Goal: Communication & Community: Answer question/provide support

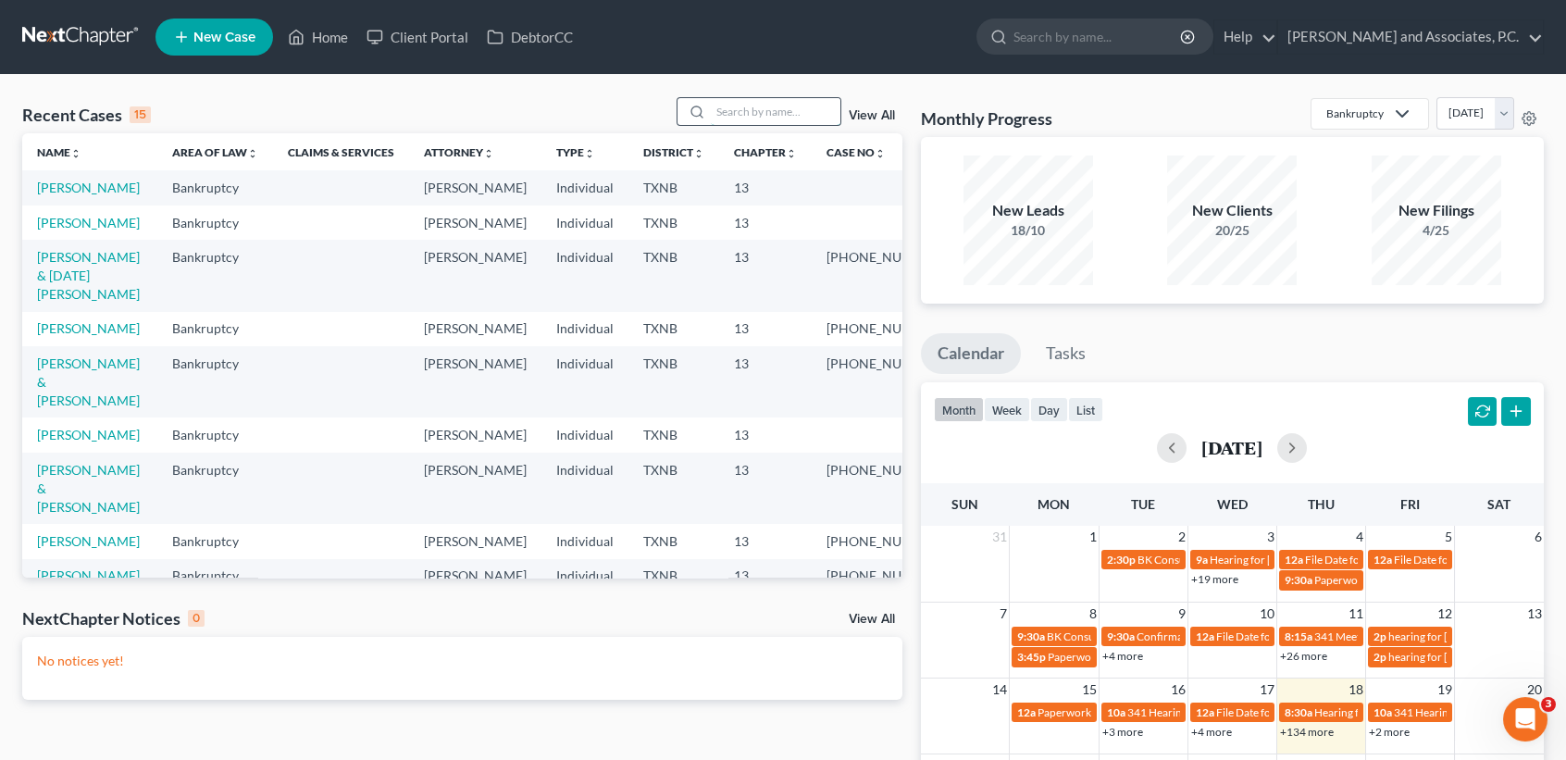
click at [787, 108] on input "search" at bounding box center [776, 111] width 130 height 27
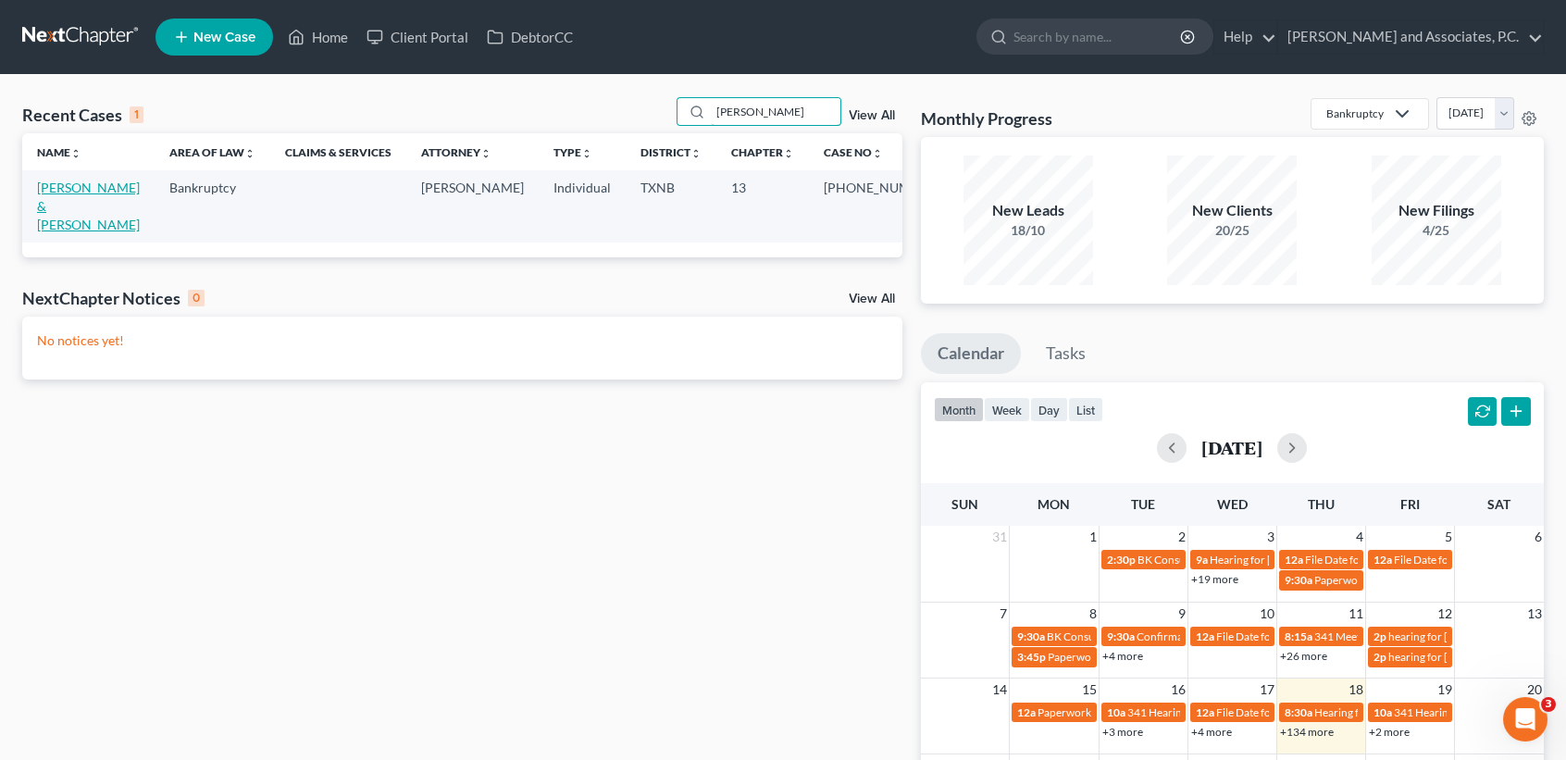
type input "[PERSON_NAME]"
click at [67, 193] on link "[PERSON_NAME] & [PERSON_NAME]" at bounding box center [88, 206] width 103 height 53
select select "6"
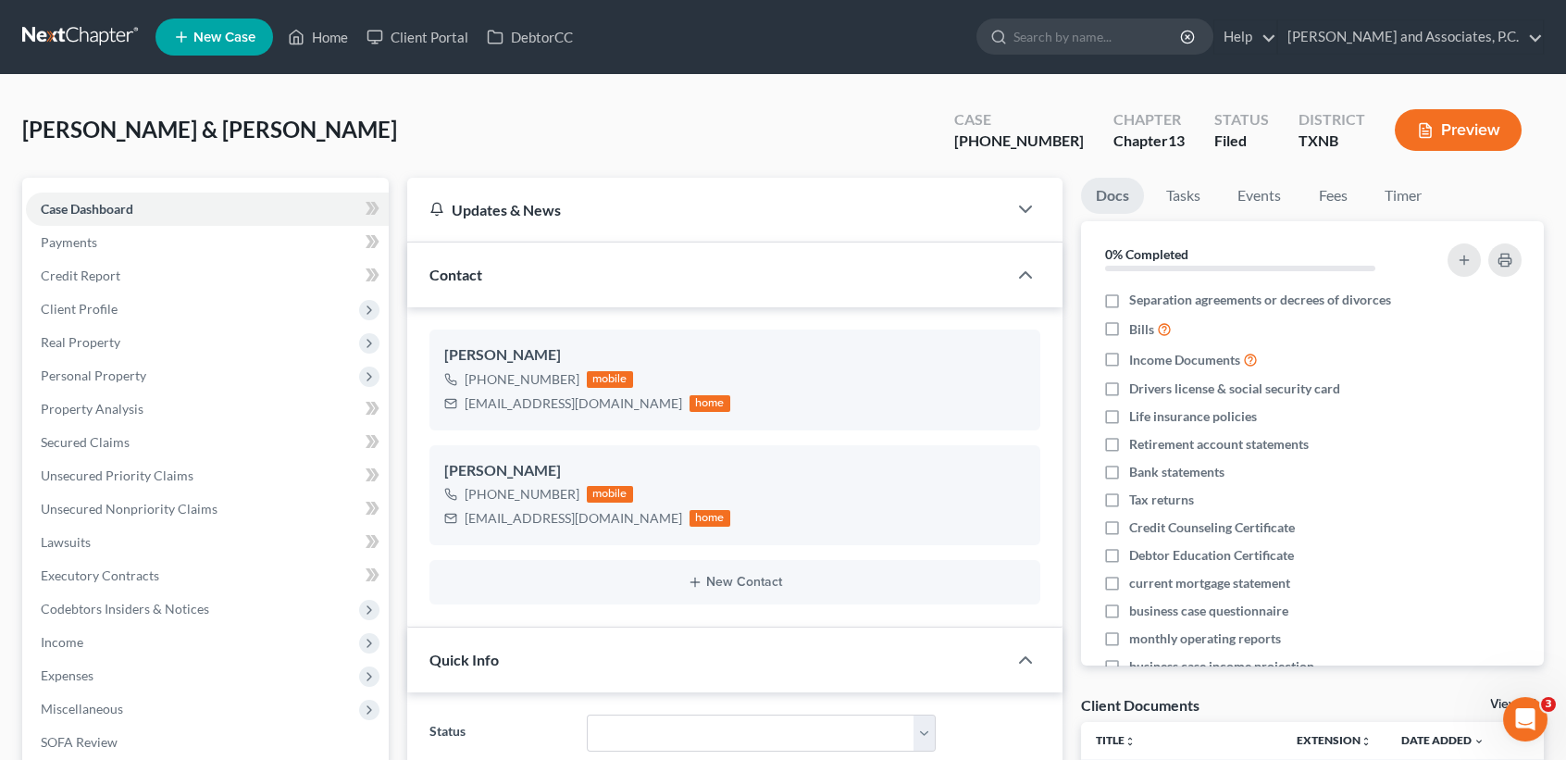
scroll to position [2785, 0]
click at [299, 37] on polyline at bounding box center [296, 40] width 5 height 7
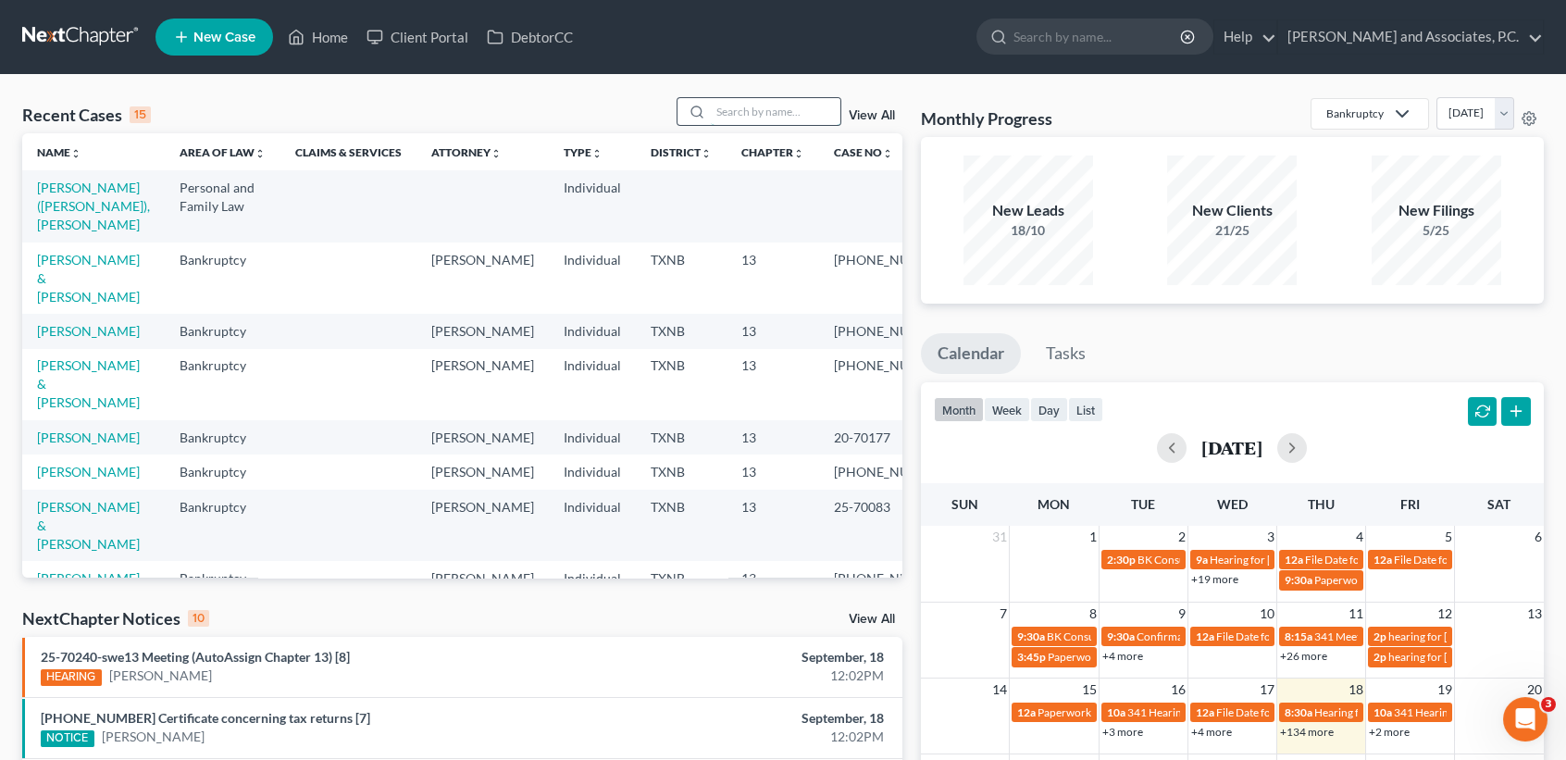
click at [760, 106] on input "search" at bounding box center [776, 111] width 130 height 27
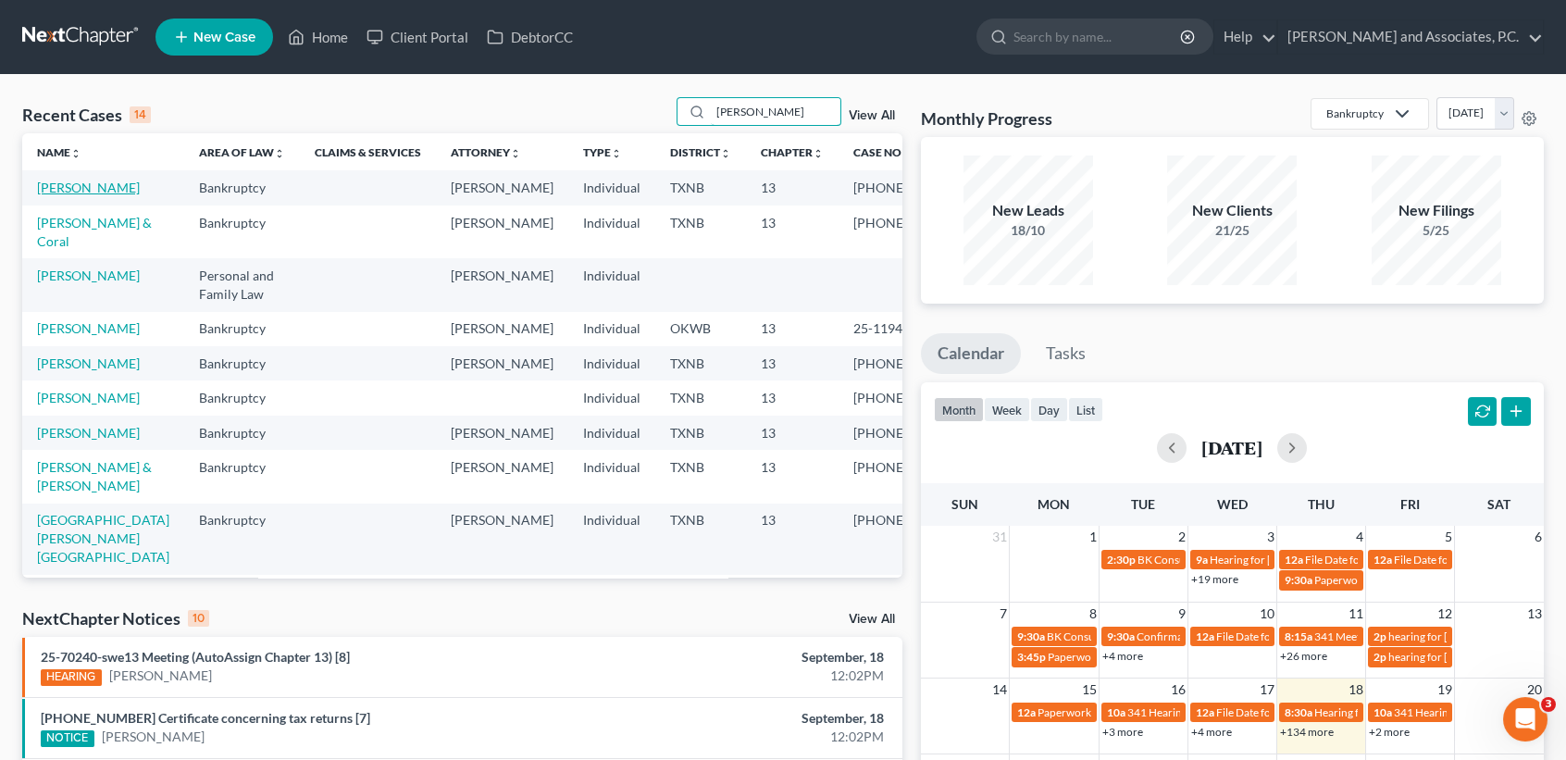
type input "[PERSON_NAME]"
click at [79, 193] on link "[PERSON_NAME]" at bounding box center [88, 188] width 103 height 16
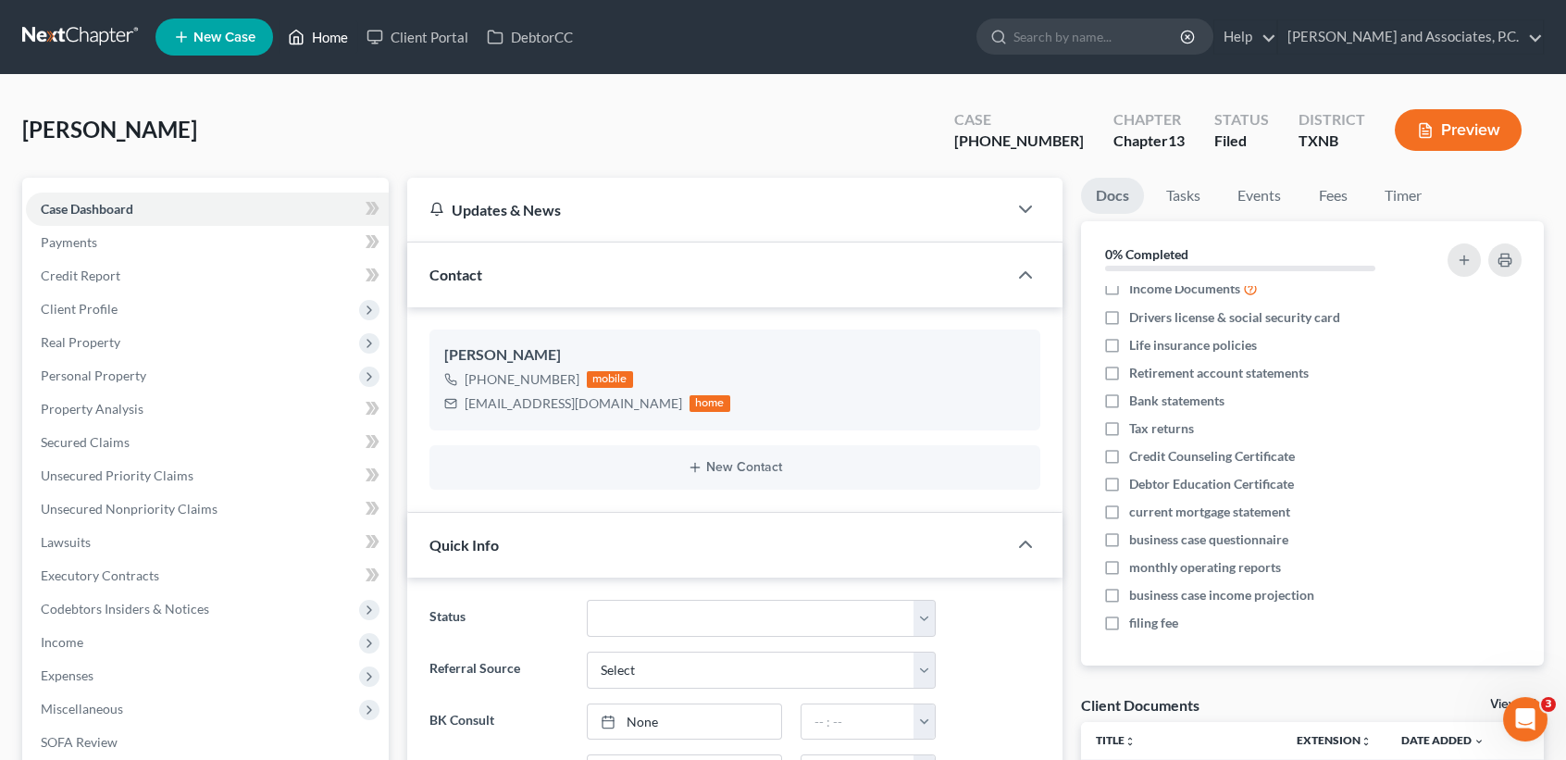
click at [329, 33] on link "Home" at bounding box center [318, 36] width 79 height 33
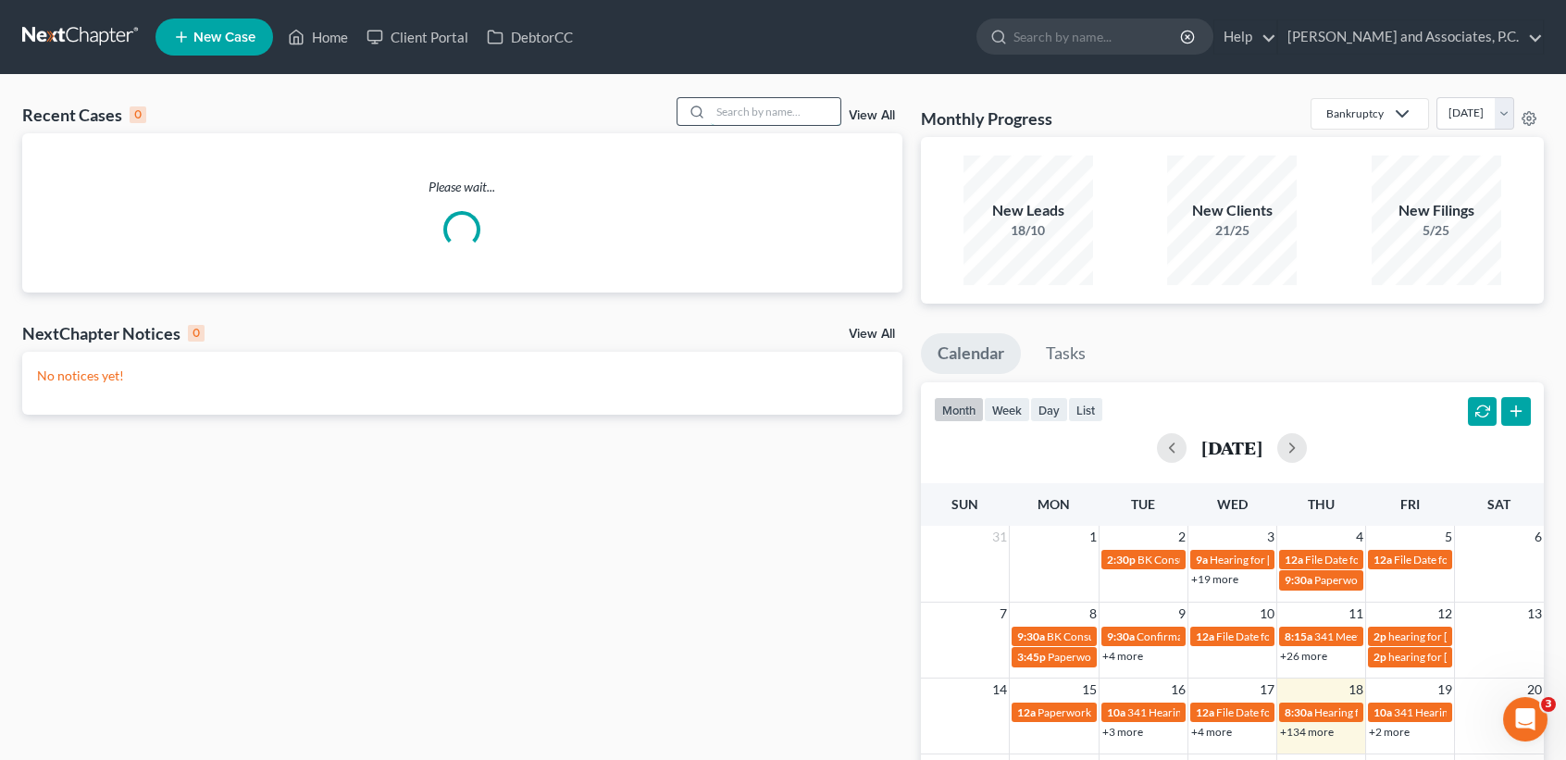
click at [728, 104] on input "search" at bounding box center [776, 111] width 130 height 27
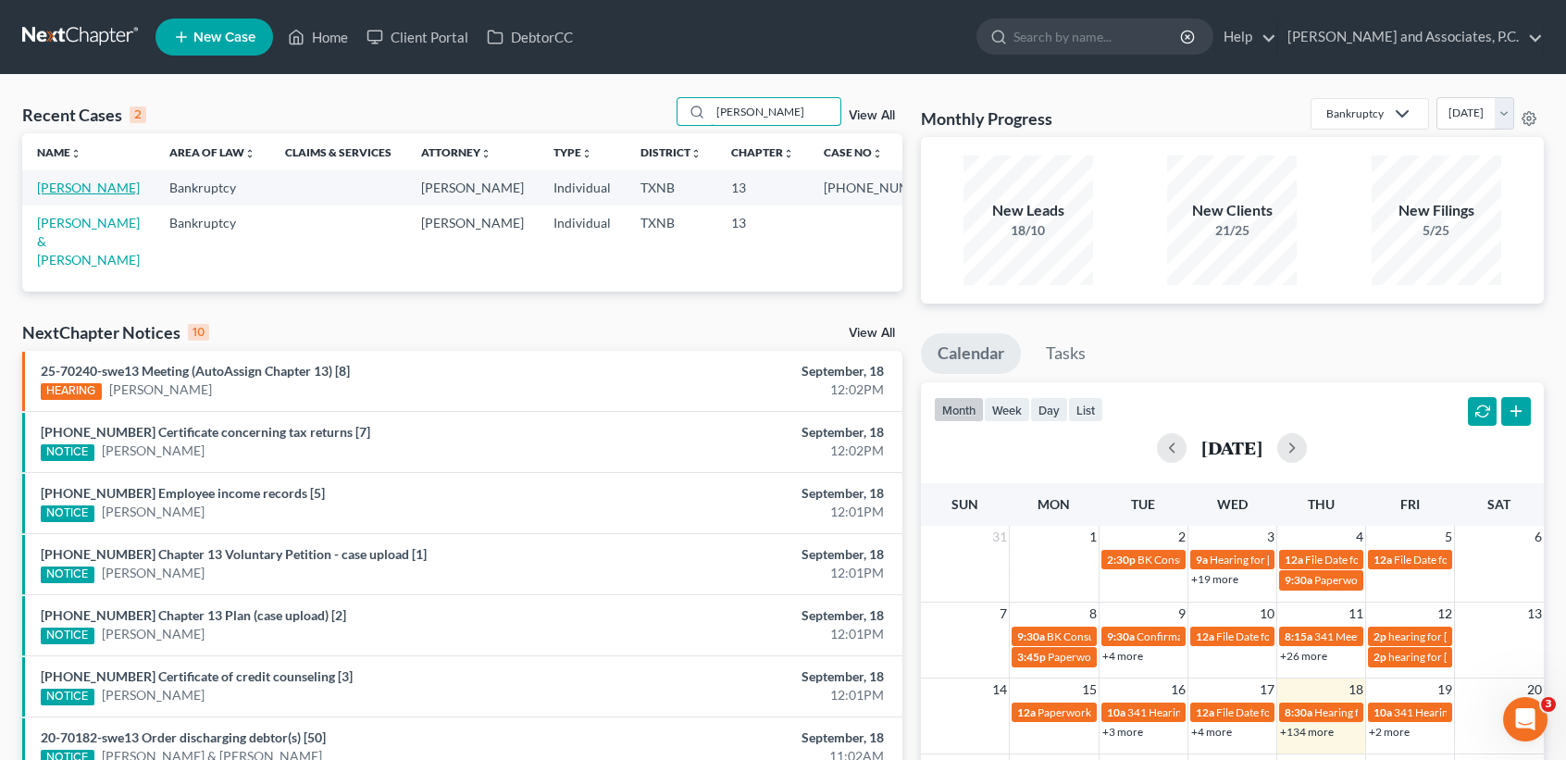
type input "[PERSON_NAME]"
click at [54, 191] on link "[PERSON_NAME]" at bounding box center [88, 188] width 103 height 16
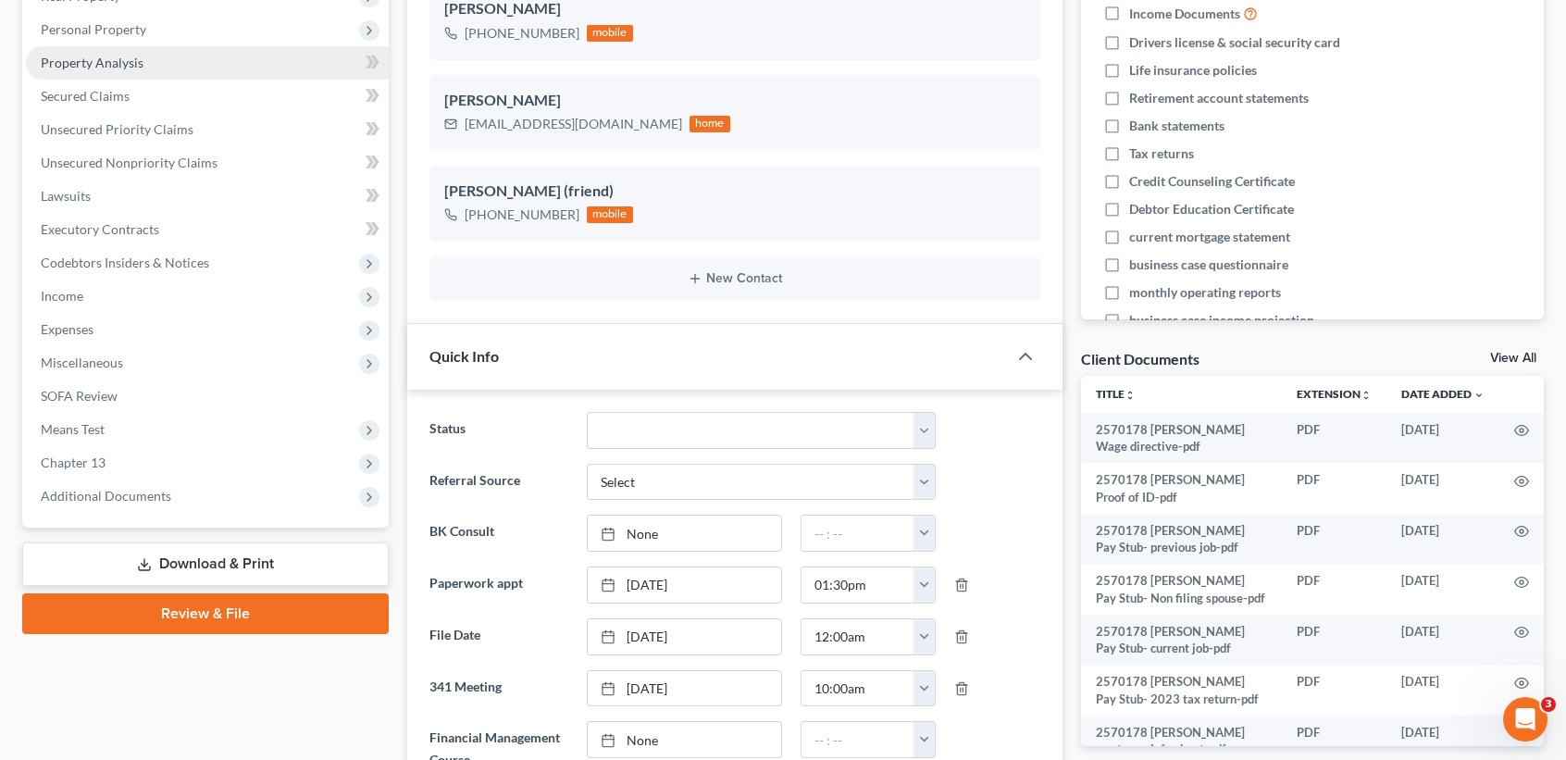
scroll to position [370, 0]
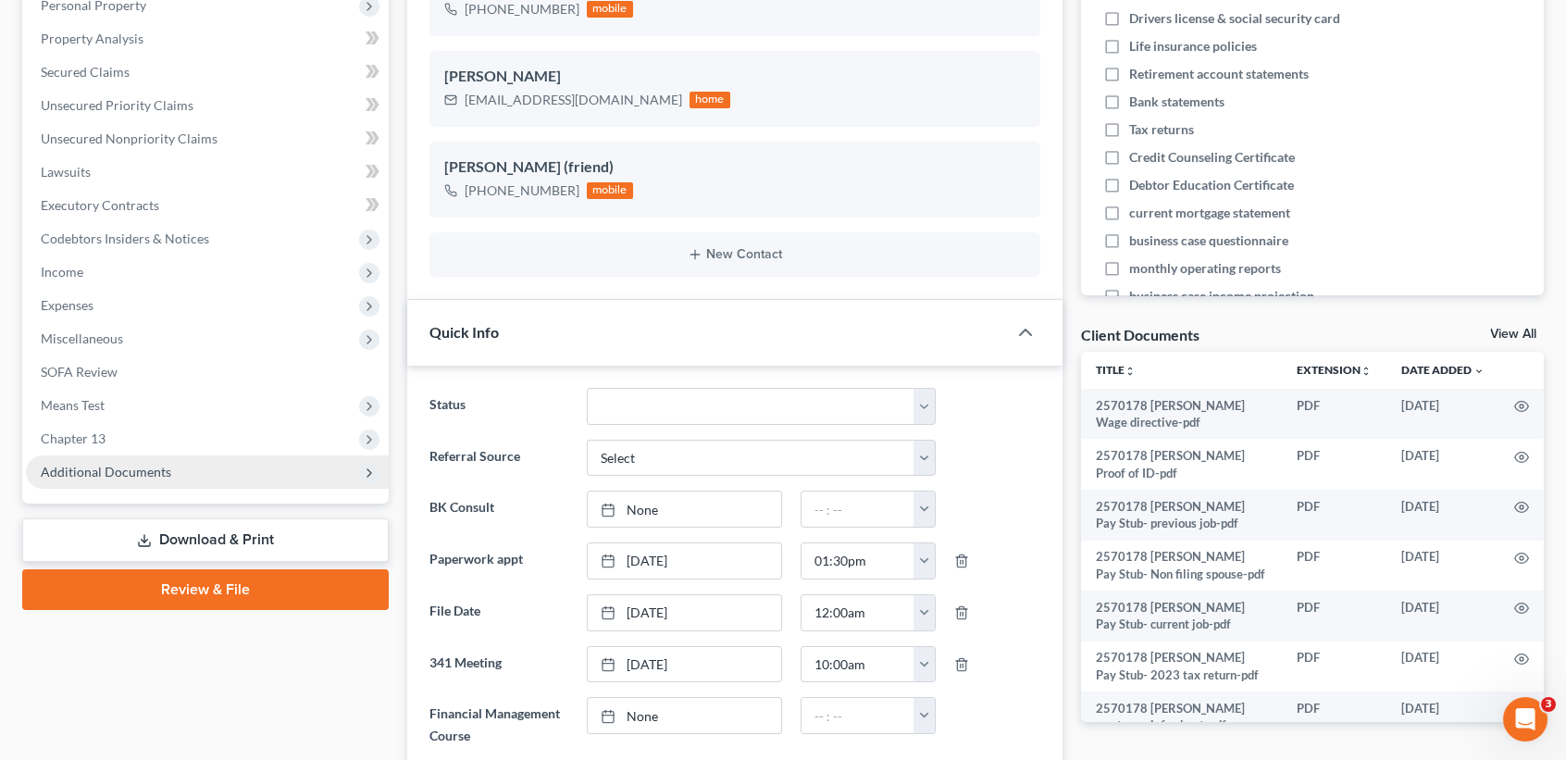
click at [135, 471] on span "Additional Documents" at bounding box center [106, 472] width 131 height 16
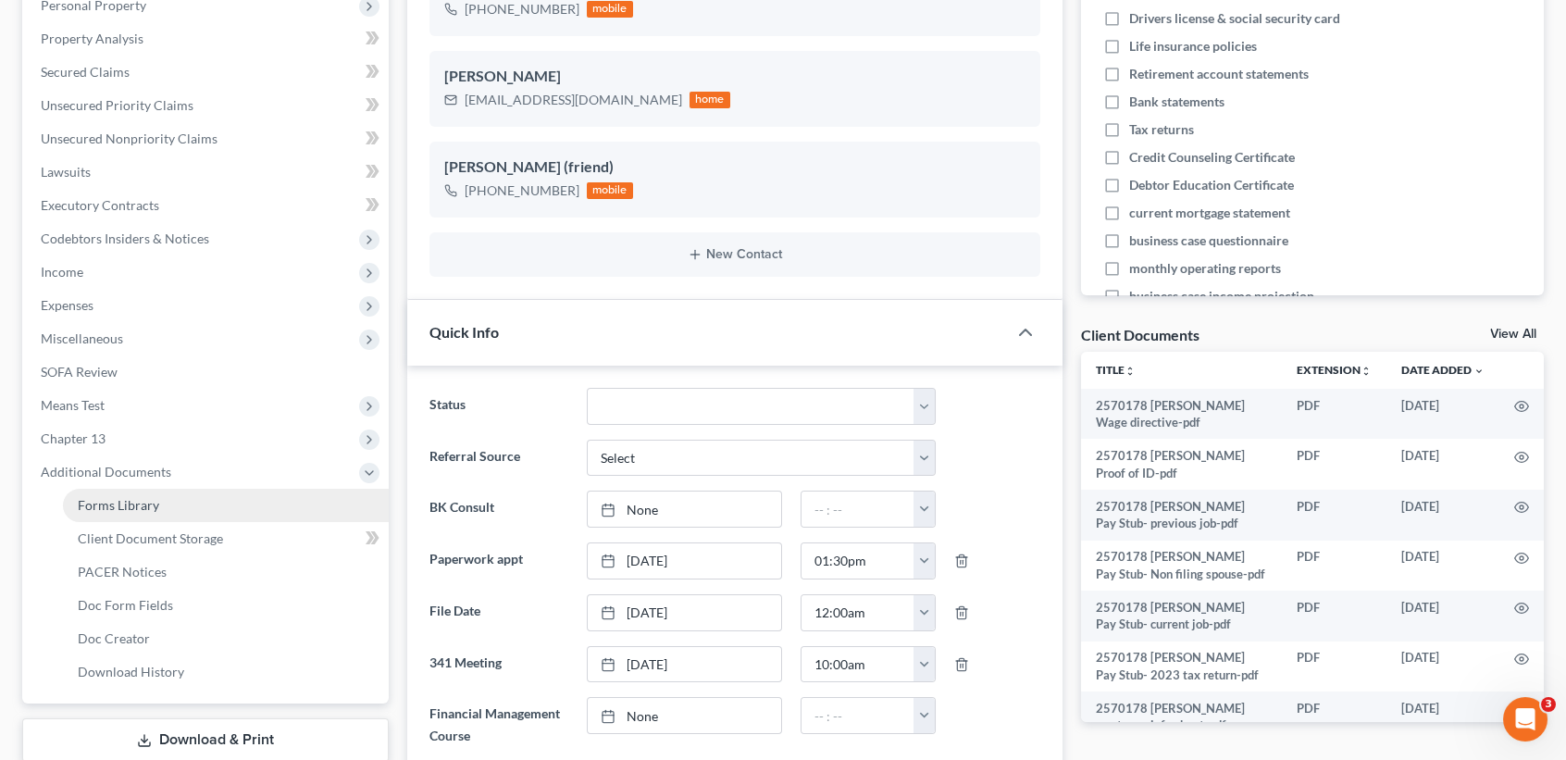
click at [136, 510] on span "Forms Library" at bounding box center [118, 505] width 81 height 16
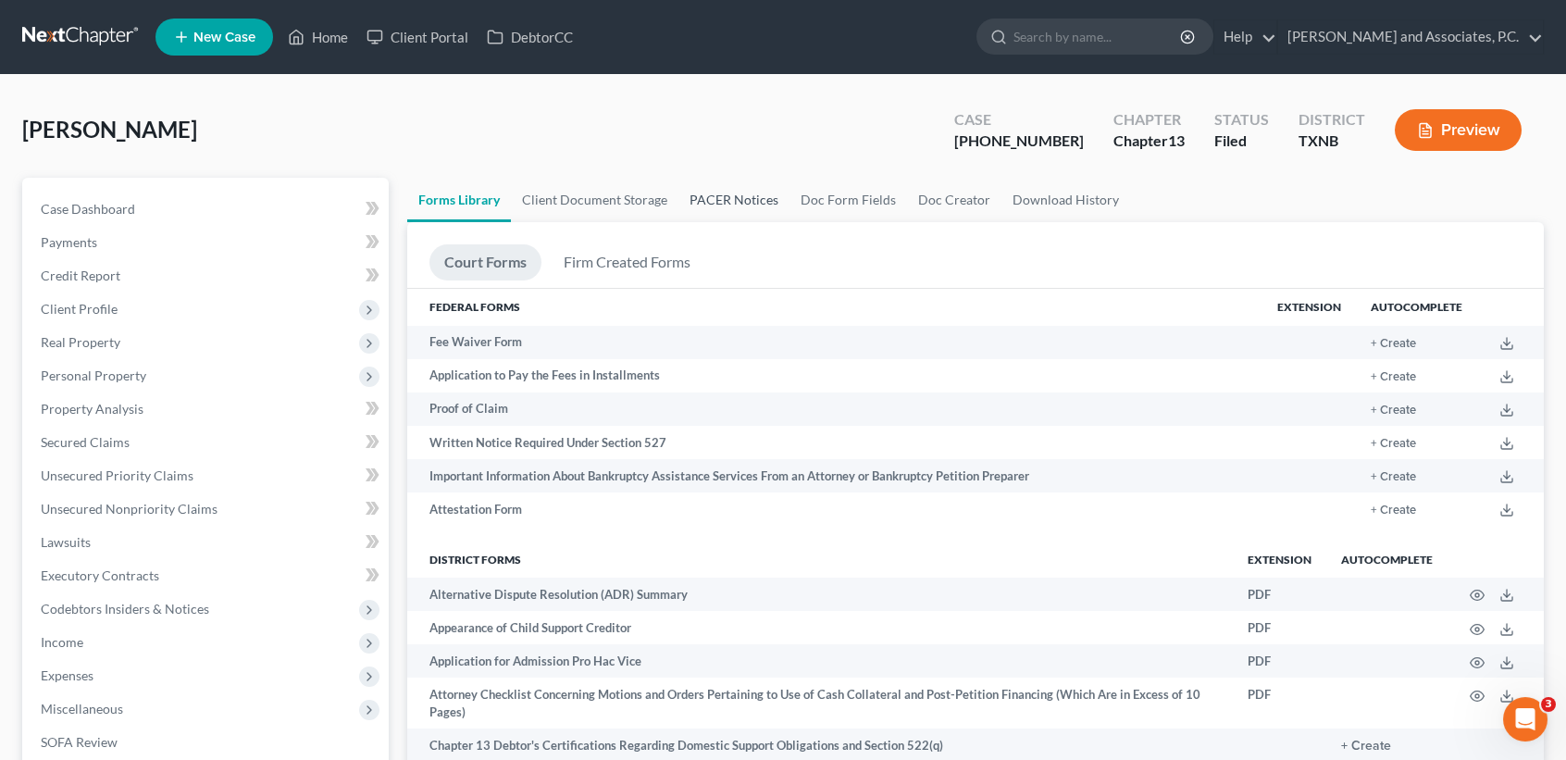
click at [715, 212] on link "PACER Notices" at bounding box center [733, 200] width 111 height 44
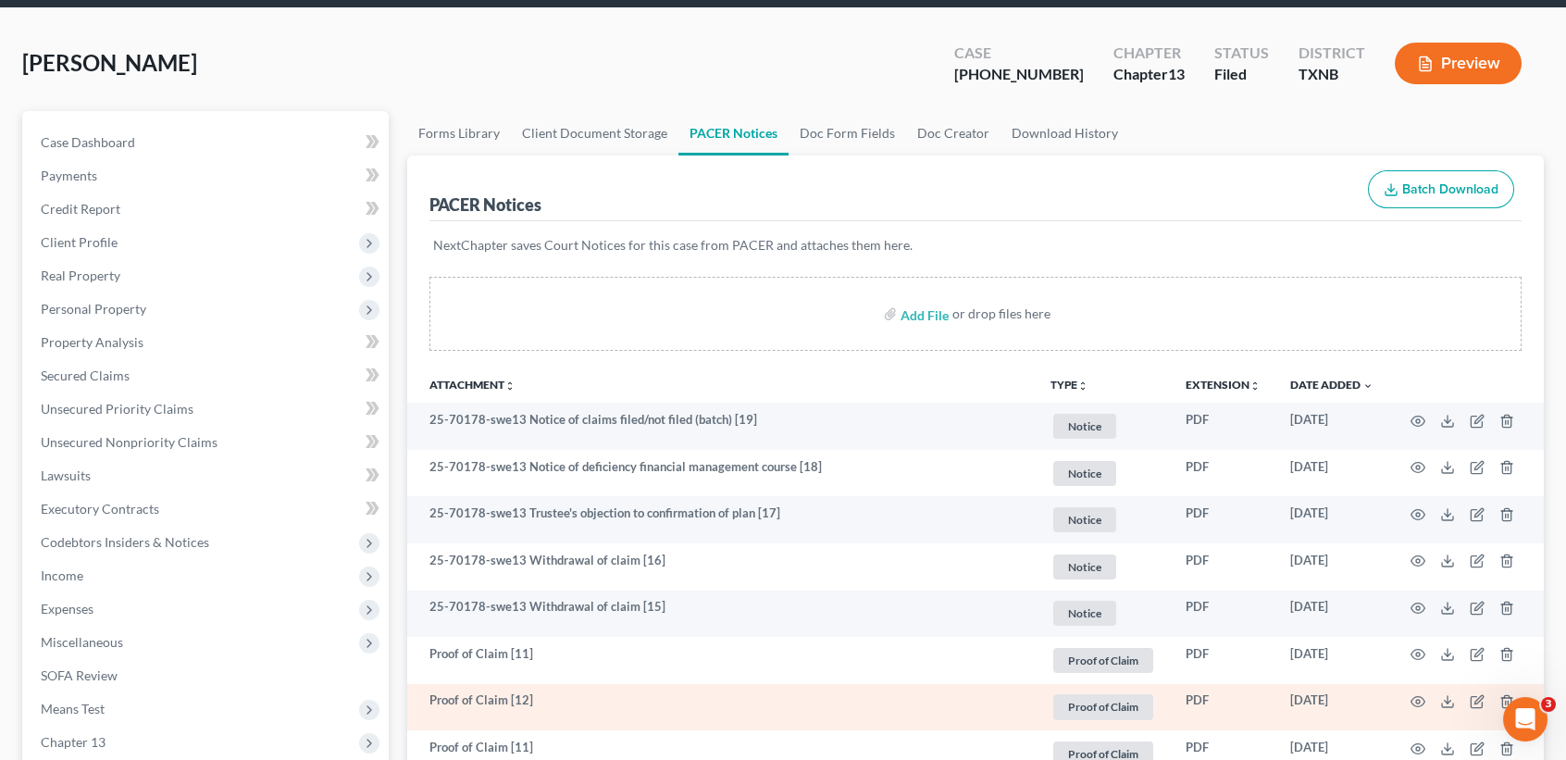
scroll to position [123, 0]
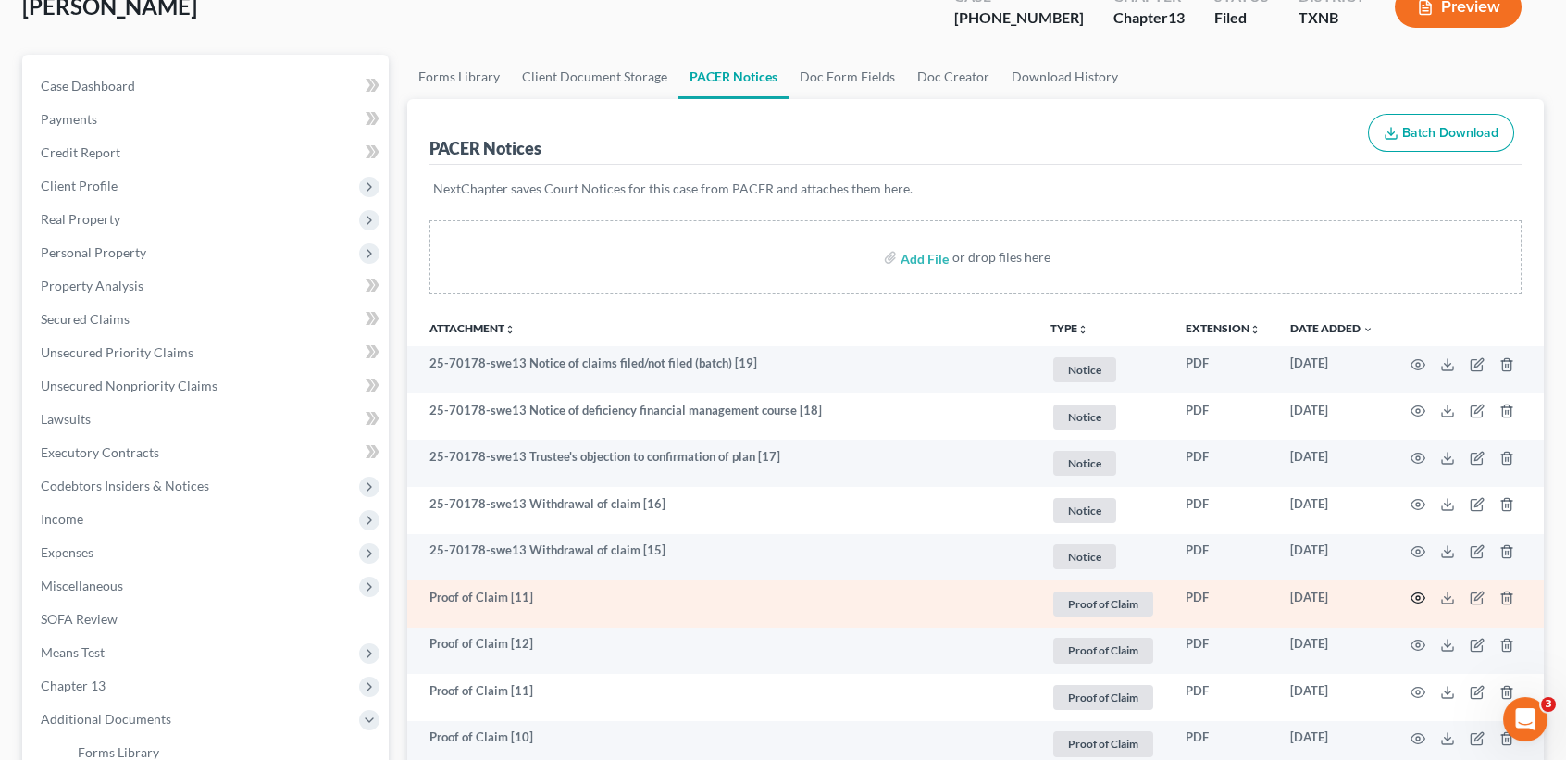
click at [1417, 600] on circle "button" at bounding box center [1418, 598] width 4 height 4
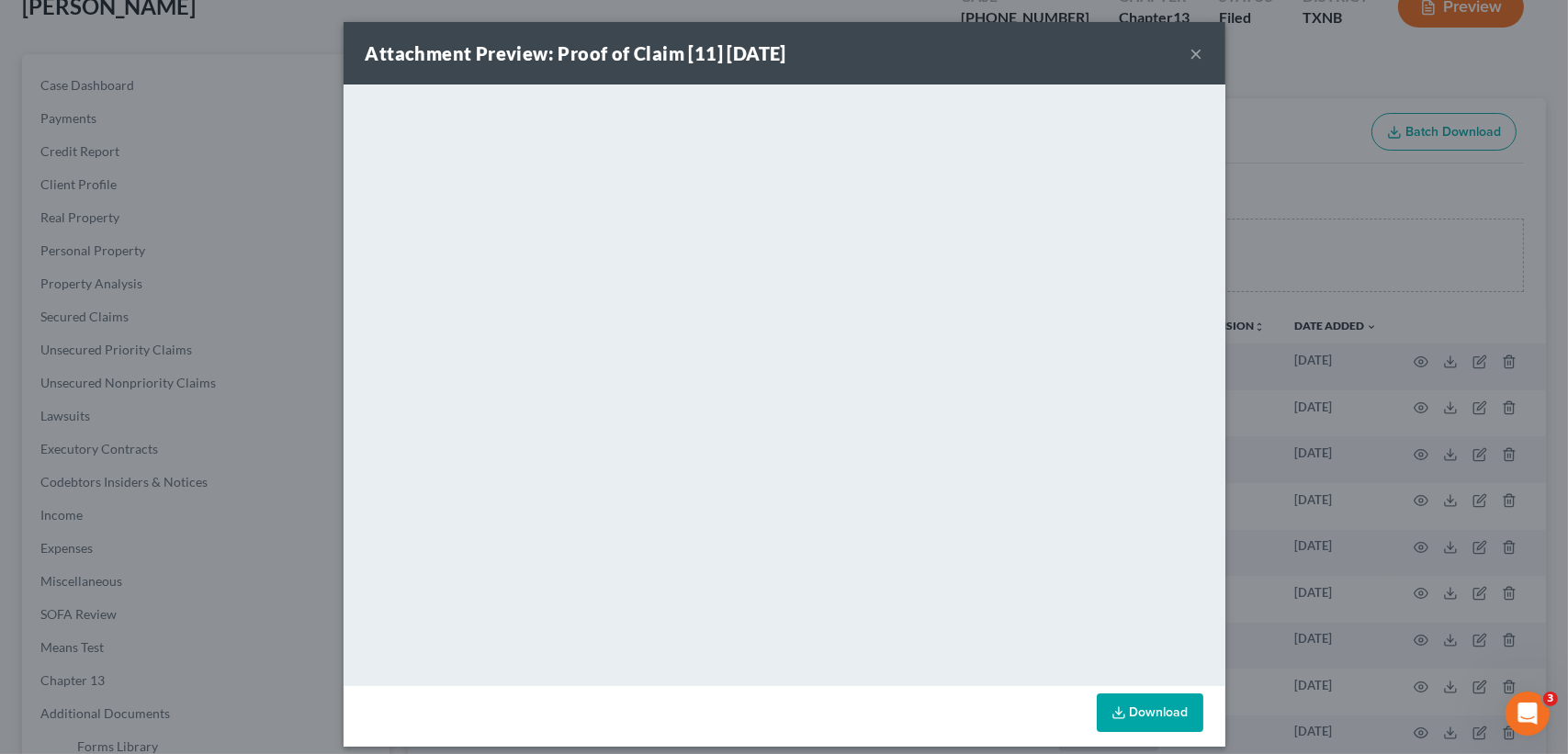
click at [1191, 50] on button "×" at bounding box center [1197, 54] width 13 height 22
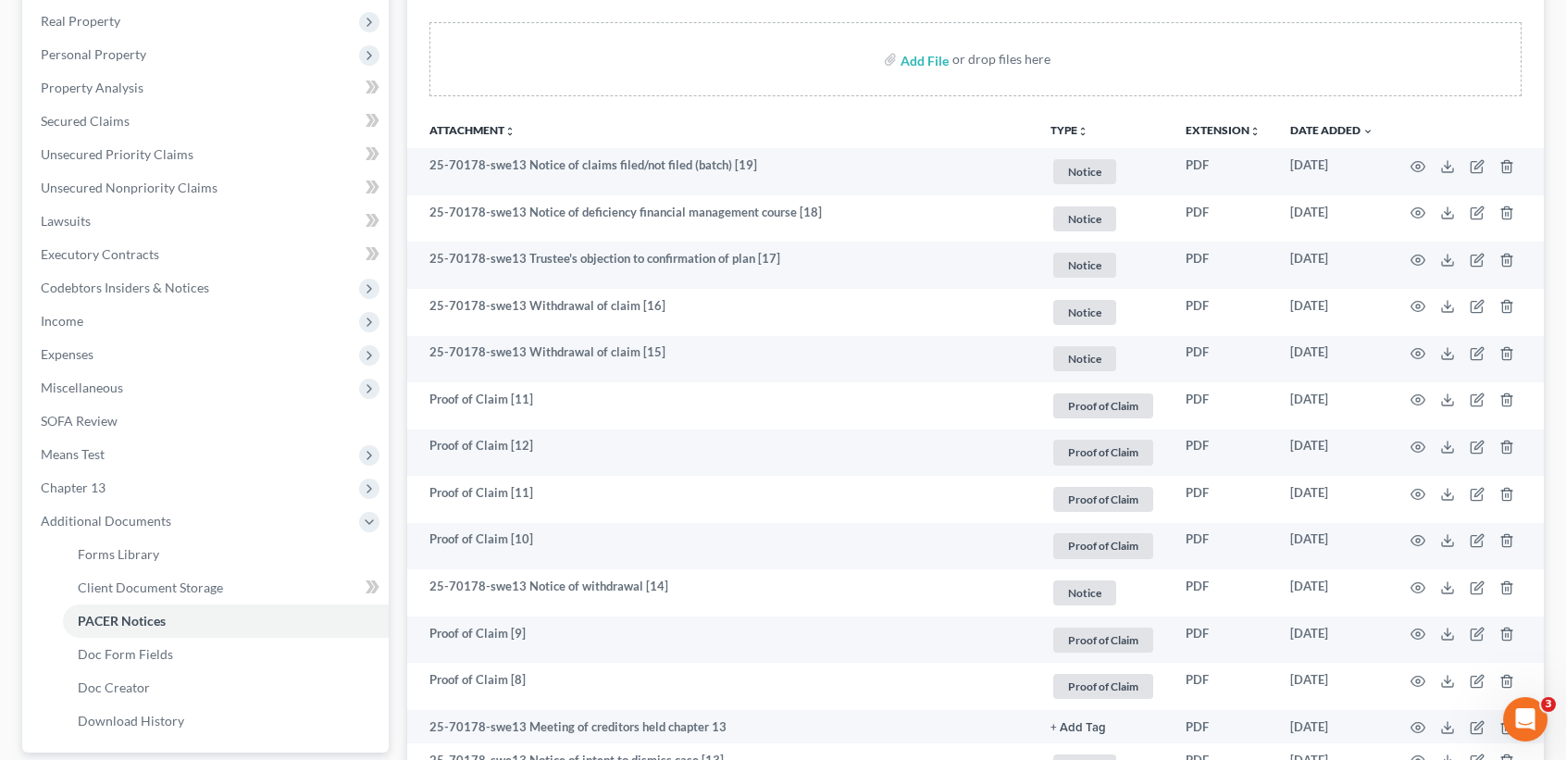
scroll to position [740, 0]
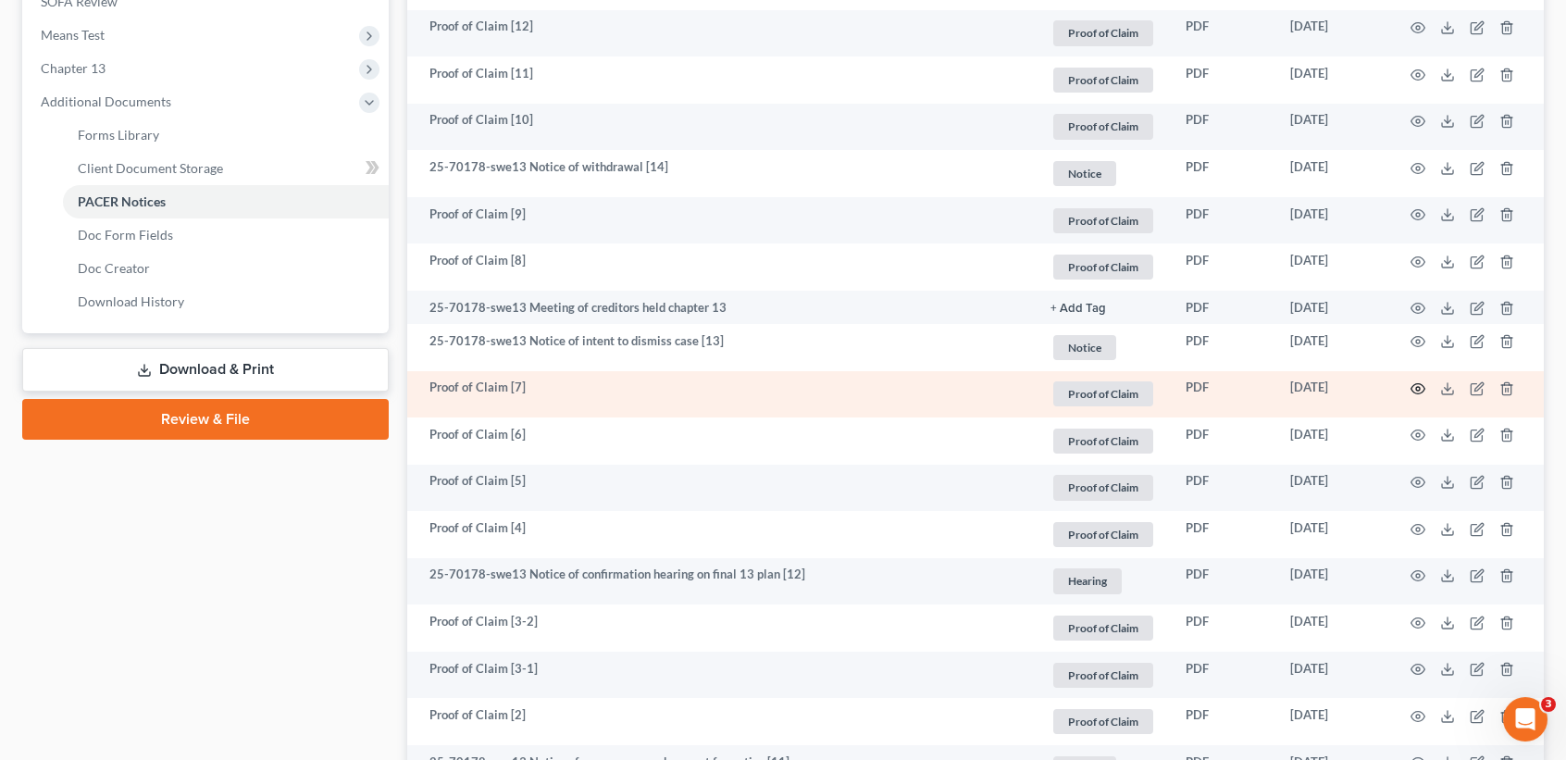
click at [1413, 396] on icon "button" at bounding box center [1418, 388] width 15 height 15
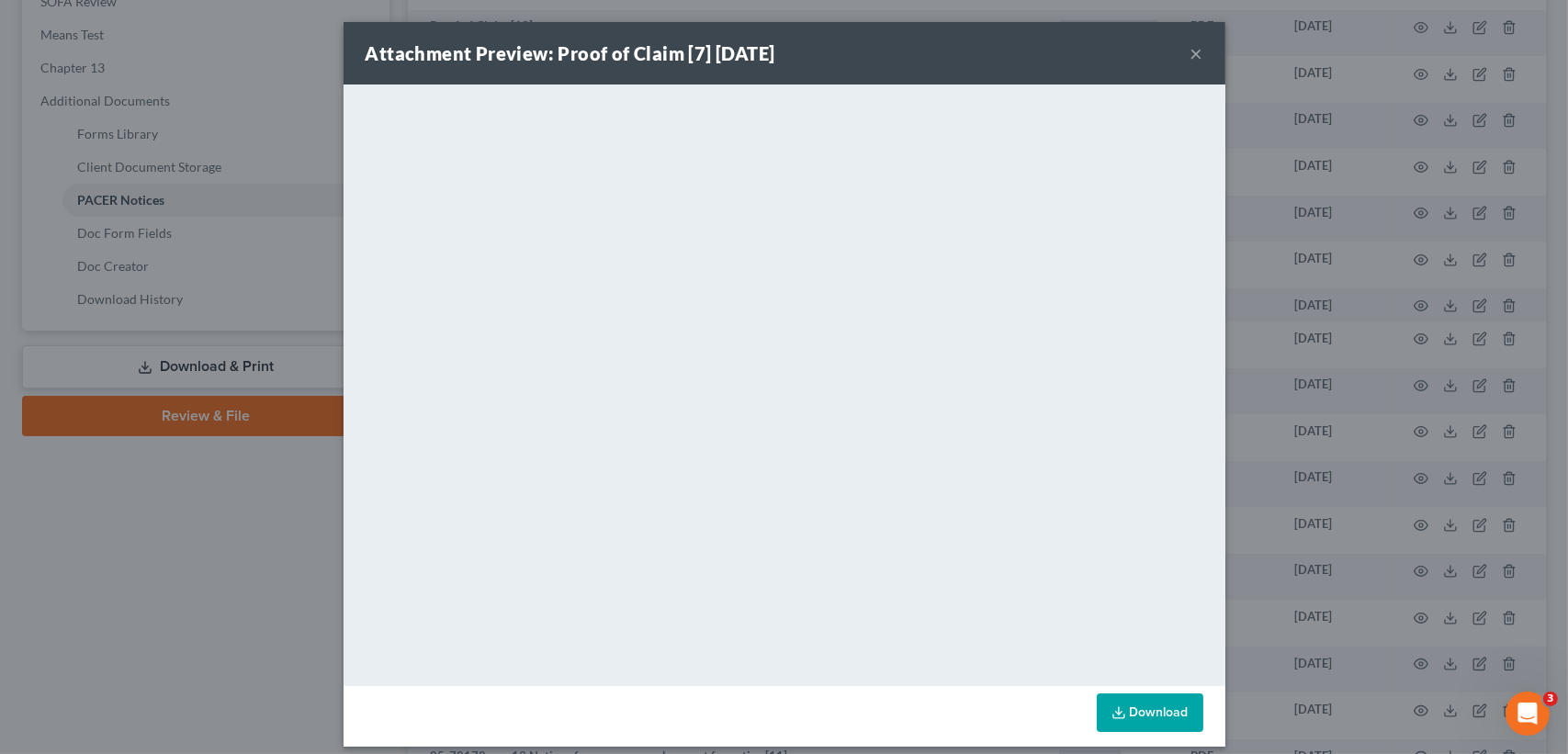
click at [1191, 45] on button "×" at bounding box center [1197, 54] width 13 height 22
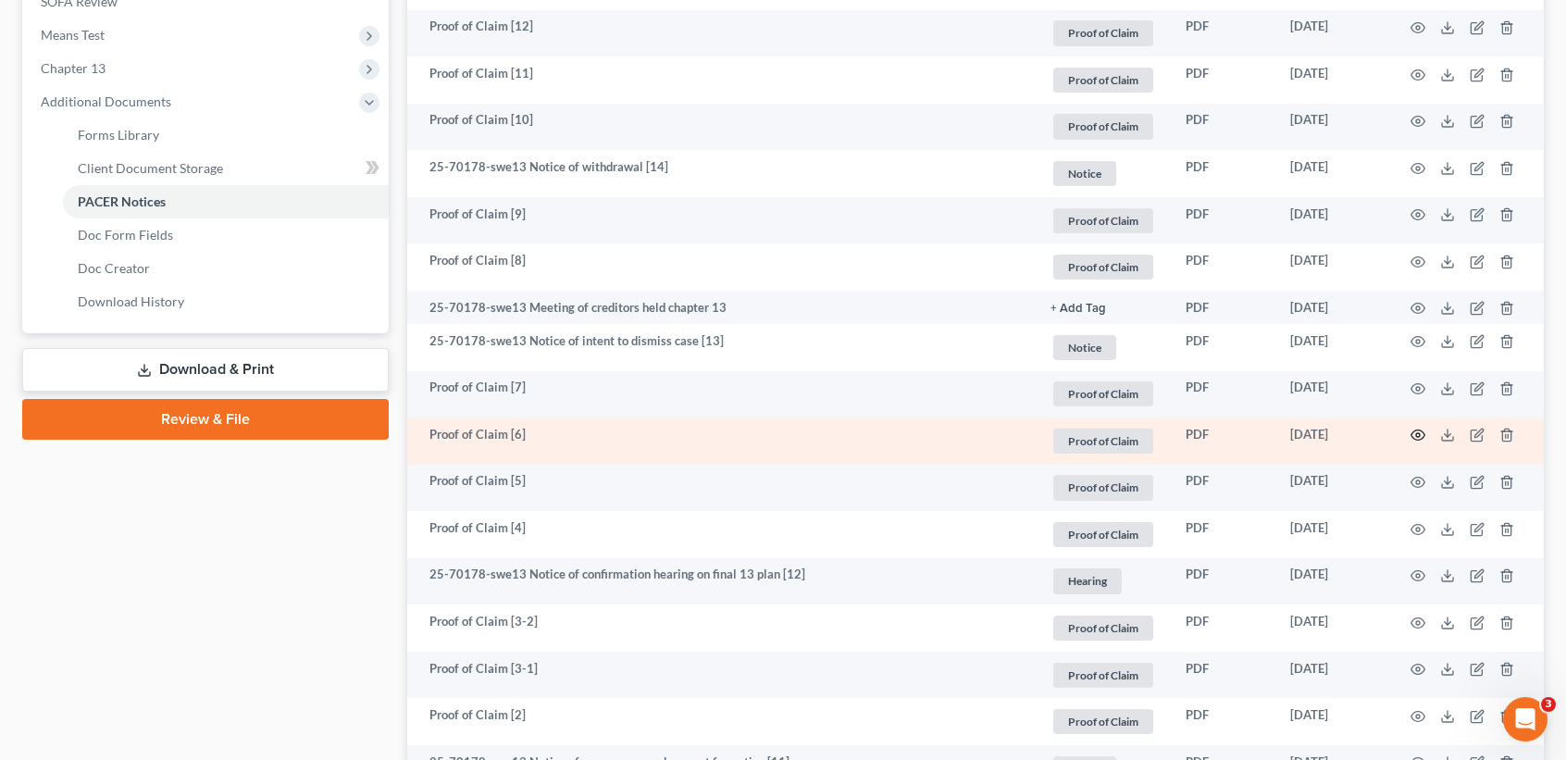
click at [1415, 442] on icon "button" at bounding box center [1418, 435] width 15 height 15
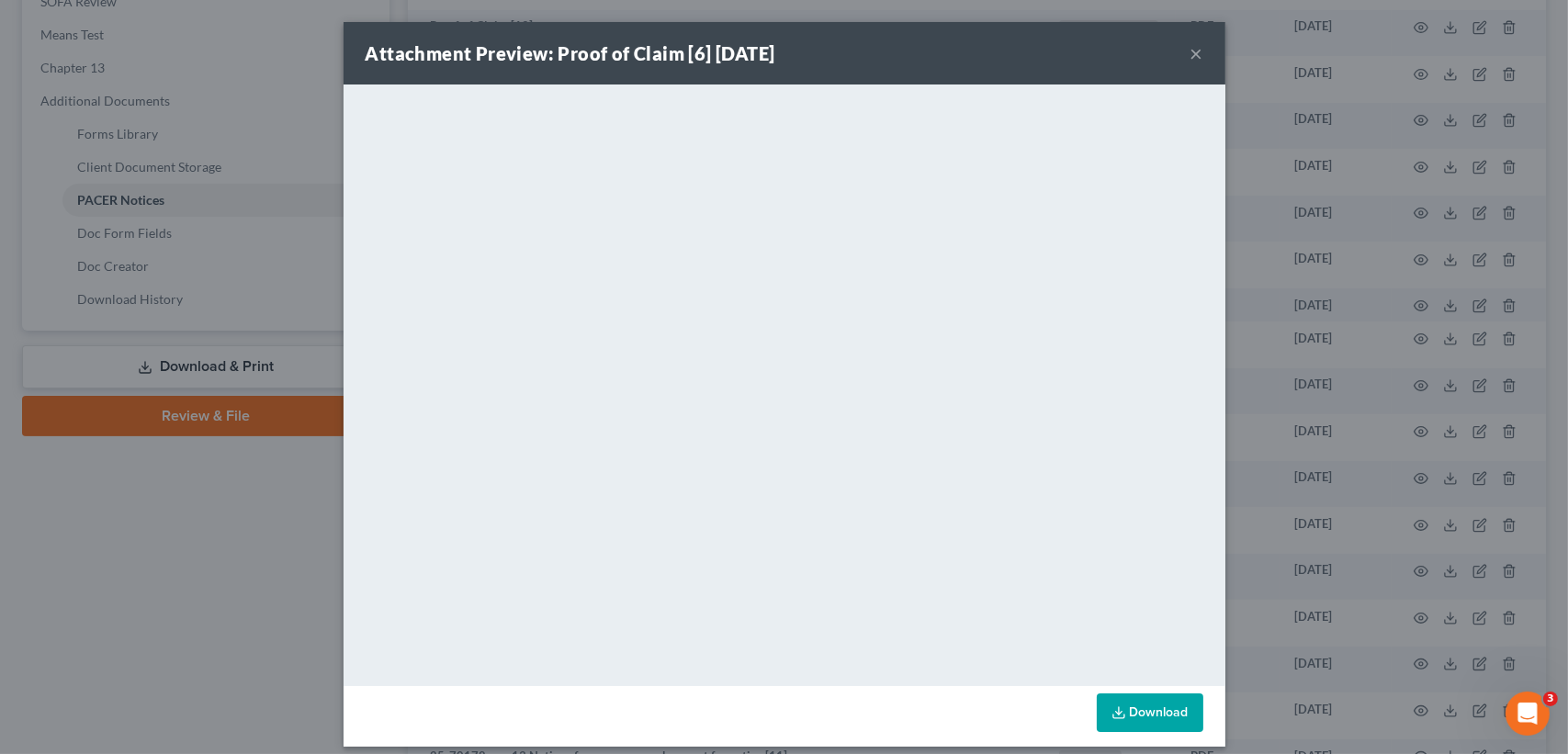
click at [1192, 54] on button "×" at bounding box center [1197, 54] width 13 height 22
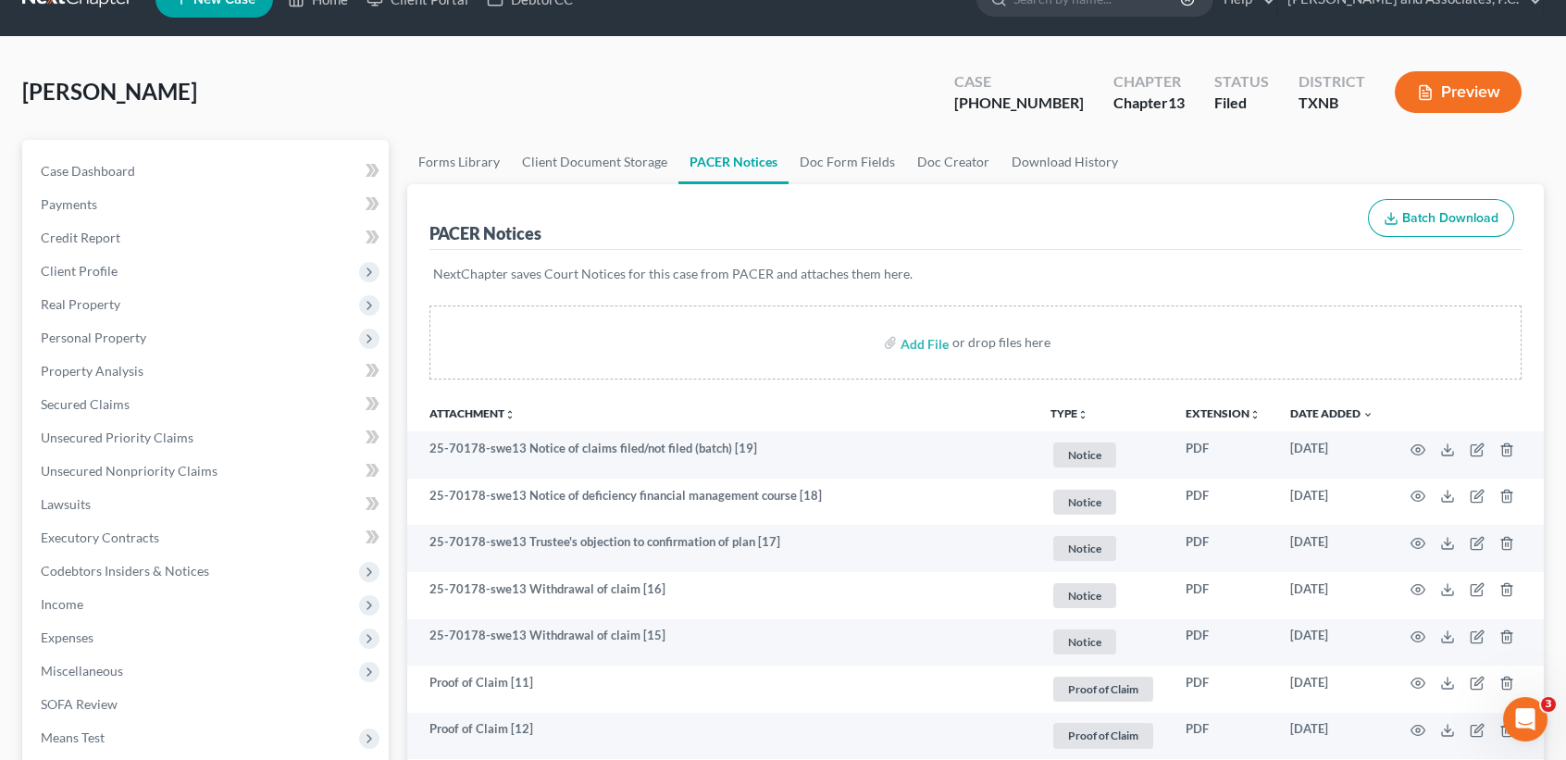
scroll to position [0, 0]
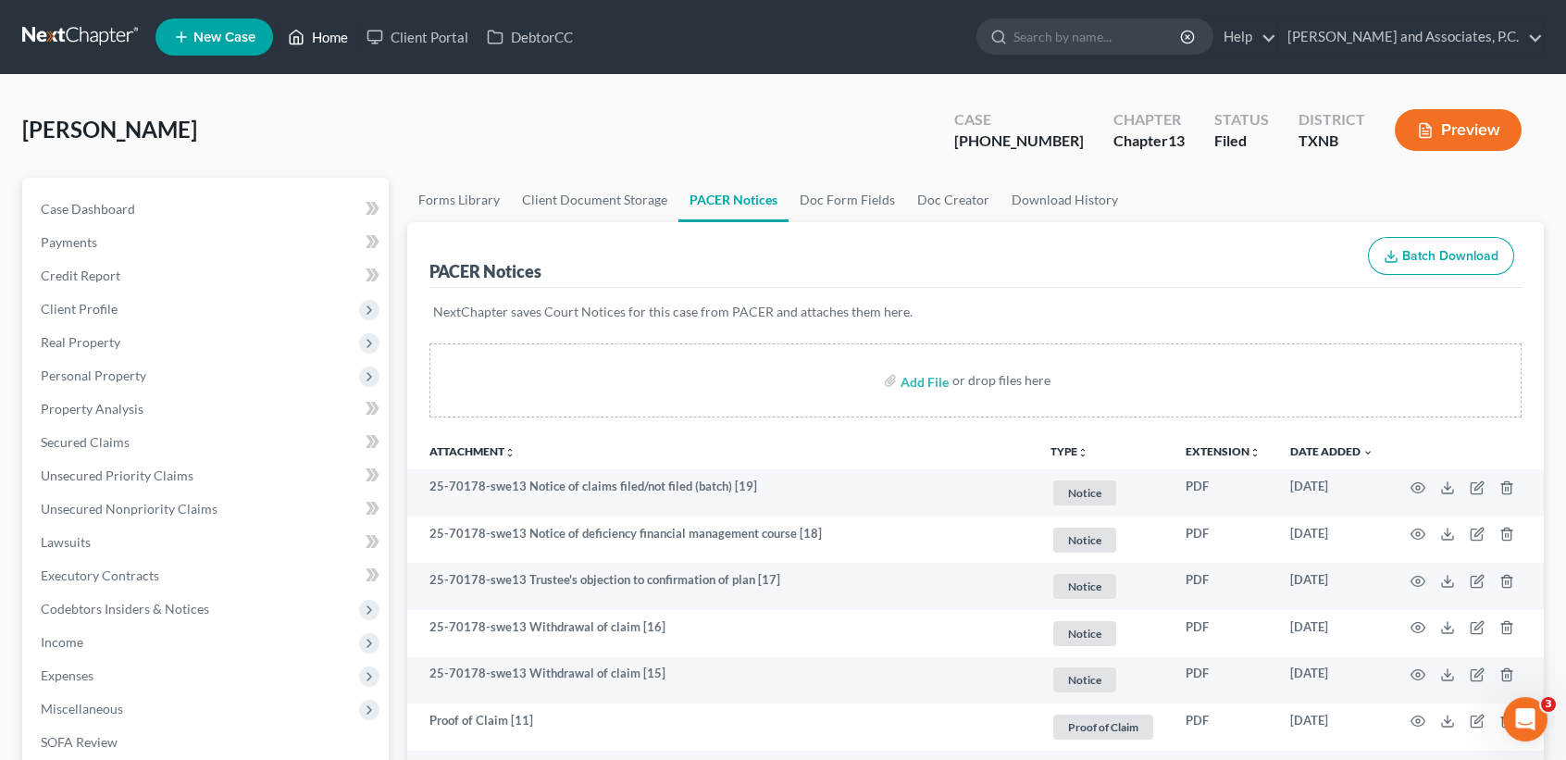
click at [306, 39] on link "Home" at bounding box center [318, 36] width 79 height 33
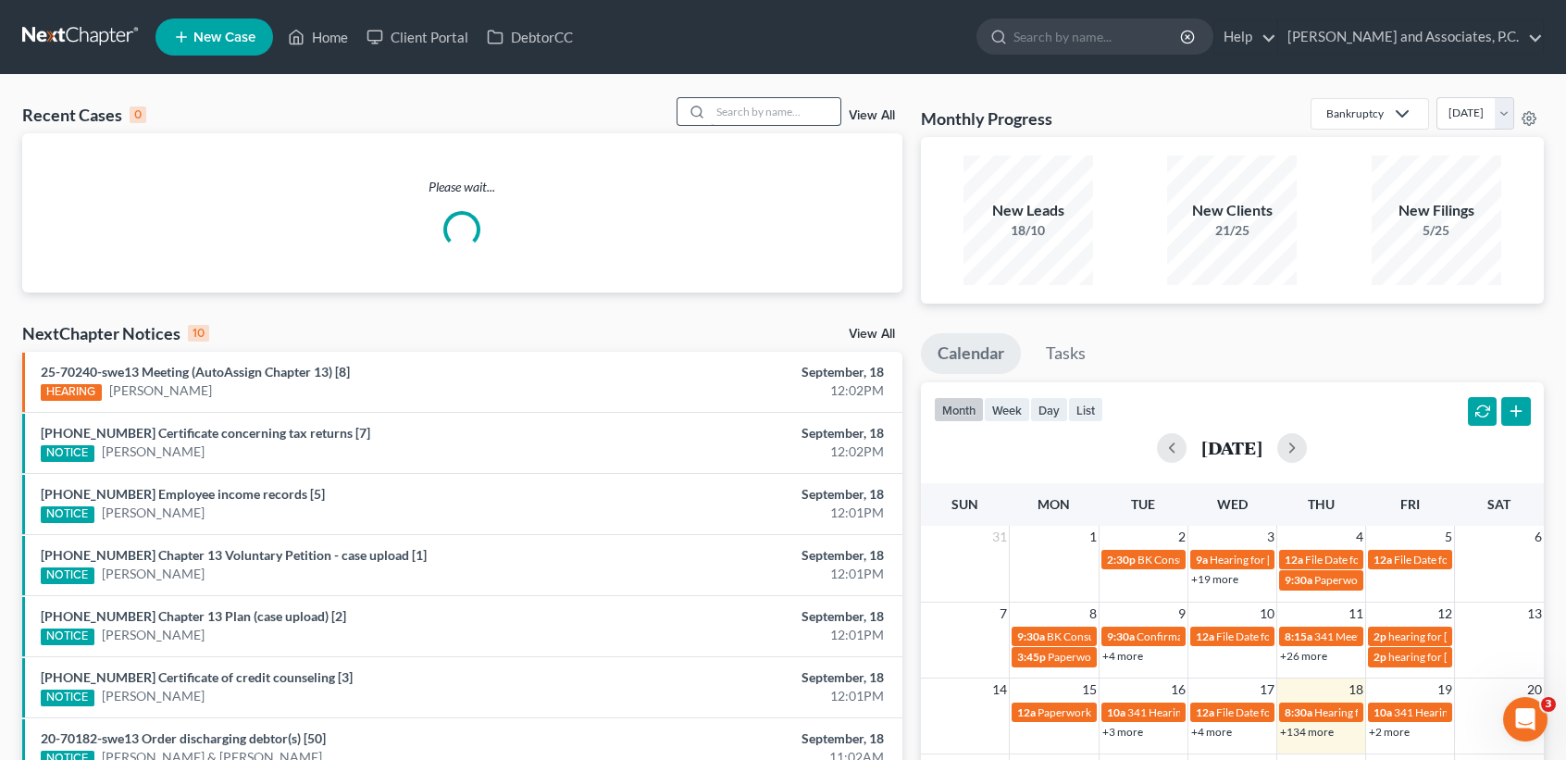
click at [748, 109] on input "search" at bounding box center [776, 111] width 130 height 27
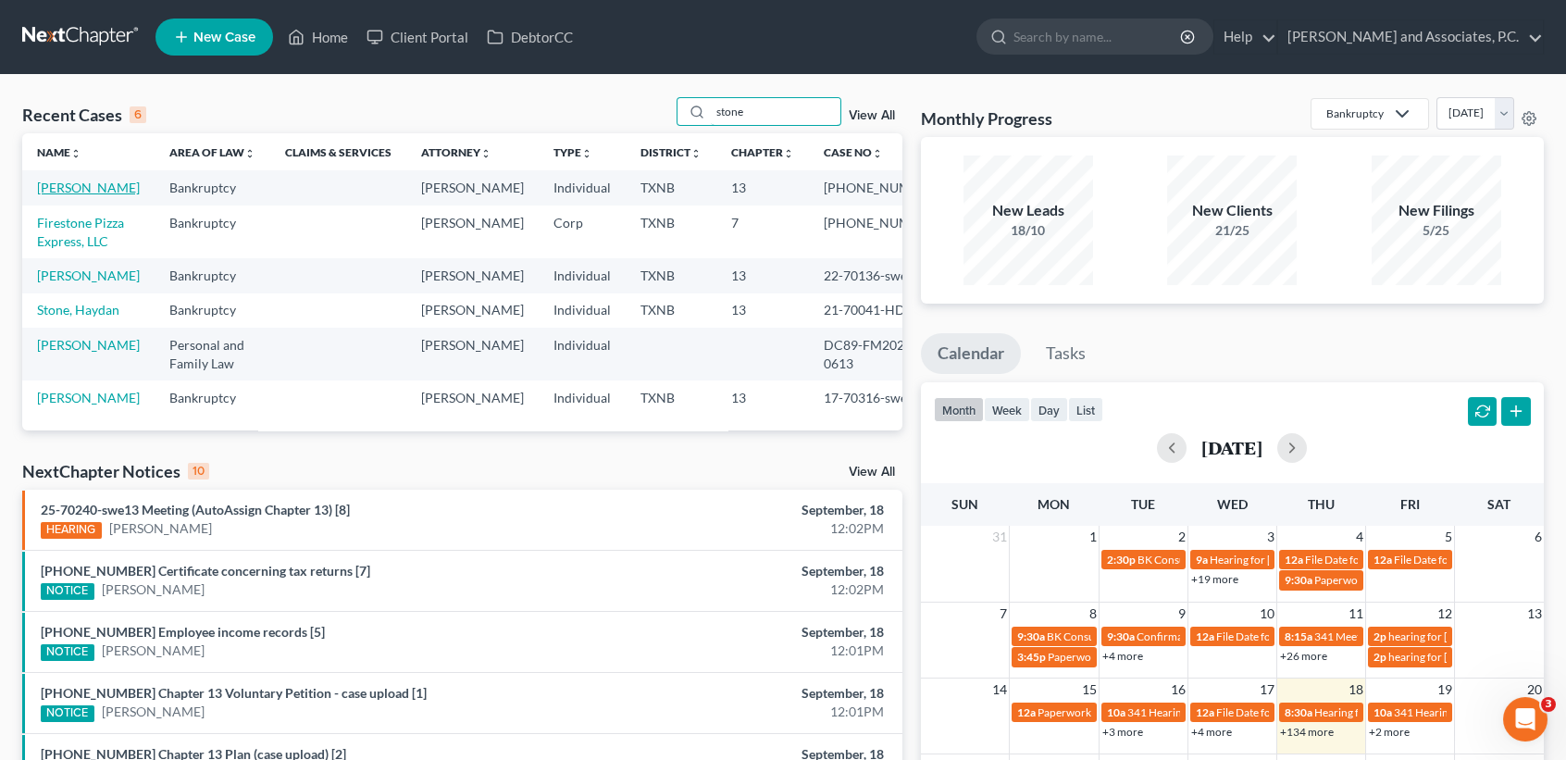
type input "stone"
click at [66, 193] on link "[PERSON_NAME]" at bounding box center [88, 188] width 103 height 16
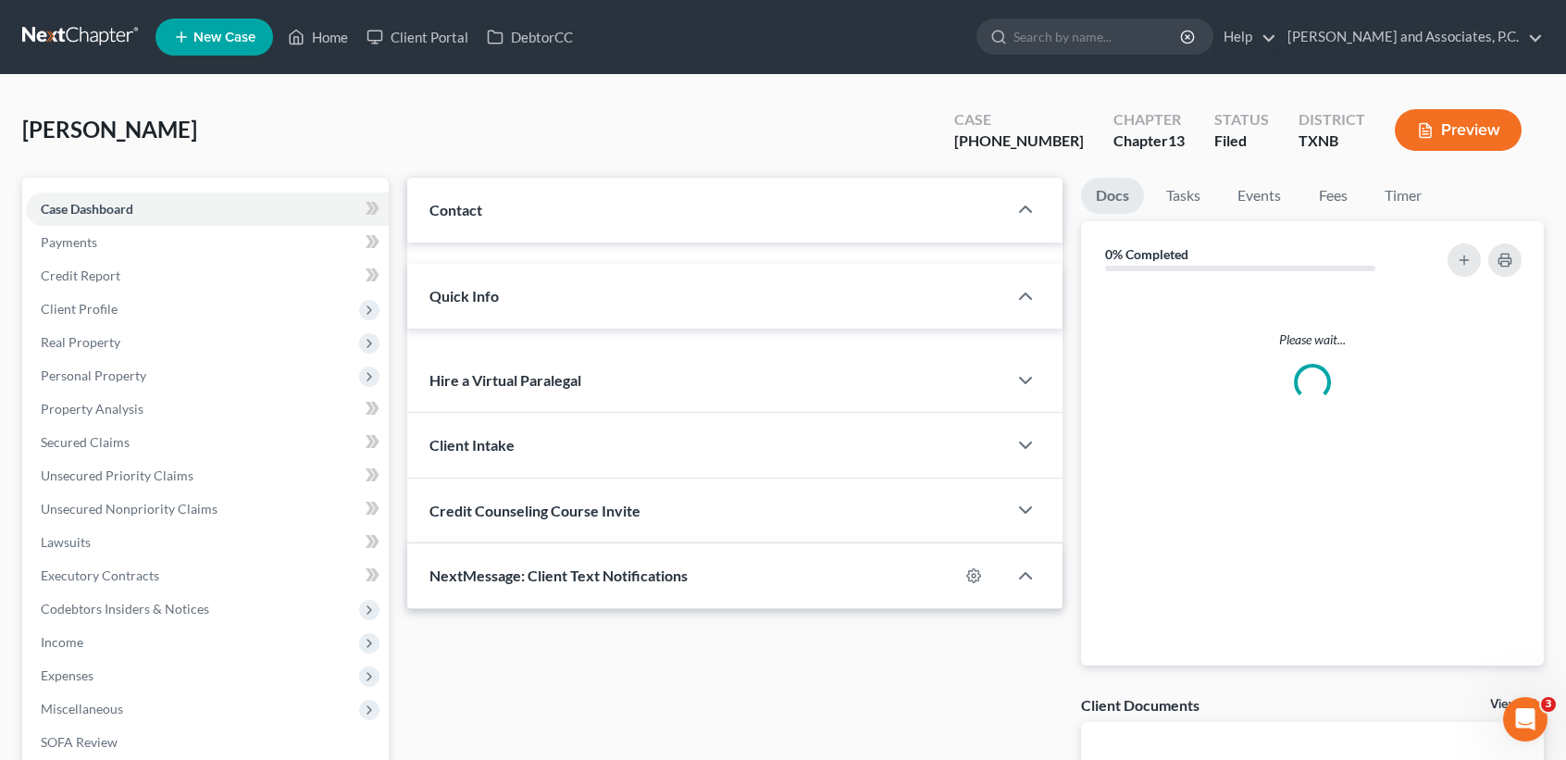
click at [66, 204] on span "Case Dashboard" at bounding box center [87, 209] width 93 height 16
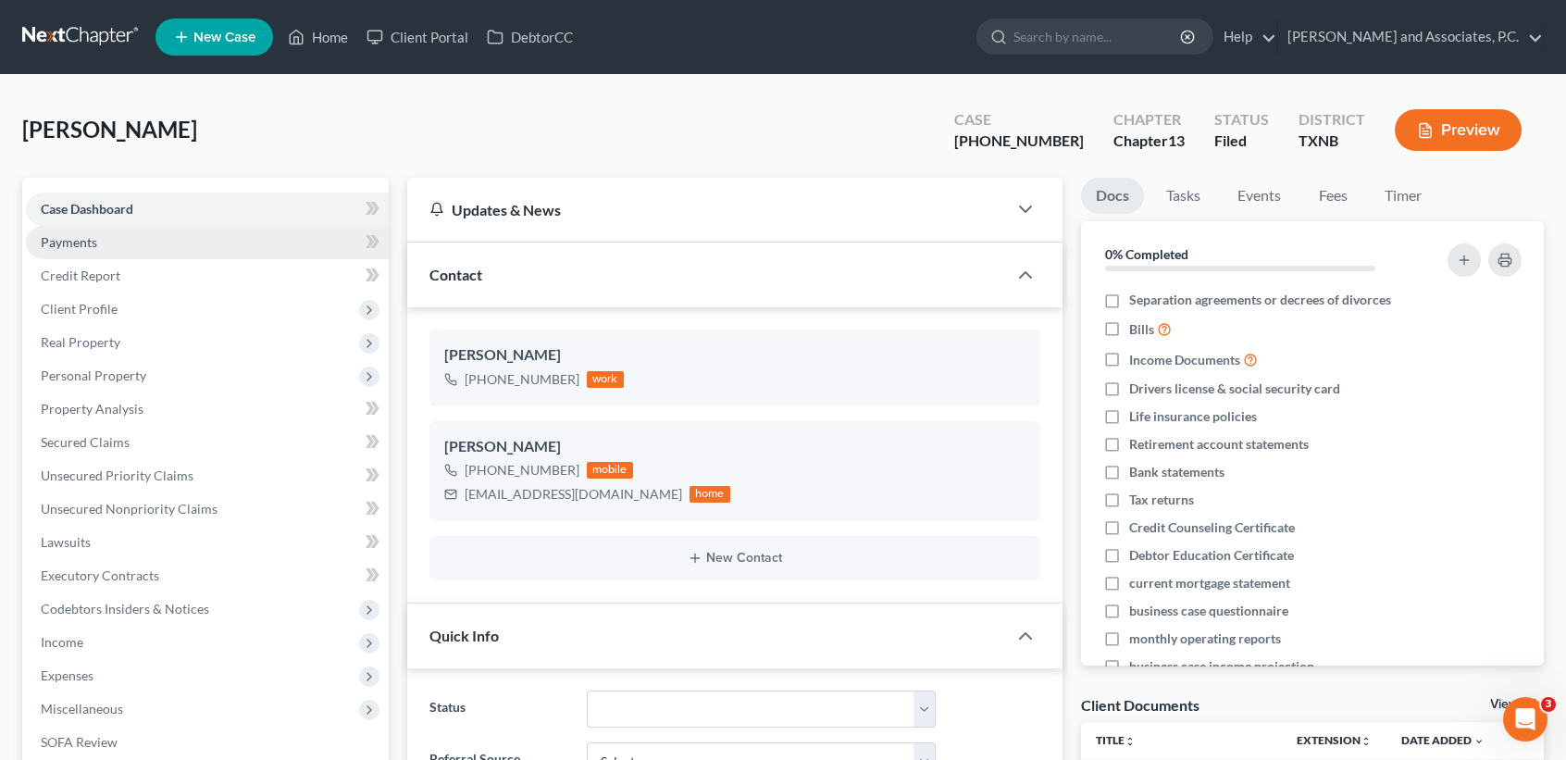
scroll to position [3700, 0]
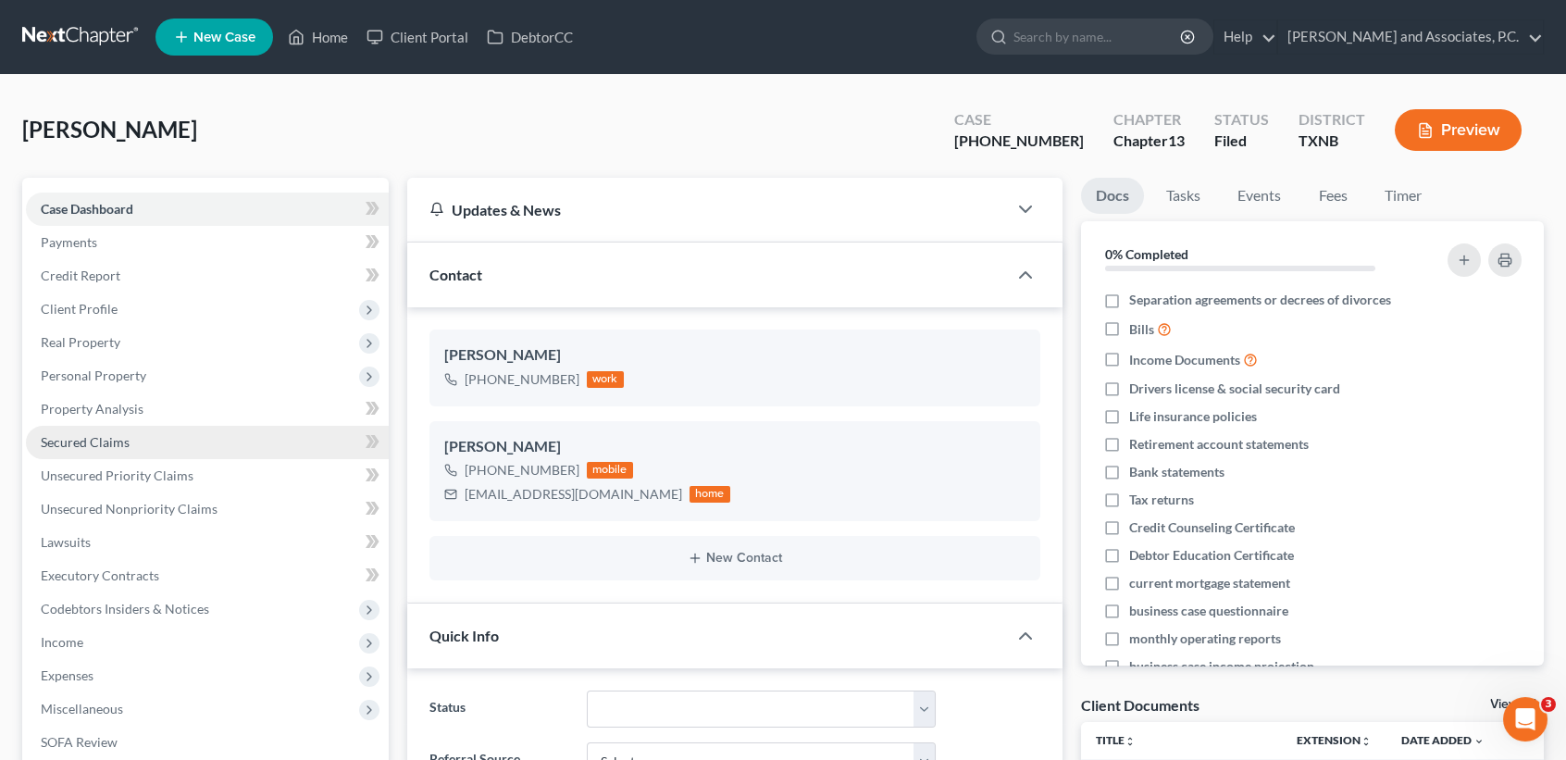
click at [116, 443] on span "Secured Claims" at bounding box center [85, 442] width 89 height 16
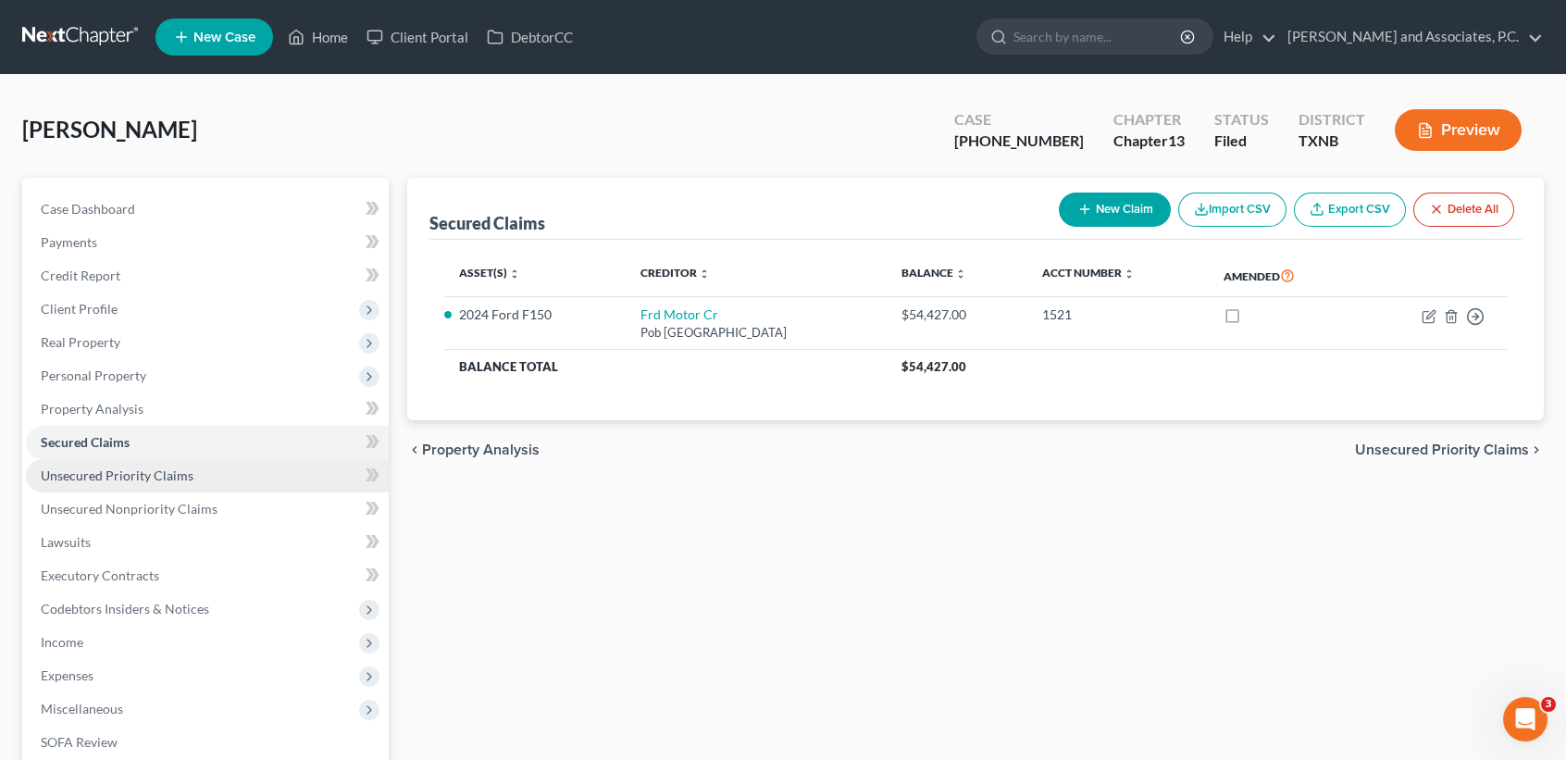
click at [130, 490] on link "Unsecured Priority Claims" at bounding box center [207, 475] width 363 height 33
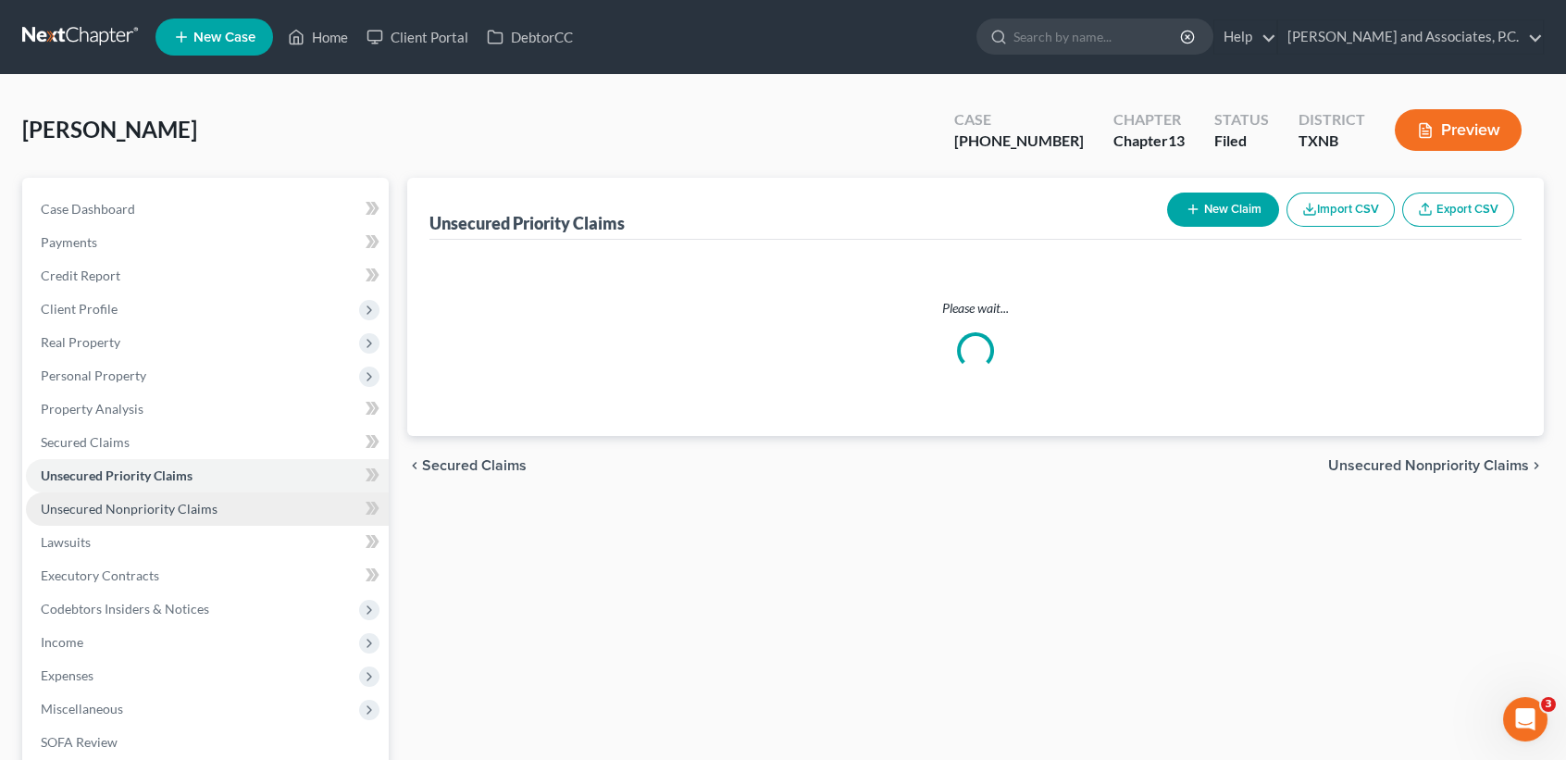
click at [136, 506] on span "Unsecured Nonpriority Claims" at bounding box center [129, 509] width 177 height 16
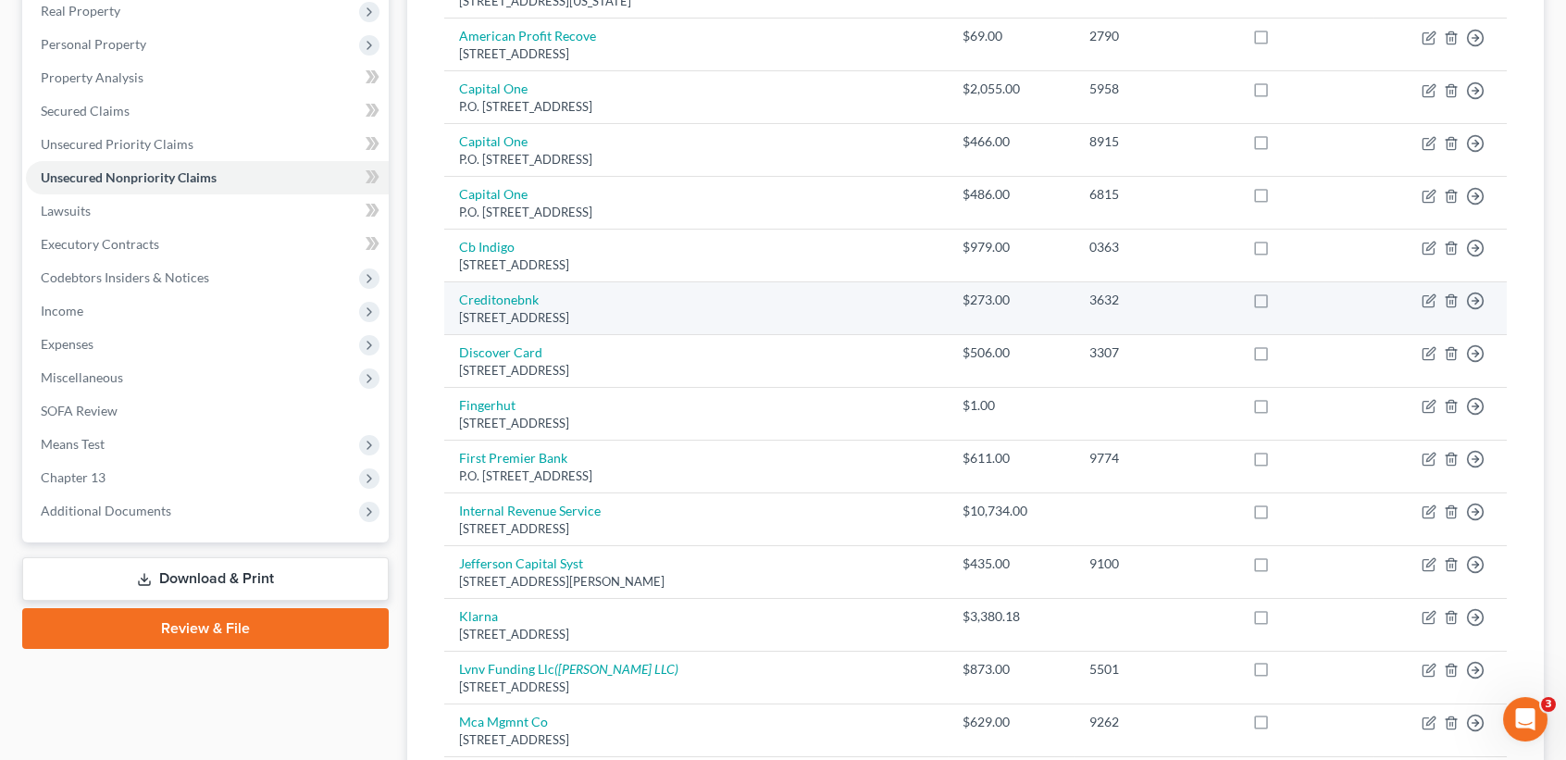
scroll to position [370, 0]
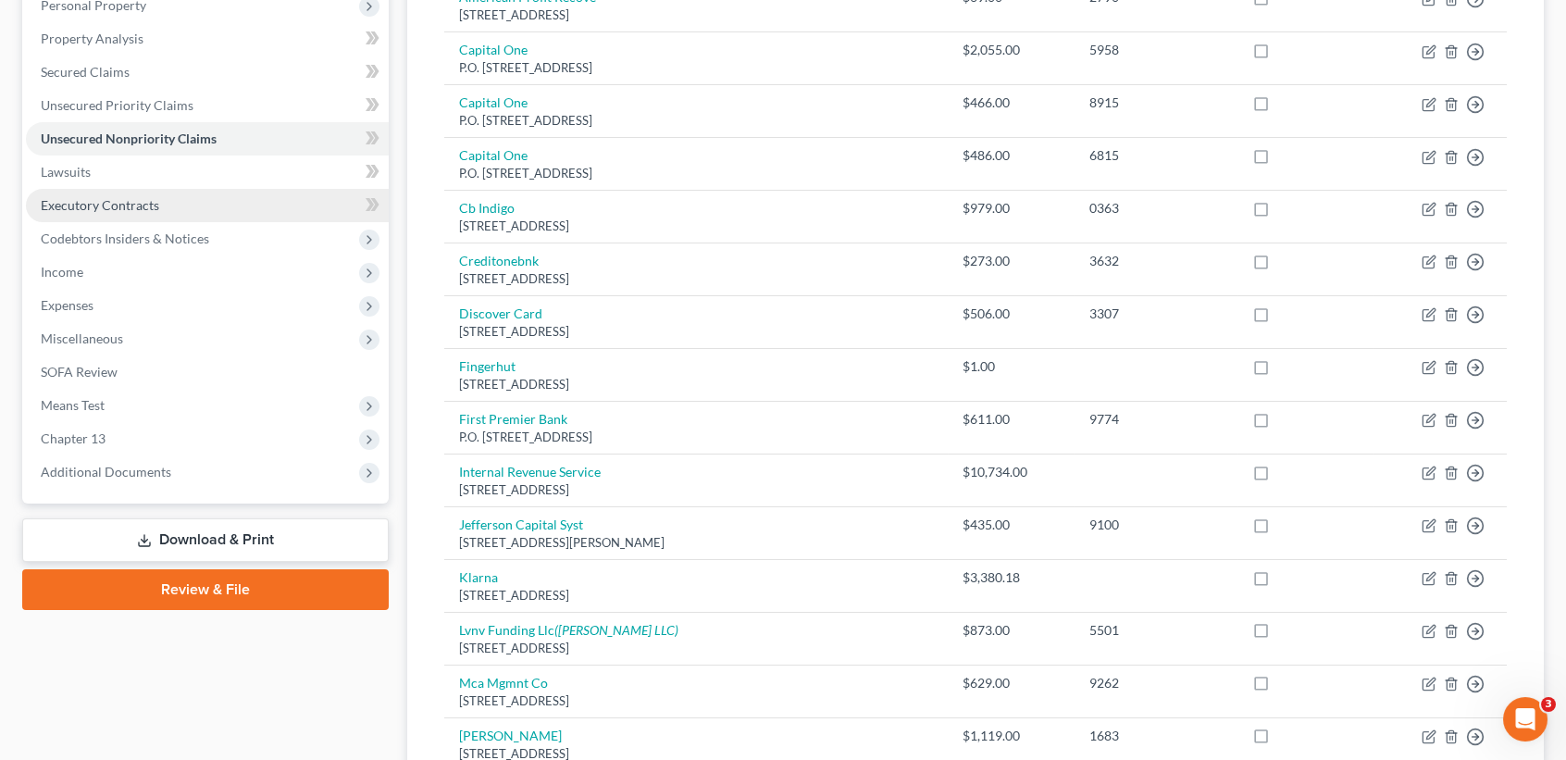
click at [136, 205] on span "Executory Contracts" at bounding box center [100, 205] width 118 height 16
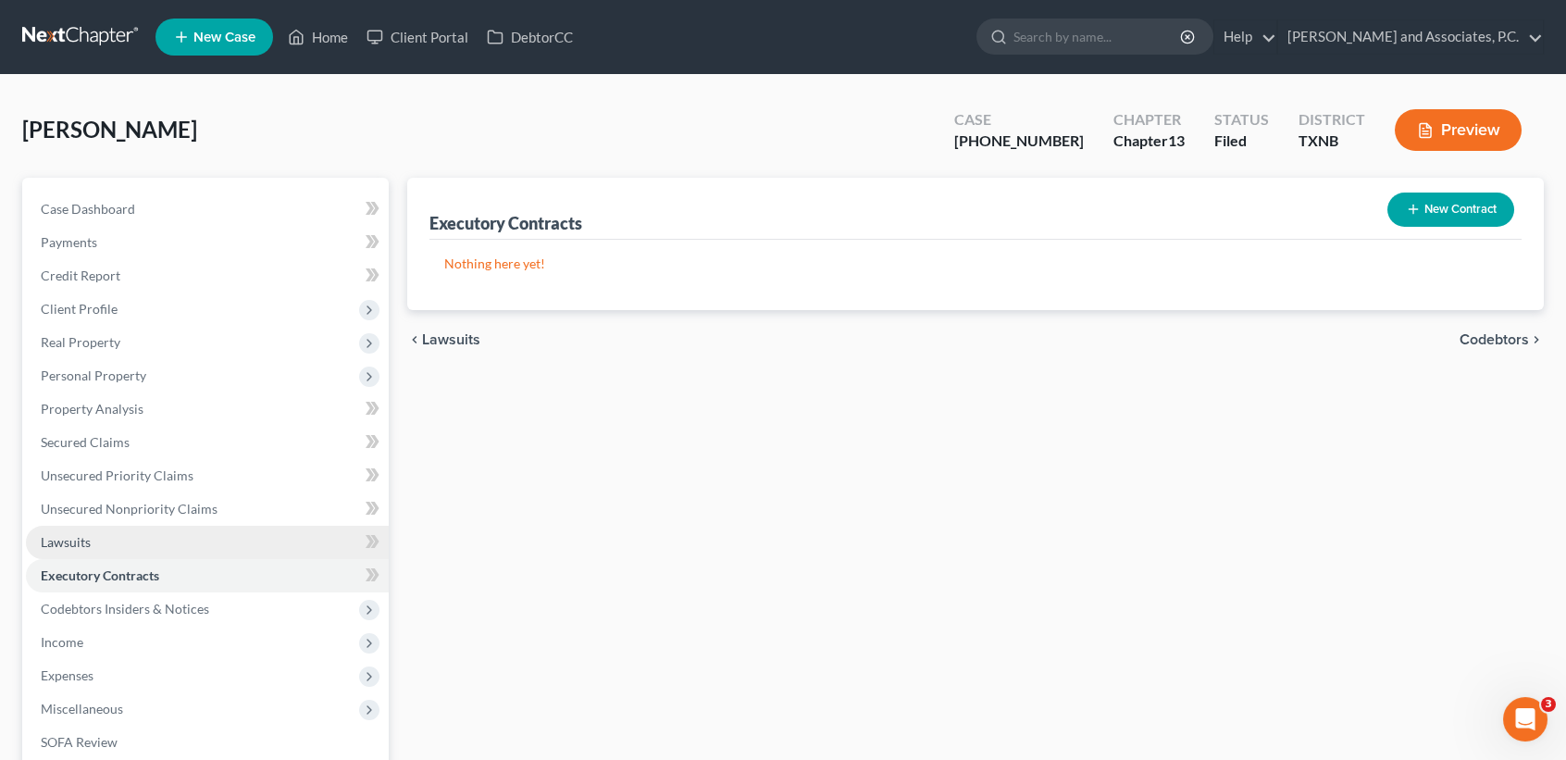
click at [111, 530] on link "Lawsuits" at bounding box center [207, 542] width 363 height 33
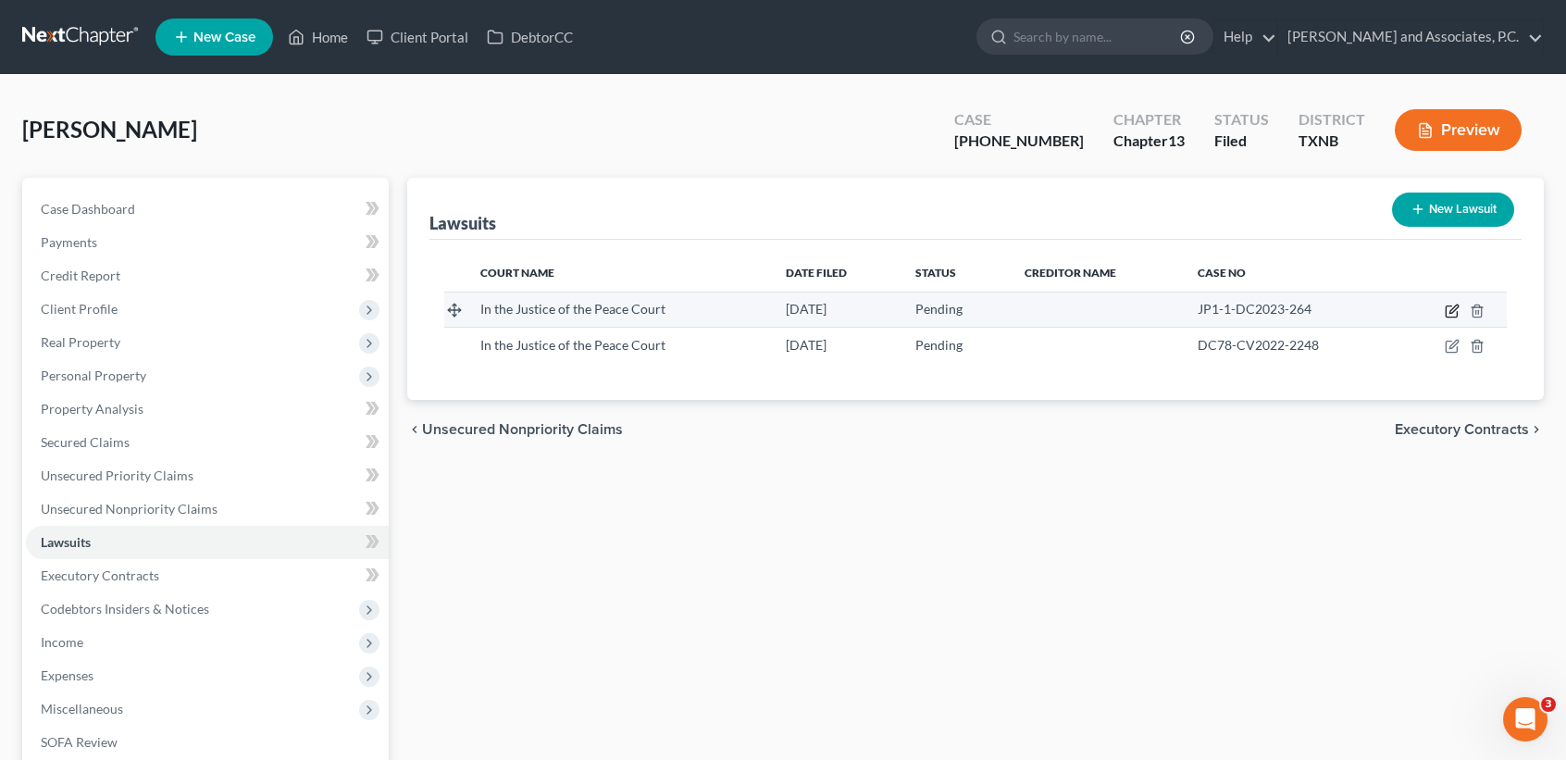
click at [1455, 311] on icon "button" at bounding box center [1452, 311] width 15 height 15
select select "45"
select select "0"
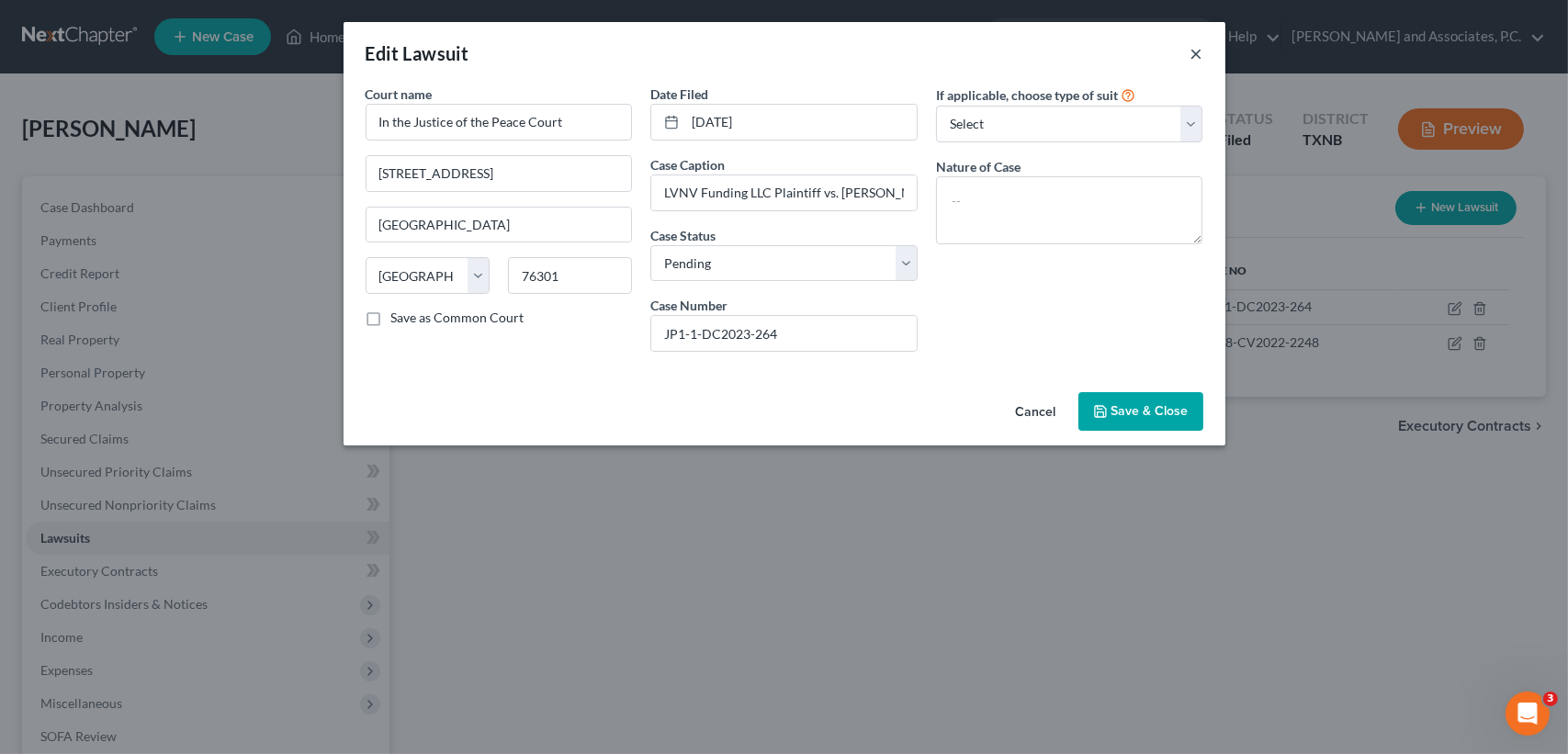
click at [1198, 52] on button "×" at bounding box center [1197, 54] width 13 height 22
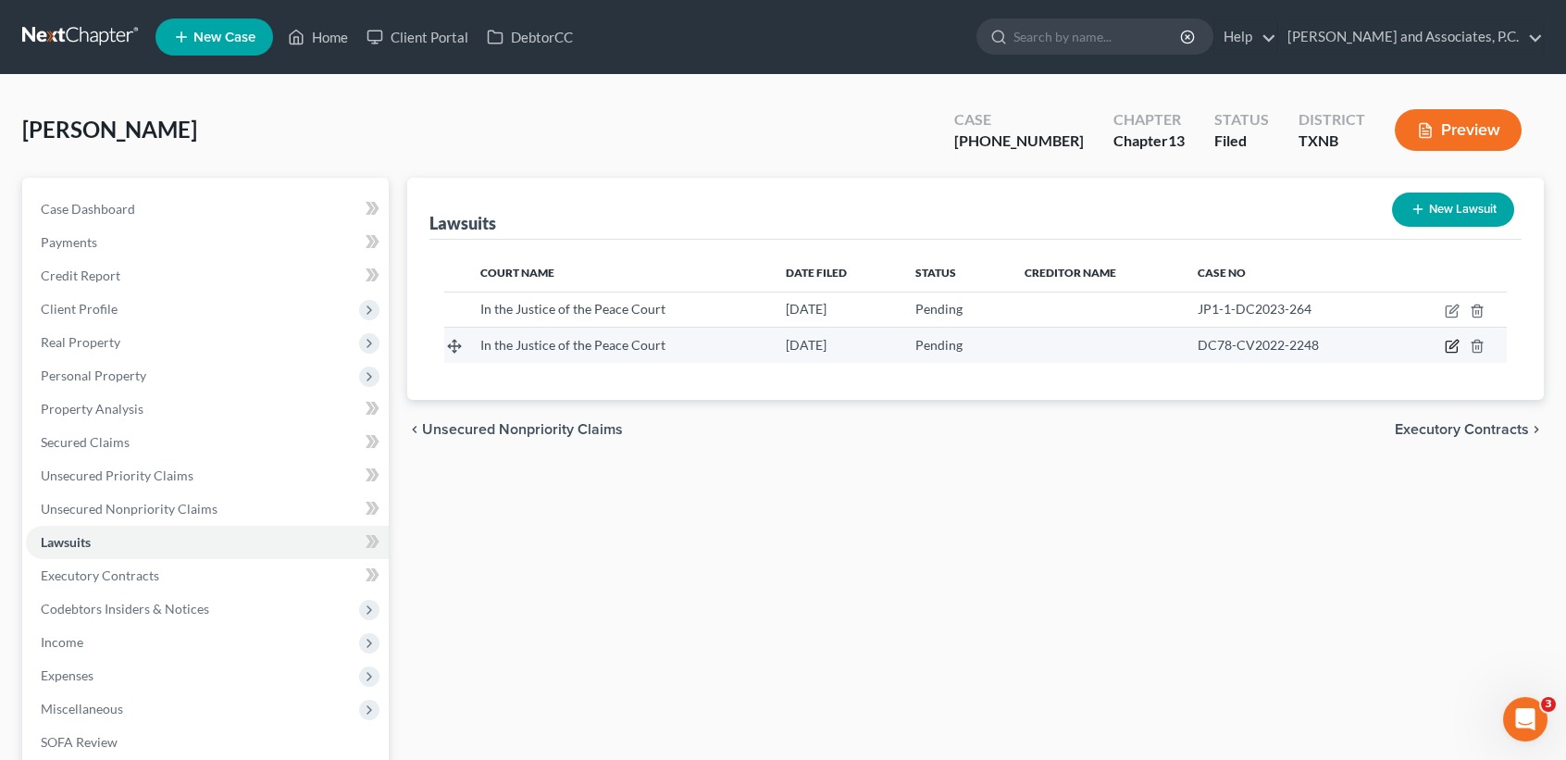
click at [1456, 347] on icon "button" at bounding box center [1452, 346] width 15 height 15
select select "45"
select select "0"
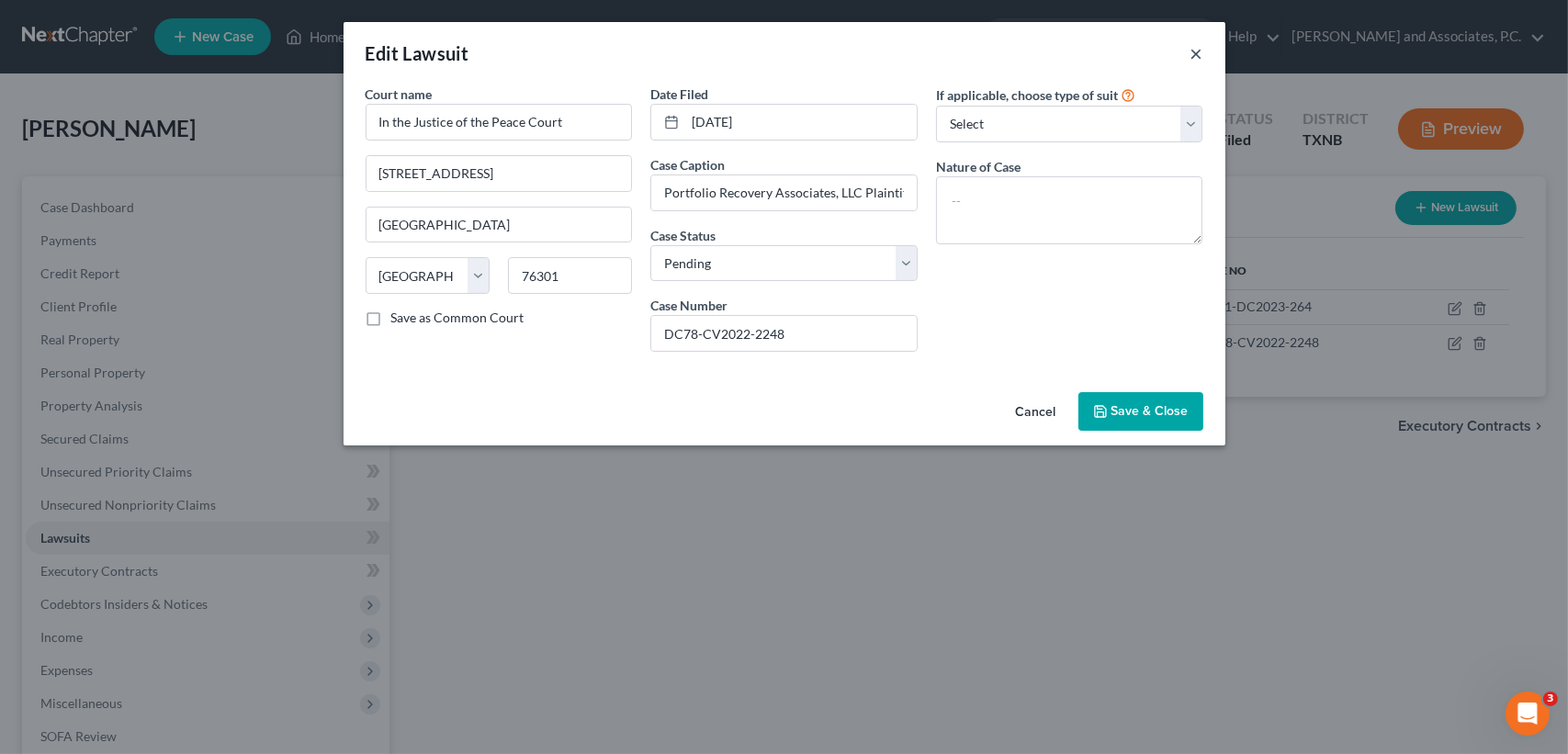
drag, startPoint x: 1203, startPoint y: 53, endPoint x: 673, endPoint y: 290, distance: 580.6
click at [1202, 54] on button "×" at bounding box center [1197, 54] width 13 height 22
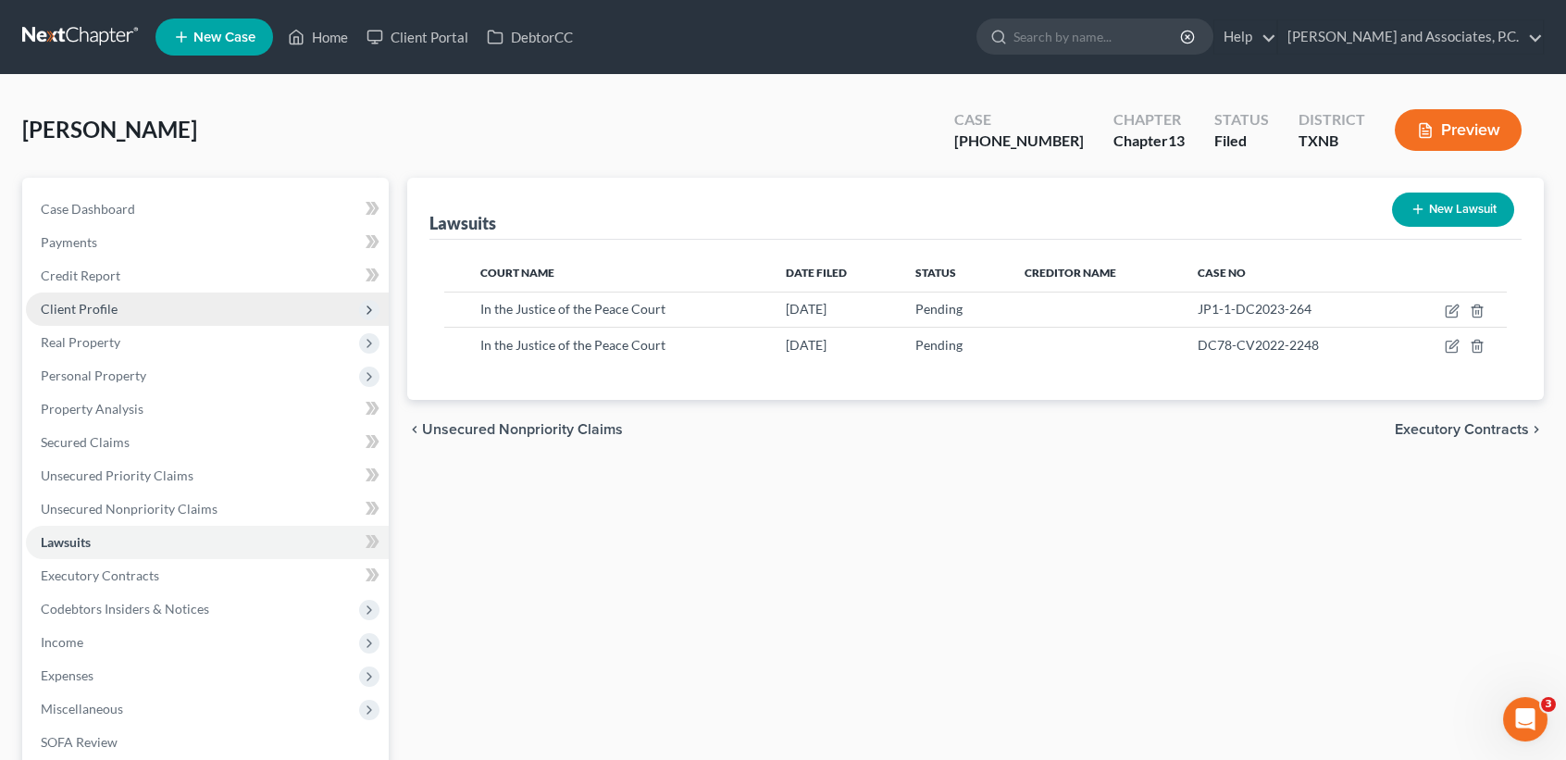
click at [121, 298] on span "Client Profile" at bounding box center [207, 308] width 363 height 33
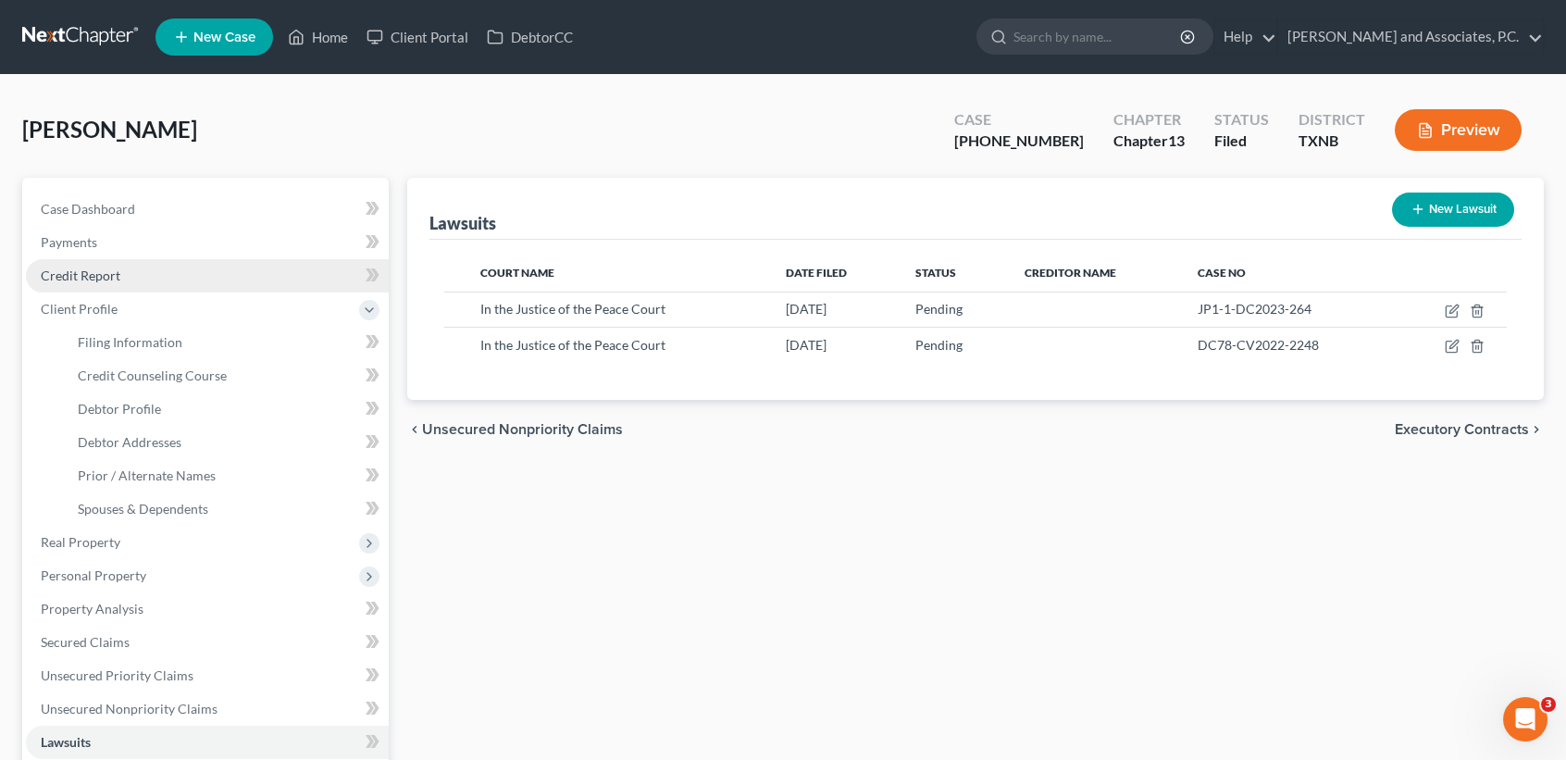
click at [137, 269] on link "Credit Report" at bounding box center [207, 275] width 363 height 33
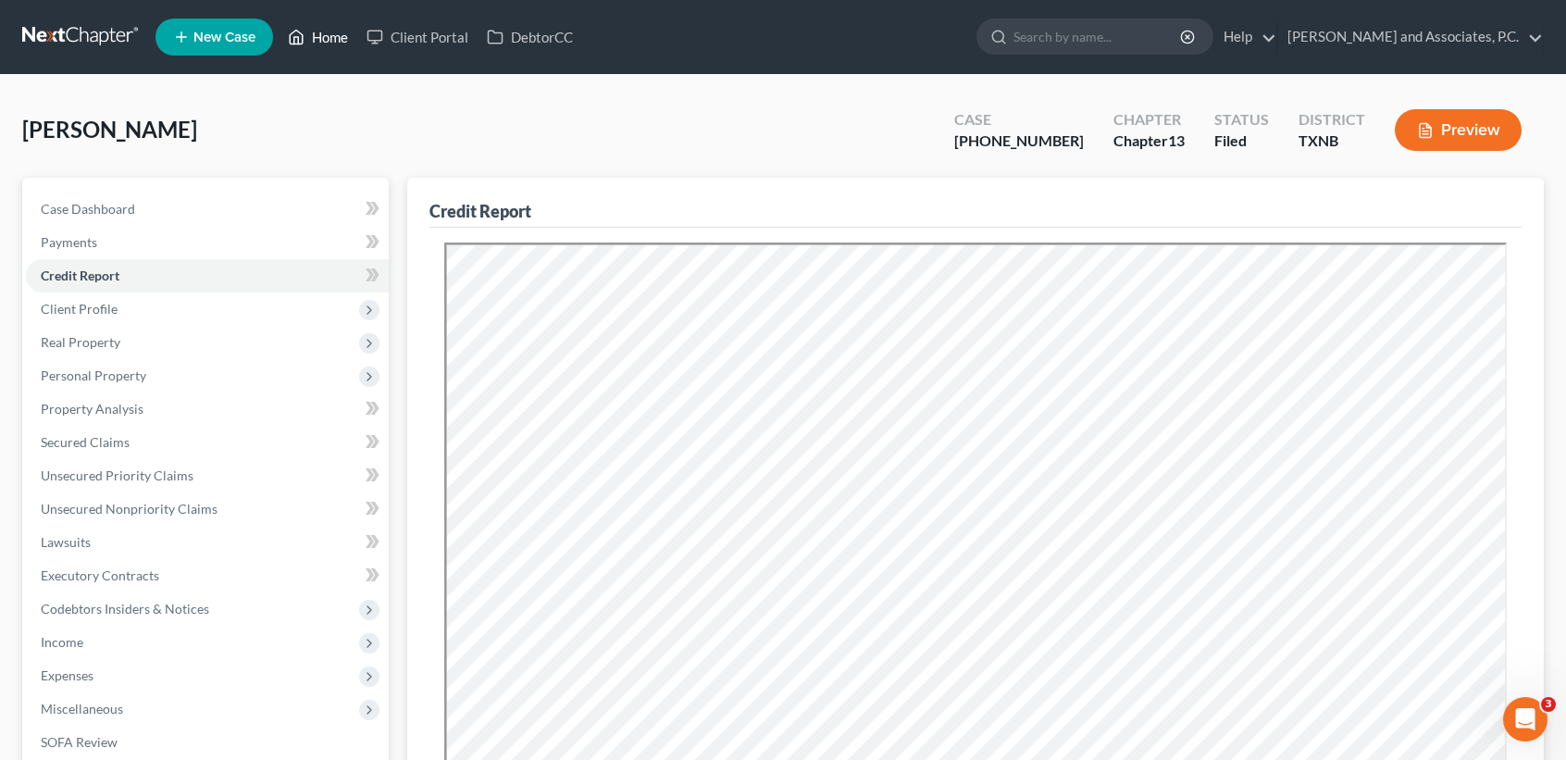
click at [347, 34] on link "Home" at bounding box center [318, 36] width 79 height 33
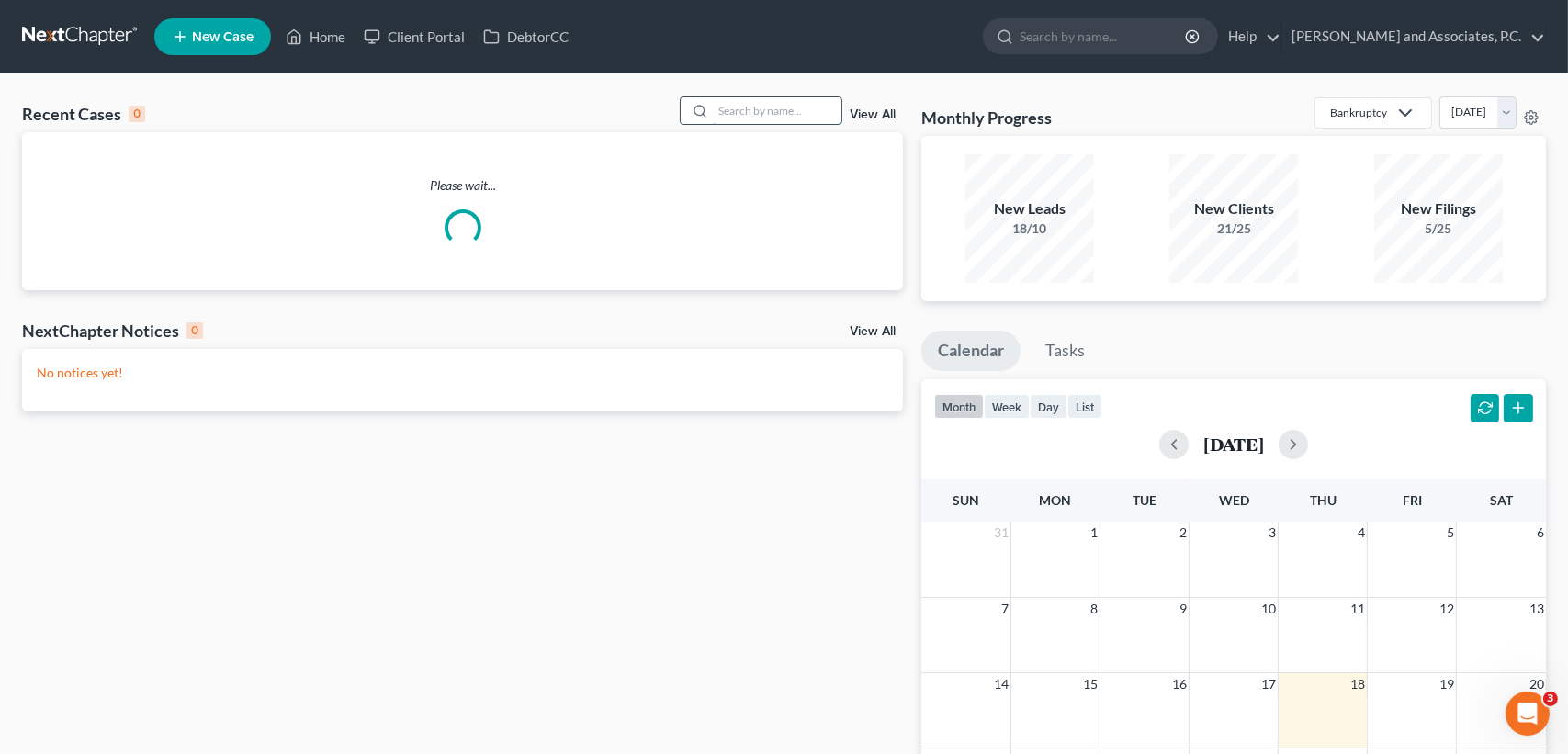
click at [825, 110] on input "search" at bounding box center [777, 110] width 129 height 27
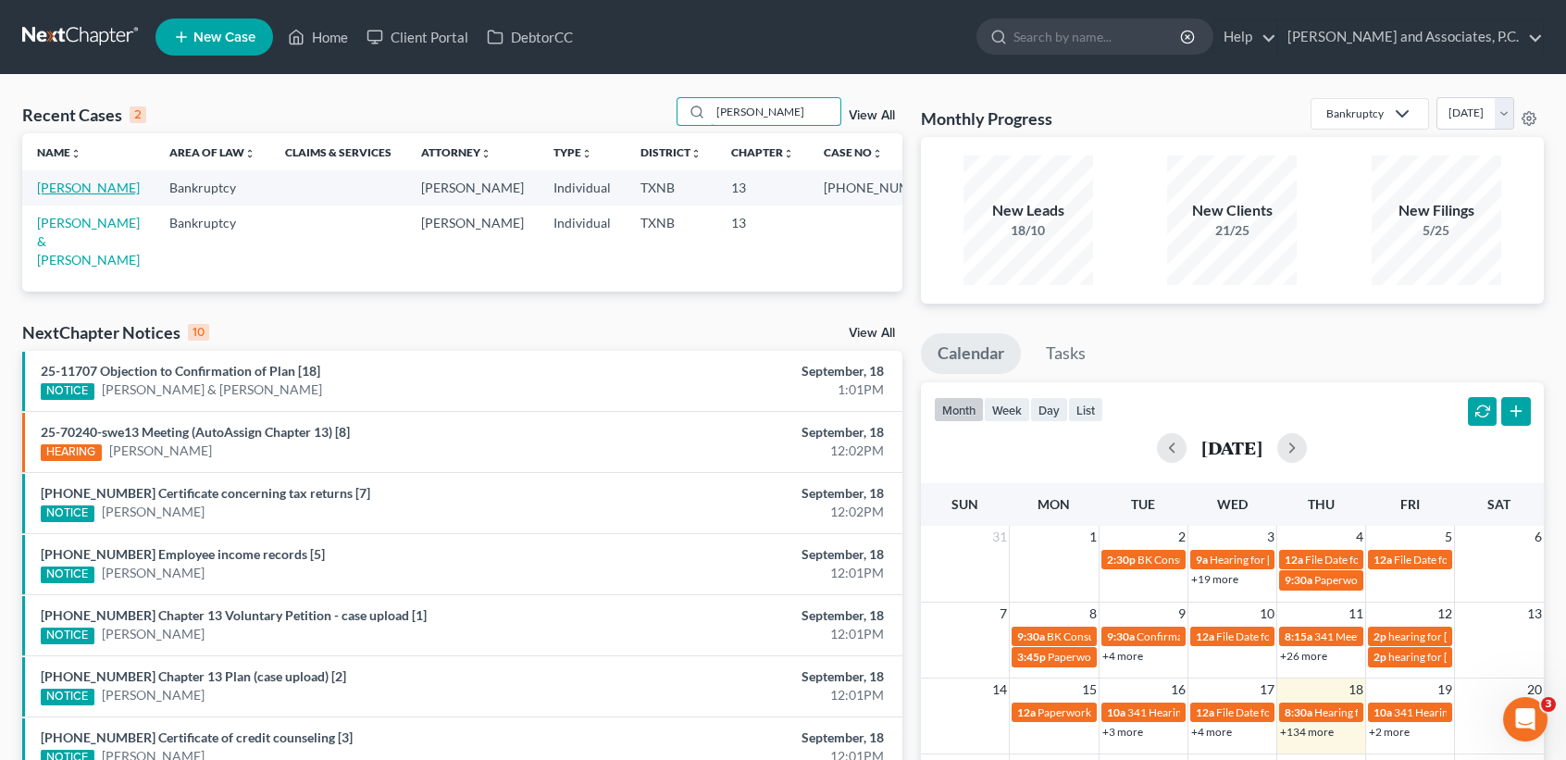
type input "[PERSON_NAME]"
click at [94, 187] on link "[PERSON_NAME]" at bounding box center [88, 188] width 103 height 16
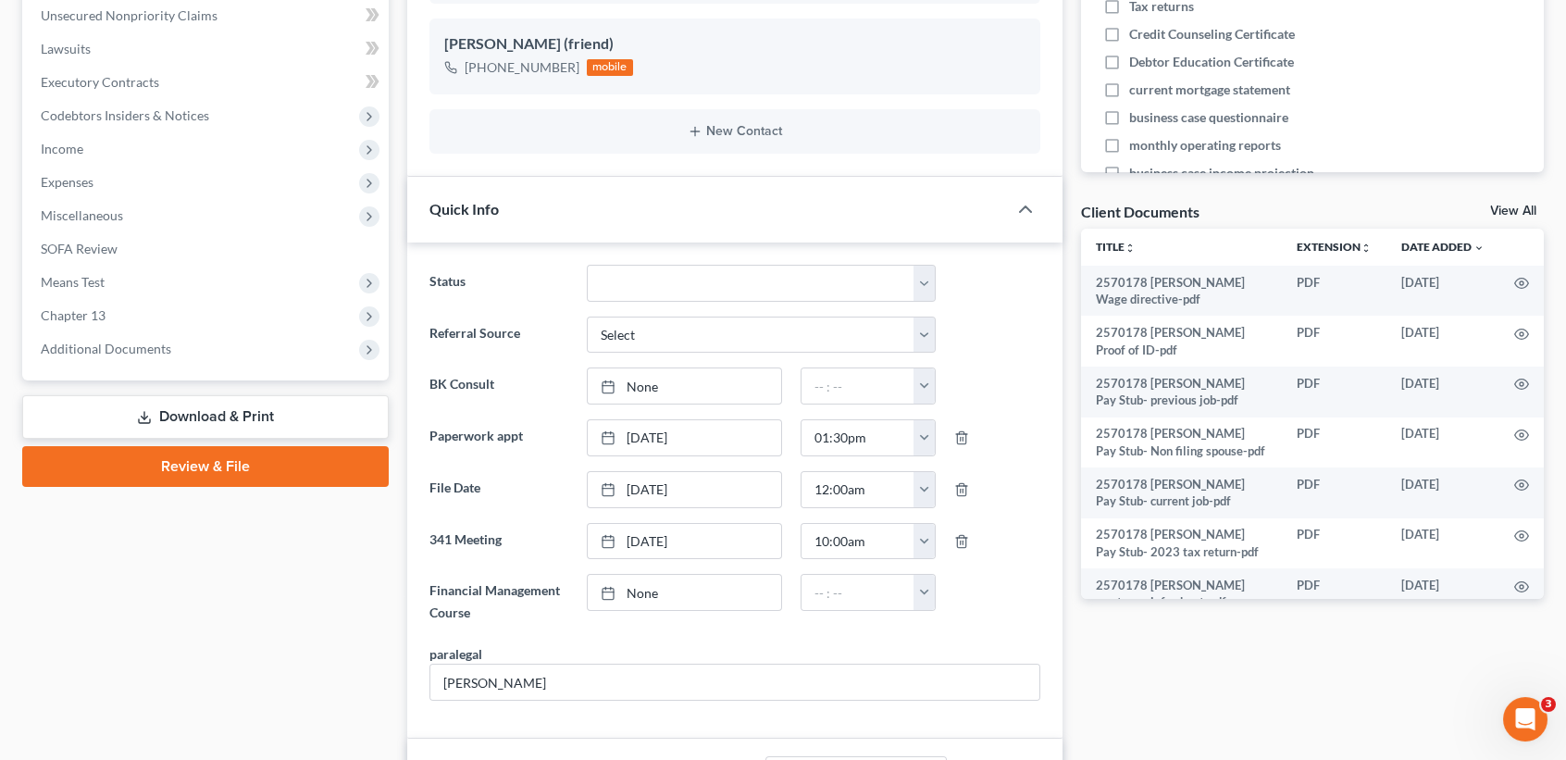
scroll to position [1000, 0]
click at [88, 369] on div "Case Dashboard Payments Invoices Payments Payments Credit Report Client Profile…" at bounding box center [205, 32] width 367 height 696
click at [91, 355] on span "Additional Documents" at bounding box center [207, 348] width 363 height 33
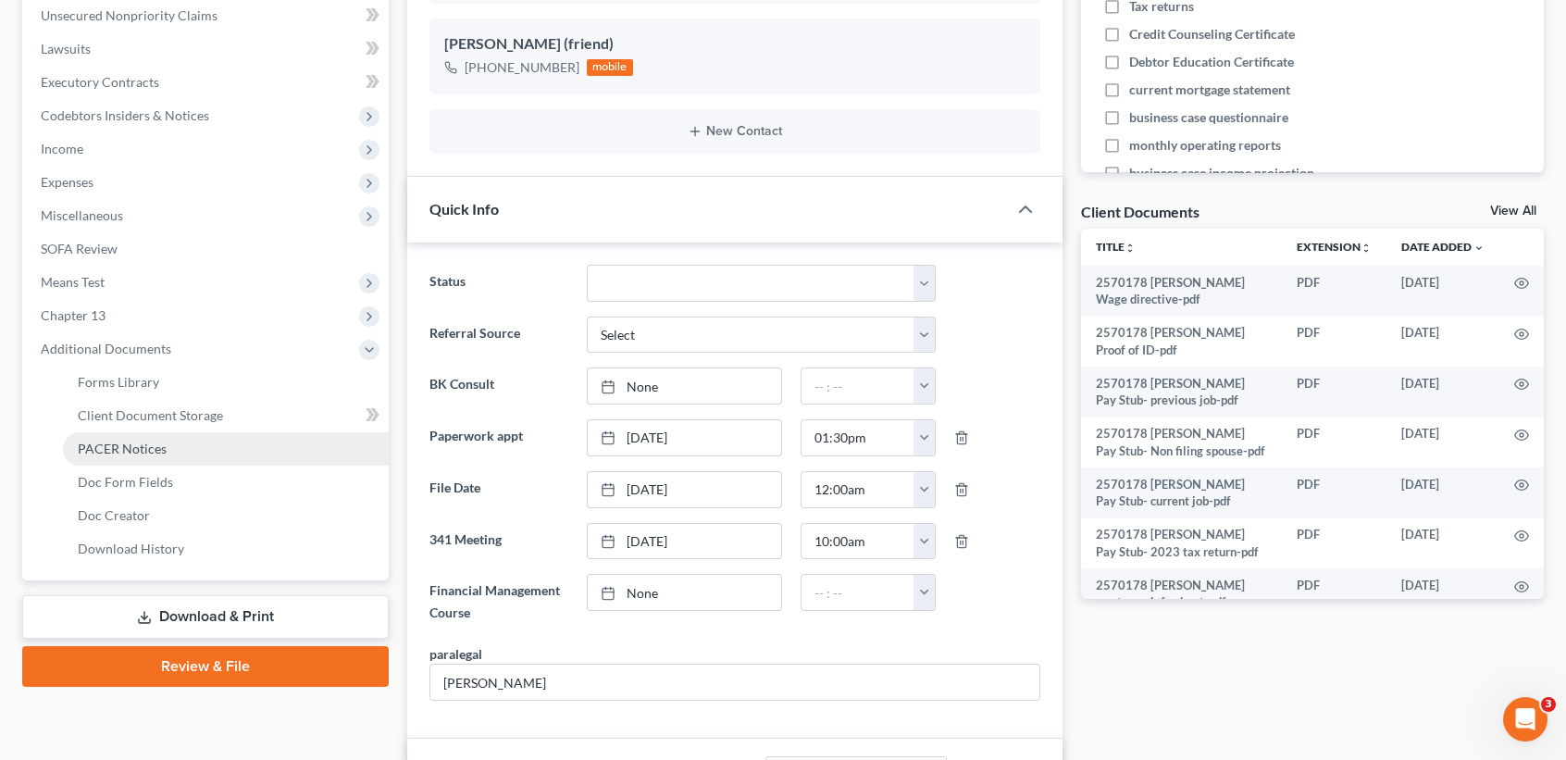
click at [111, 443] on span "PACER Notices" at bounding box center [122, 449] width 89 height 16
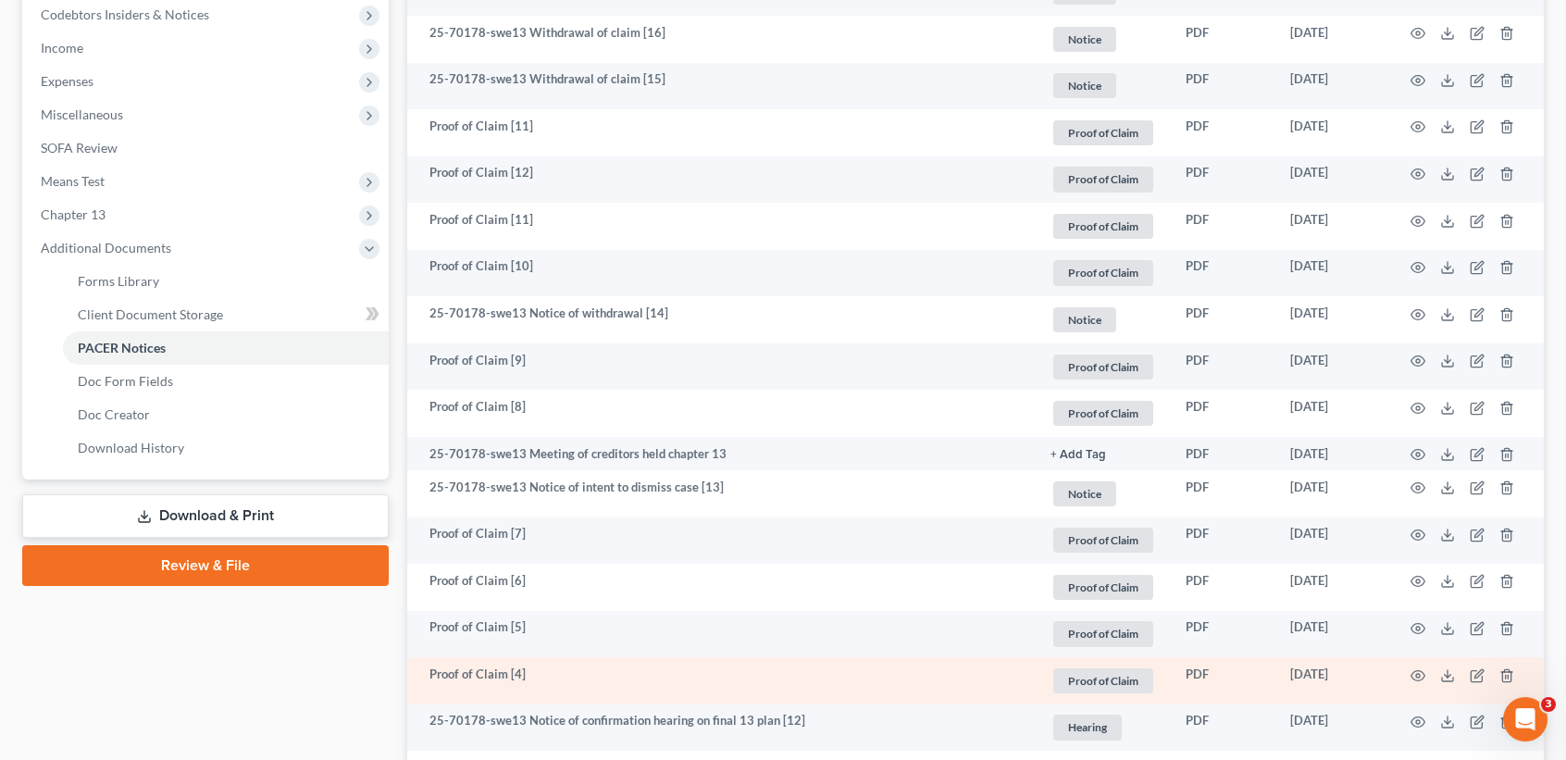
scroll to position [616, 0]
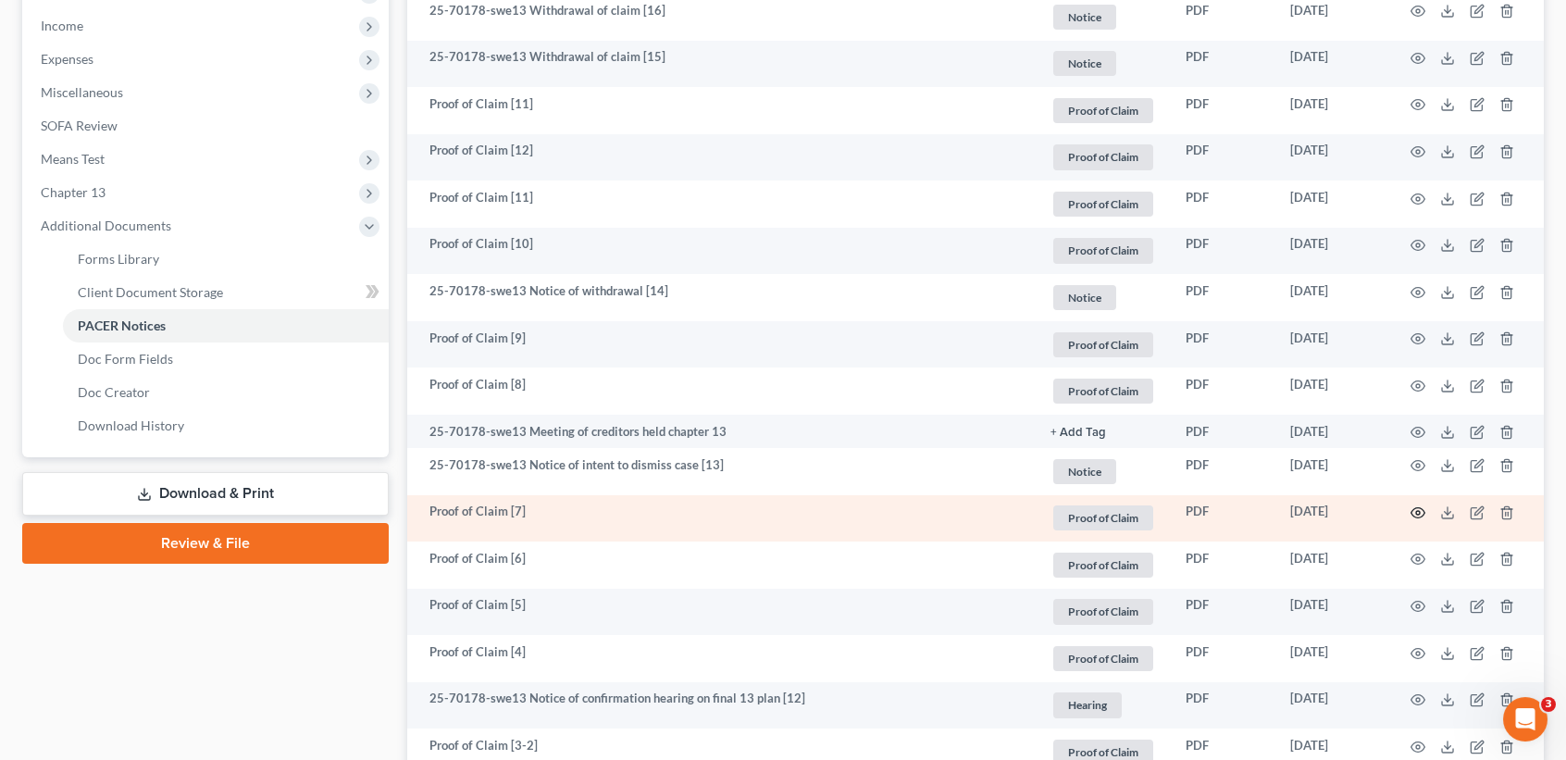
click at [1423, 520] on icon "button" at bounding box center [1418, 512] width 15 height 15
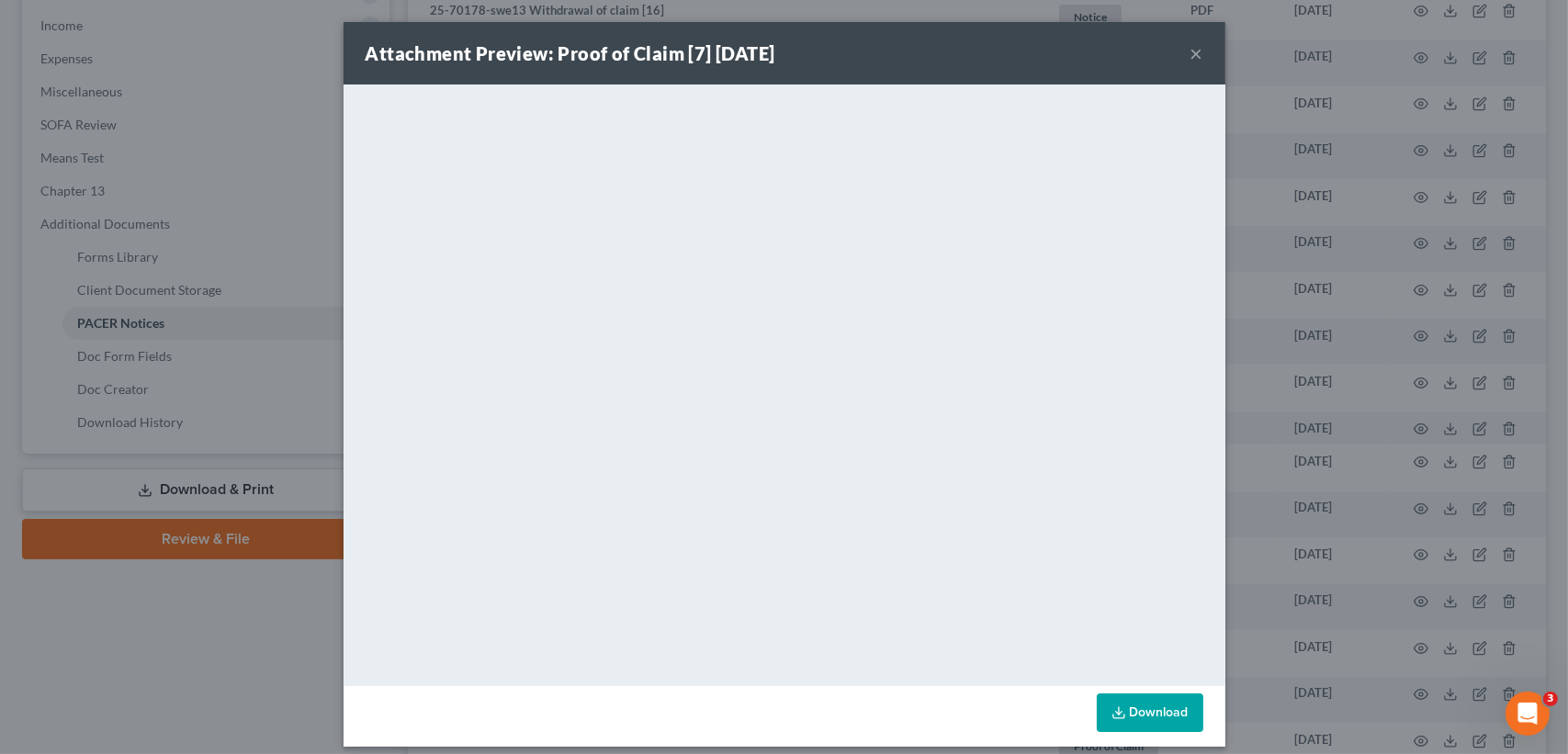
click at [1191, 45] on button "×" at bounding box center [1197, 54] width 13 height 22
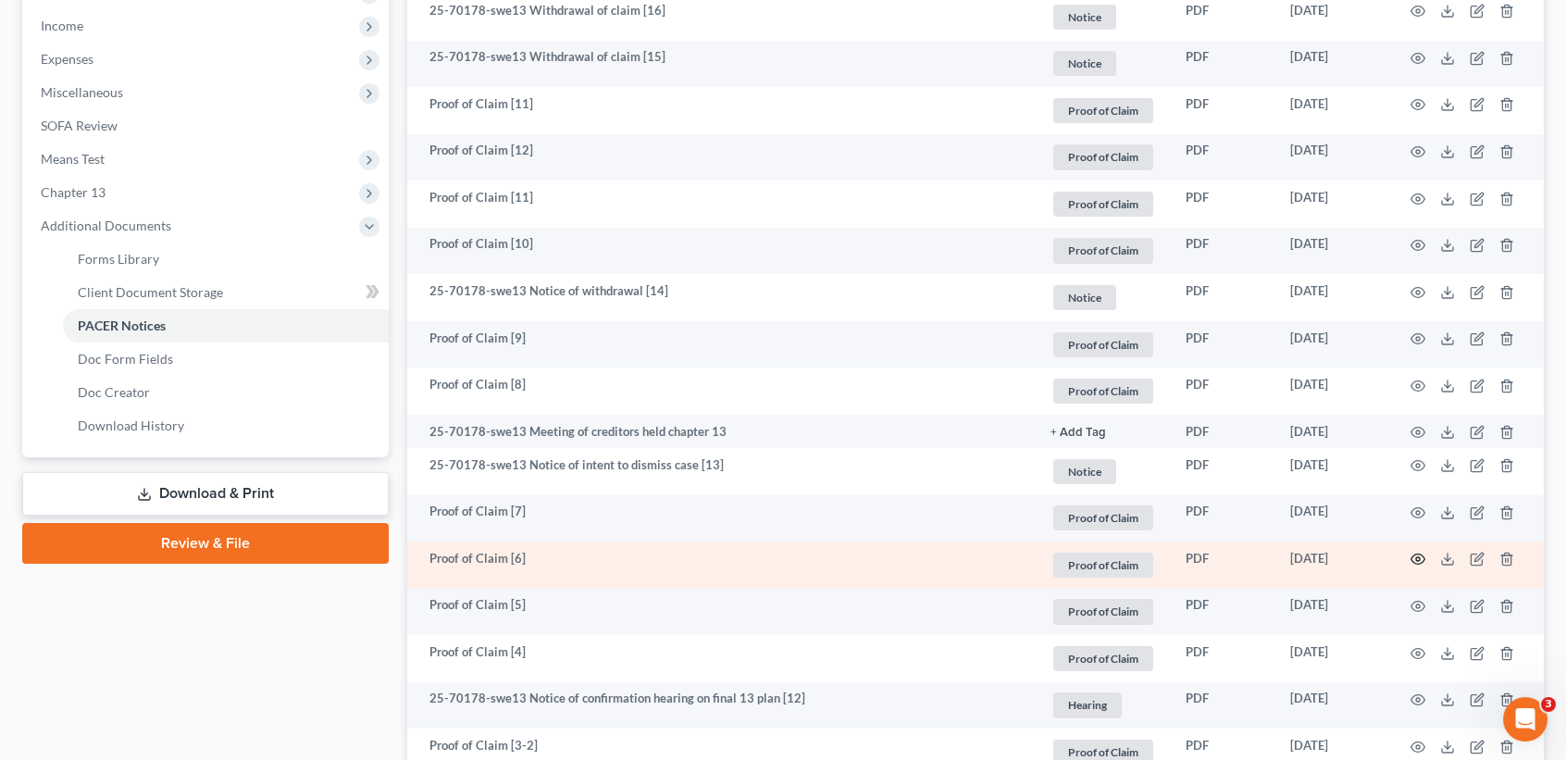
click at [1413, 575] on td at bounding box center [1466, 564] width 156 height 47
click at [1419, 561] on circle "button" at bounding box center [1418, 559] width 4 height 4
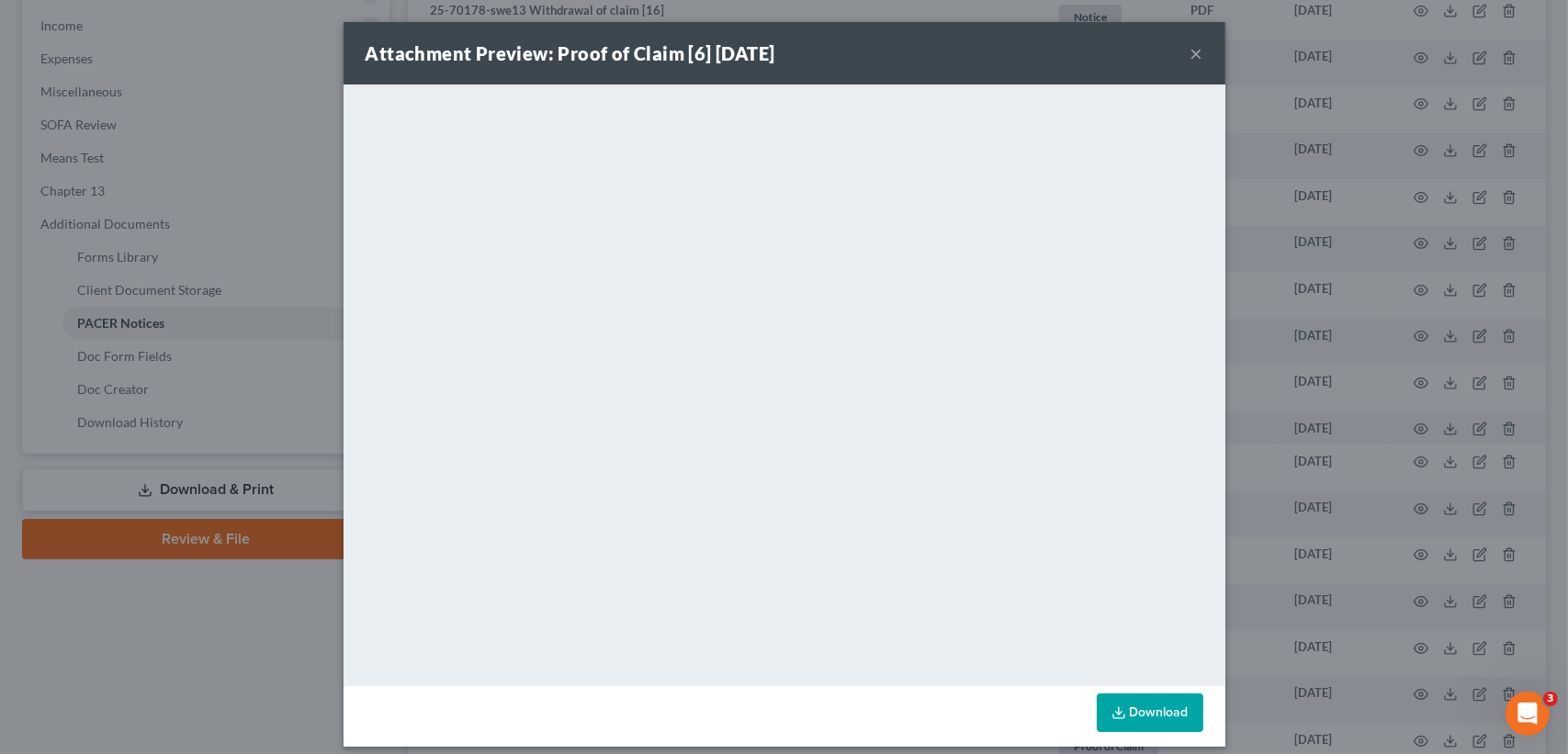
click at [1192, 48] on button "×" at bounding box center [1197, 54] width 13 height 22
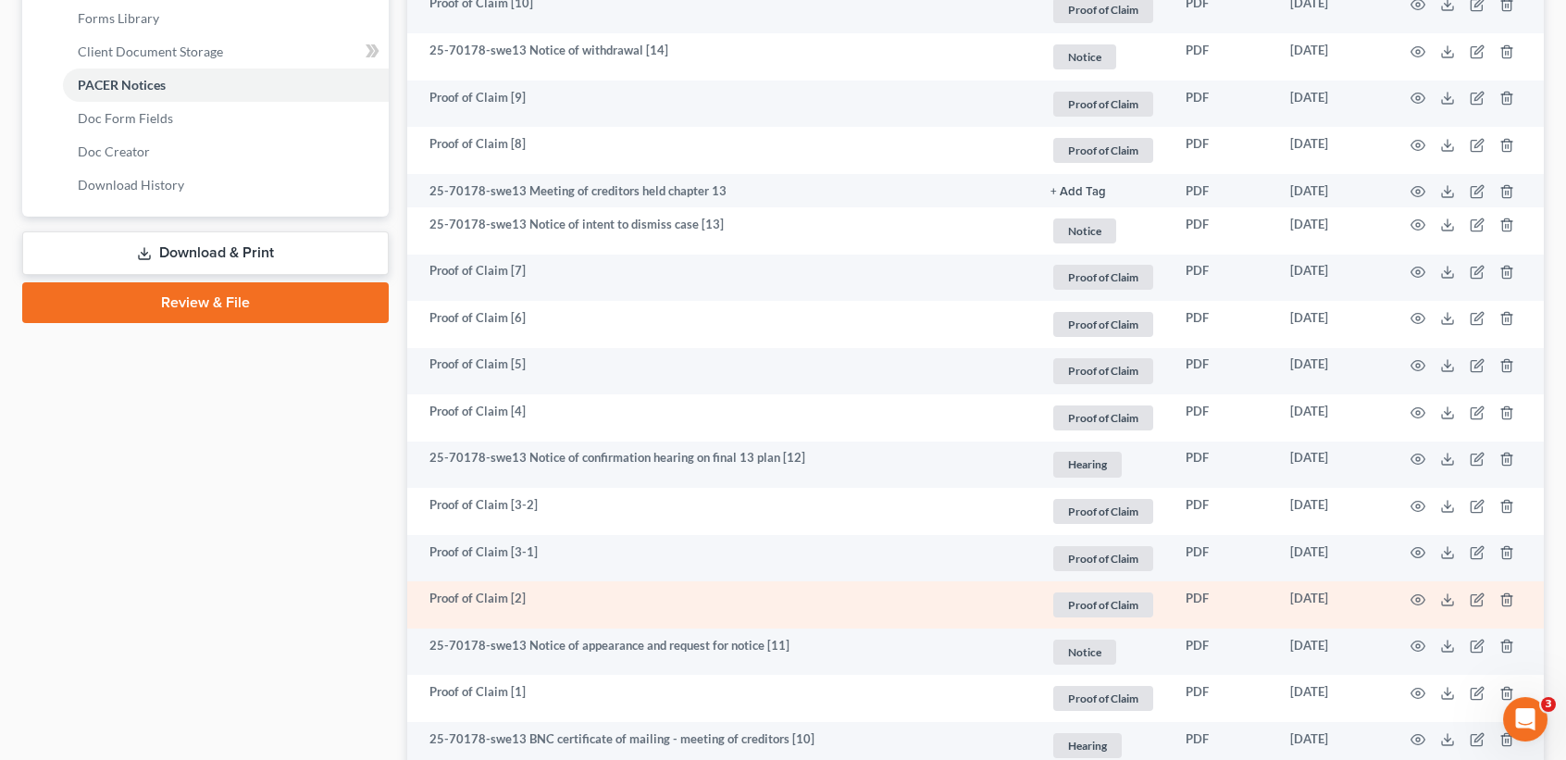
scroll to position [864, 0]
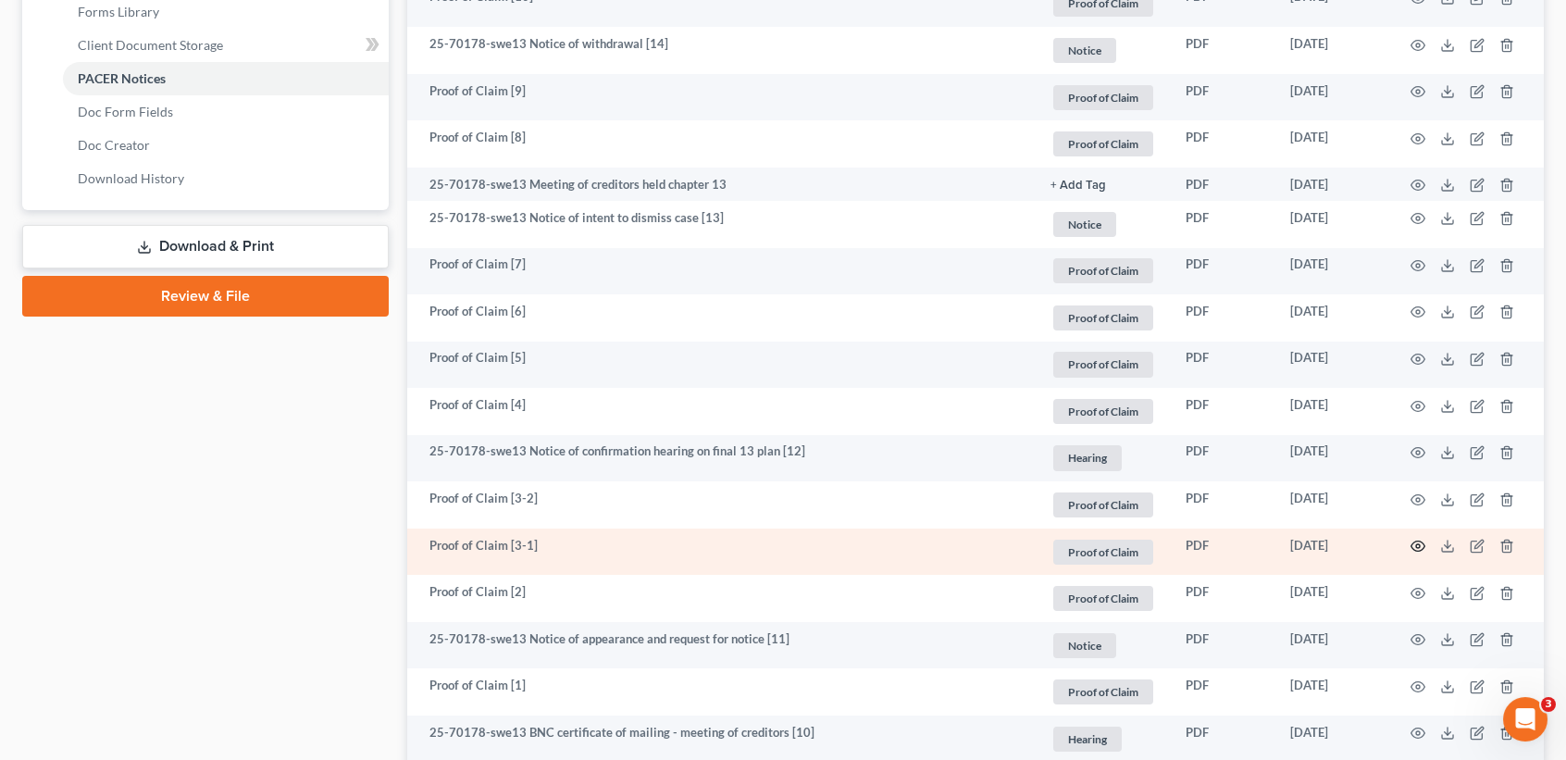
click at [1417, 554] on icon "button" at bounding box center [1418, 546] width 15 height 15
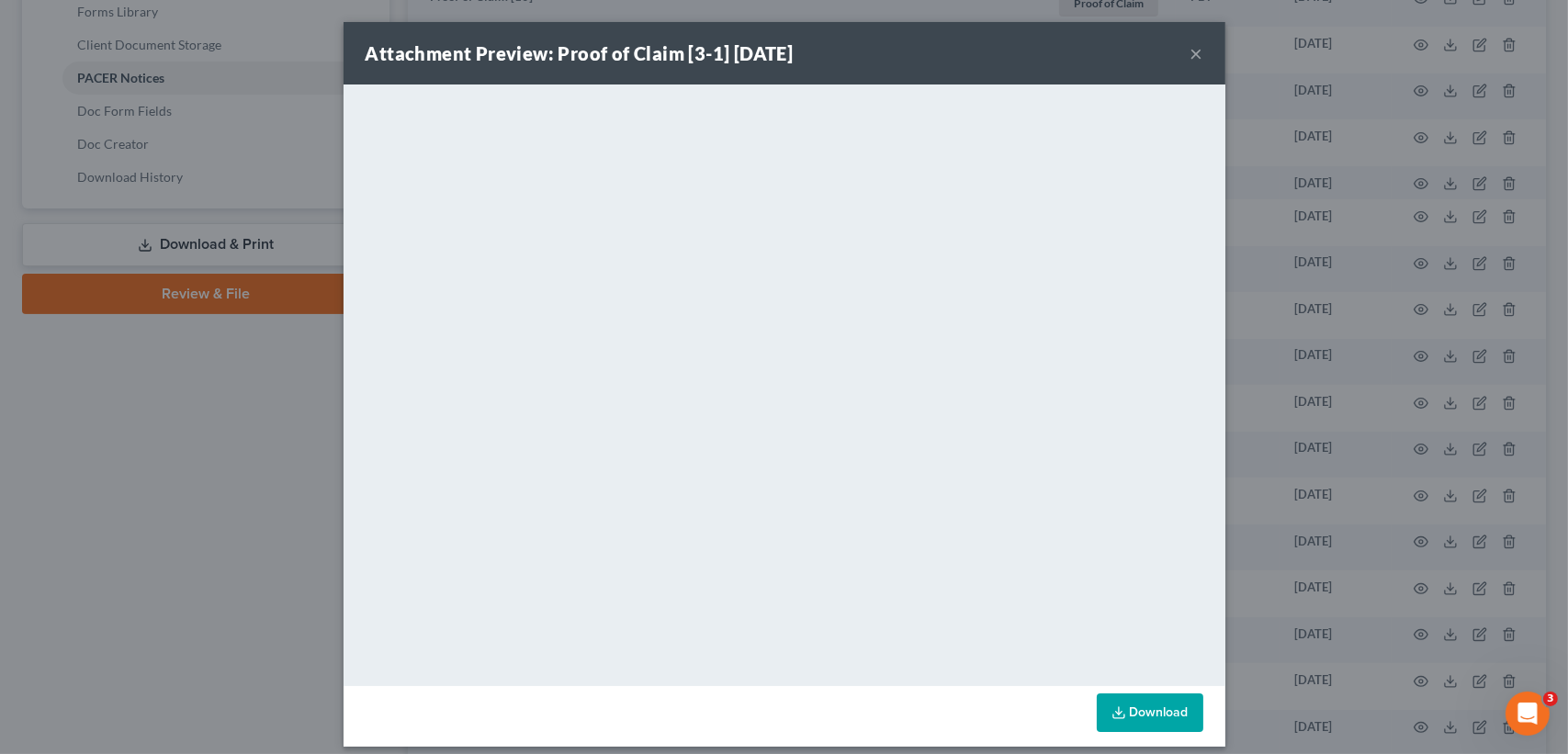
click at [1191, 48] on button "×" at bounding box center [1197, 54] width 13 height 22
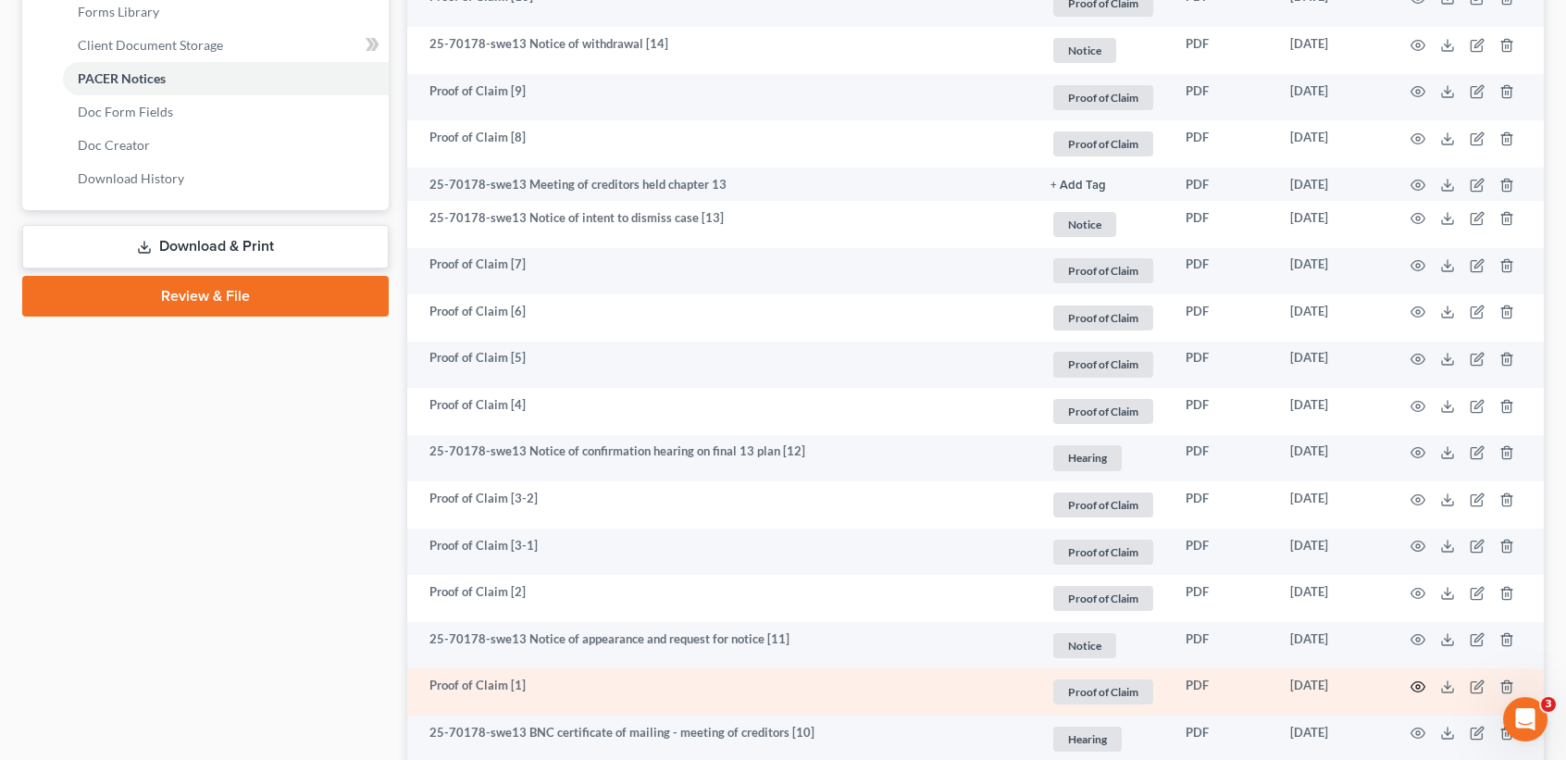
click at [1422, 694] on icon "button" at bounding box center [1418, 686] width 15 height 15
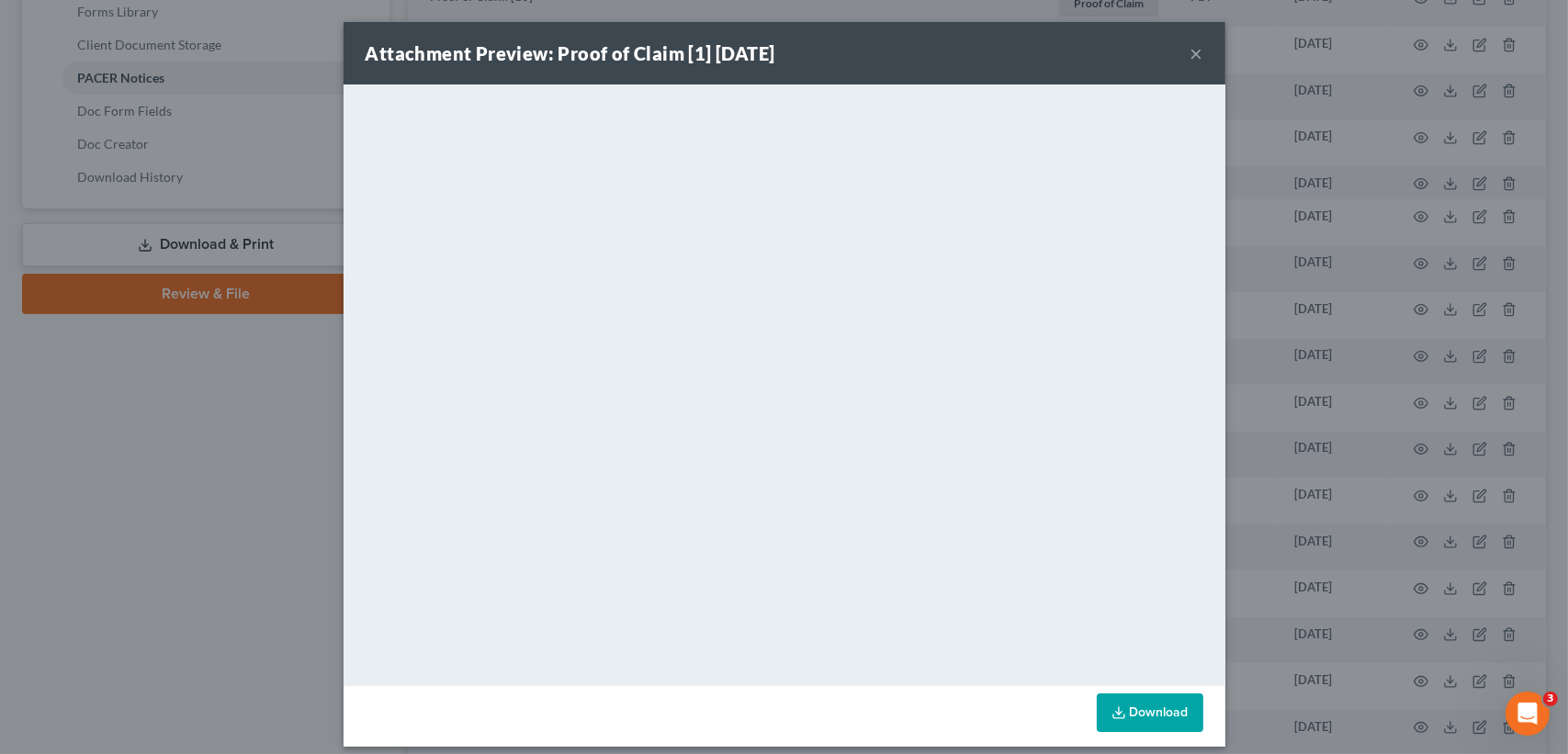
drag, startPoint x: 1188, startPoint y: 49, endPoint x: 1168, endPoint y: 98, distance: 52.9
click at [1191, 48] on button "×" at bounding box center [1197, 54] width 13 height 22
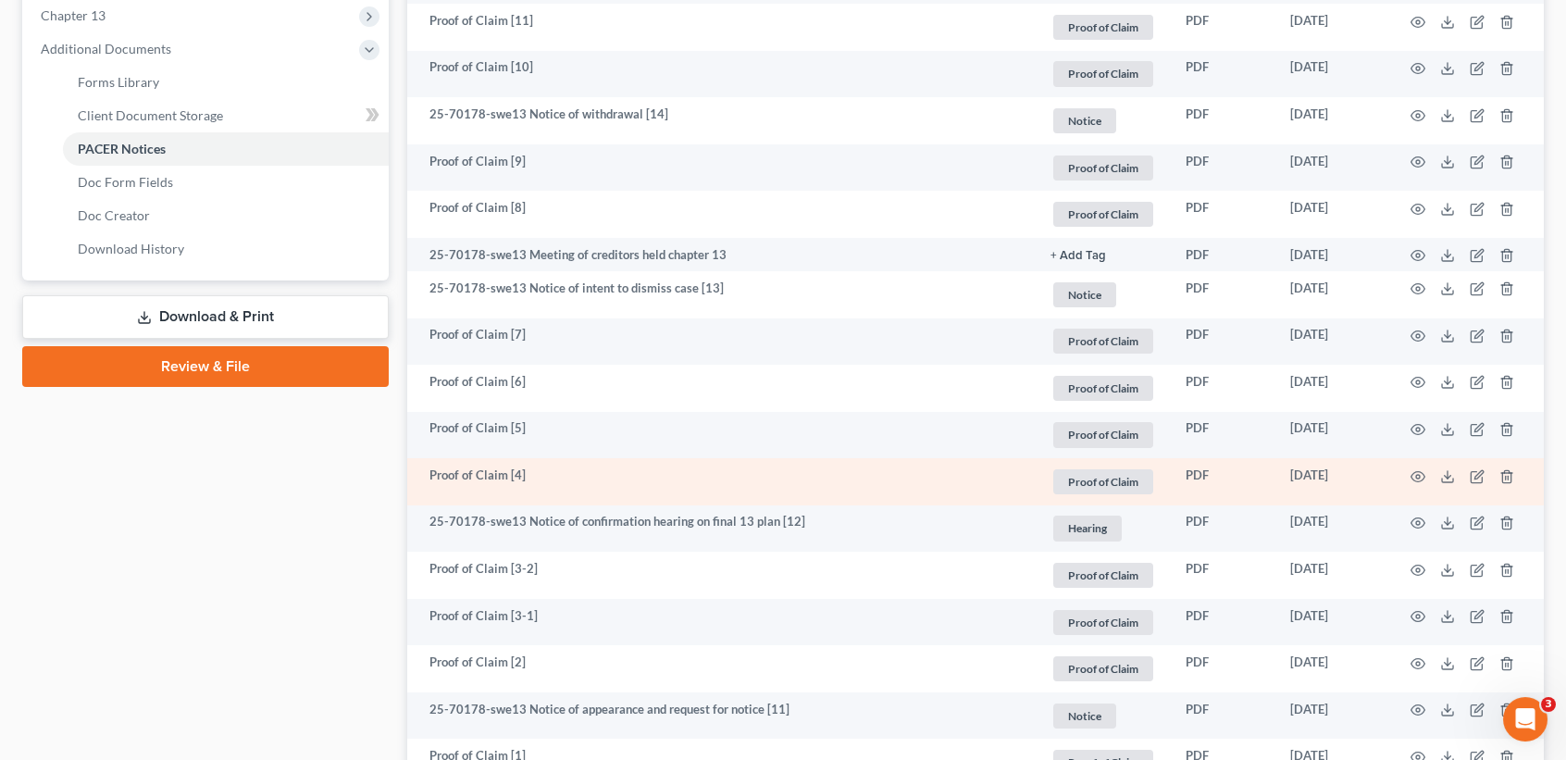
scroll to position [740, 0]
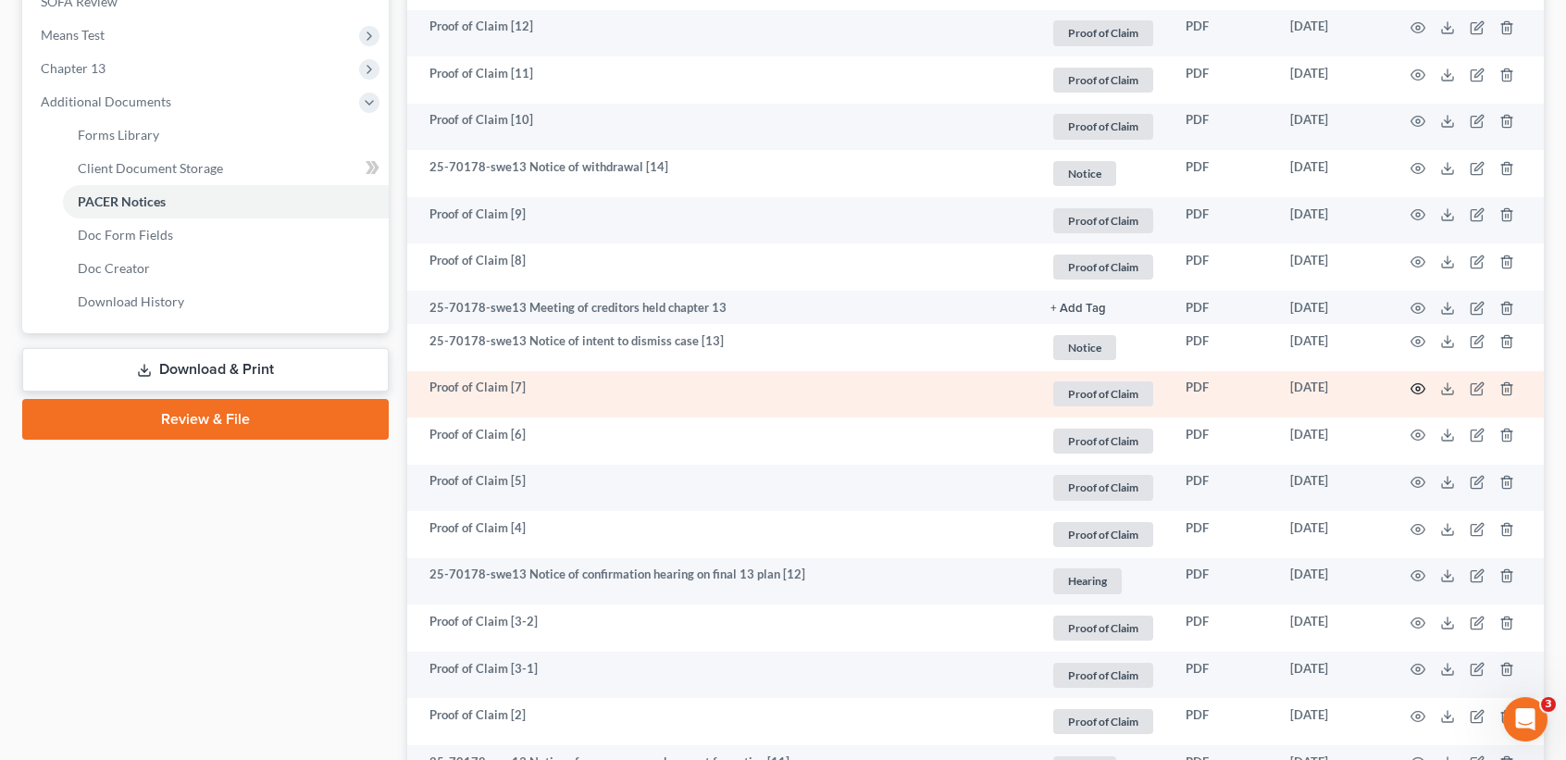
click at [1415, 396] on icon "button" at bounding box center [1418, 388] width 15 height 15
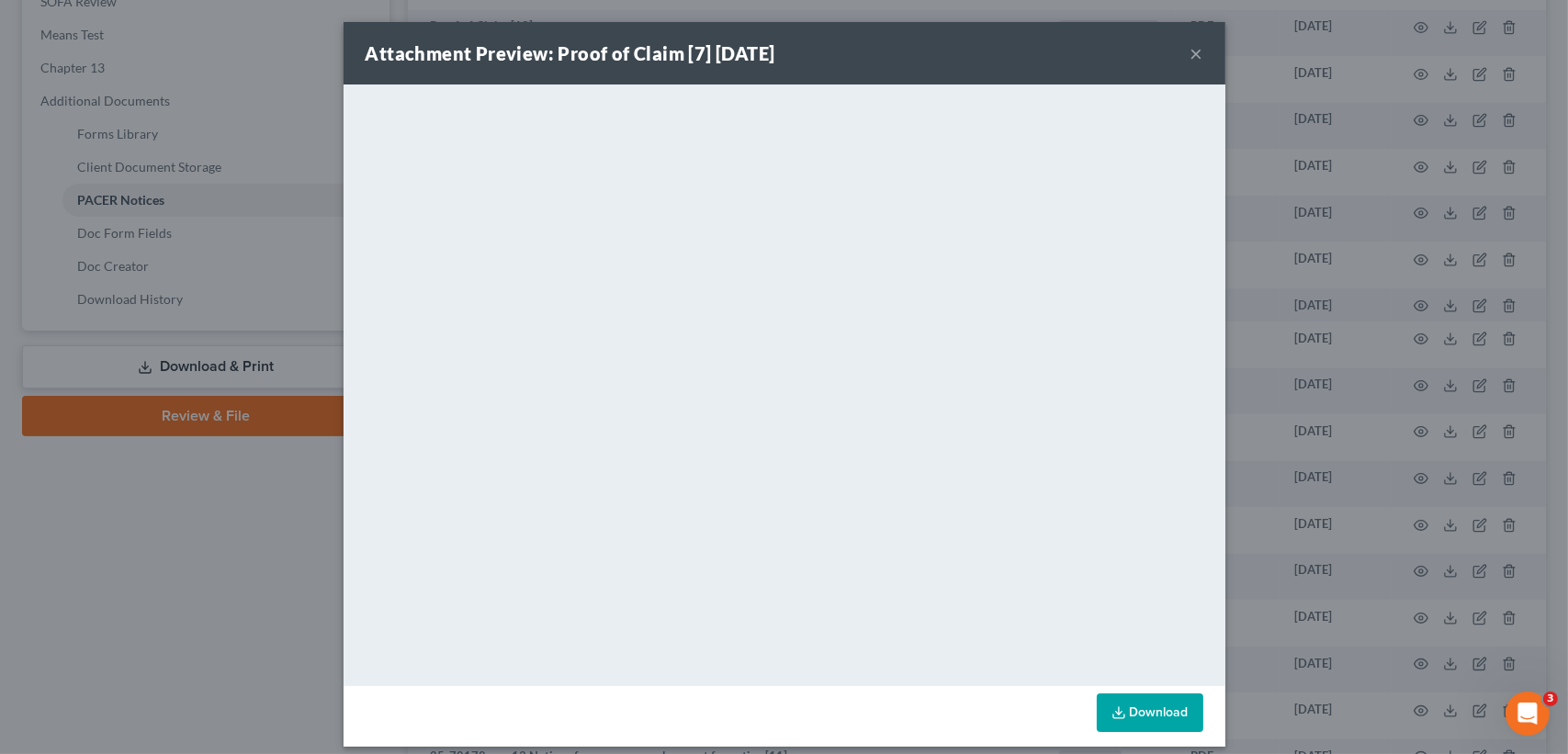
click at [1191, 50] on button "×" at bounding box center [1197, 54] width 13 height 22
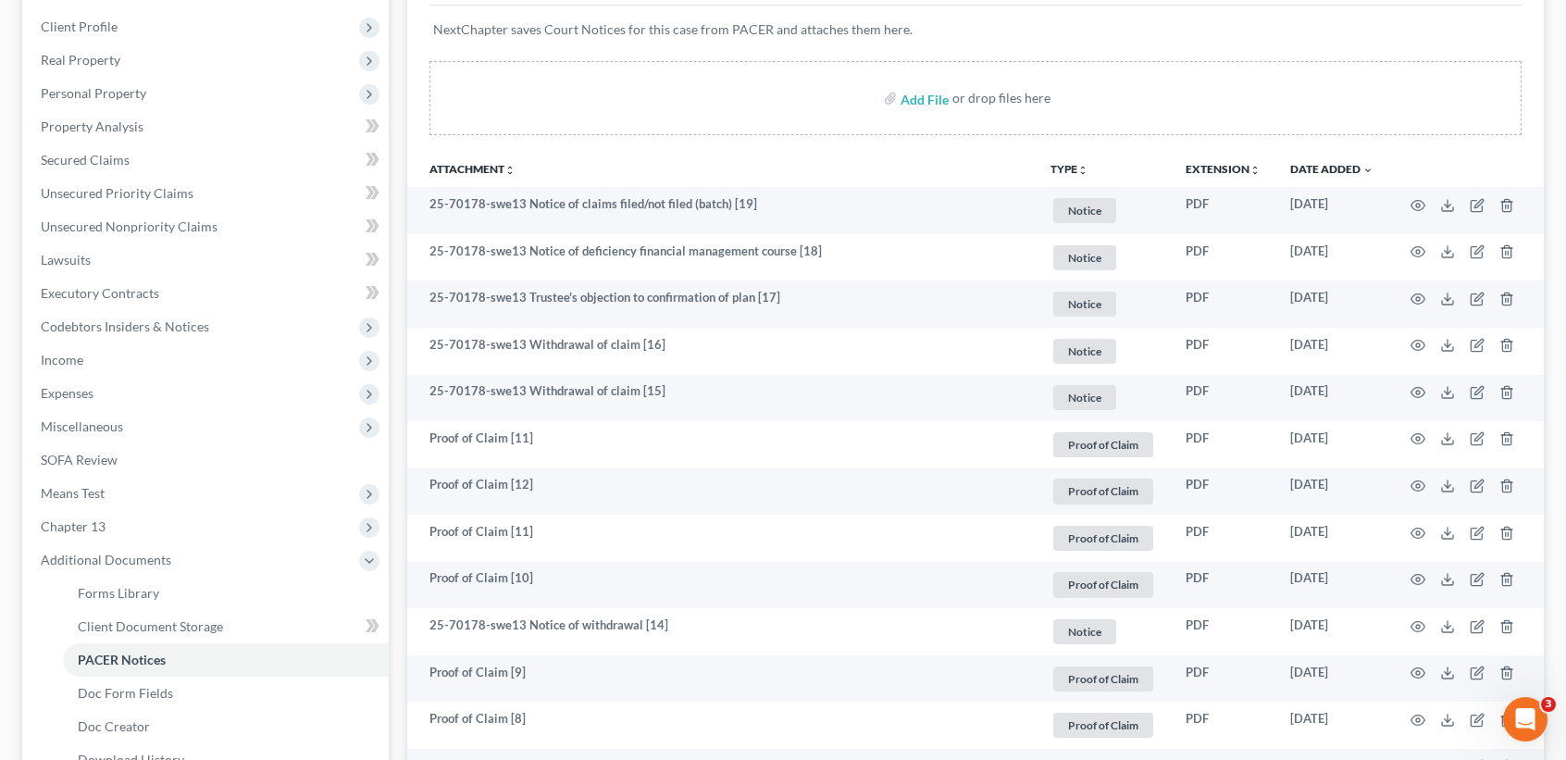
scroll to position [493, 0]
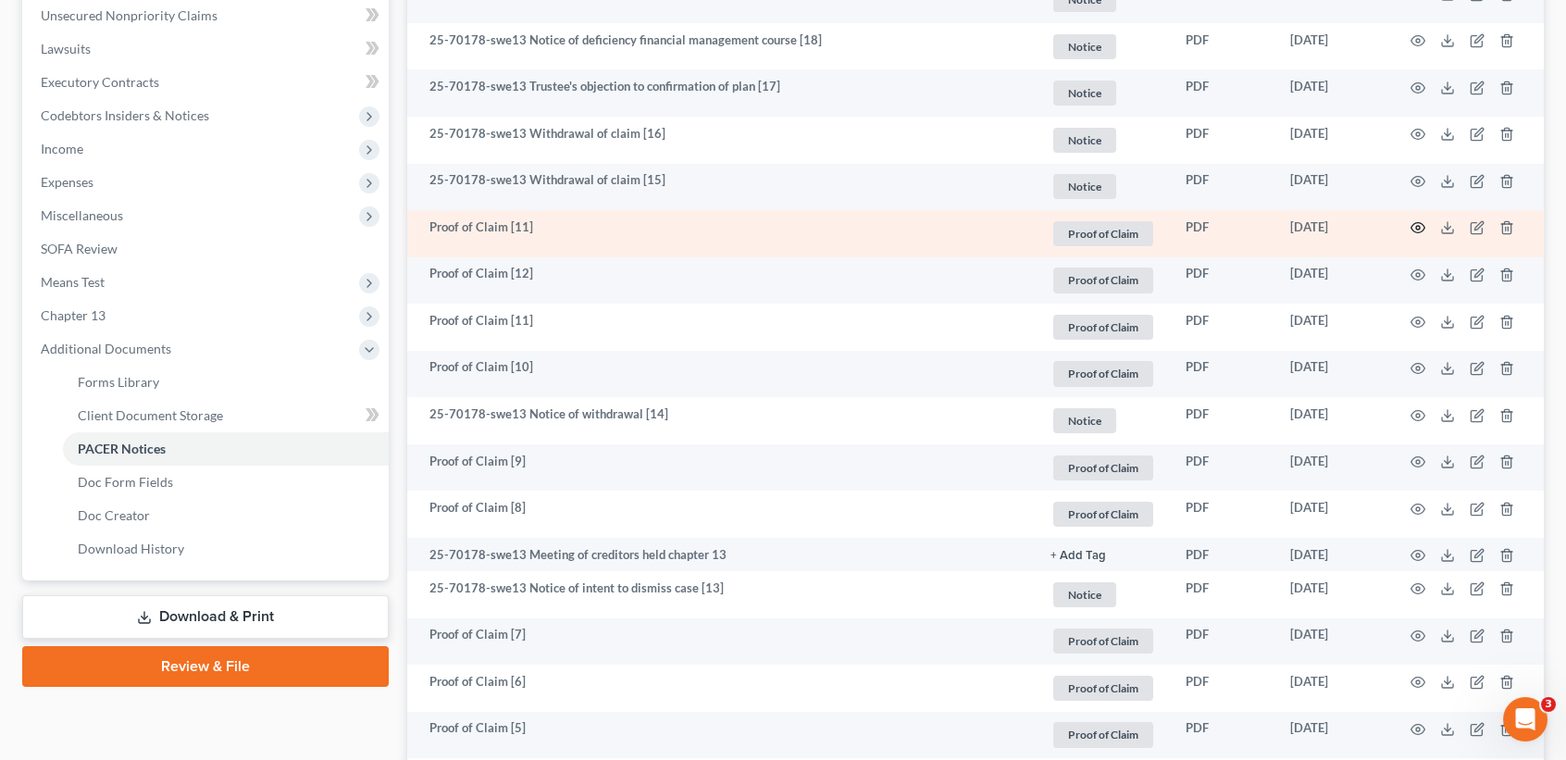
click at [1416, 230] on circle "button" at bounding box center [1418, 228] width 4 height 4
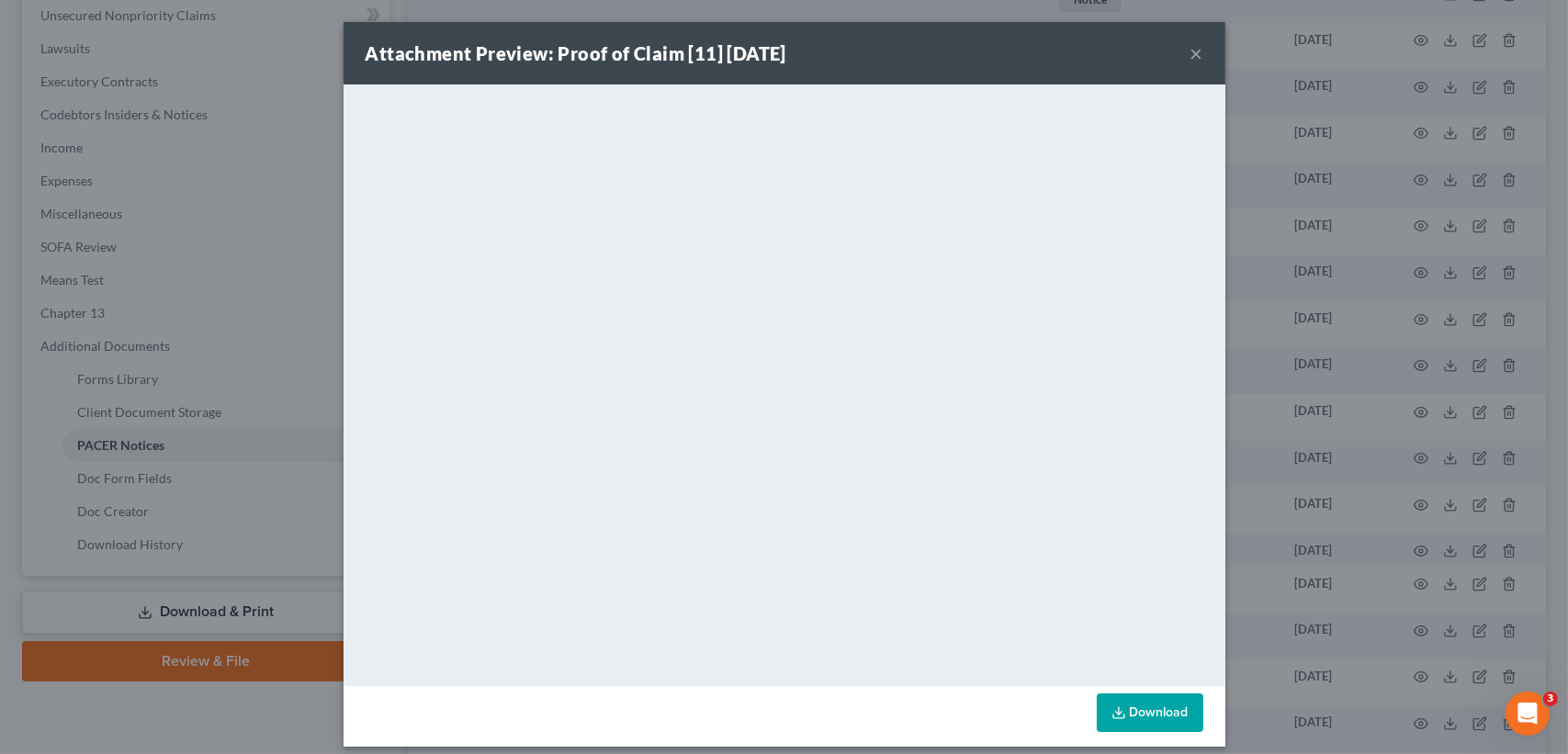
click at [1191, 50] on button "×" at bounding box center [1197, 54] width 13 height 22
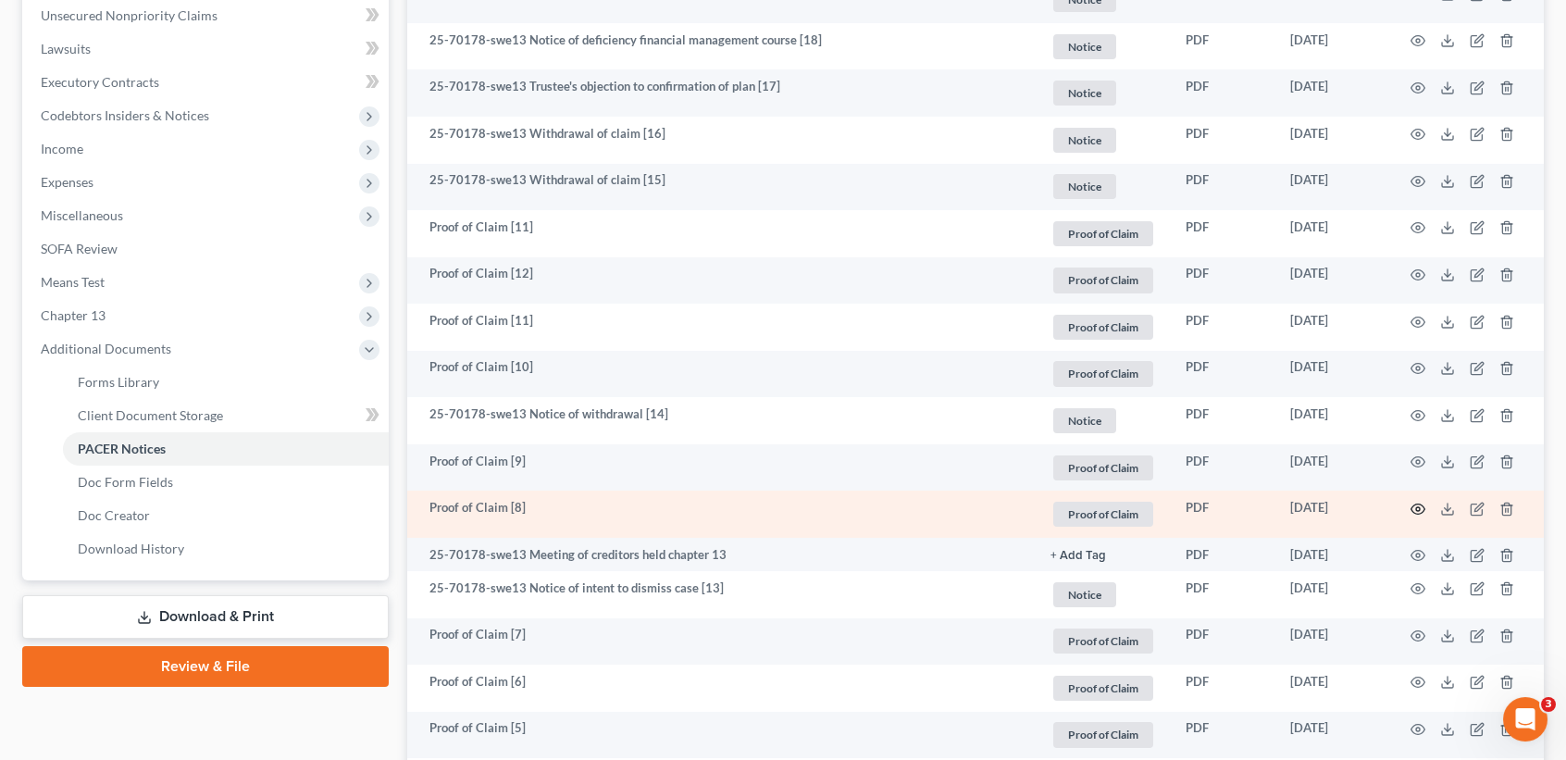
click at [1417, 511] on circle "button" at bounding box center [1418, 509] width 4 height 4
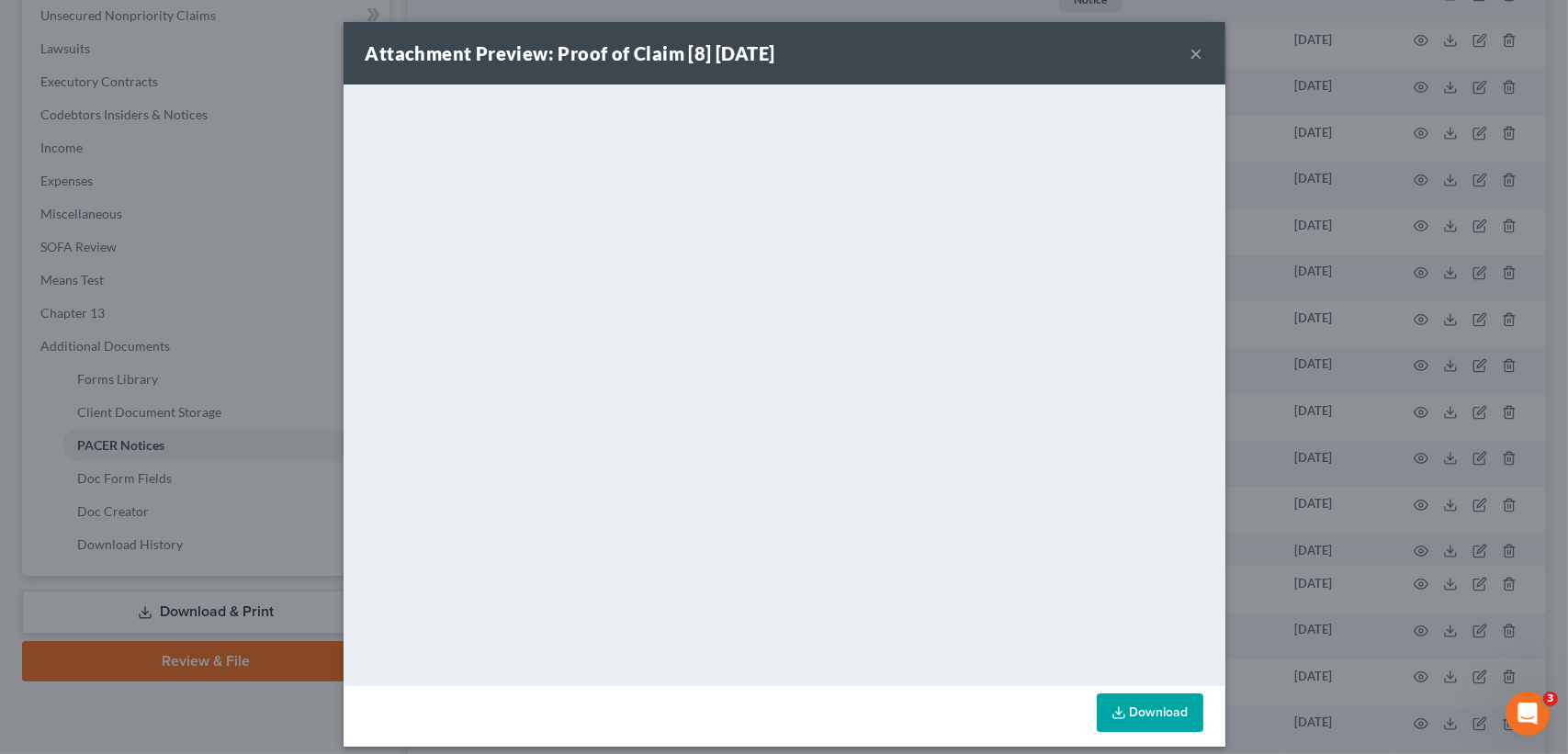
click at [1191, 44] on button "×" at bounding box center [1197, 54] width 13 height 22
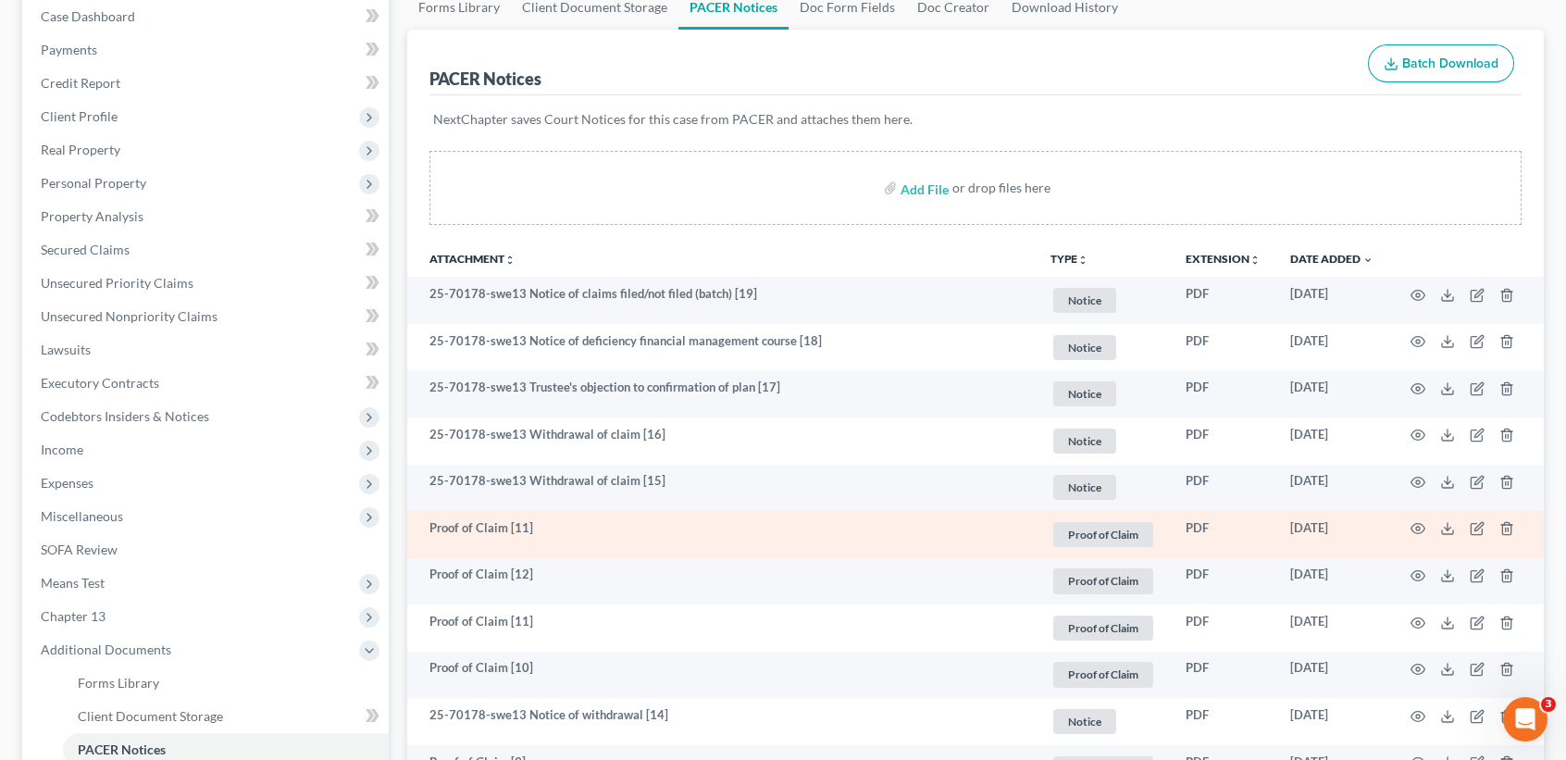
scroll to position [246, 0]
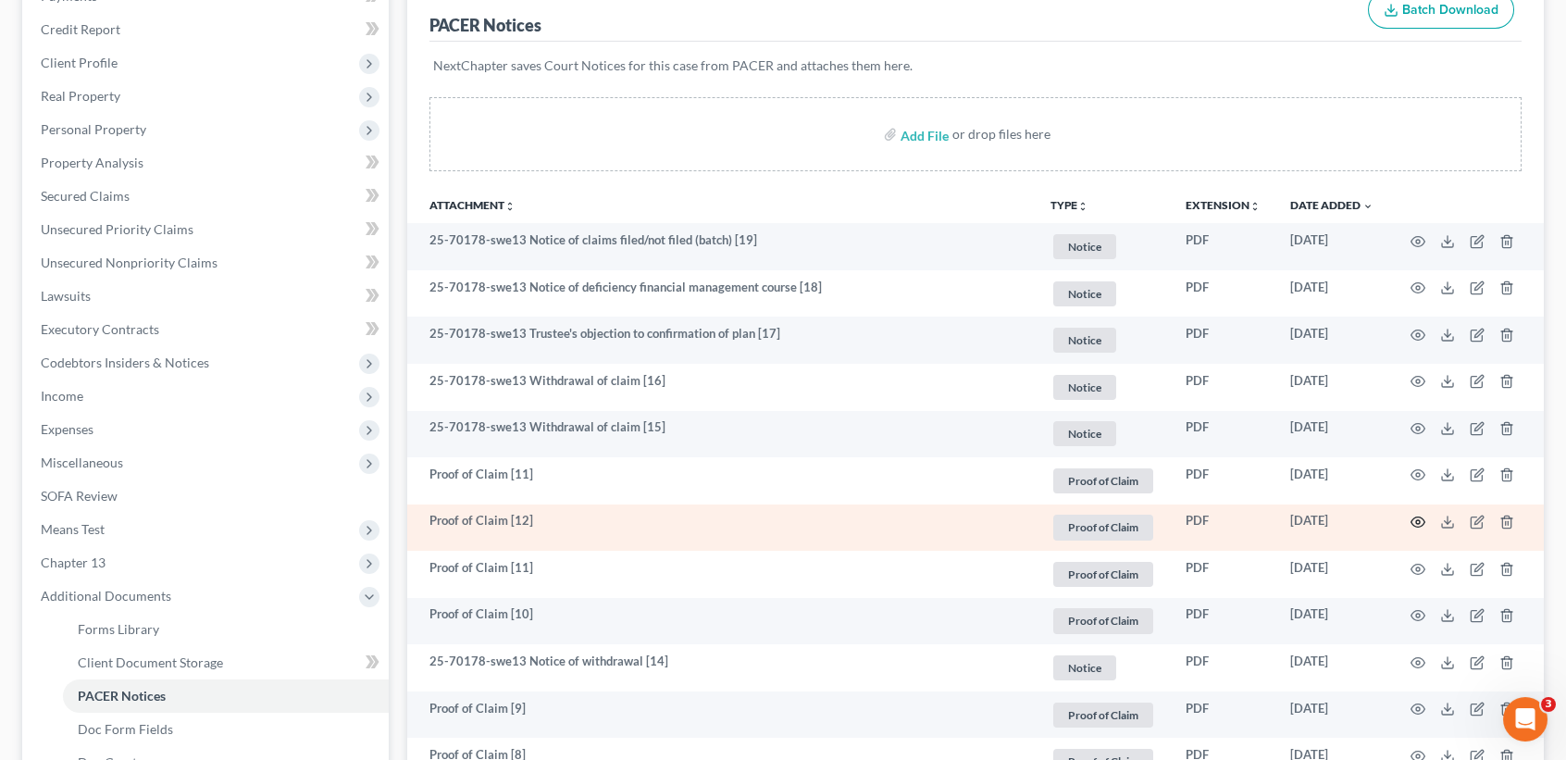
click at [1419, 524] on circle "button" at bounding box center [1418, 522] width 4 height 4
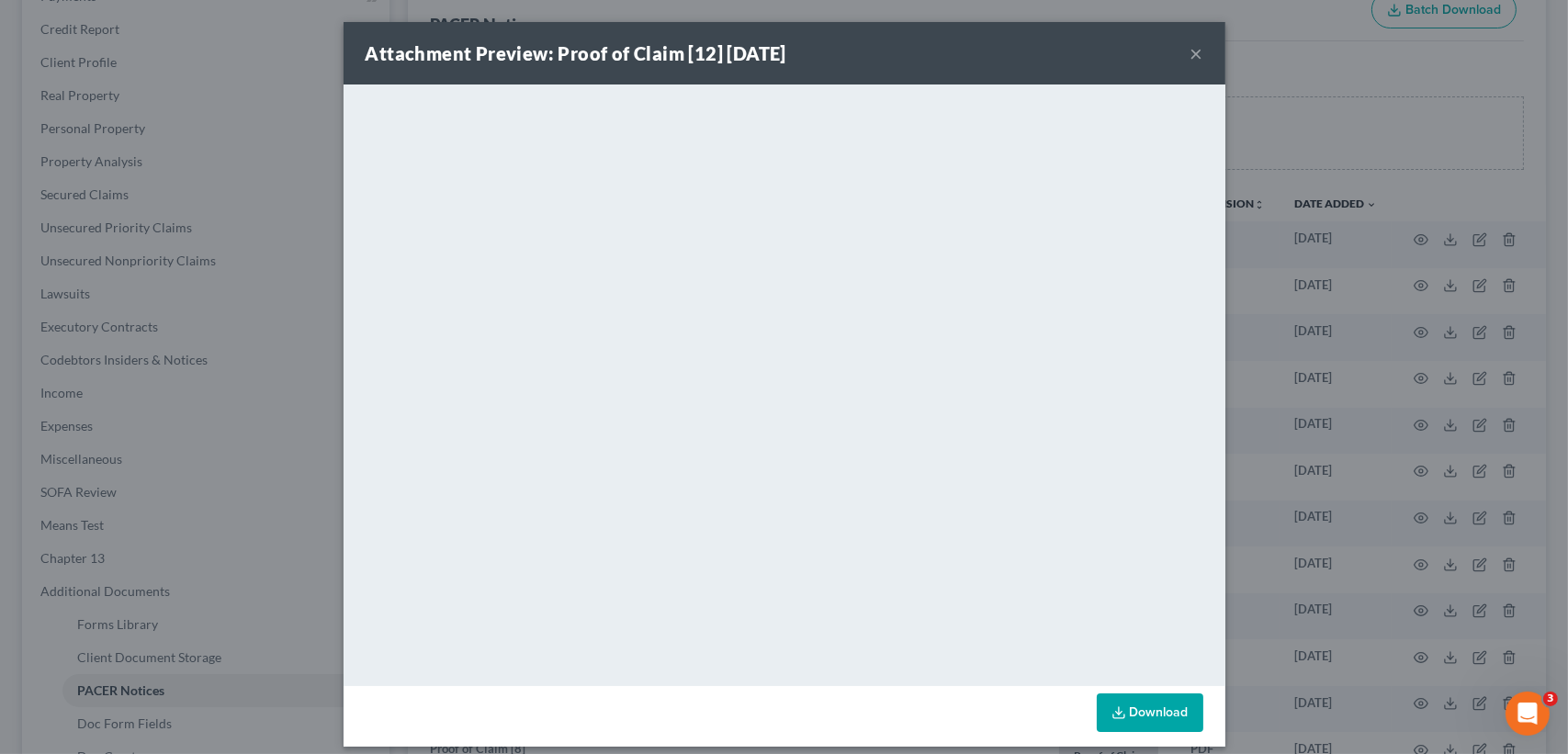
click at [1191, 43] on button "×" at bounding box center [1197, 54] width 13 height 22
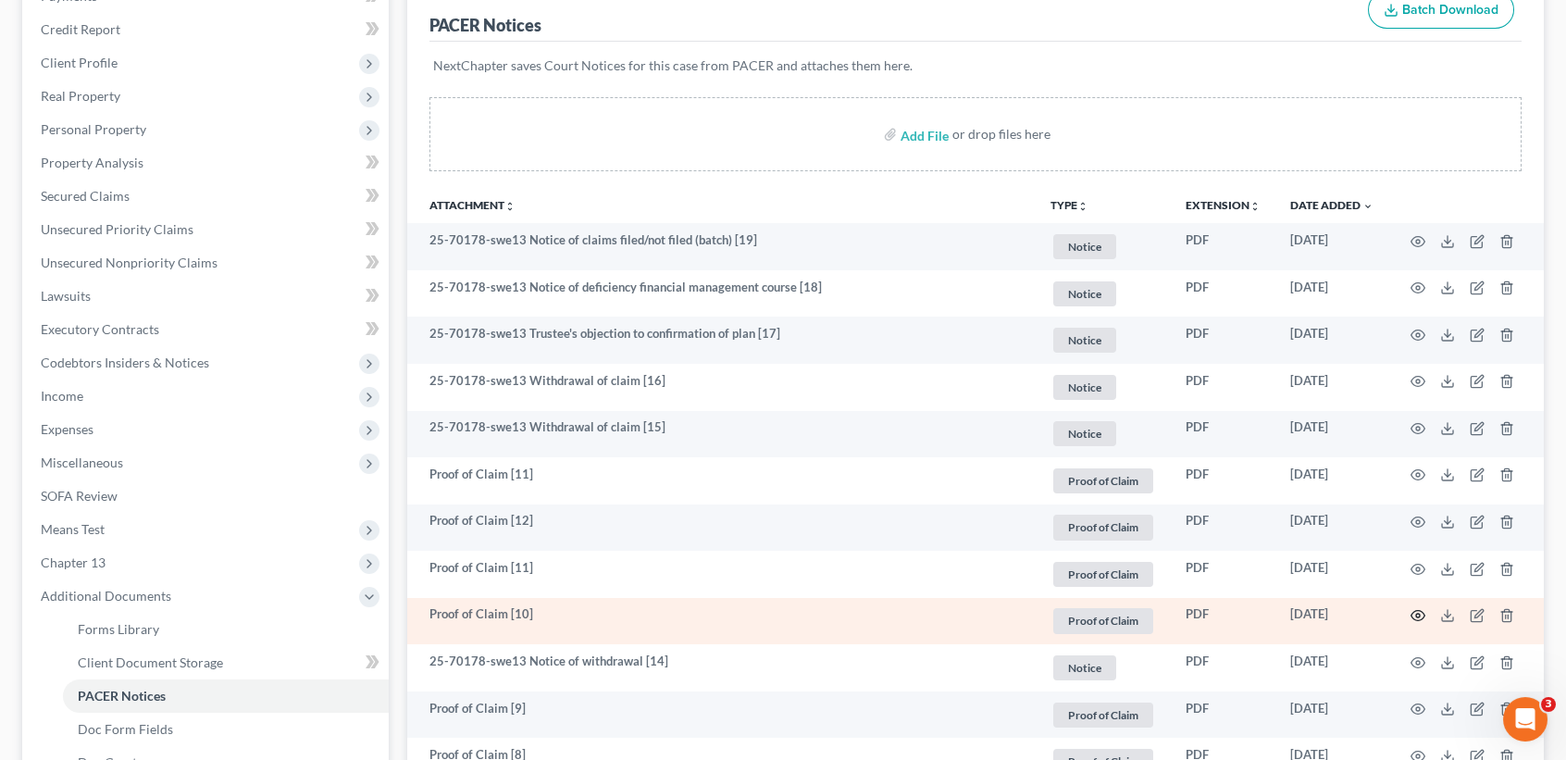
click at [1421, 623] on icon "button" at bounding box center [1418, 615] width 15 height 15
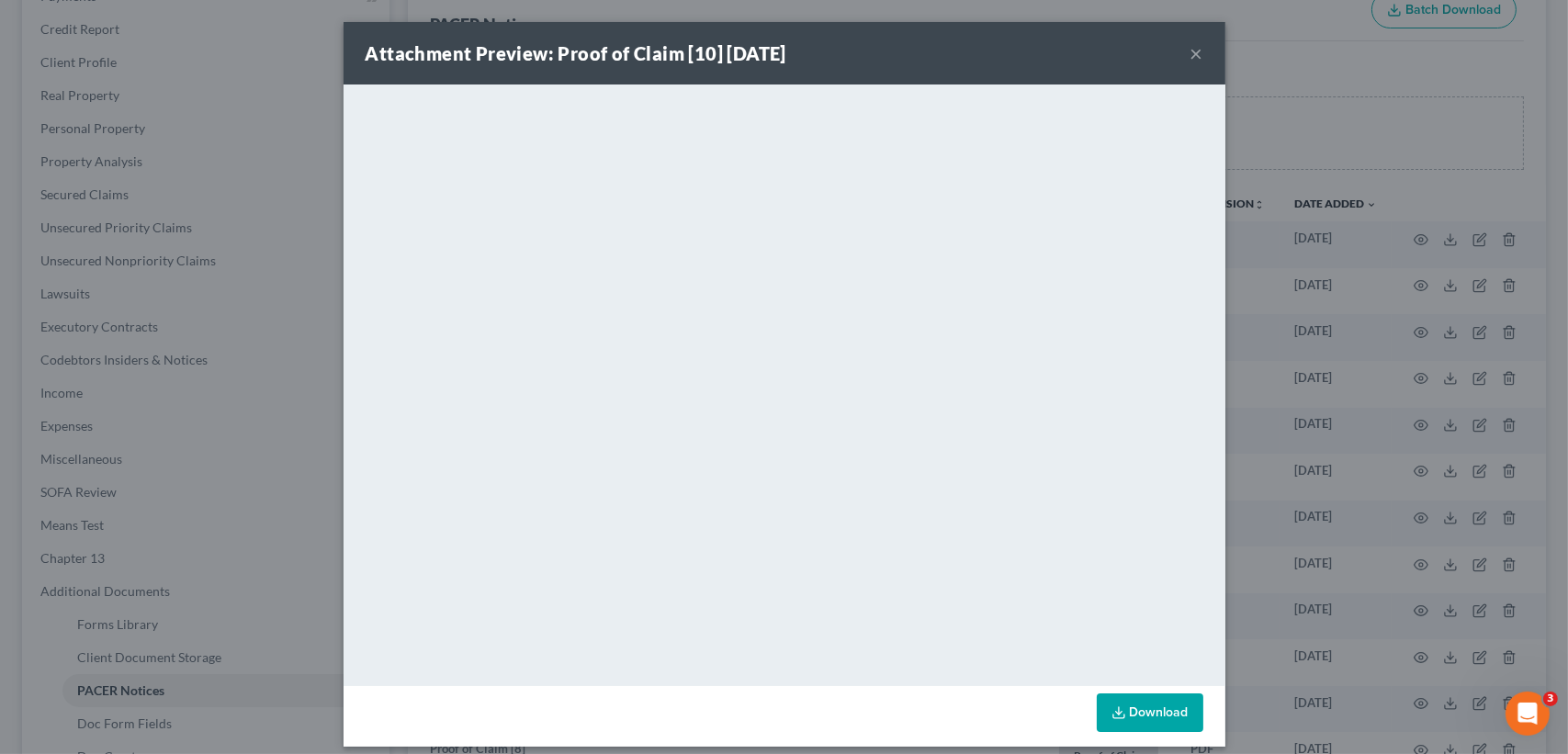
click at [1191, 50] on button "×" at bounding box center [1197, 54] width 13 height 22
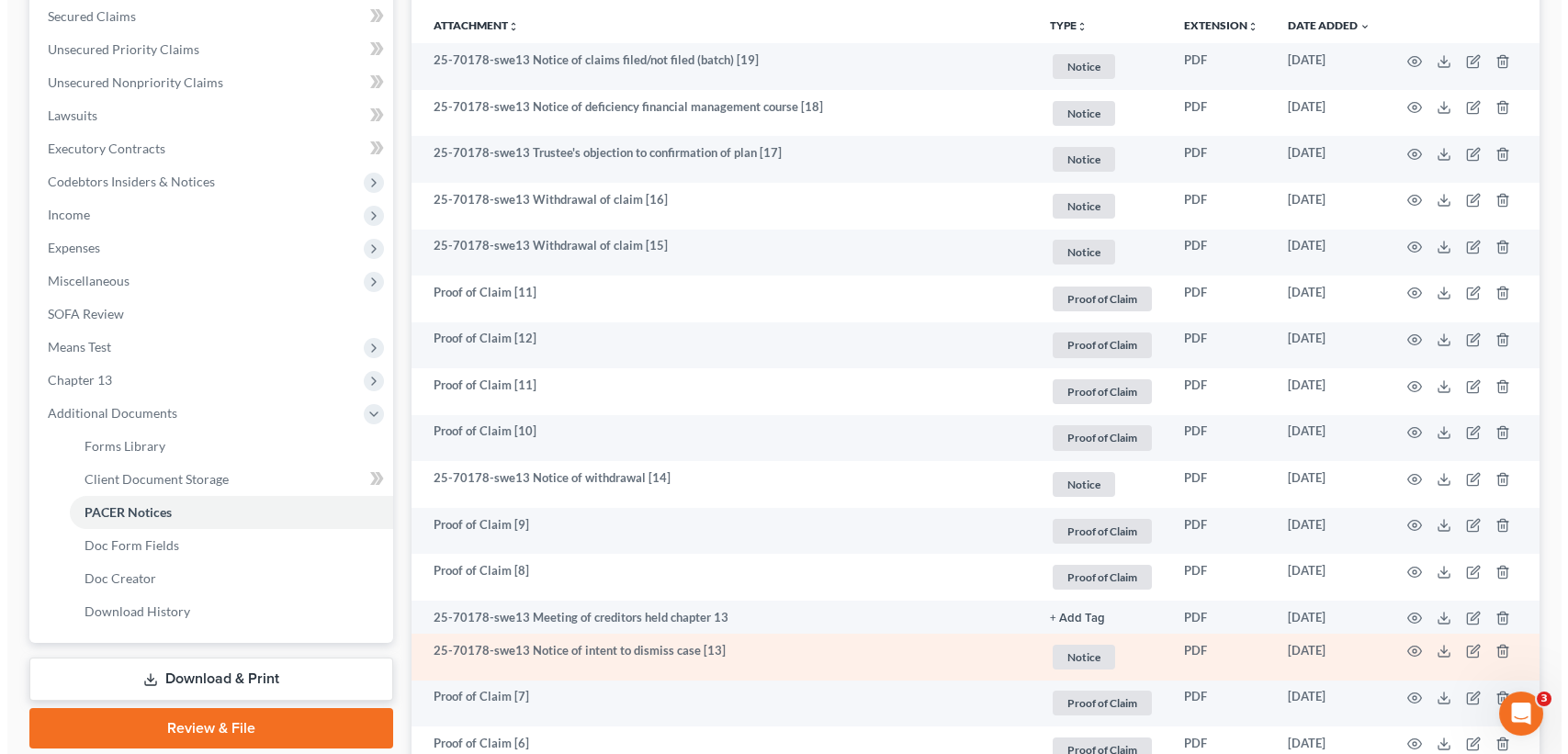
scroll to position [489, 0]
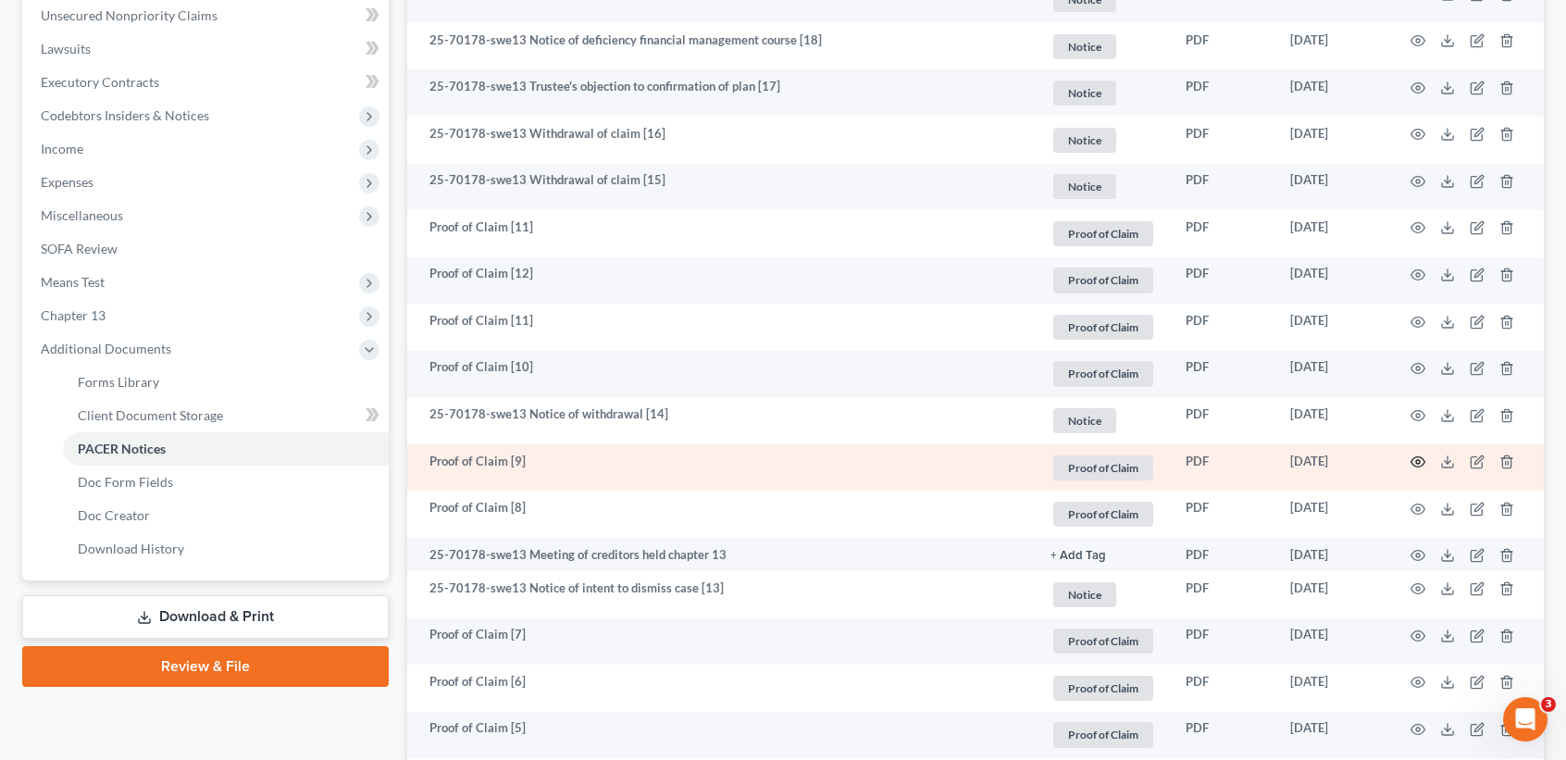
click at [1420, 467] on icon "button" at bounding box center [1419, 462] width 14 height 10
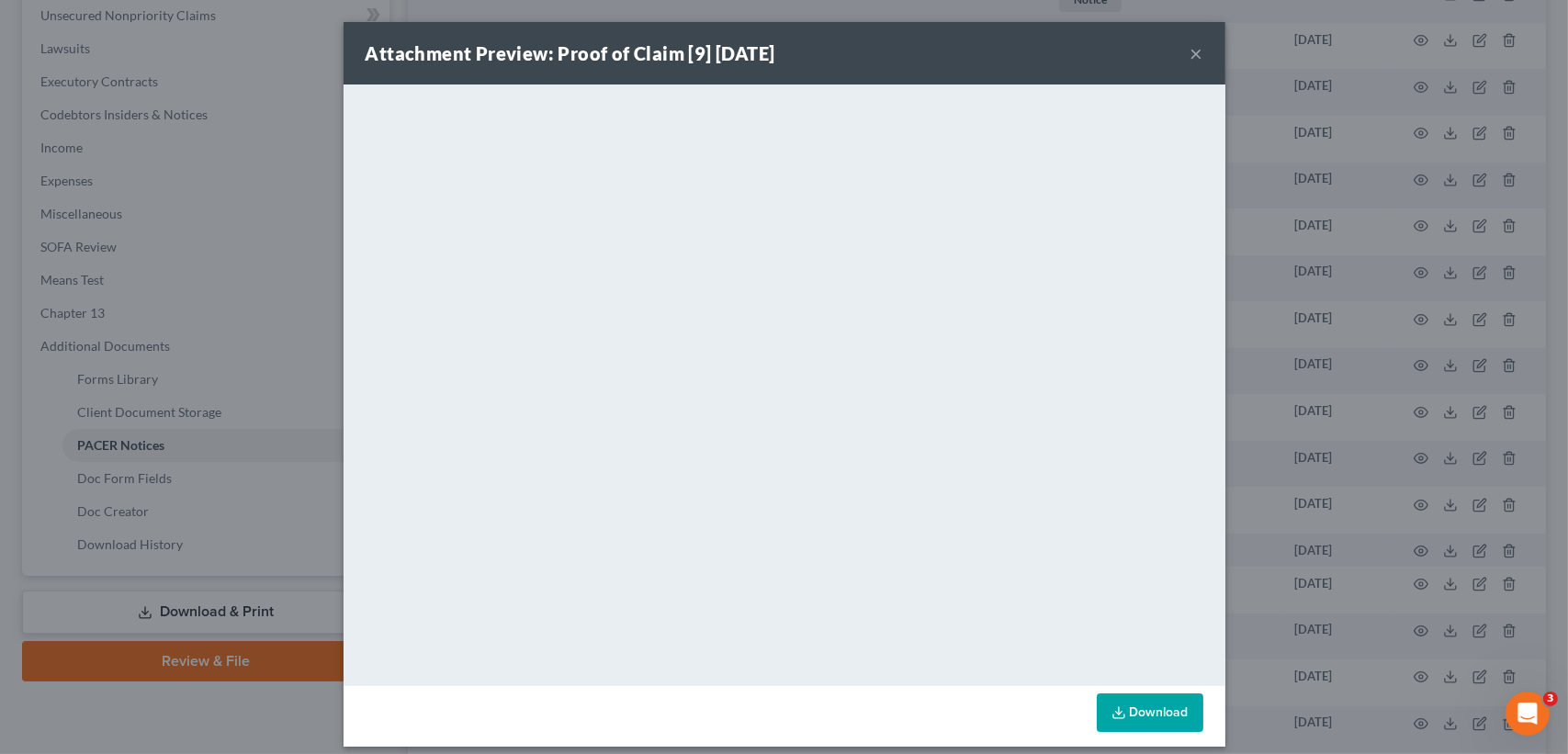
click at [1191, 56] on button "×" at bounding box center [1197, 54] width 13 height 22
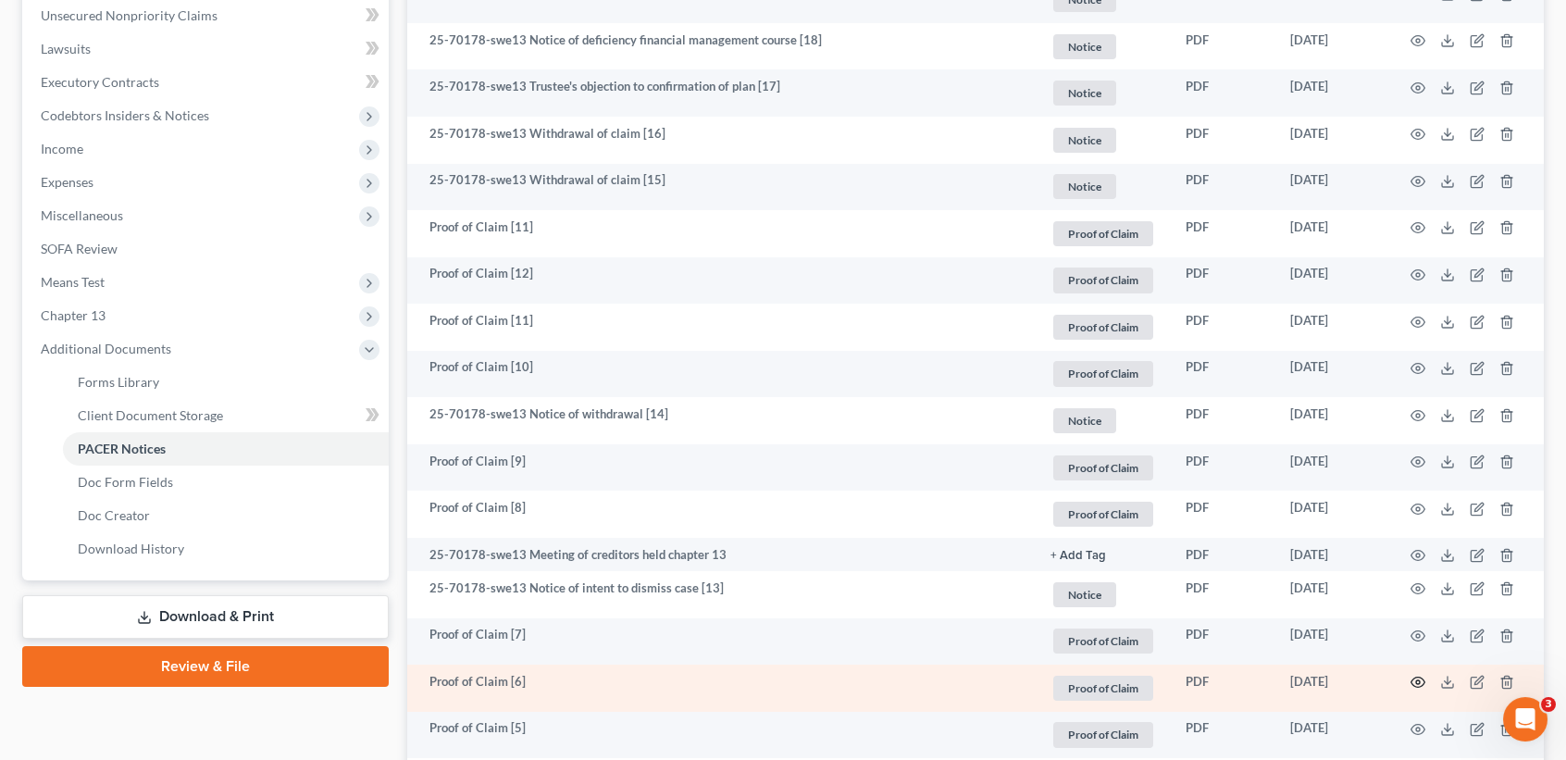
click at [1418, 684] on circle "button" at bounding box center [1418, 682] width 4 height 4
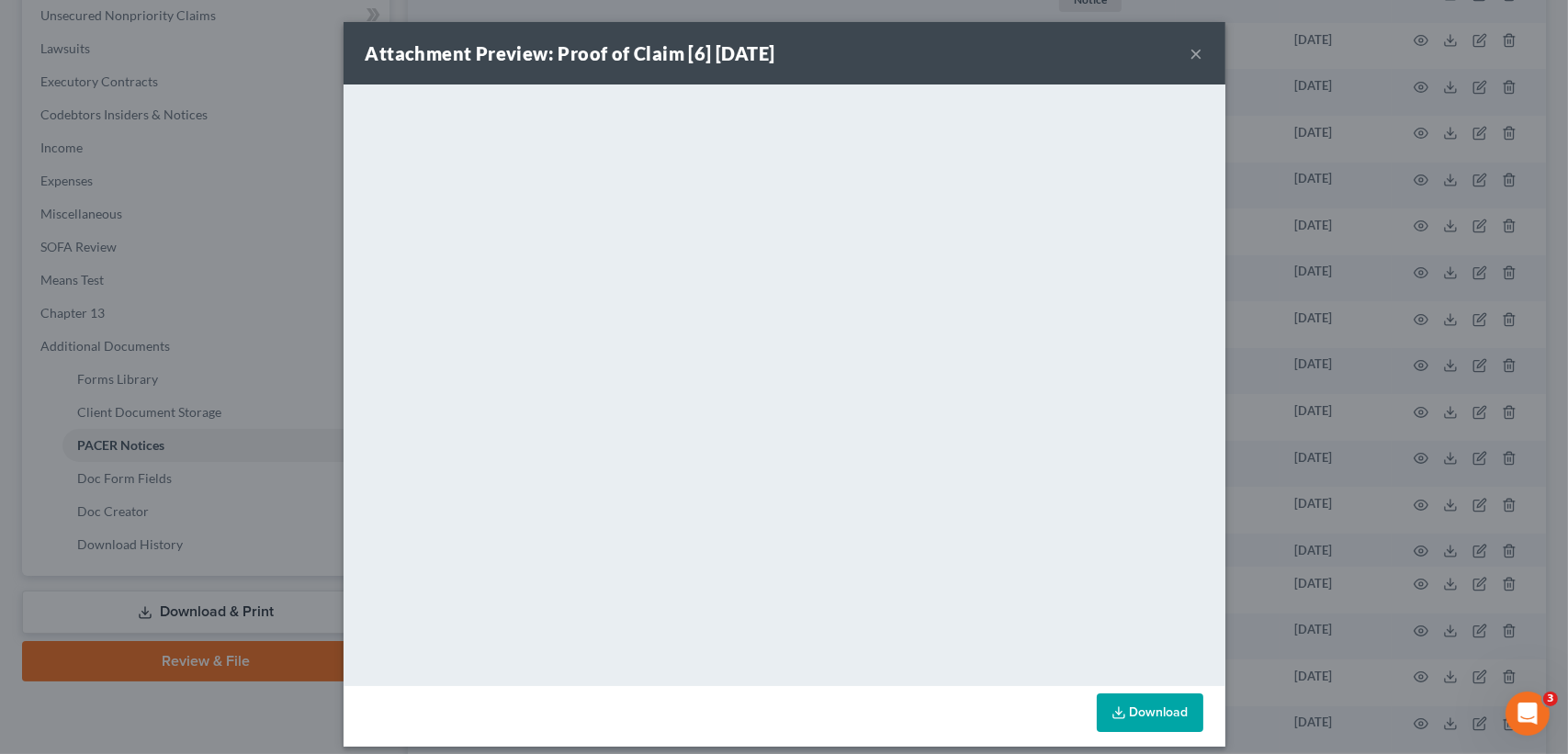
click at [1192, 53] on button "×" at bounding box center [1197, 54] width 13 height 22
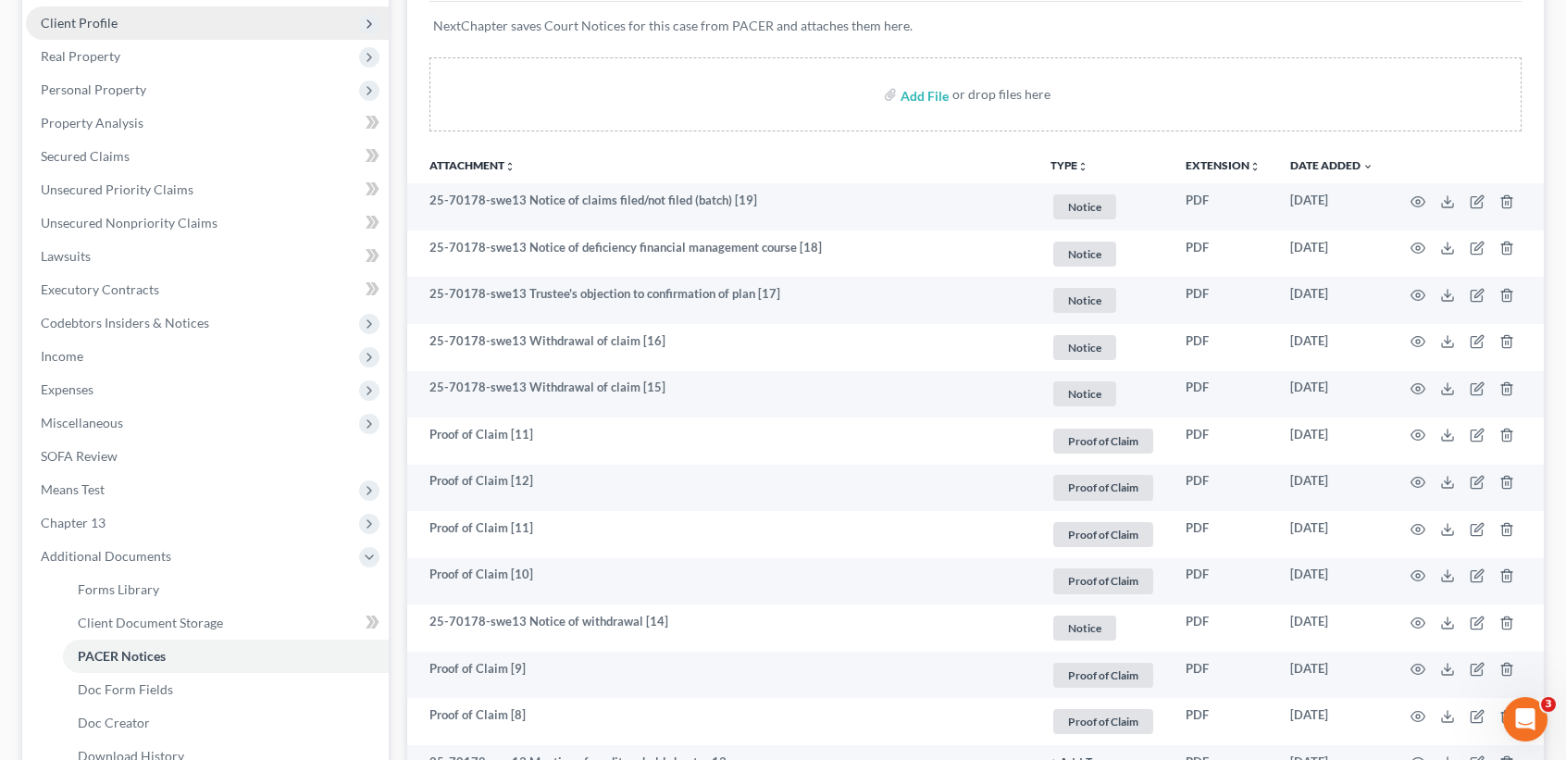
scroll to position [0, 0]
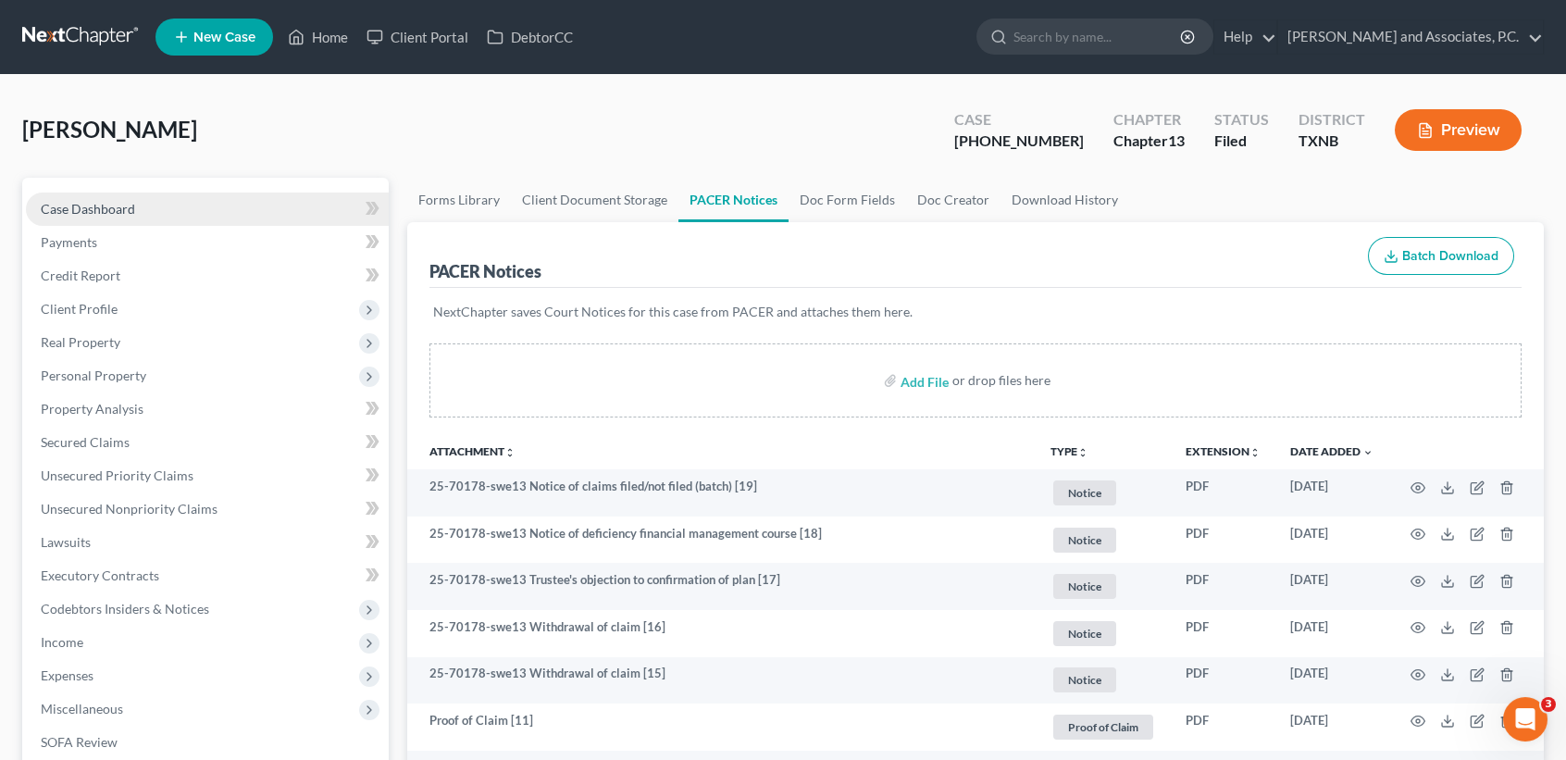
drag, startPoint x: 152, startPoint y: 195, endPoint x: 180, endPoint y: 218, distance: 36.3
click at [153, 195] on link "Case Dashboard" at bounding box center [207, 209] width 363 height 33
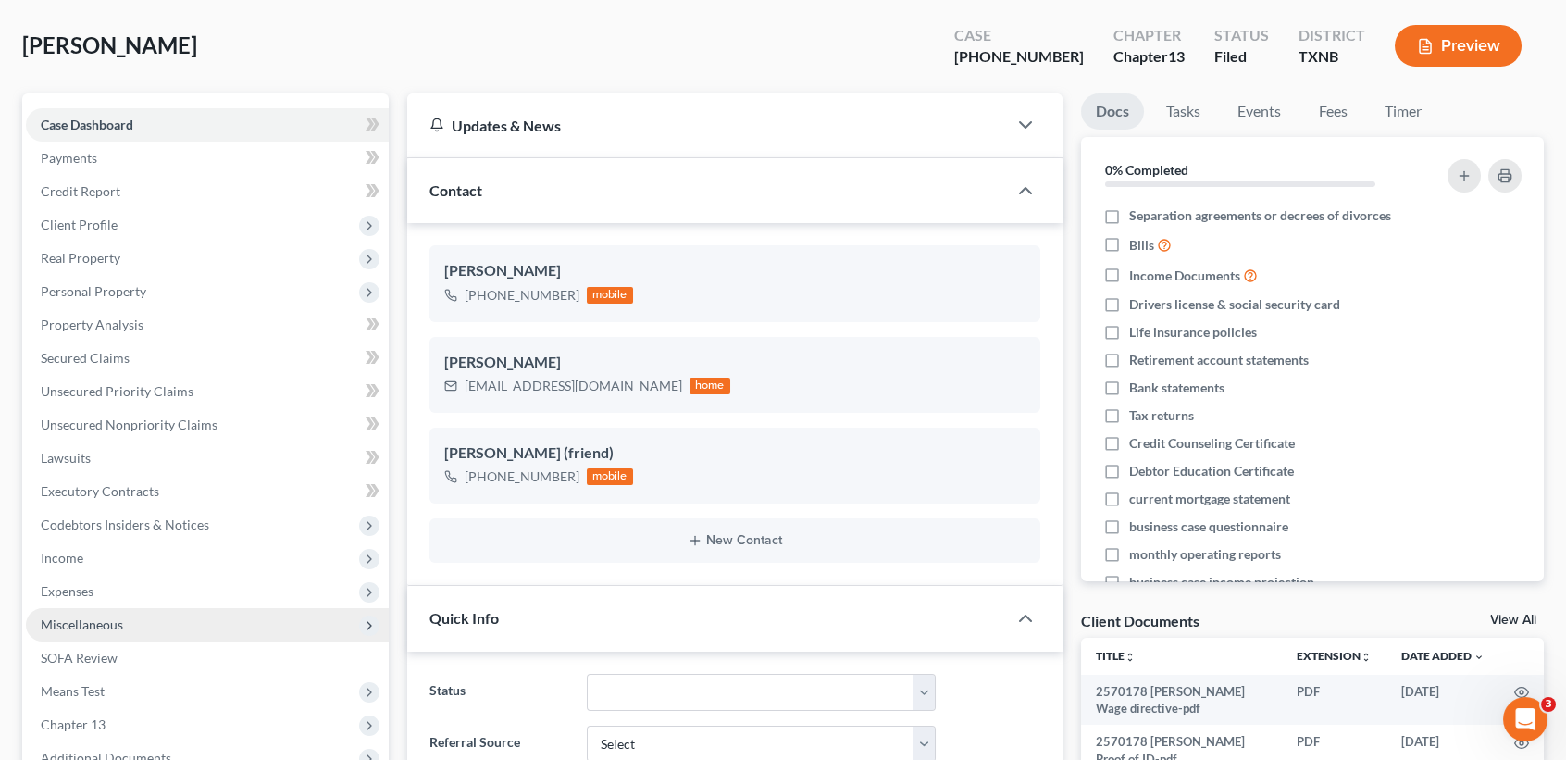
scroll to position [123, 0]
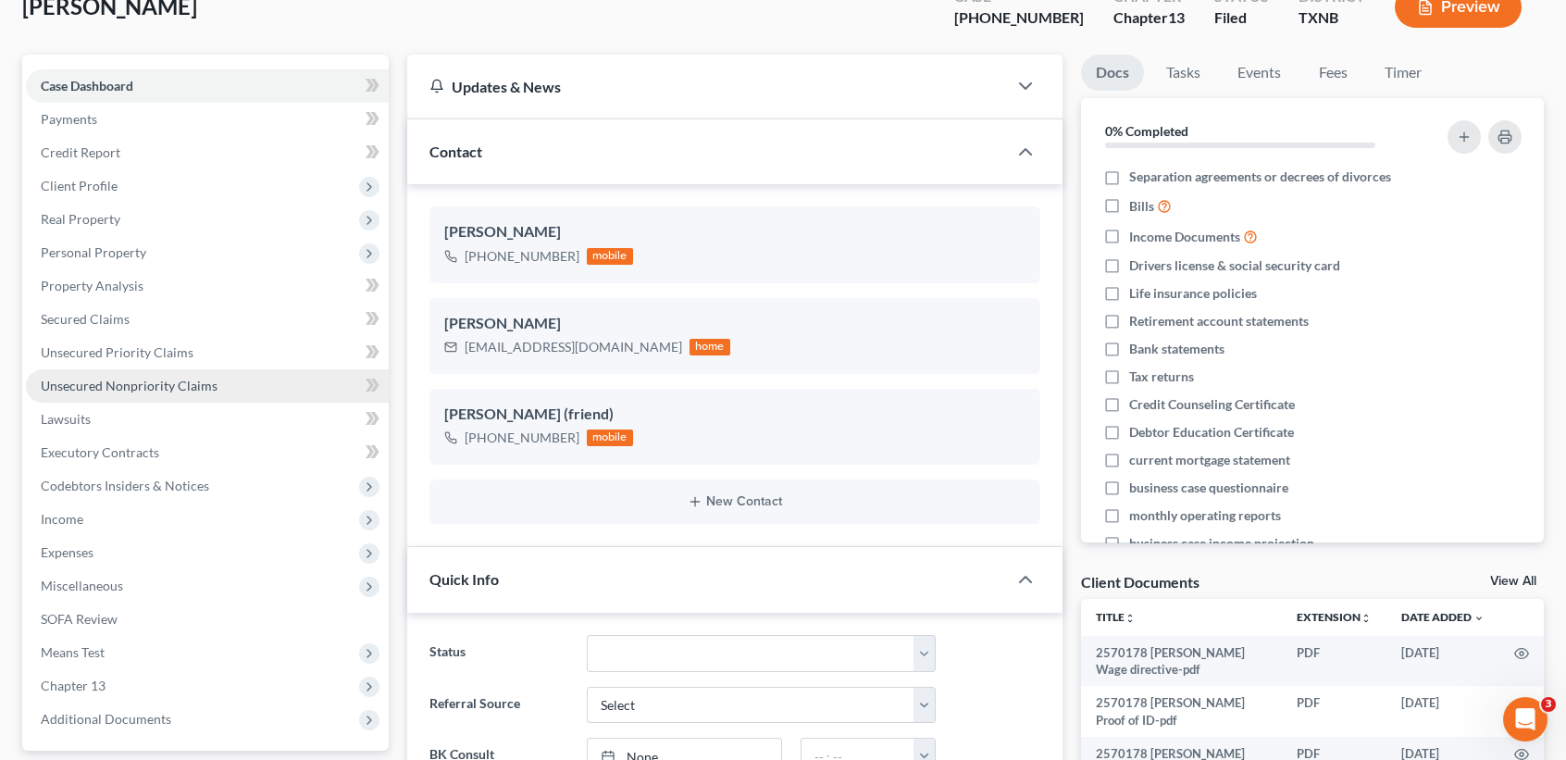
click at [168, 380] on span "Unsecured Nonpriority Claims" at bounding box center [129, 386] width 177 height 16
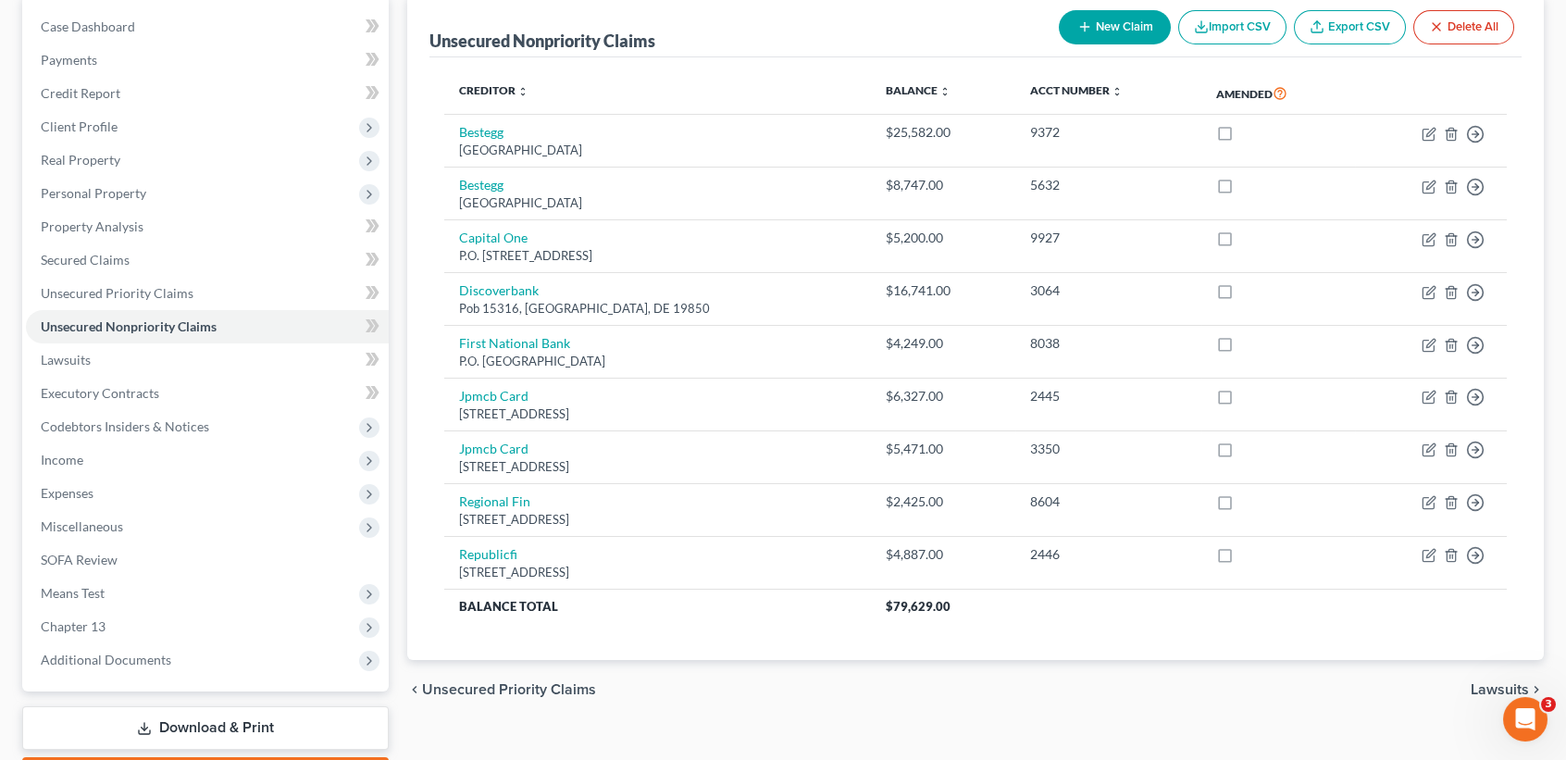
scroll to position [288, 0]
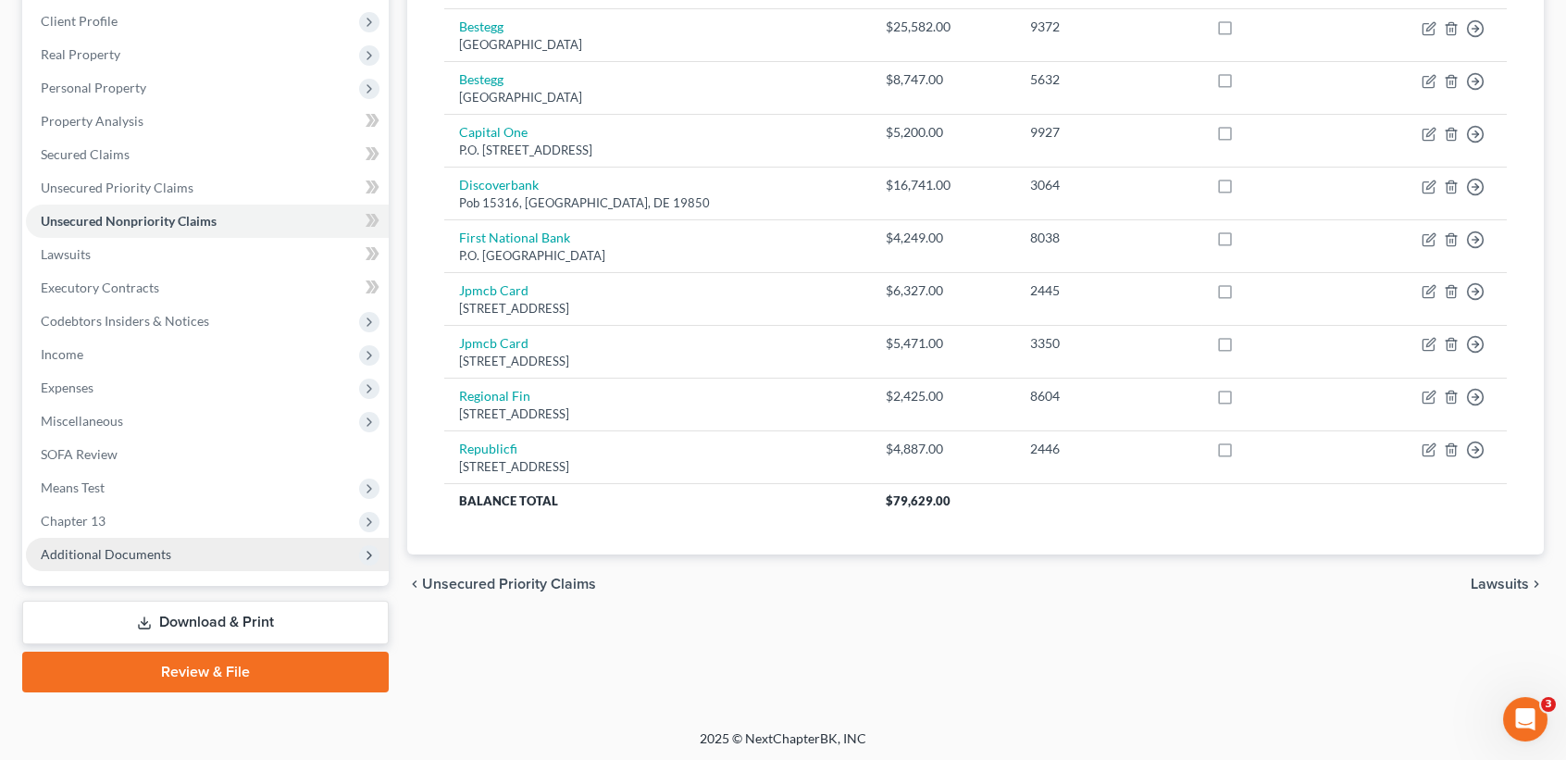
click at [117, 559] on span "Additional Documents" at bounding box center [106, 554] width 131 height 16
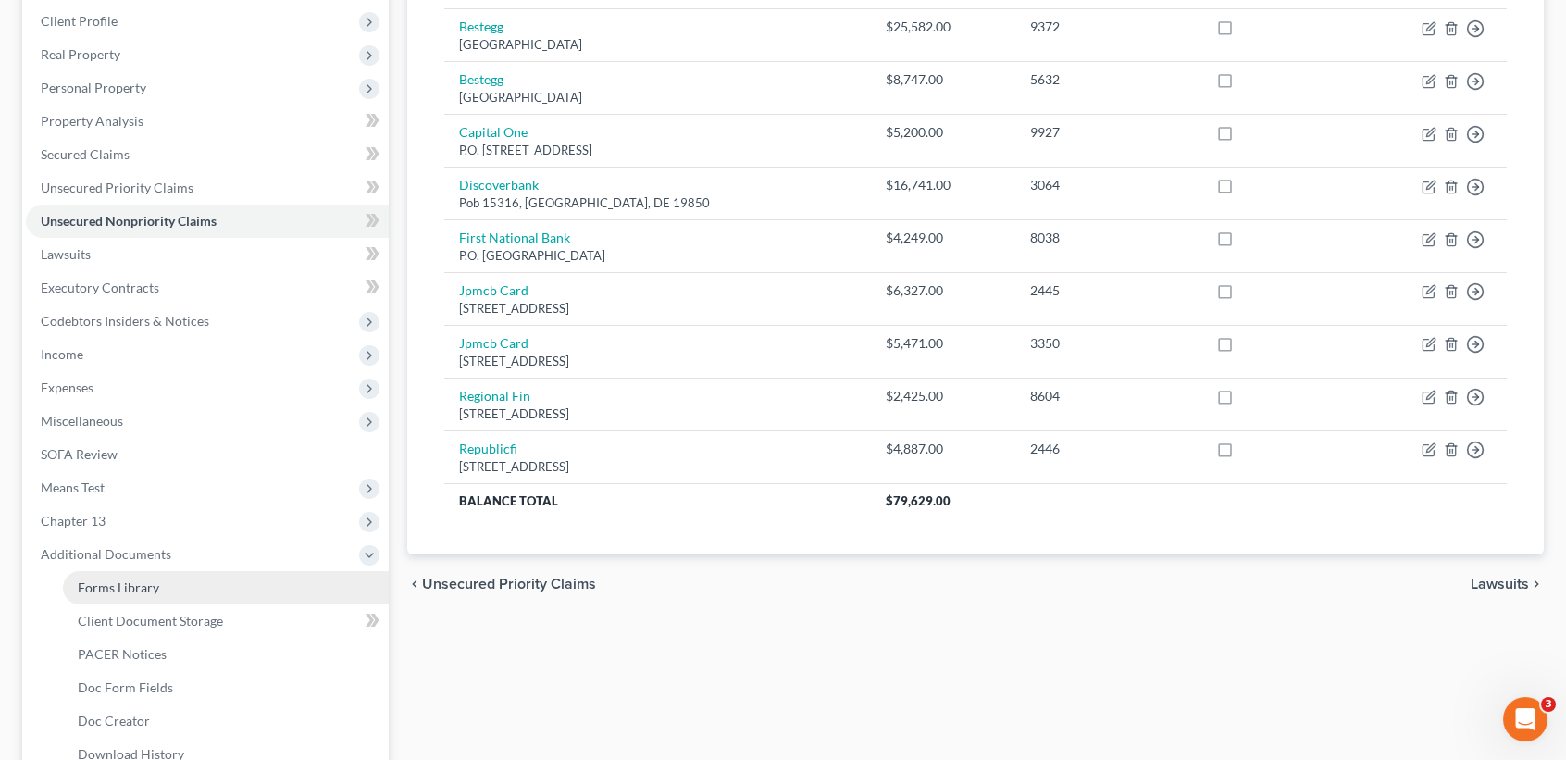
click at [137, 589] on span "Forms Library" at bounding box center [118, 587] width 81 height 16
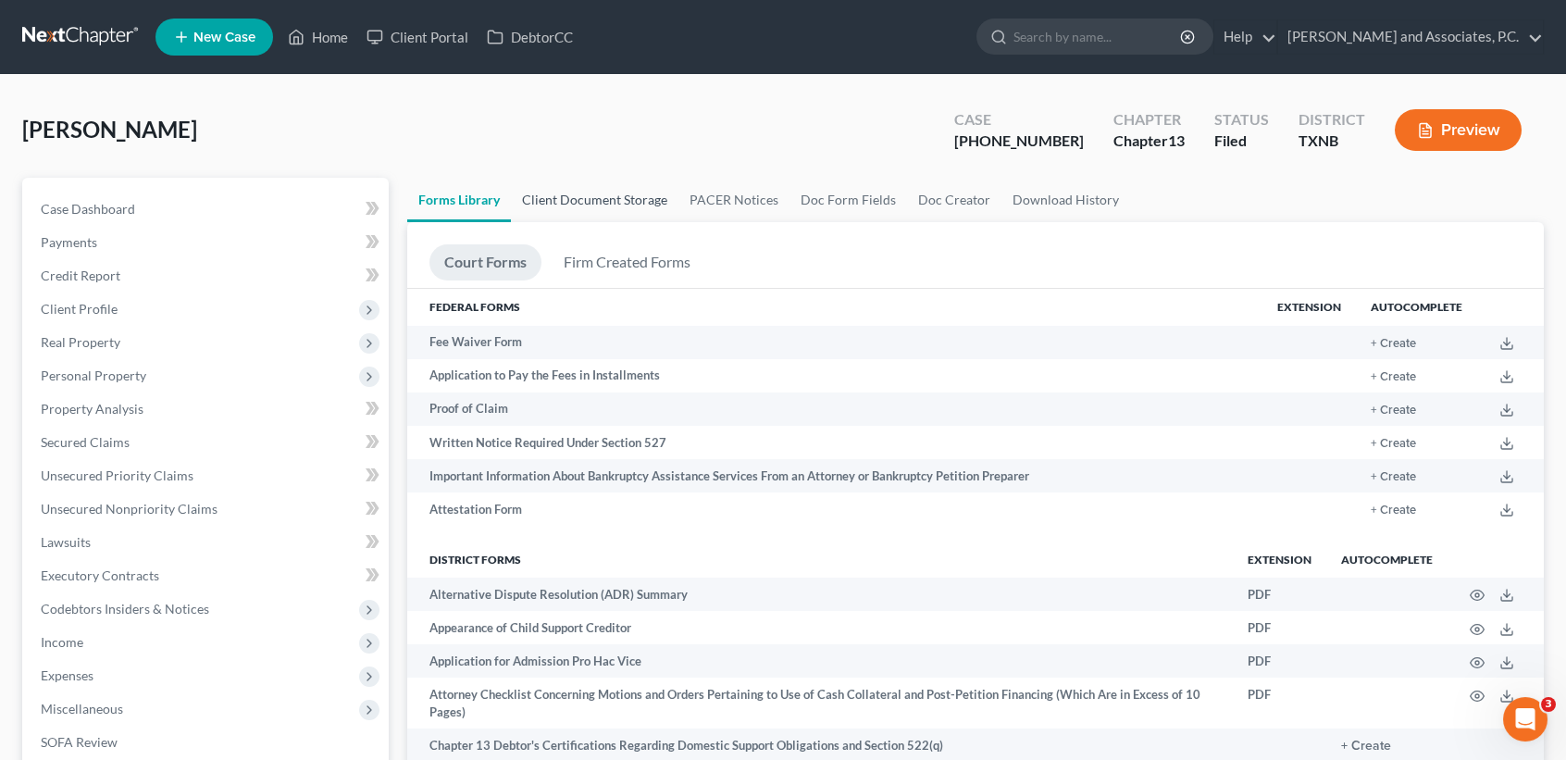
click at [591, 205] on link "Client Document Storage" at bounding box center [595, 200] width 168 height 44
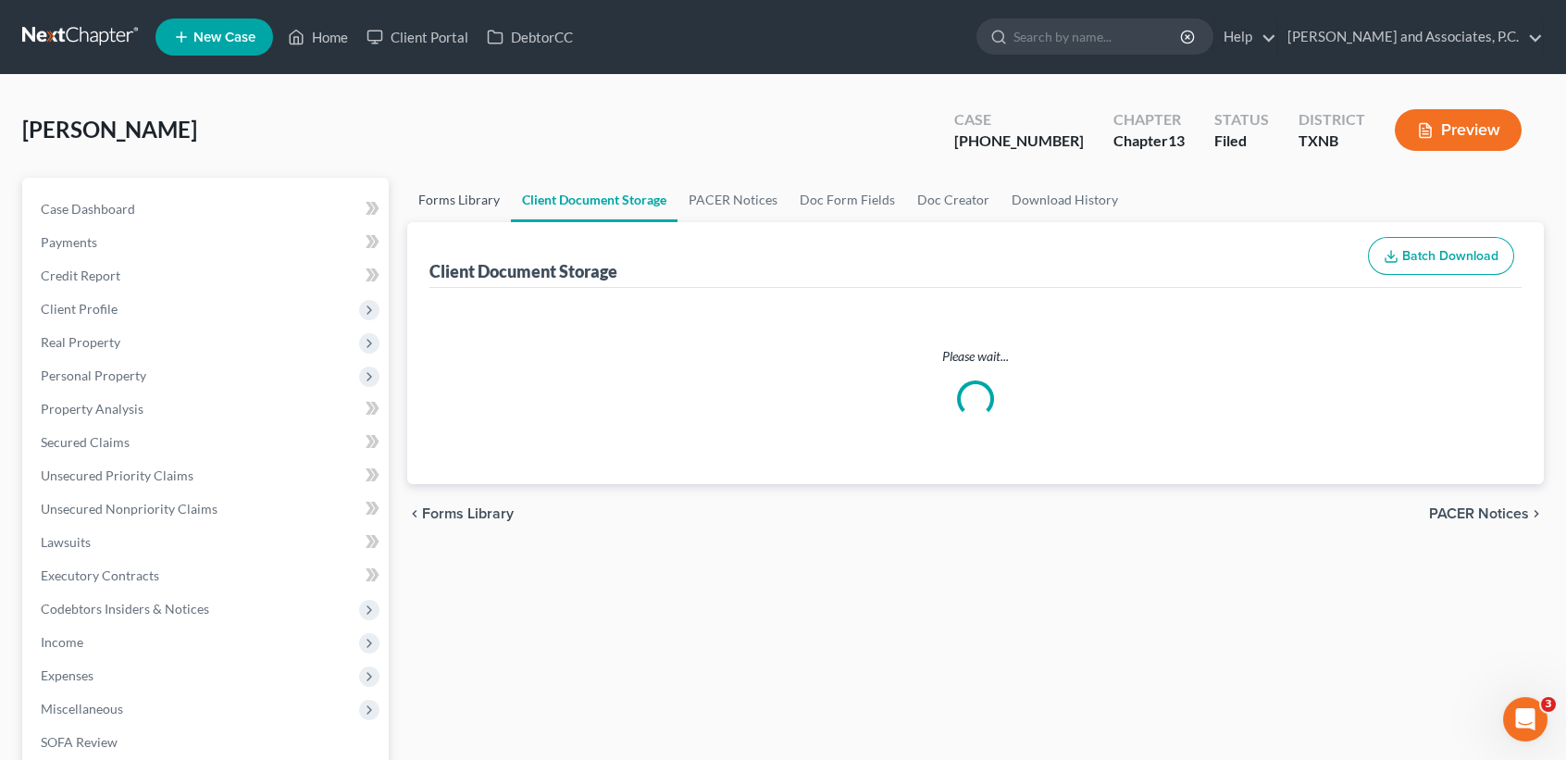
select select "18"
select select "21"
select select "10"
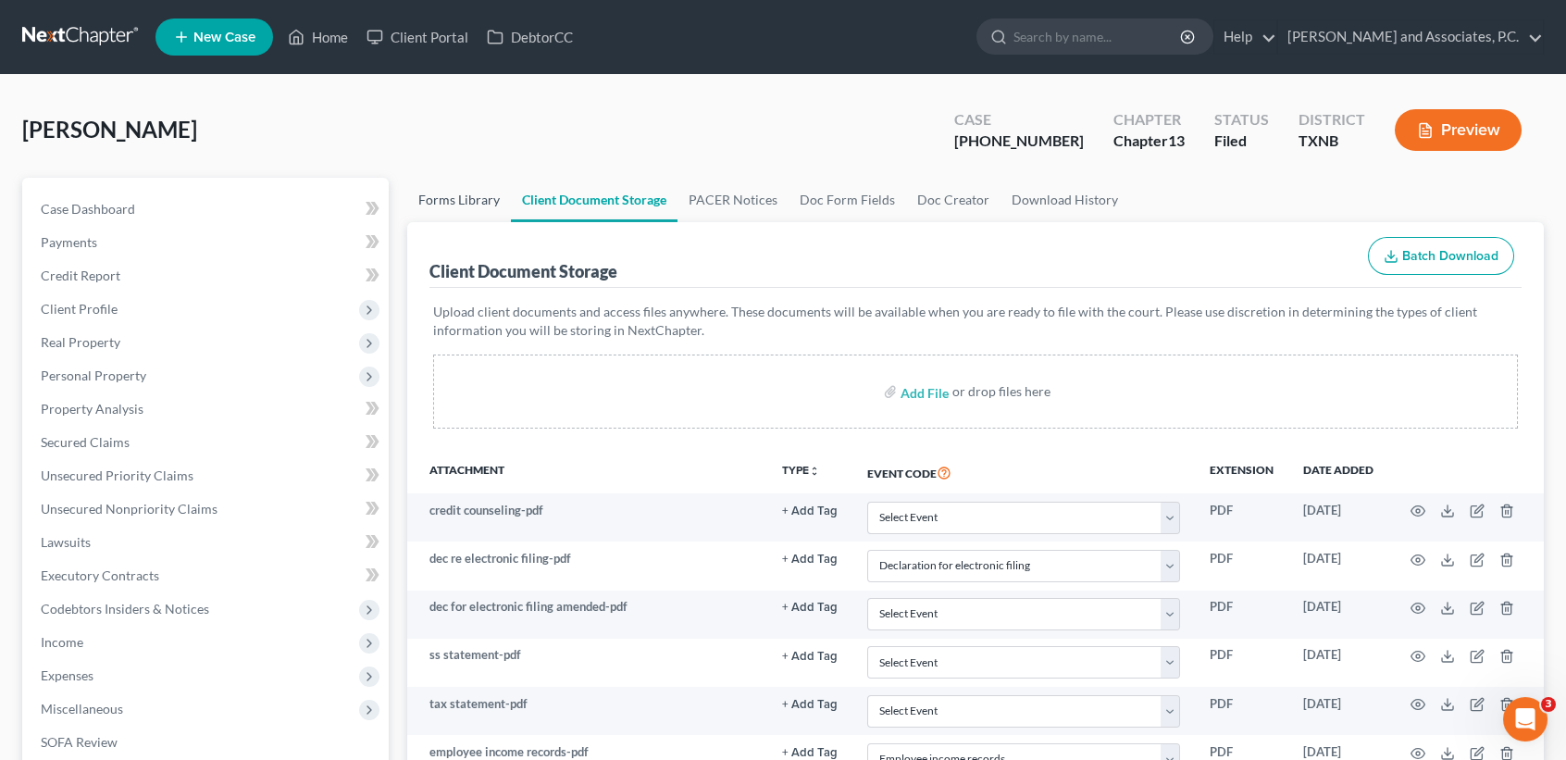
click at [457, 209] on link "Forms Library" at bounding box center [459, 200] width 104 height 44
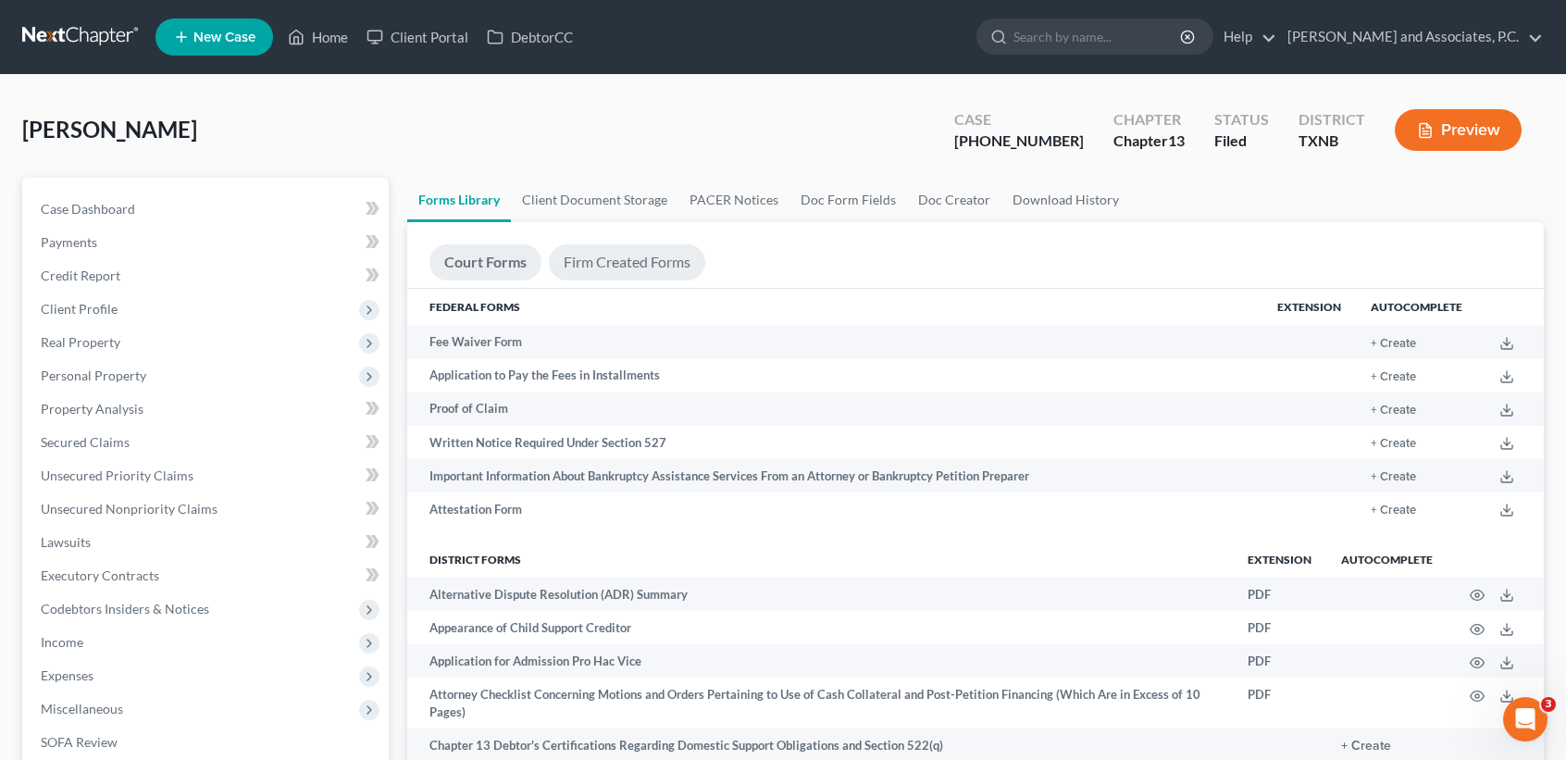
click at [597, 267] on link "Firm Created Forms" at bounding box center [627, 262] width 156 height 36
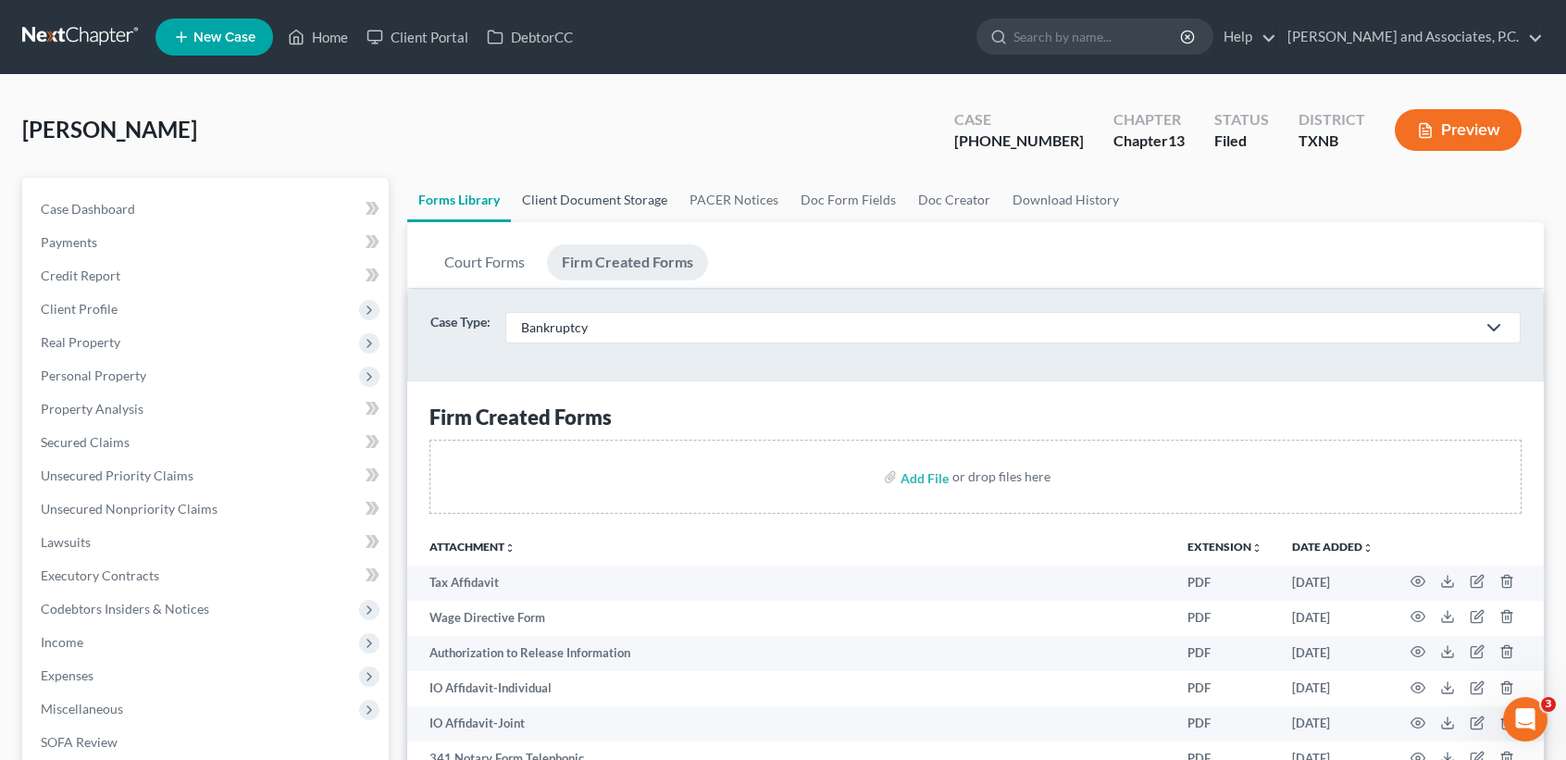
click at [581, 211] on link "Client Document Storage" at bounding box center [595, 200] width 168 height 44
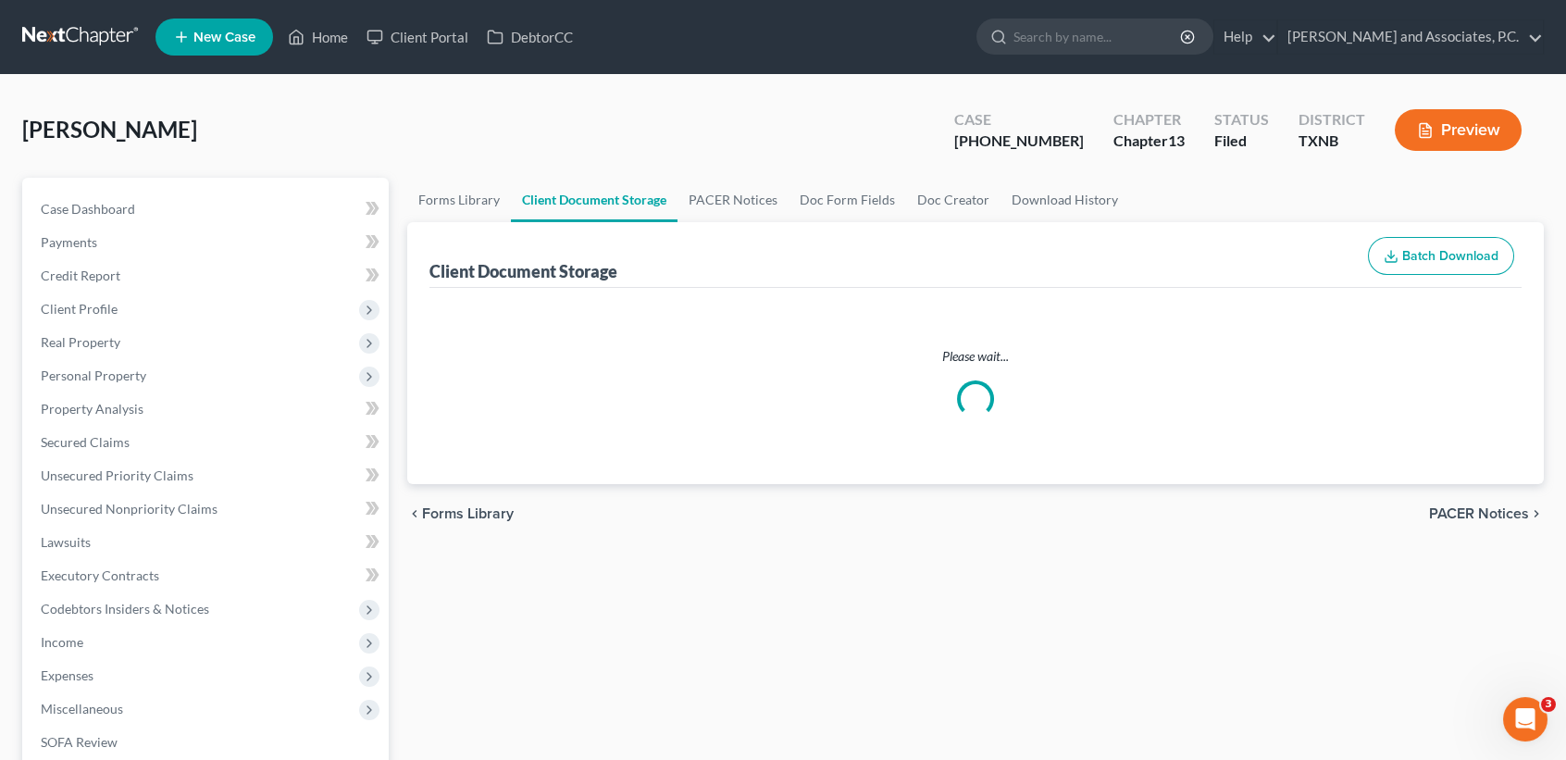
select select "18"
select select "21"
select select "10"
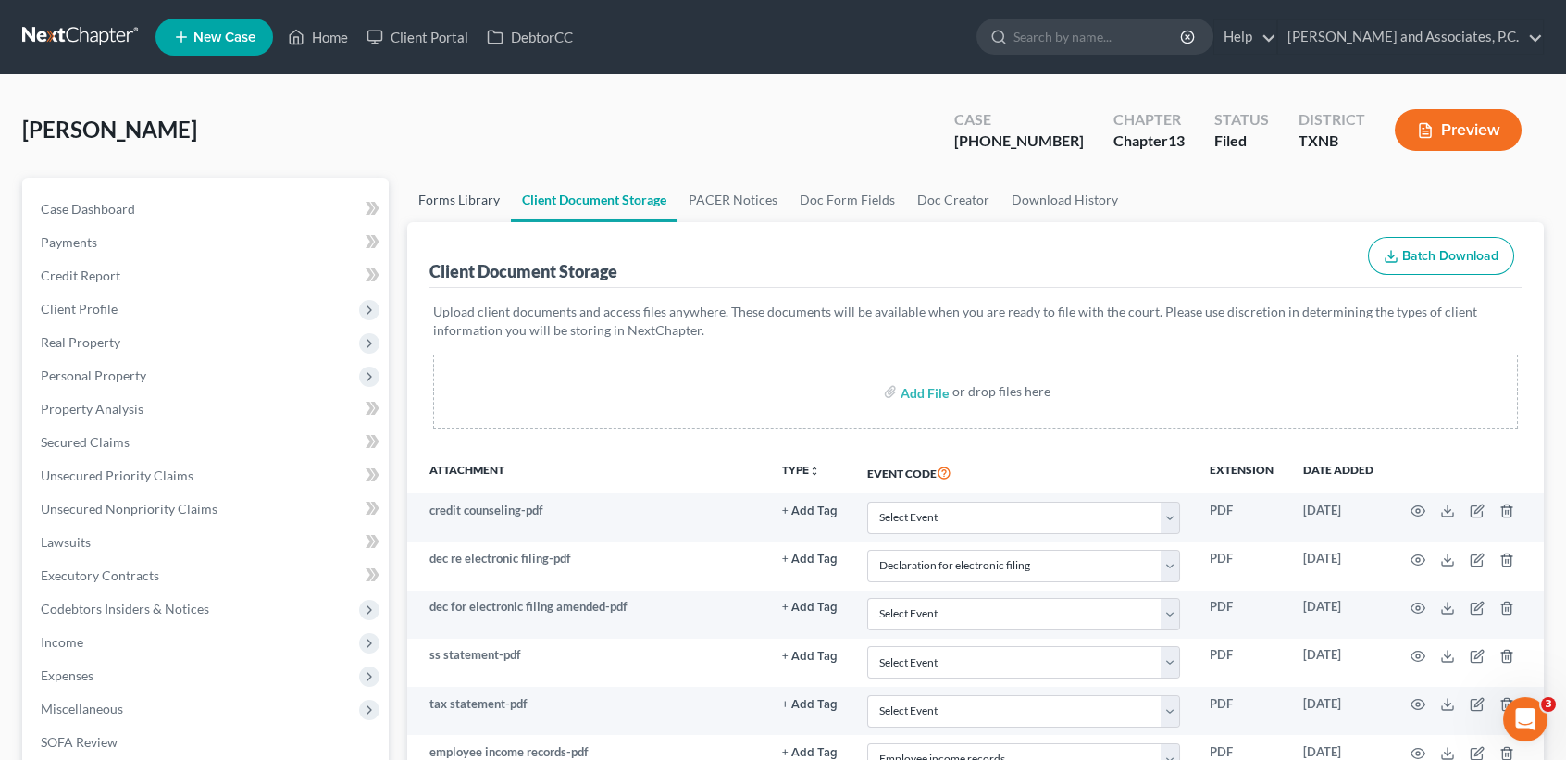
click at [487, 205] on link "Forms Library" at bounding box center [459, 200] width 104 height 44
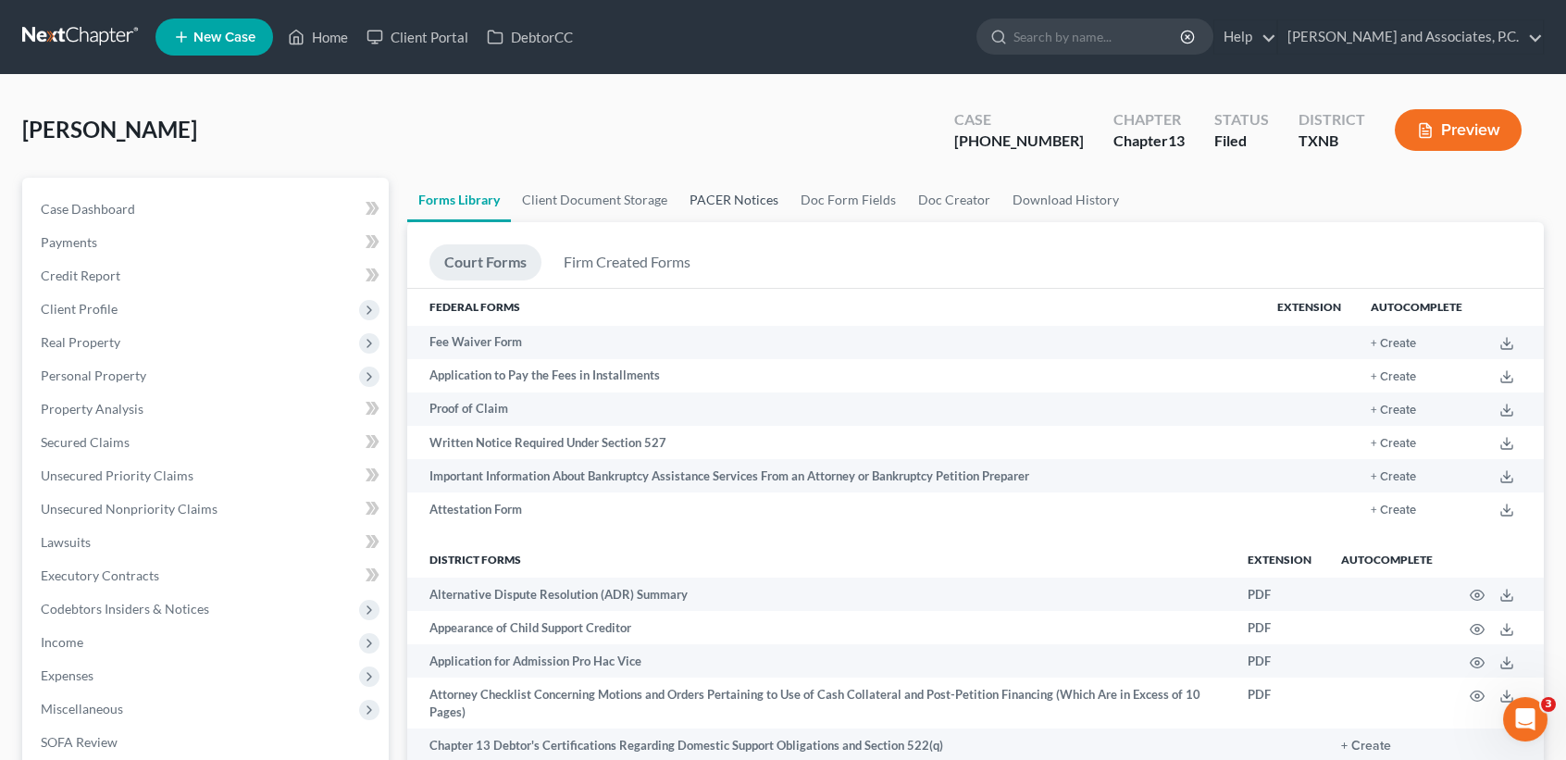
click at [737, 202] on link "PACER Notices" at bounding box center [733, 200] width 111 height 44
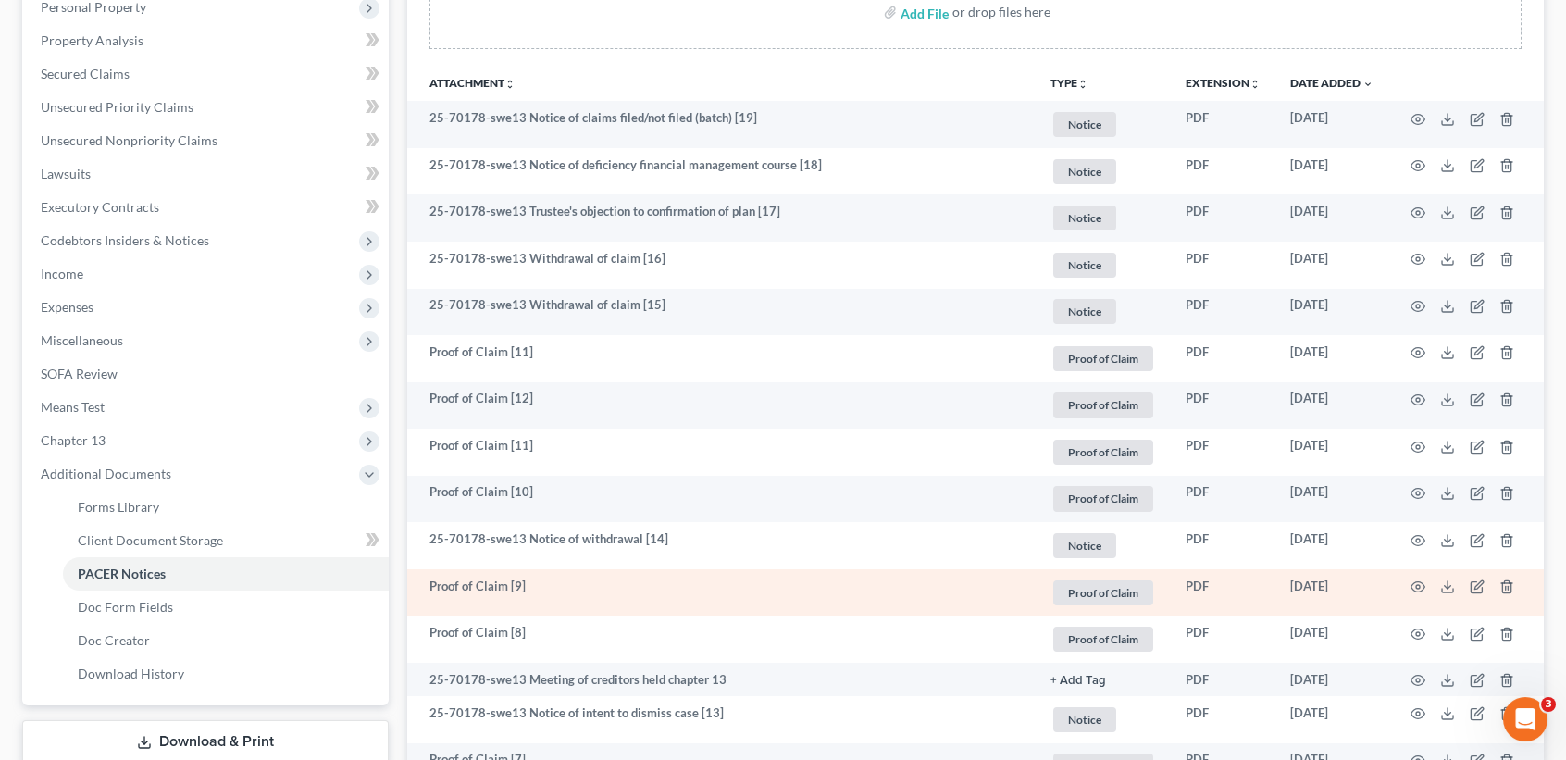
scroll to position [370, 0]
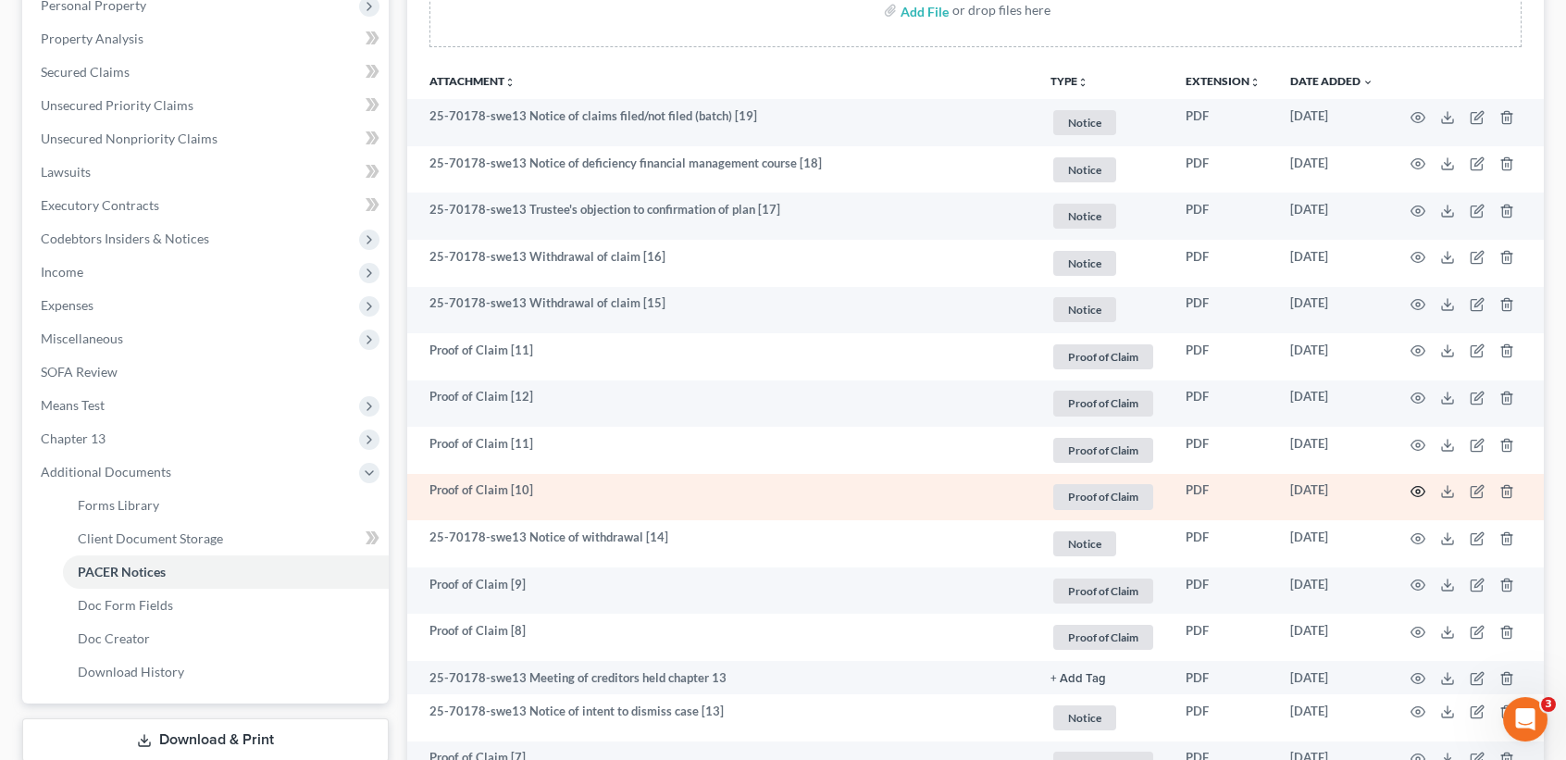
click at [1414, 499] on icon "button" at bounding box center [1418, 491] width 15 height 15
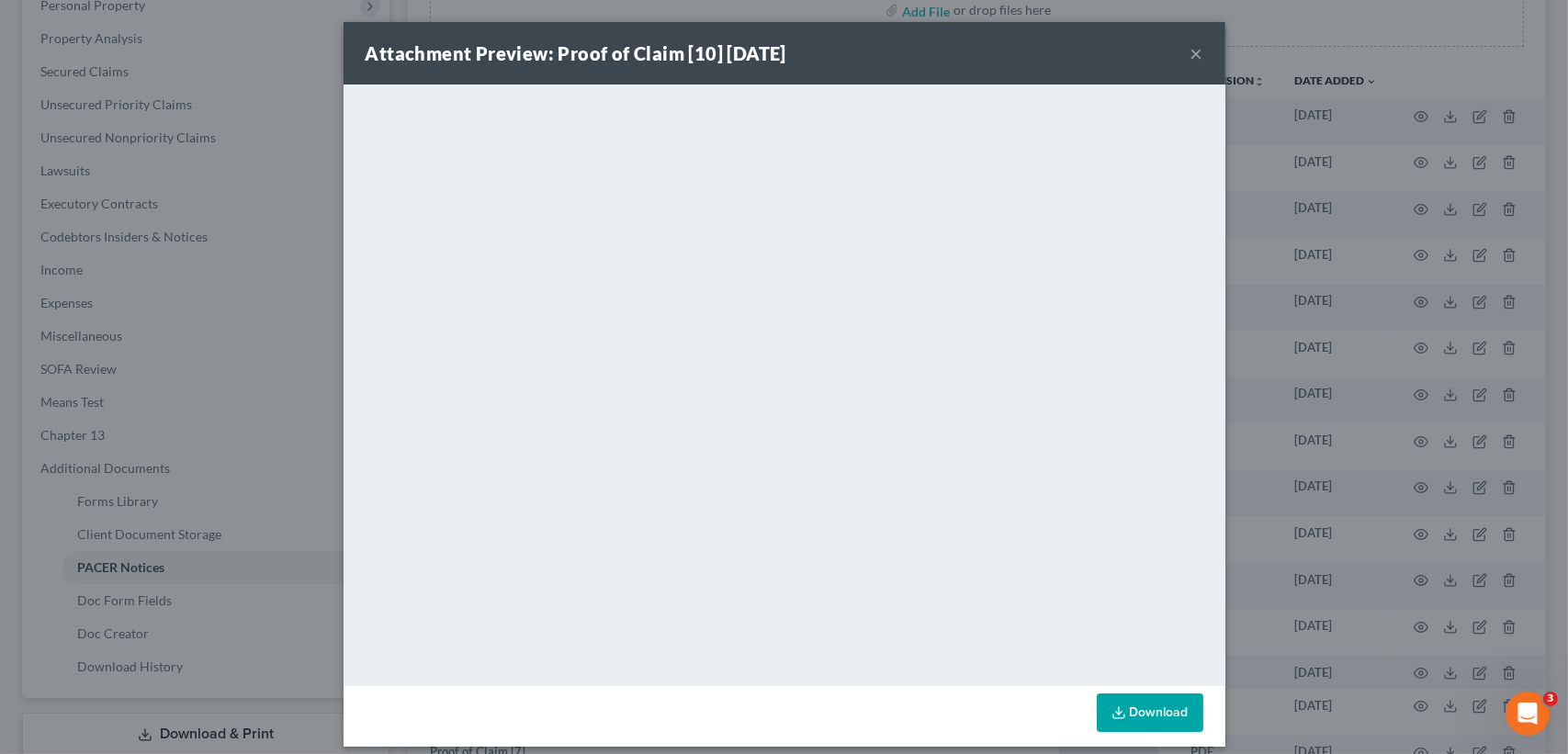
click at [1191, 56] on button "×" at bounding box center [1197, 54] width 13 height 22
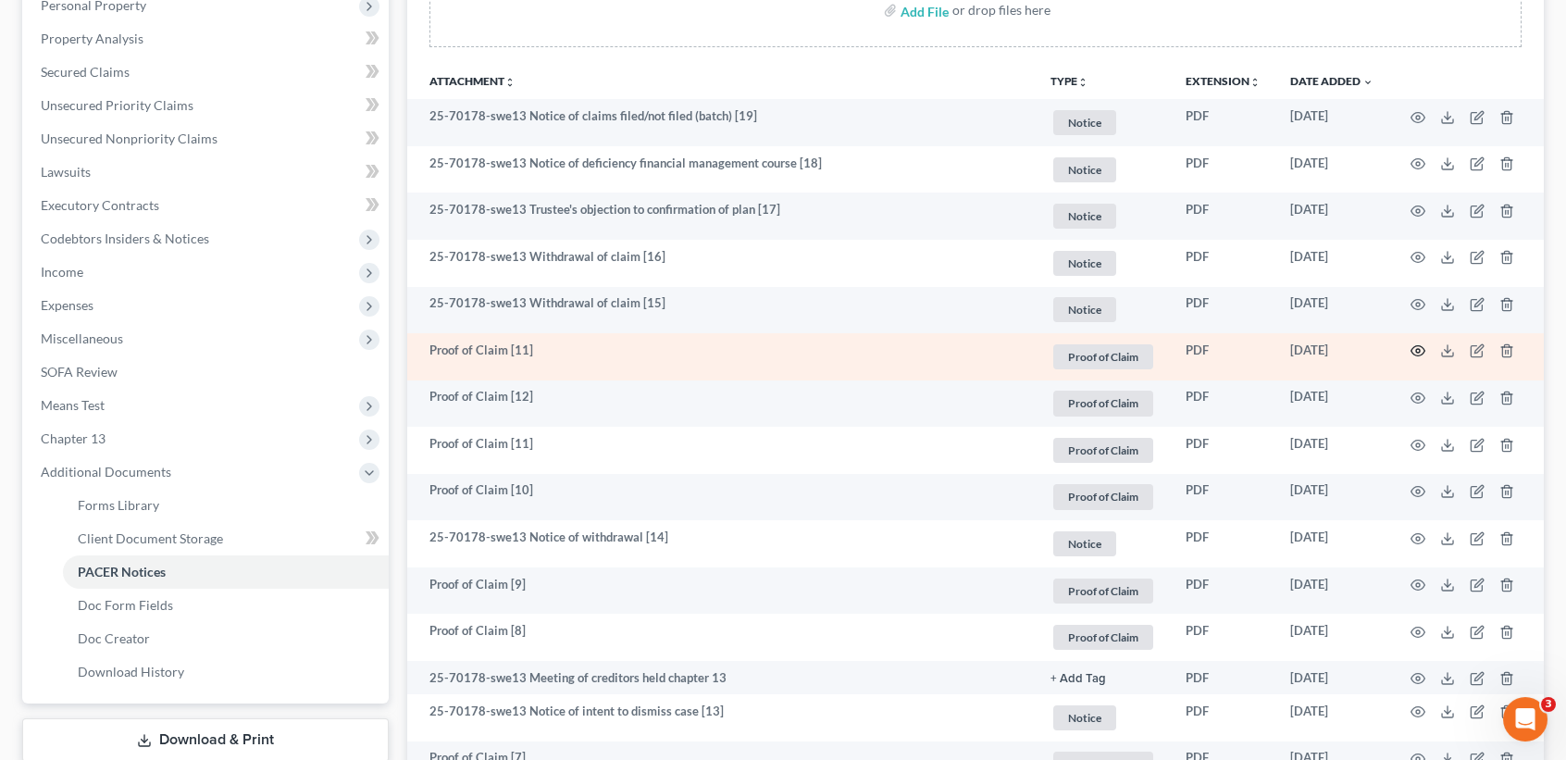
click at [1418, 357] on icon "button" at bounding box center [1418, 350] width 15 height 15
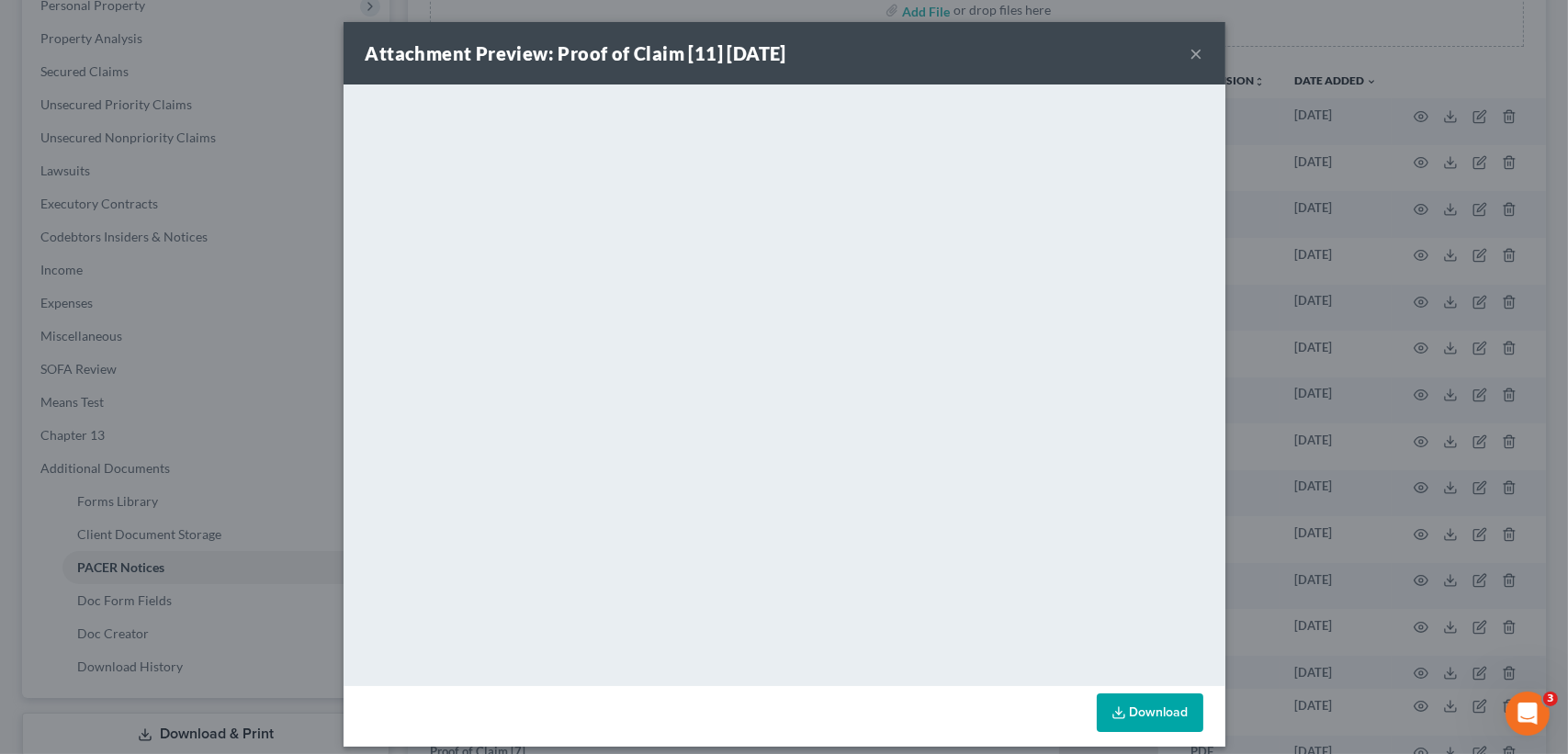
click at [1191, 43] on button "×" at bounding box center [1197, 54] width 13 height 22
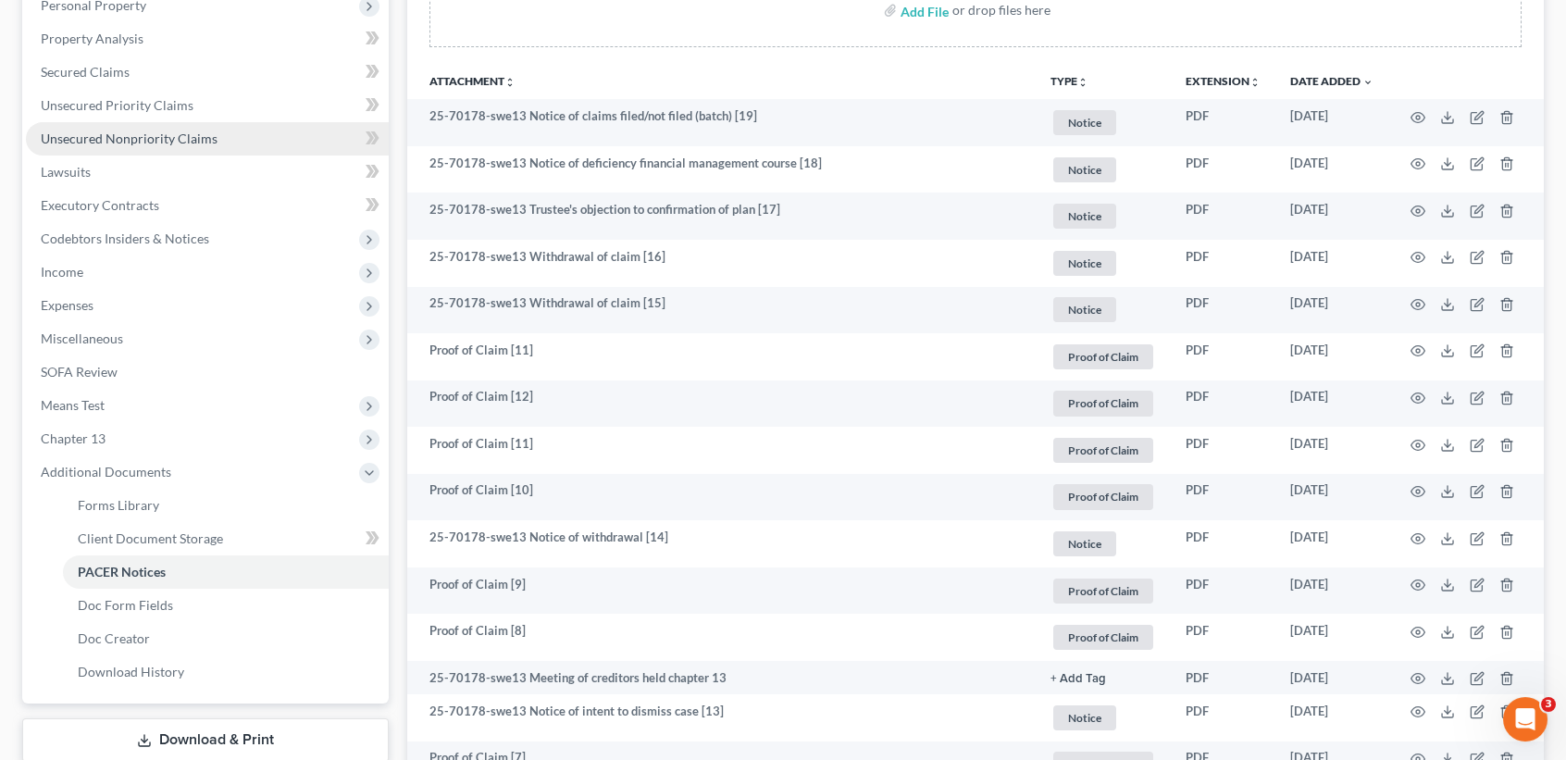
click at [205, 127] on link "Unsecured Nonpriority Claims" at bounding box center [207, 138] width 363 height 33
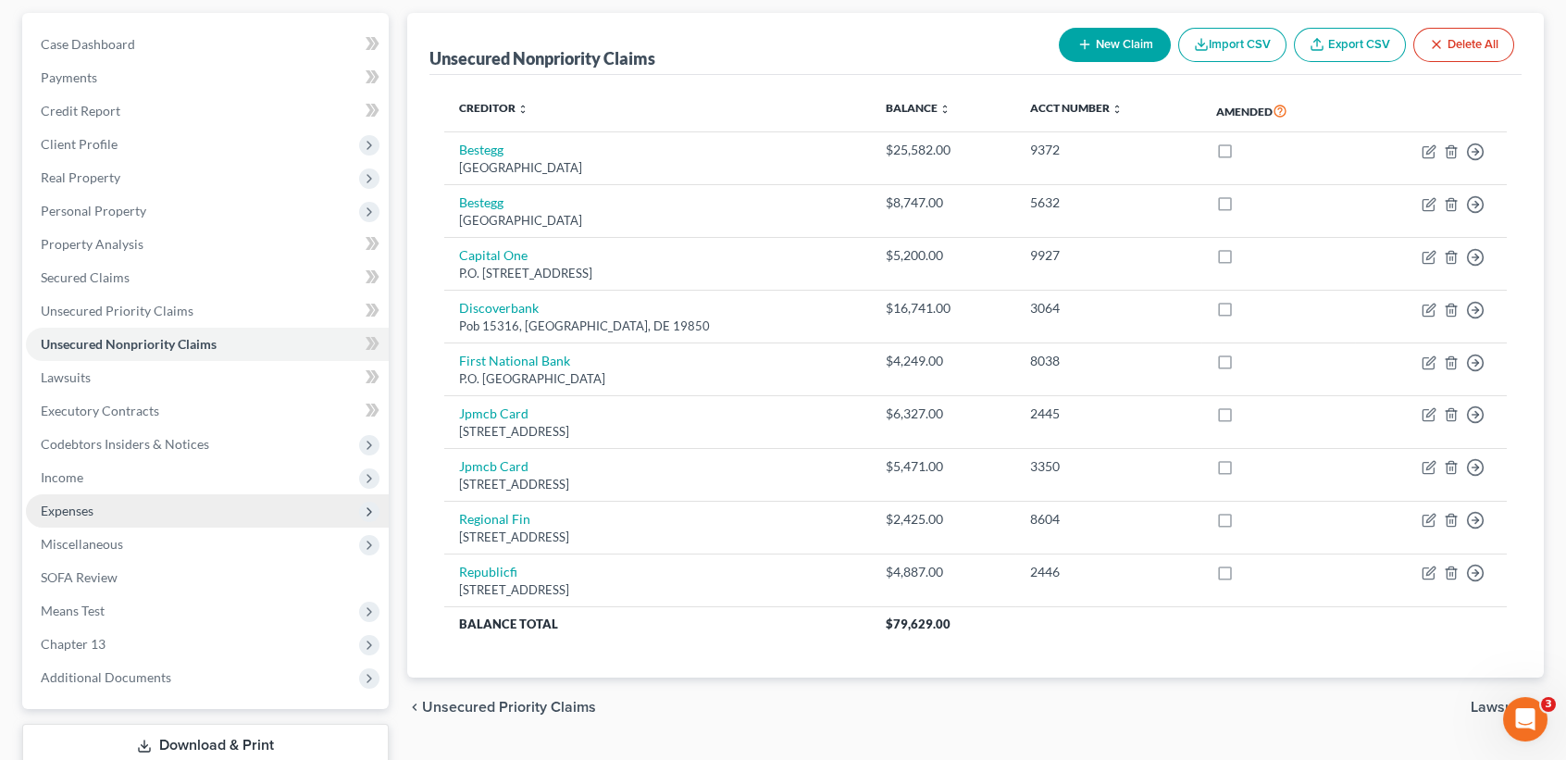
scroll to position [288, 0]
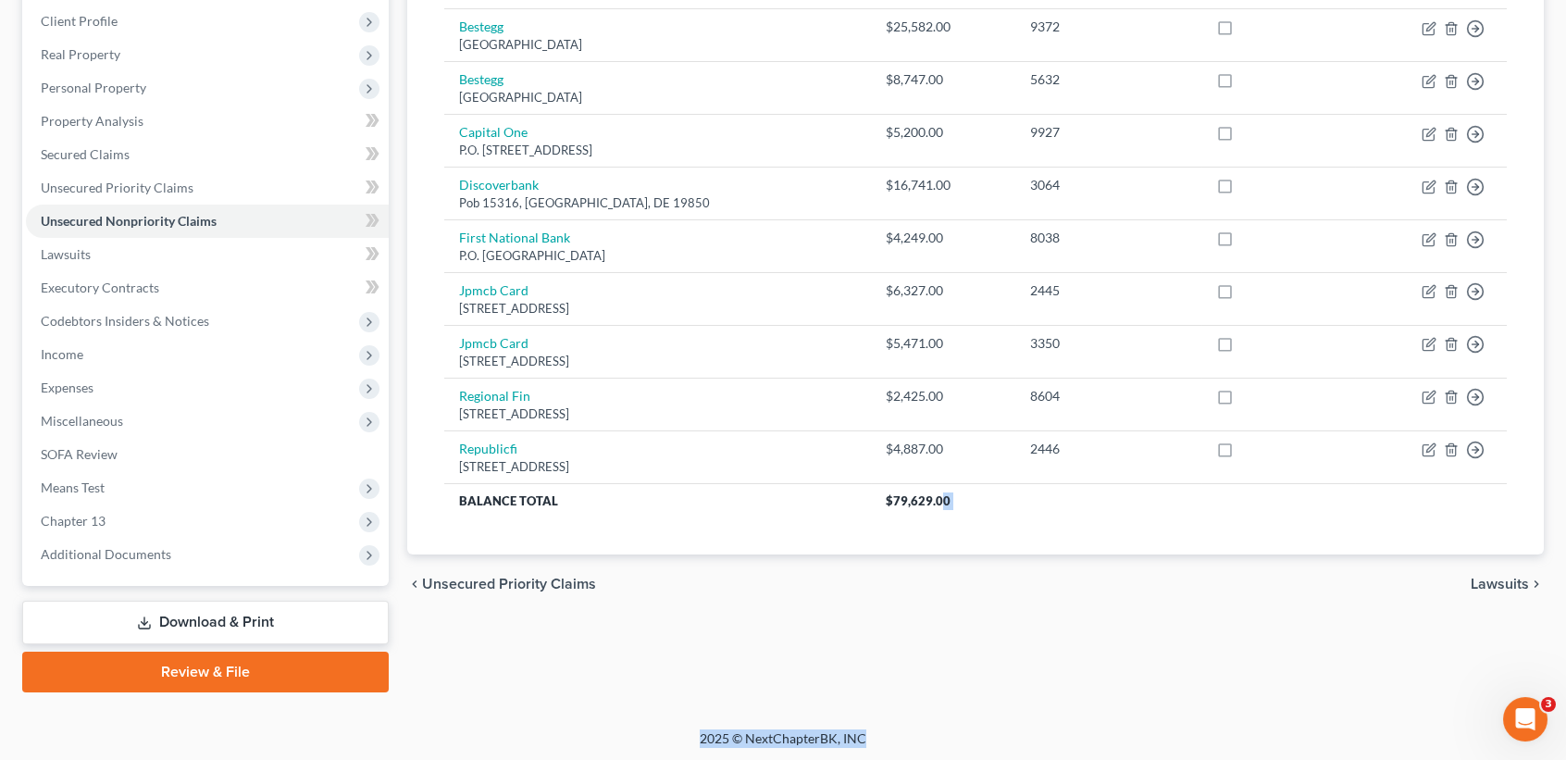
drag, startPoint x: 803, startPoint y: 506, endPoint x: 1035, endPoint y: 695, distance: 298.7
click at [1061, 701] on div "Petition Navigation Case Dashboard Payments Invoices Payments Payments Credit R…" at bounding box center [783, 298] width 1522 height 817
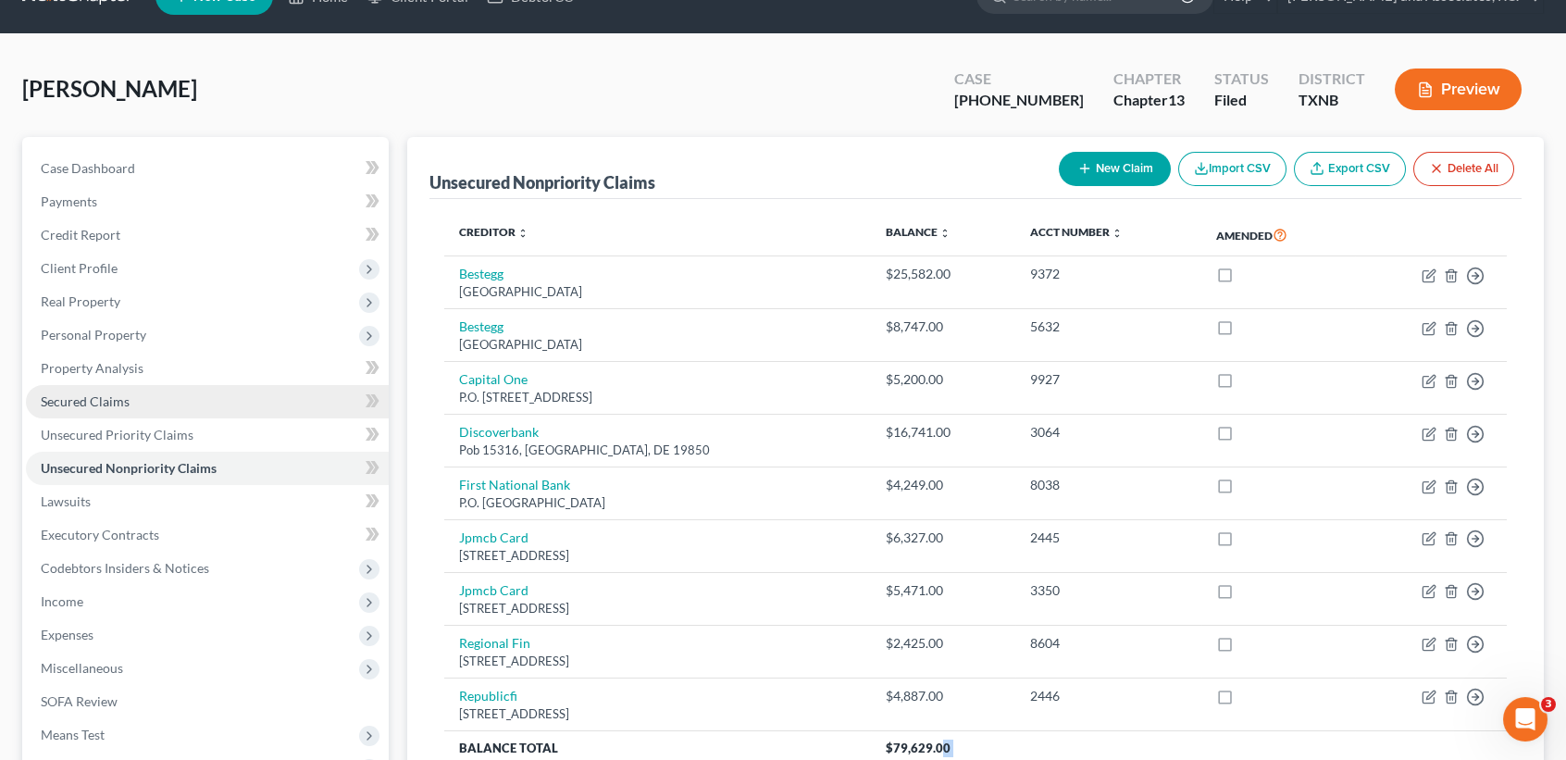
click at [113, 413] on link "Secured Claims" at bounding box center [207, 401] width 363 height 33
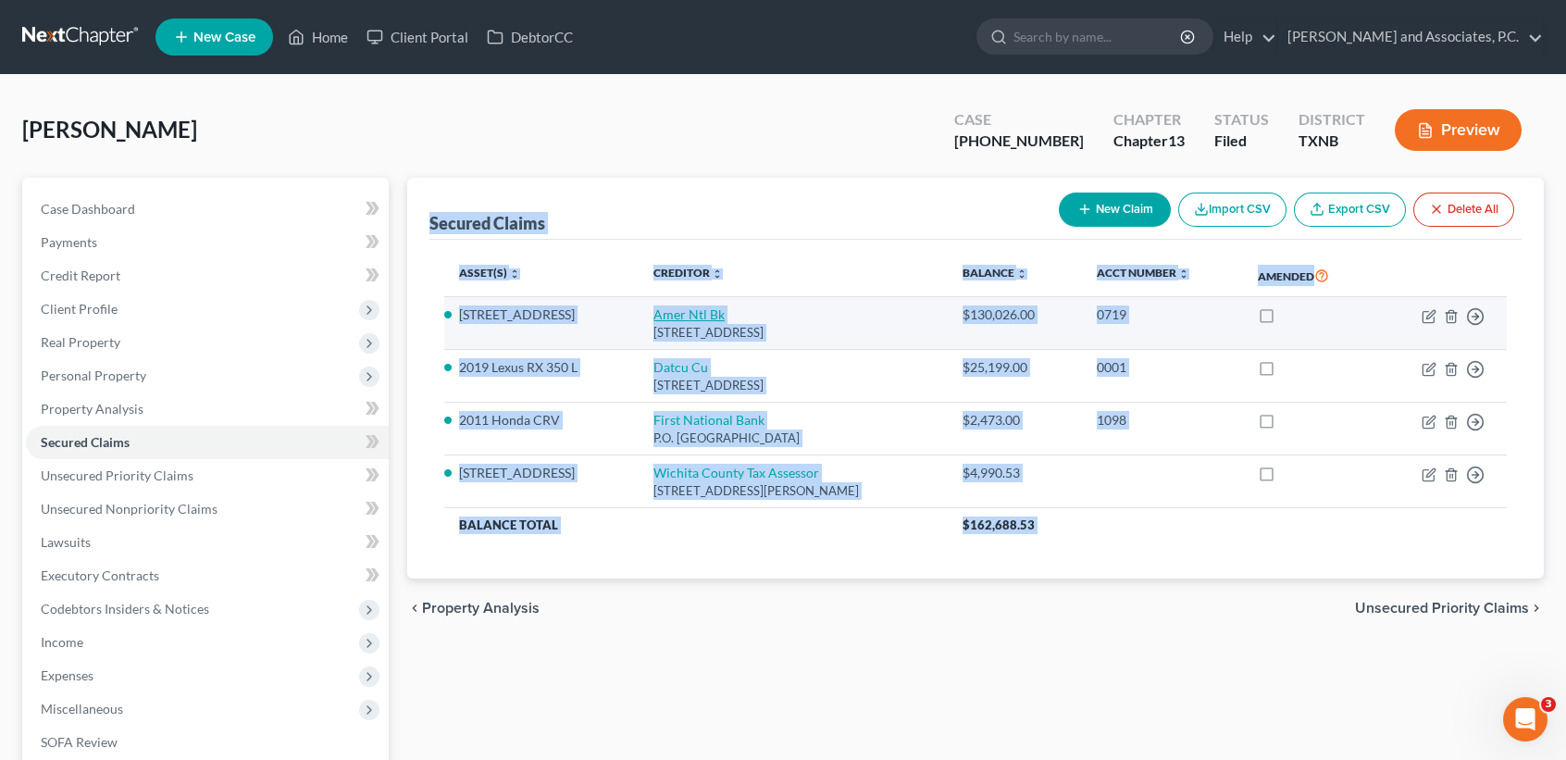
click at [664, 309] on link "Amer Ntl Bk" at bounding box center [688, 314] width 71 height 16
select select "45"
select select "3"
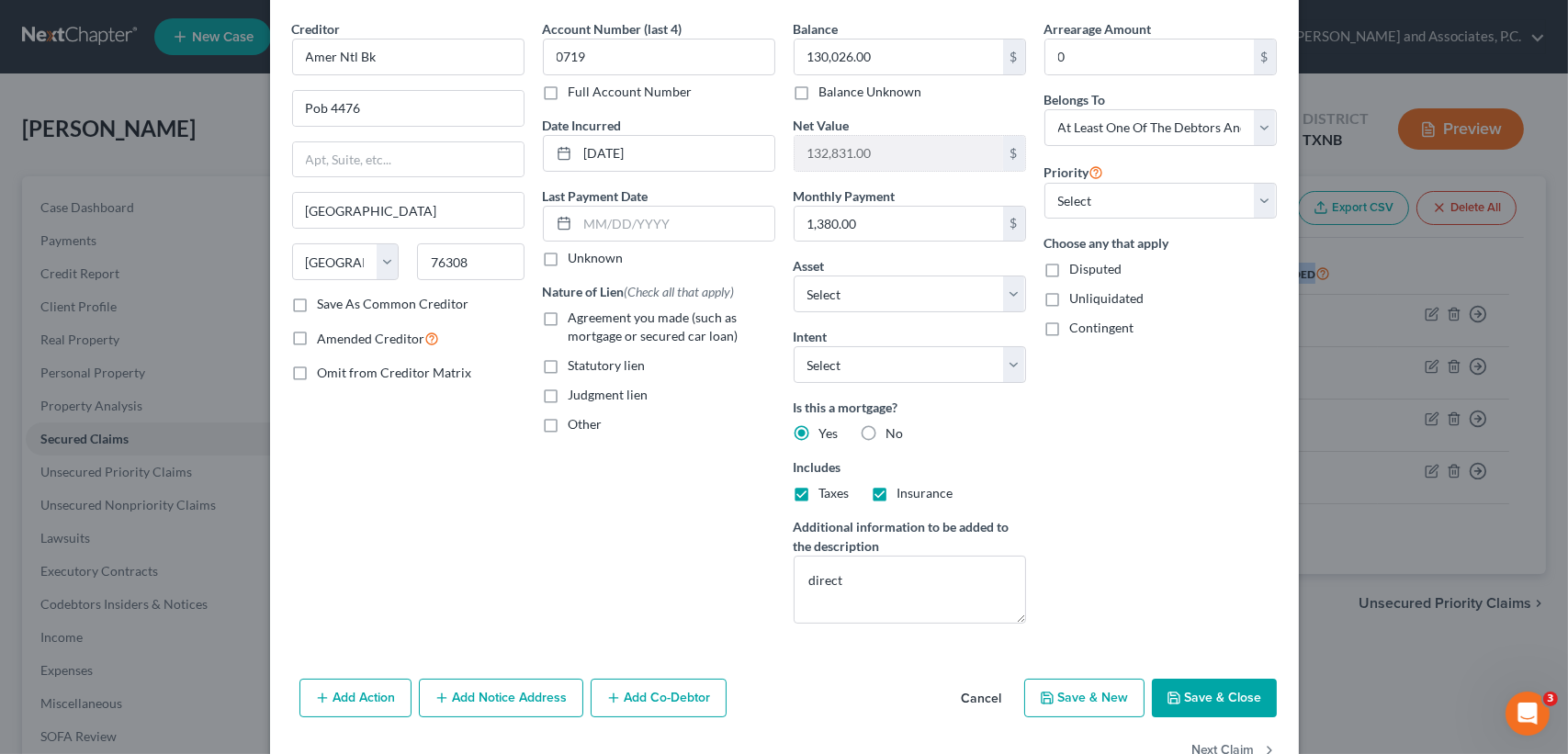
scroll to position [115, 0]
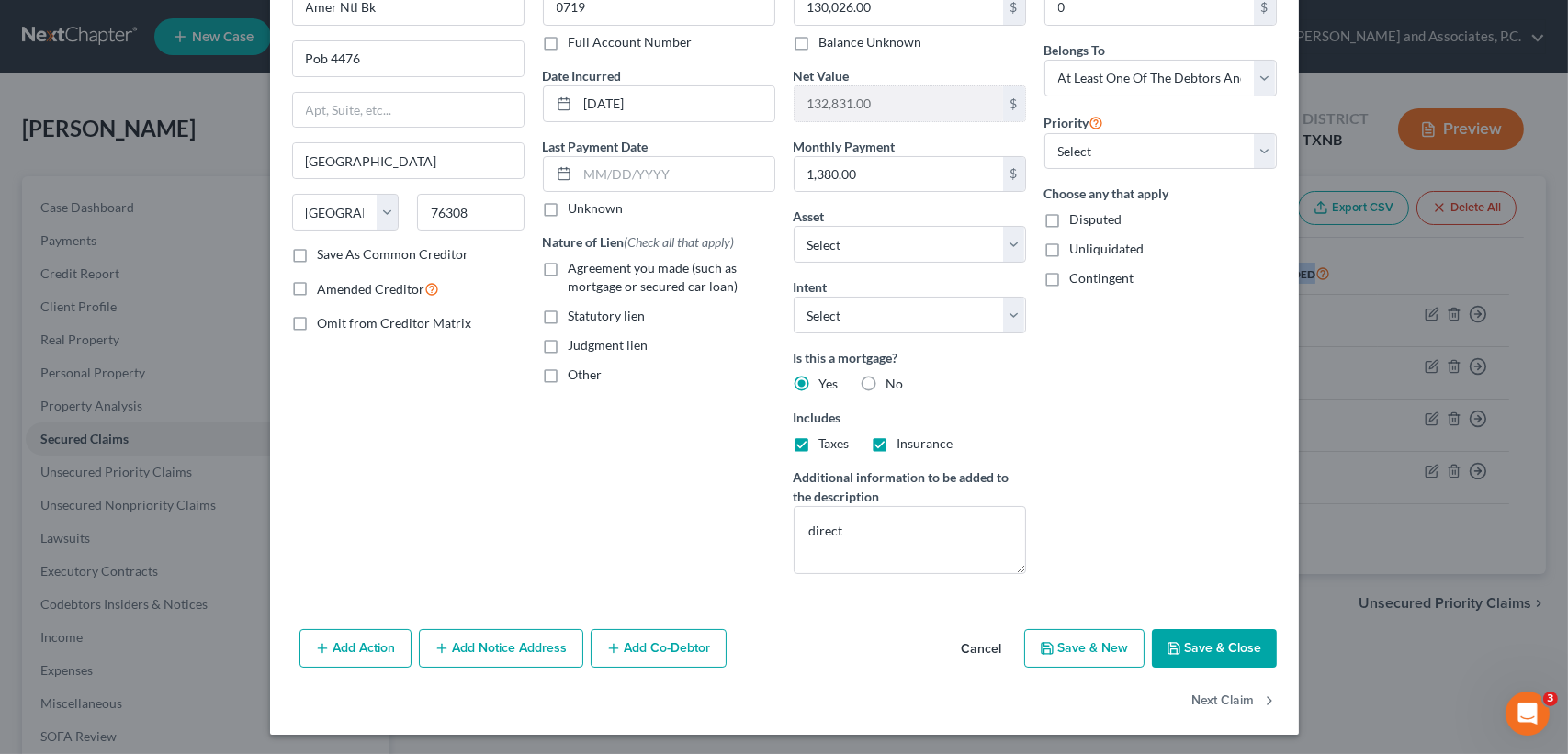
click at [1212, 655] on button "Save & Close" at bounding box center [1215, 648] width 125 height 39
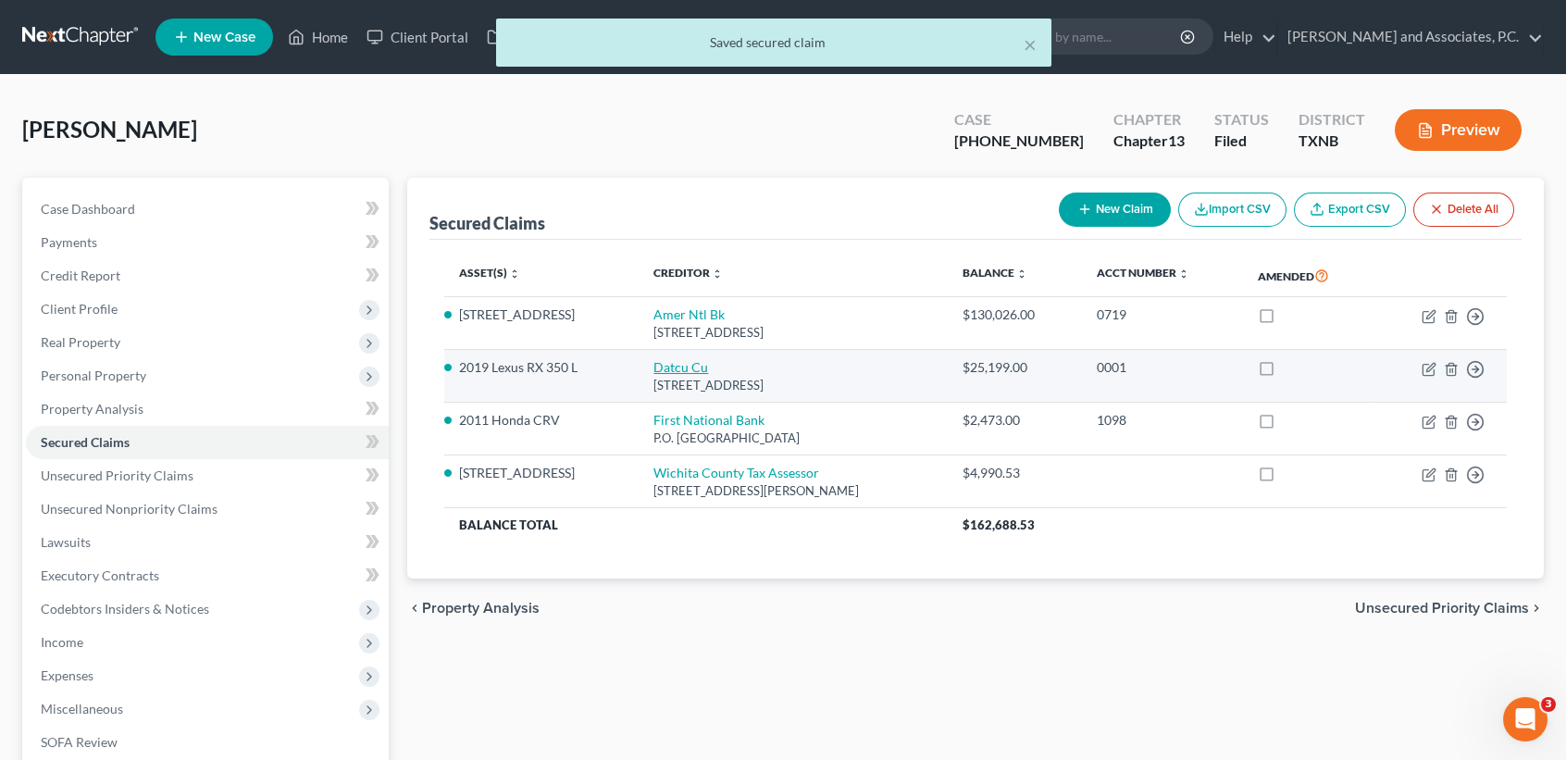
click at [666, 377] on div "[STREET_ADDRESS]" at bounding box center [793, 386] width 280 height 18
click at [667, 371] on link "Datcu Cu" at bounding box center [680, 367] width 55 height 16
select select "45"
select select "0"
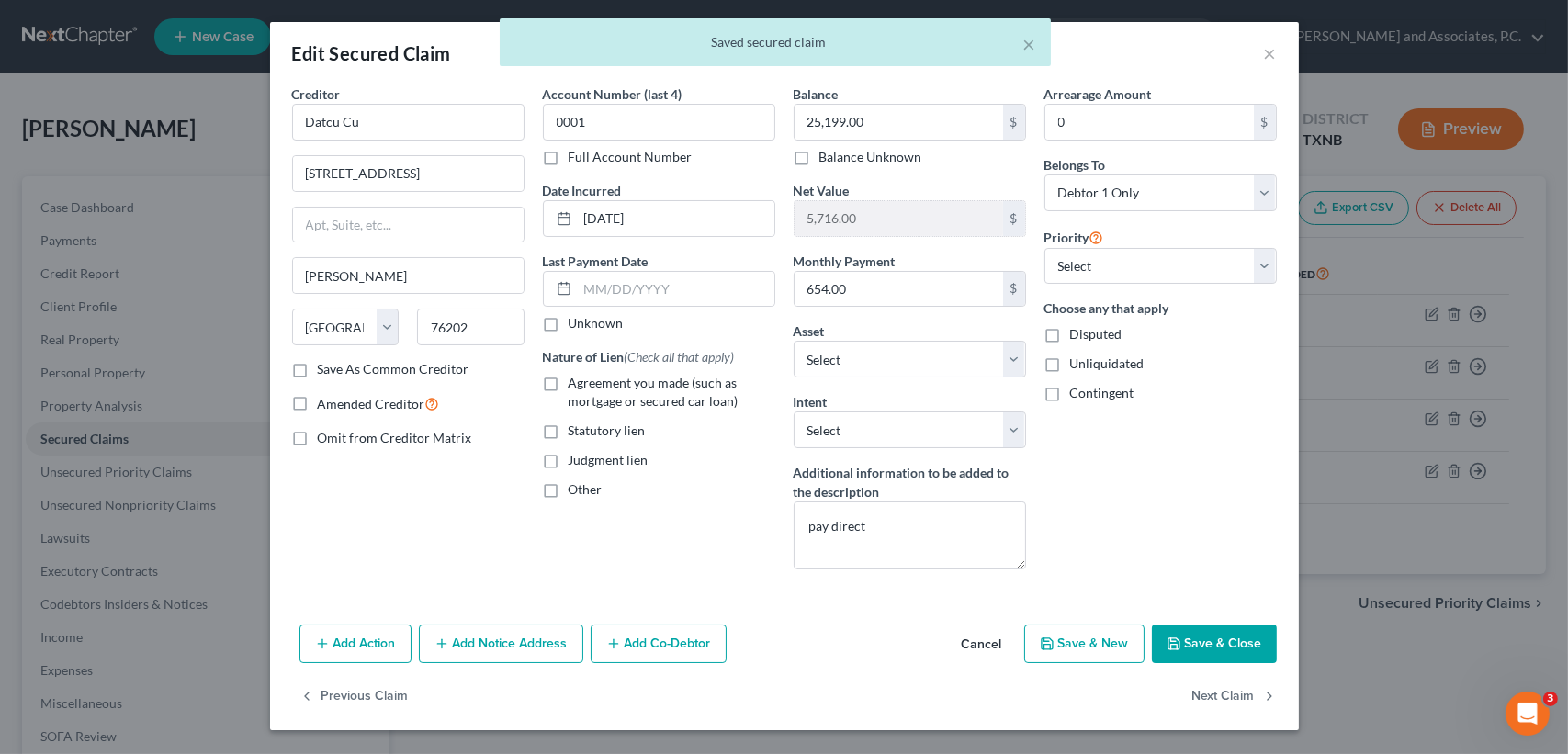
click at [1230, 656] on button "Save & Close" at bounding box center [1215, 643] width 125 height 39
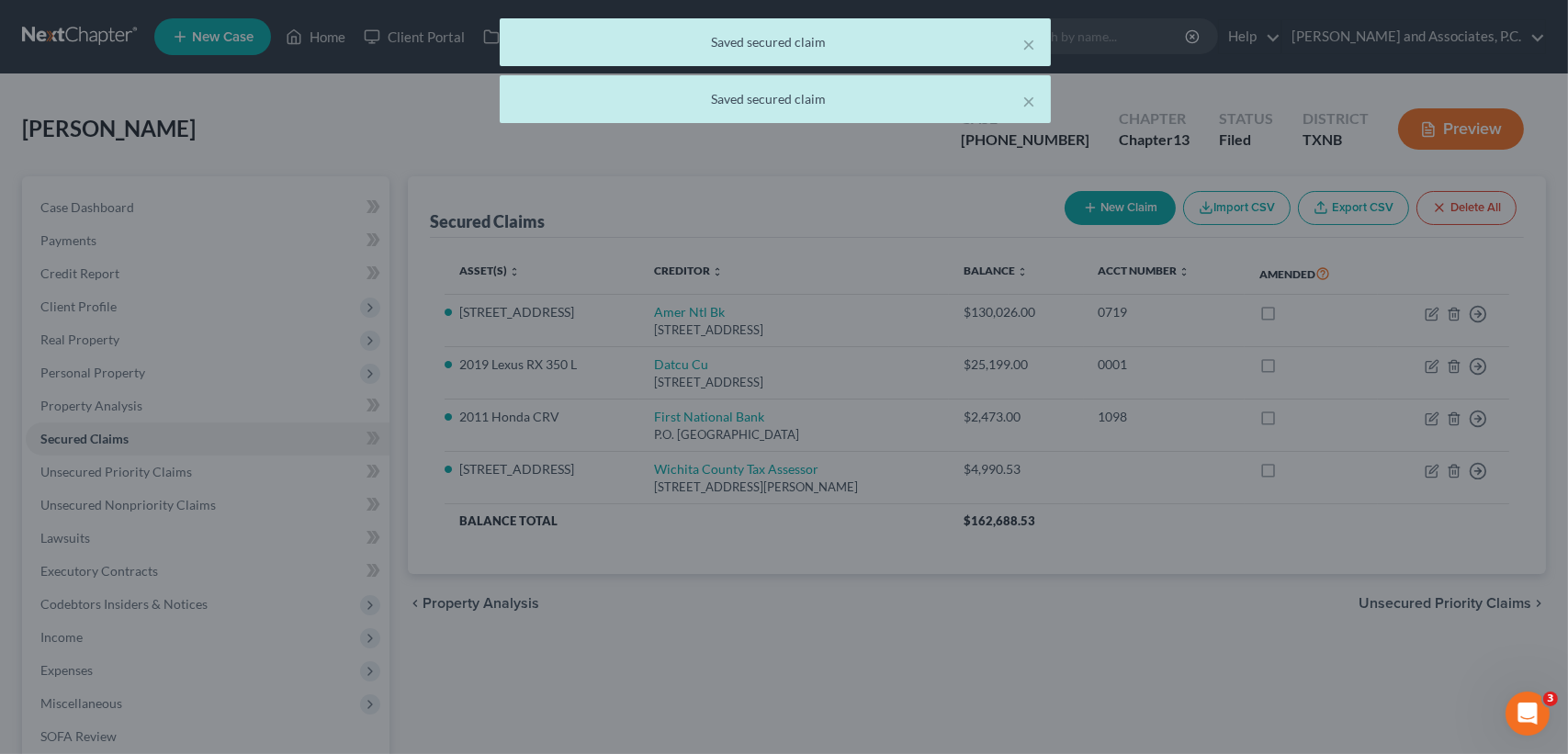
select select "2"
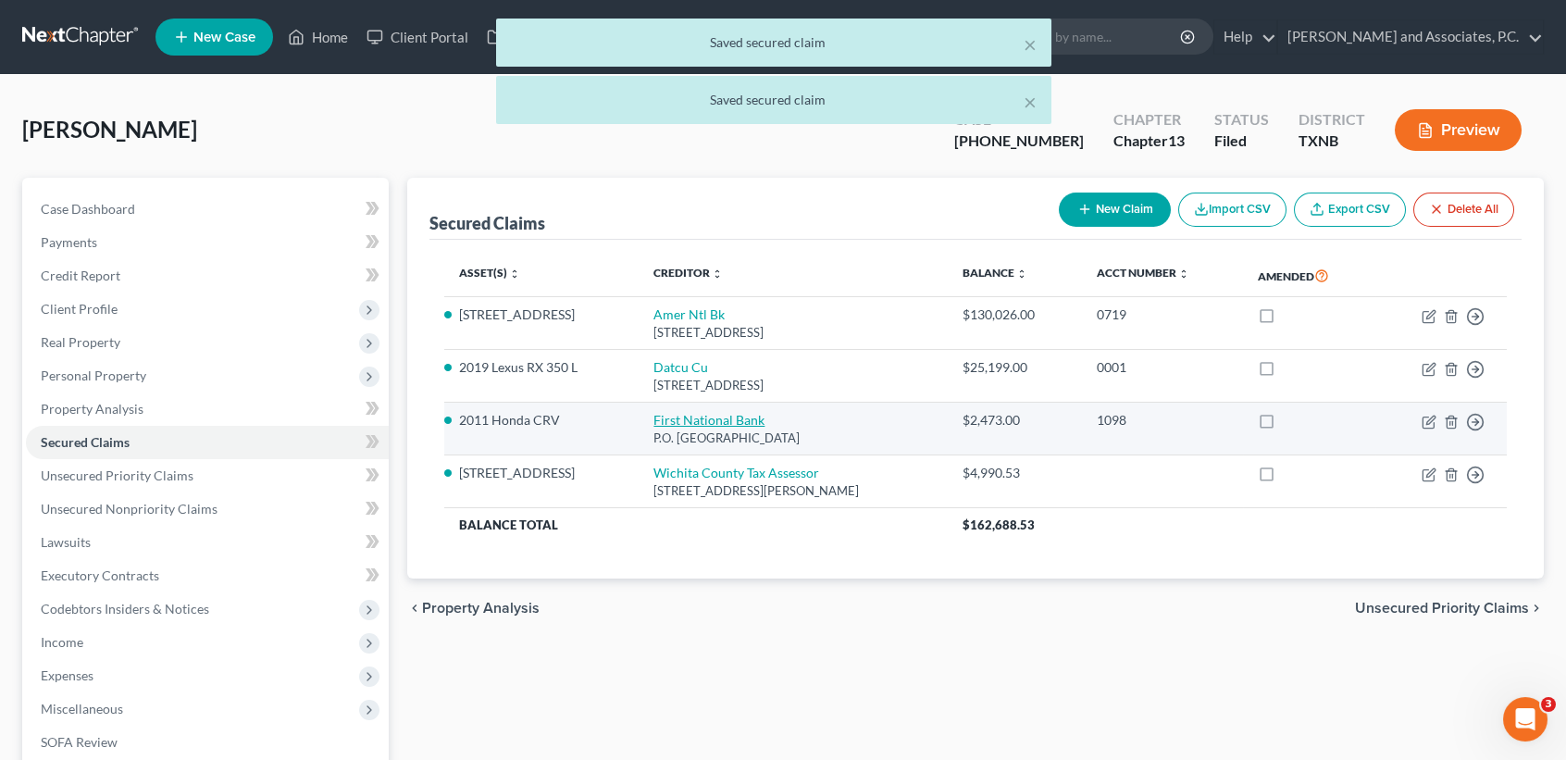
click at [678, 421] on link "First National Bank" at bounding box center [708, 420] width 111 height 16
select select "45"
select select "0"
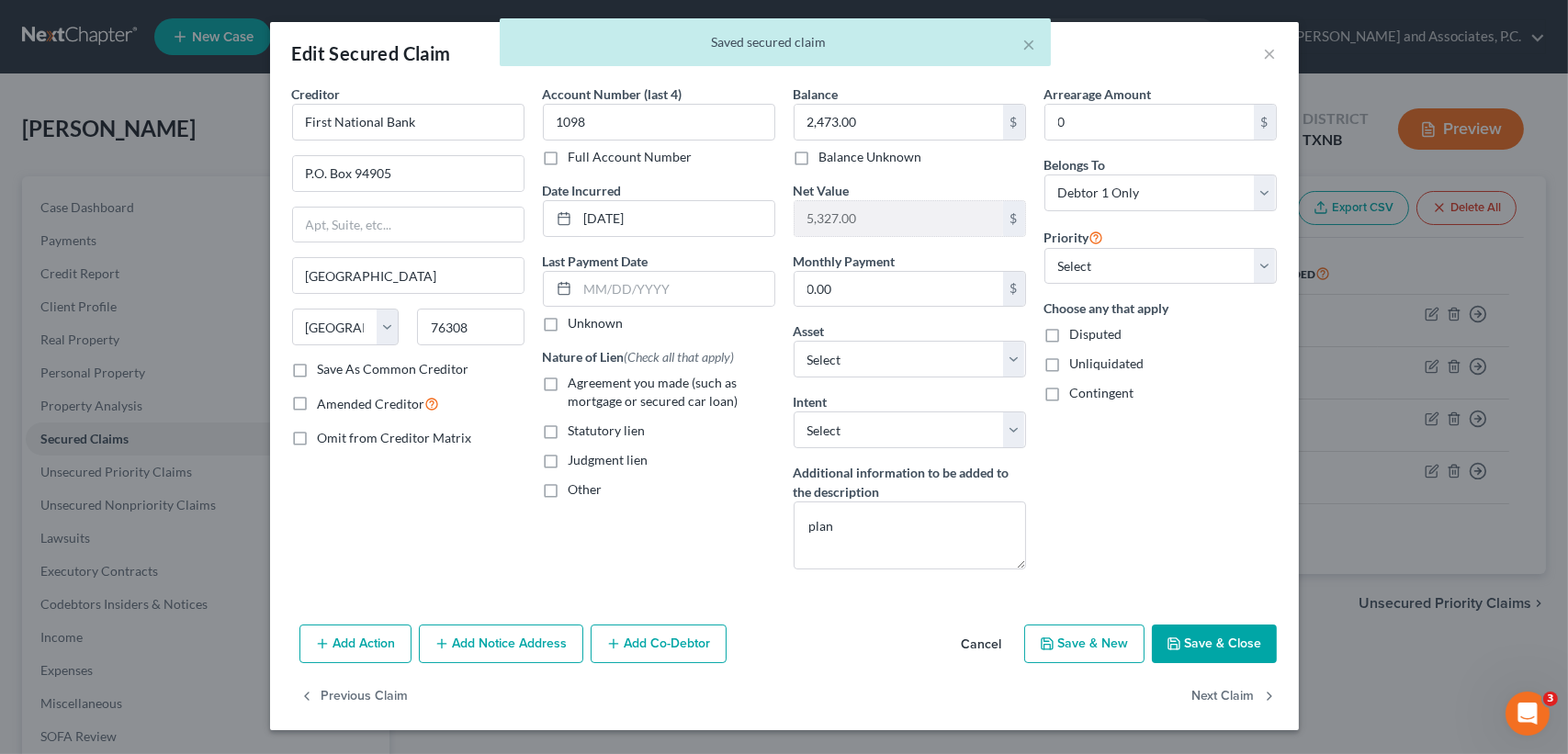
click at [1253, 658] on button "Save & Close" at bounding box center [1215, 643] width 125 height 39
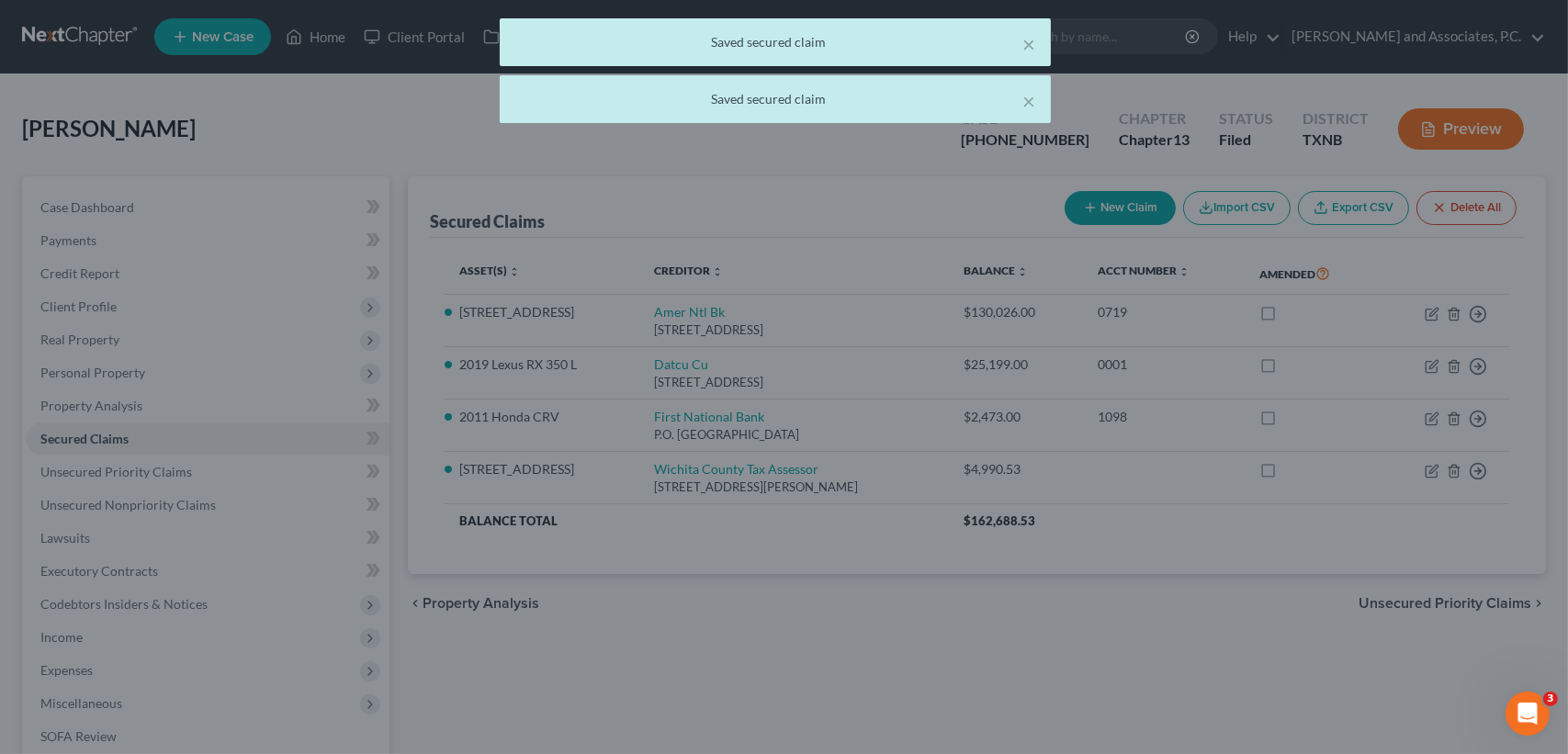
select select "3"
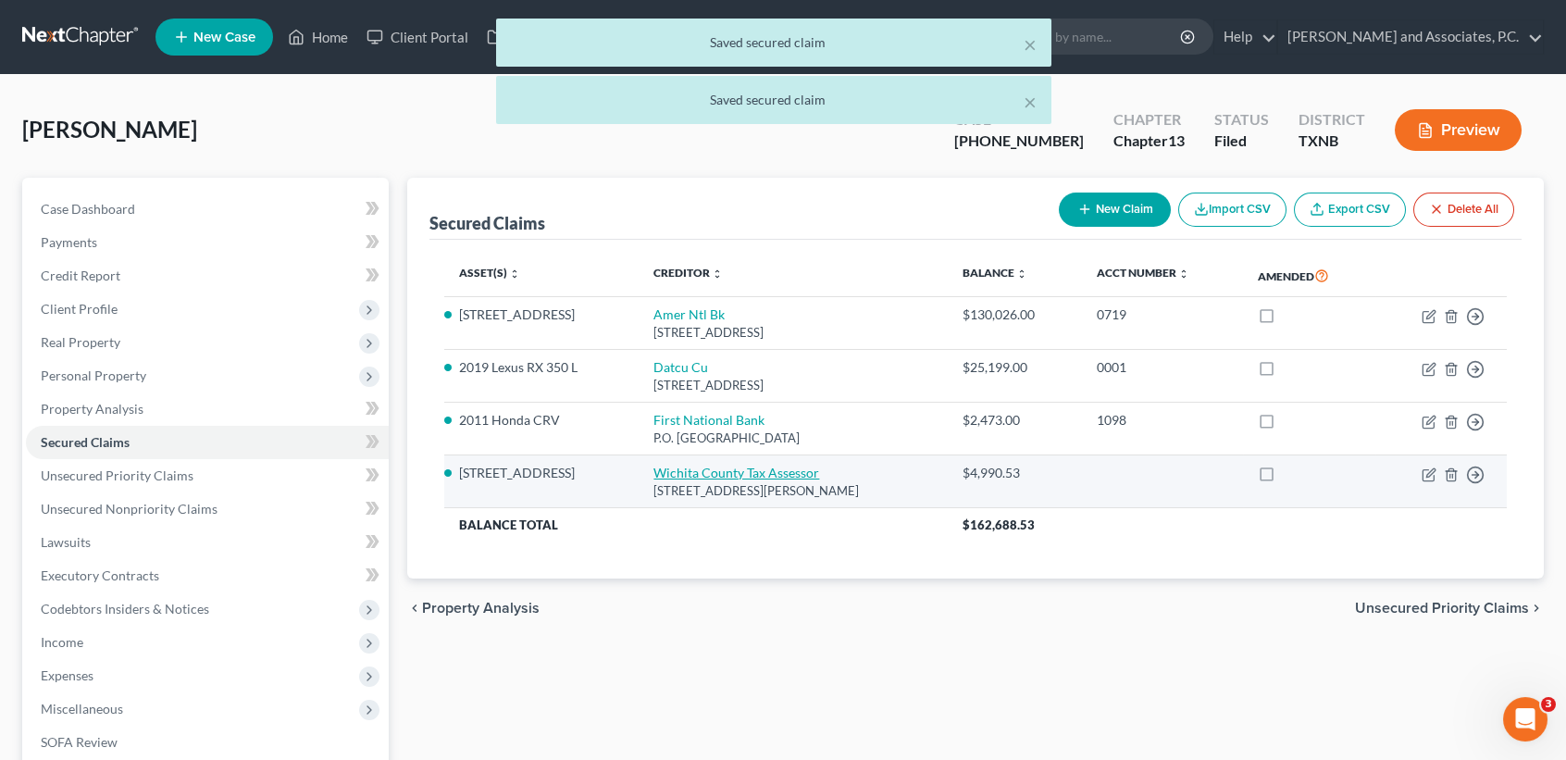
click at [792, 466] on link "Wichita County Tax Assessor" at bounding box center [736, 473] width 166 height 16
select select "45"
select select "2"
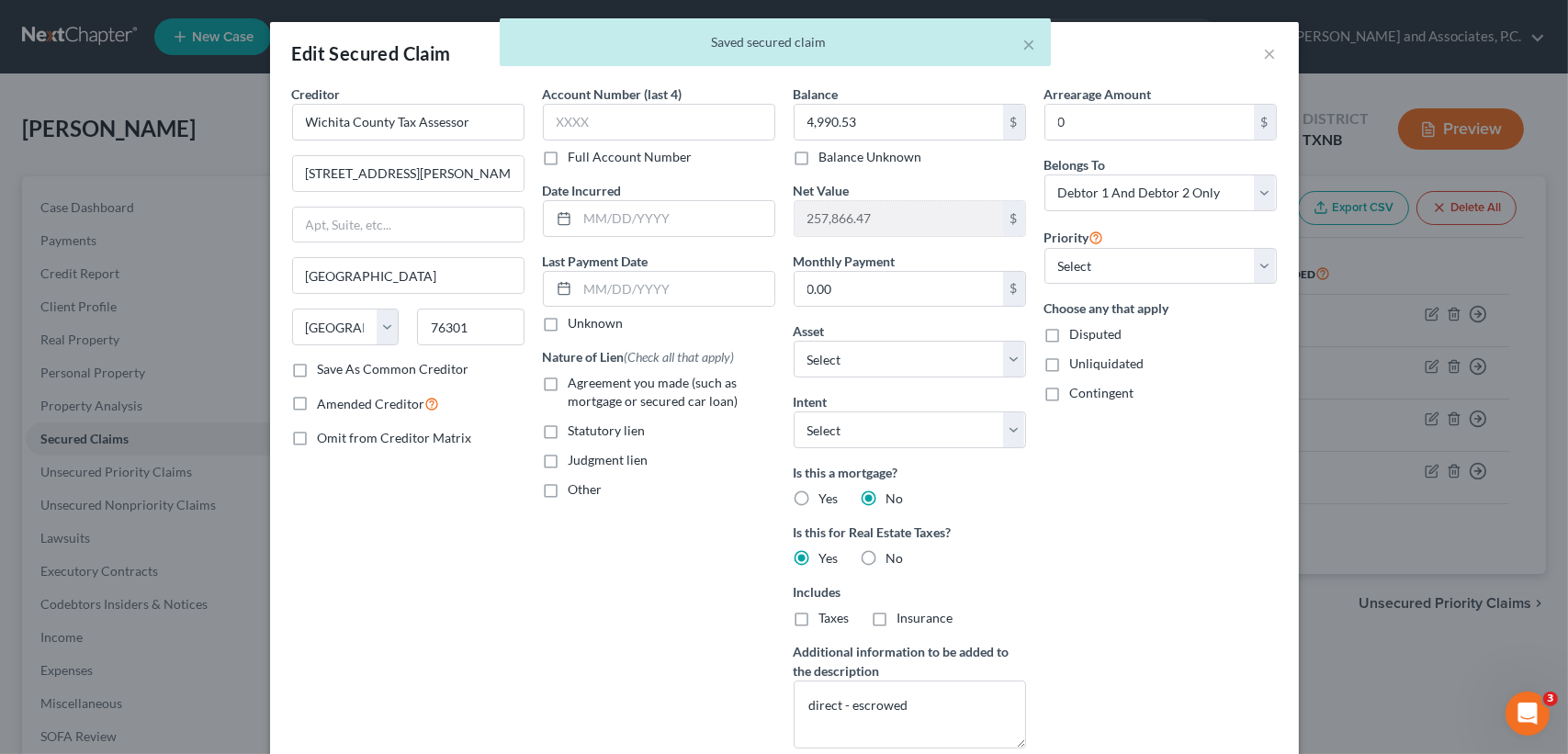
scroll to position [176, 0]
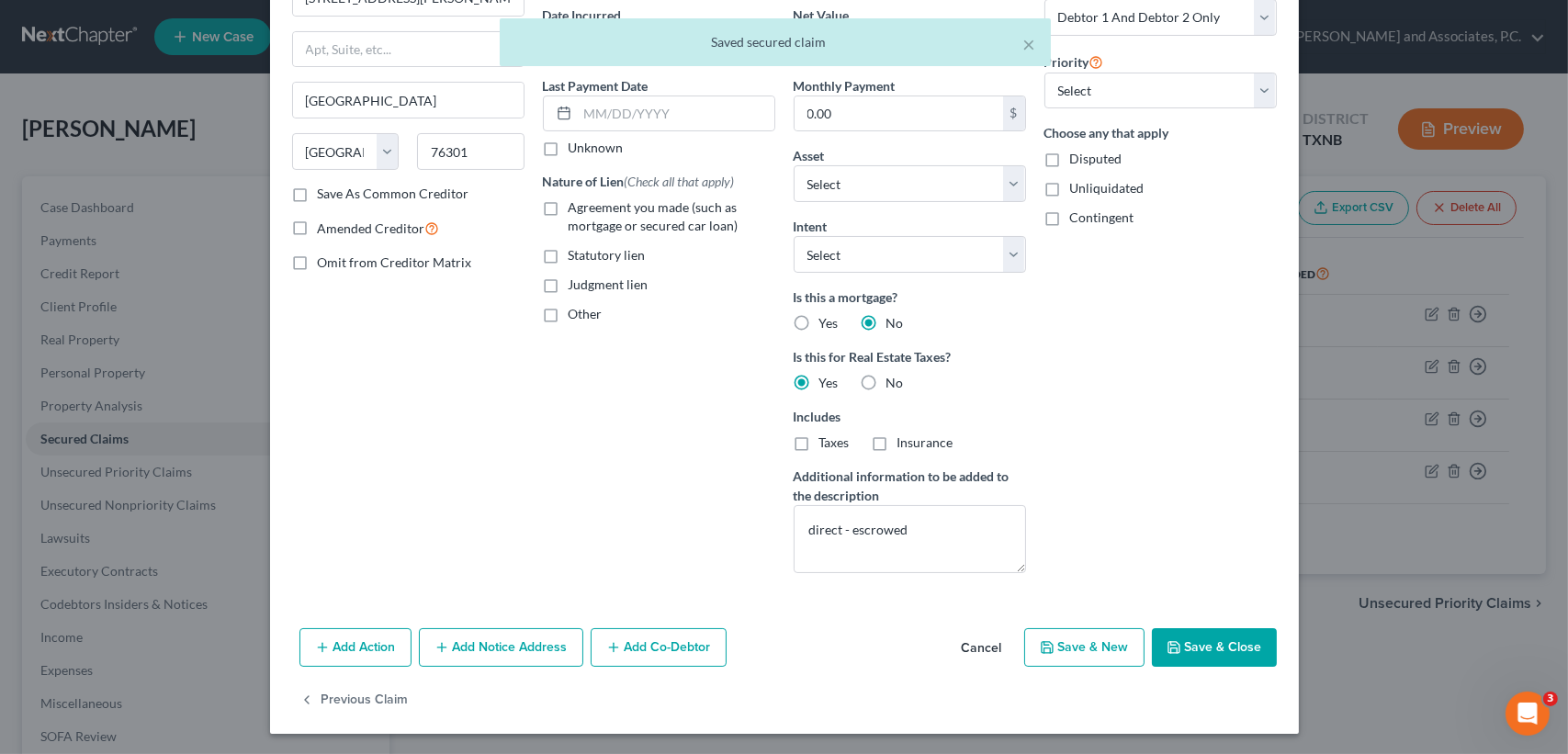
click at [1218, 633] on button "Save & Close" at bounding box center [1215, 647] width 125 height 39
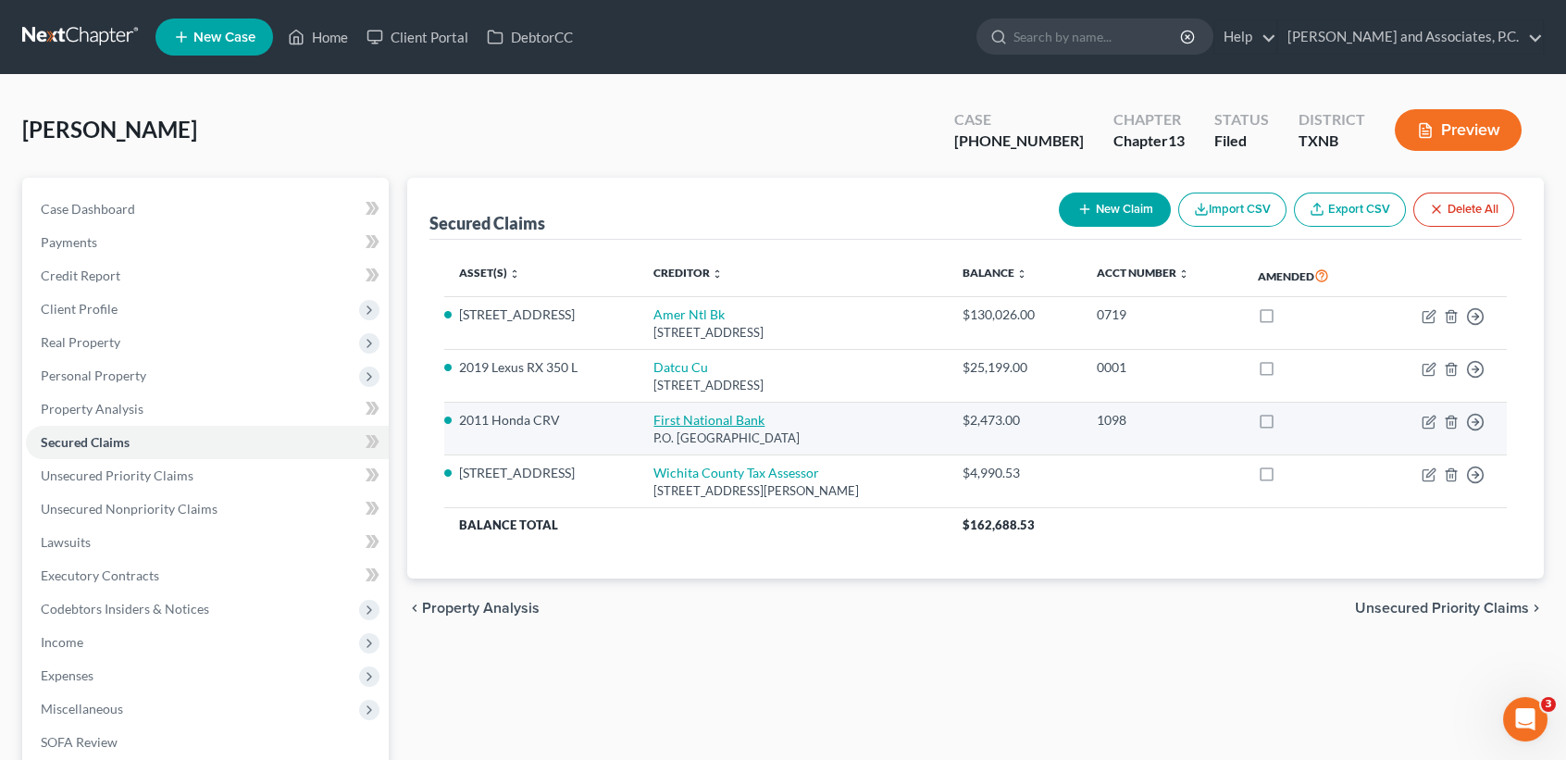
click at [697, 424] on link "First National Bank" at bounding box center [708, 420] width 111 height 16
select select "45"
select select "0"
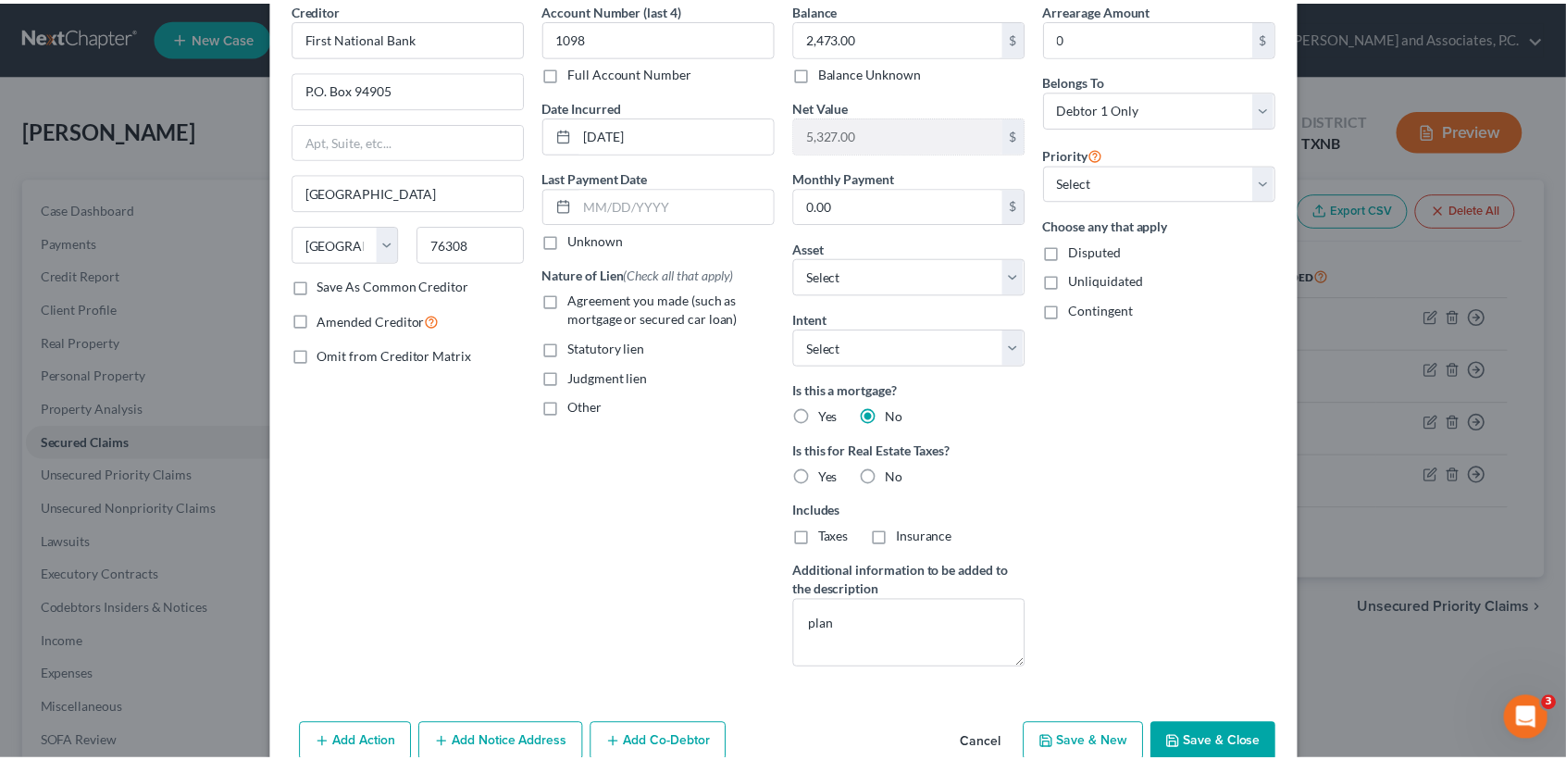
scroll to position [0, 0]
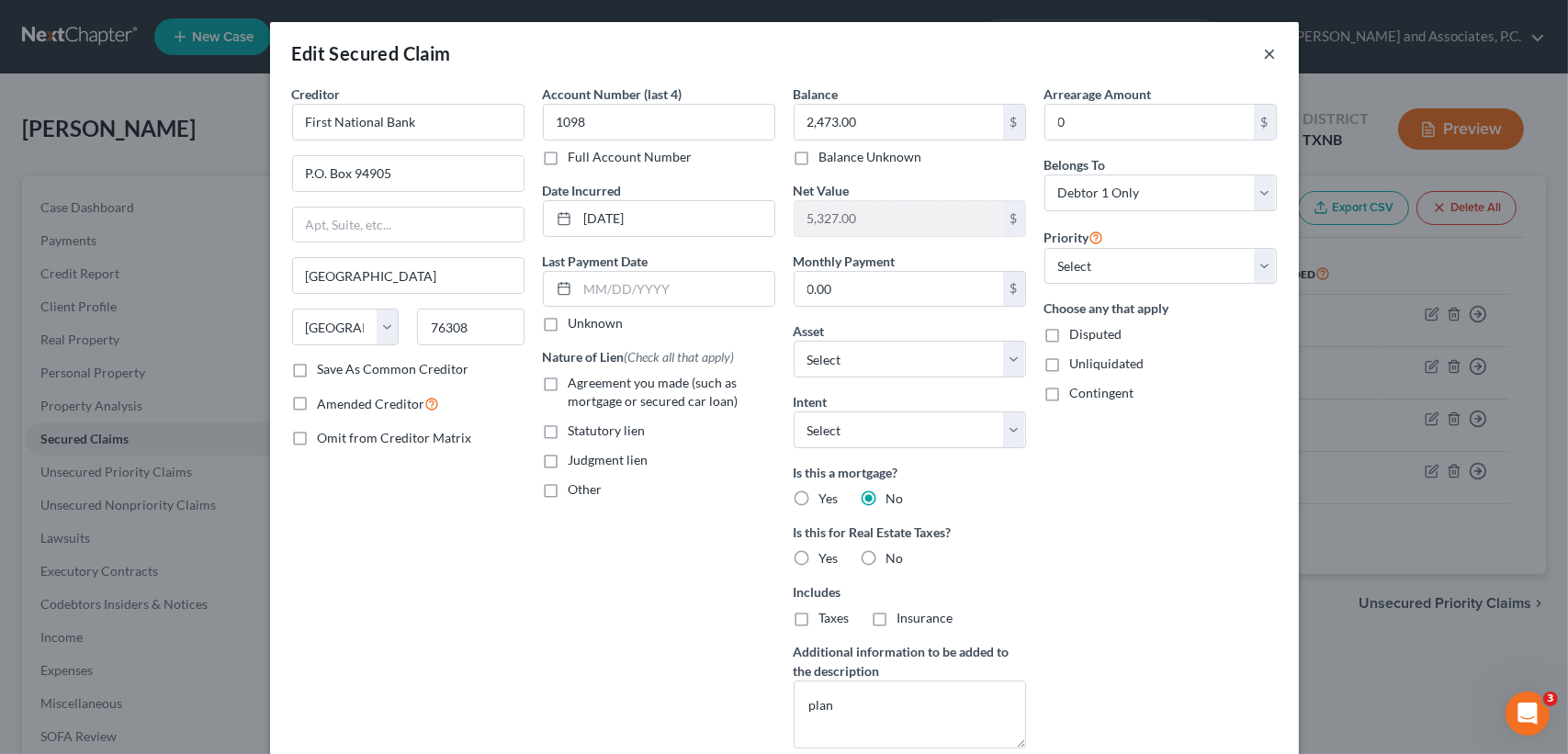
click at [1264, 63] on button "×" at bounding box center [1270, 54] width 13 height 22
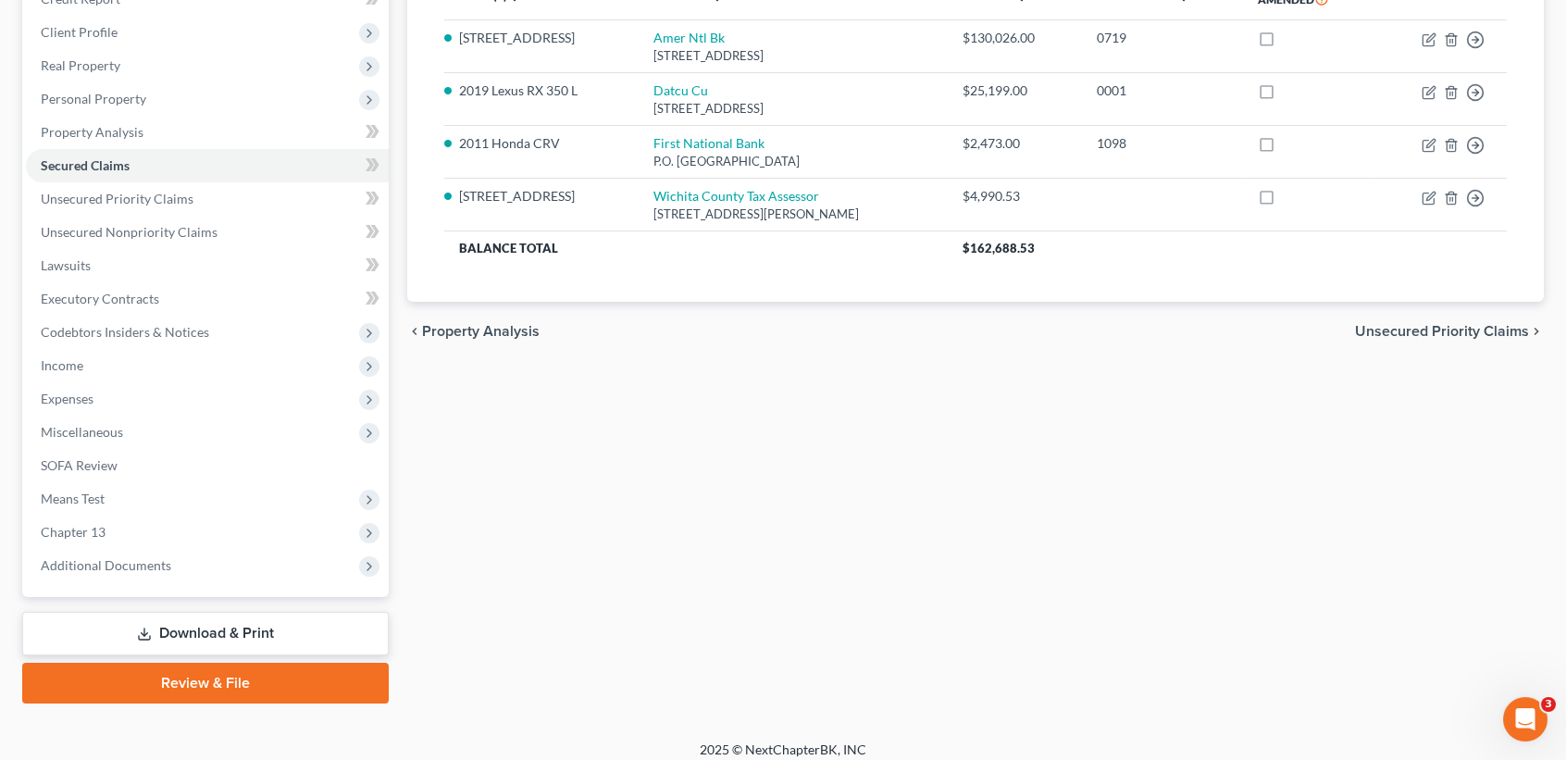
scroll to position [288, 0]
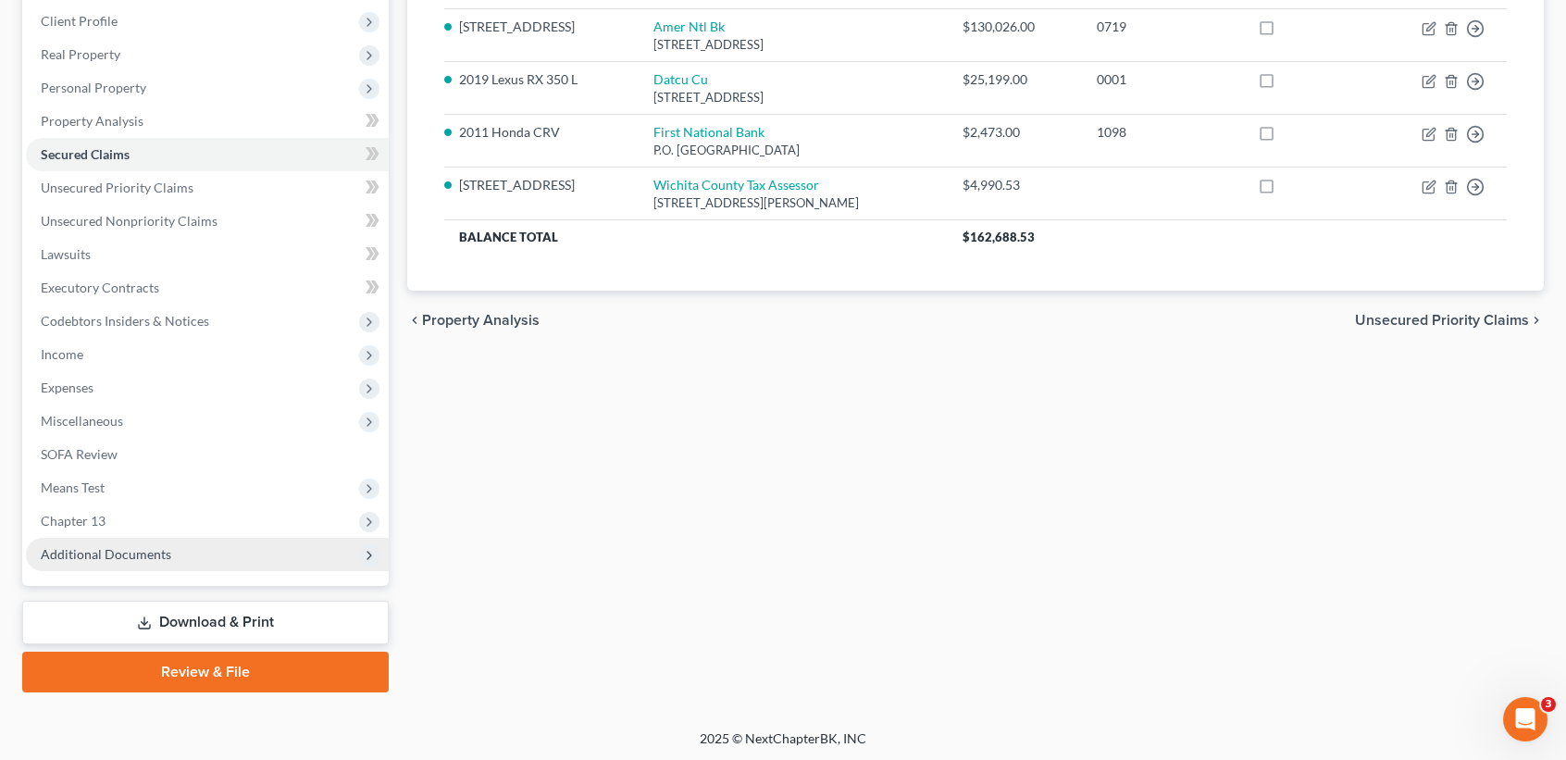
click at [93, 557] on span "Additional Documents" at bounding box center [106, 554] width 131 height 16
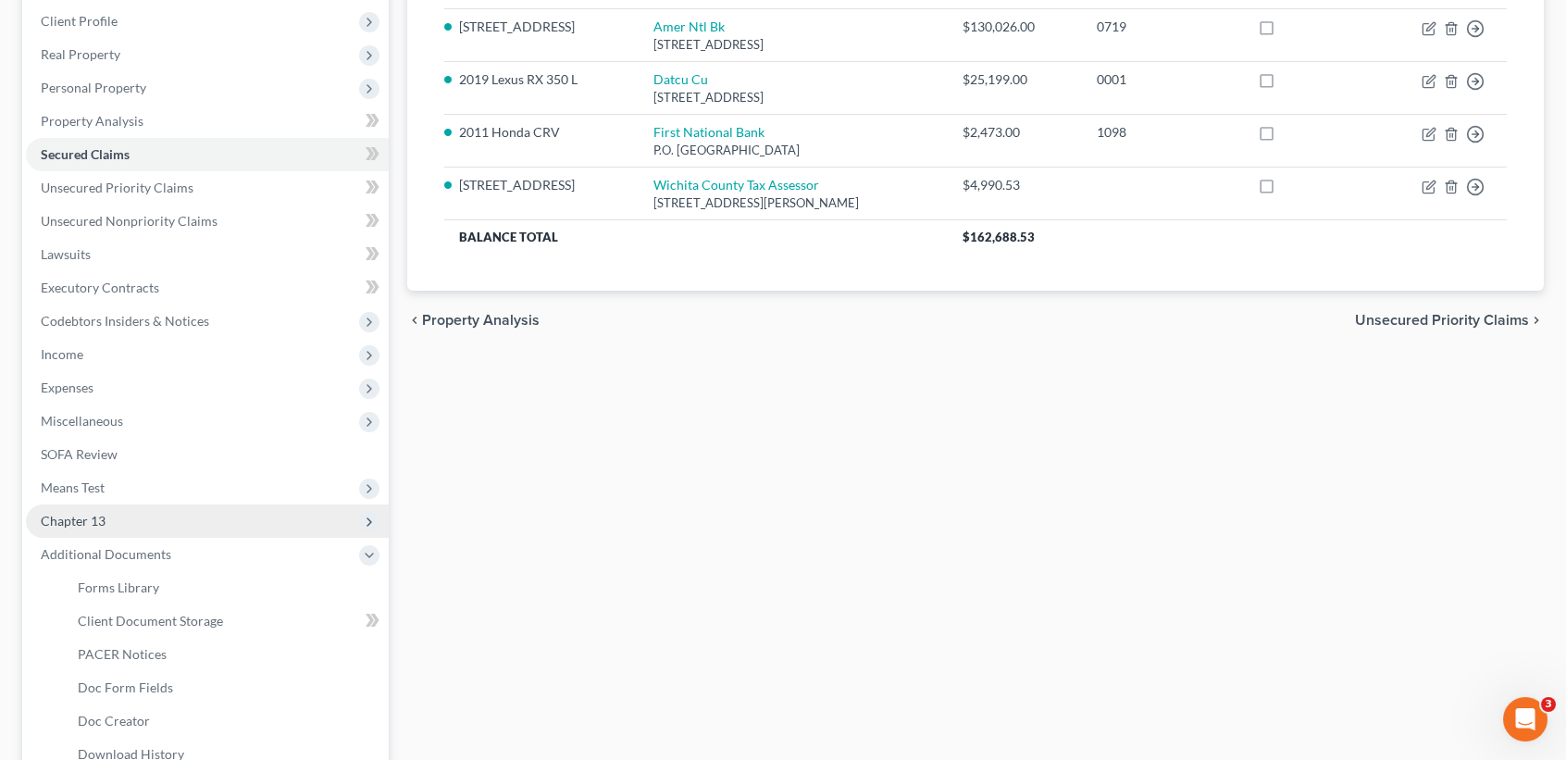
click at [98, 527] on span "Chapter 13" at bounding box center [207, 520] width 363 height 33
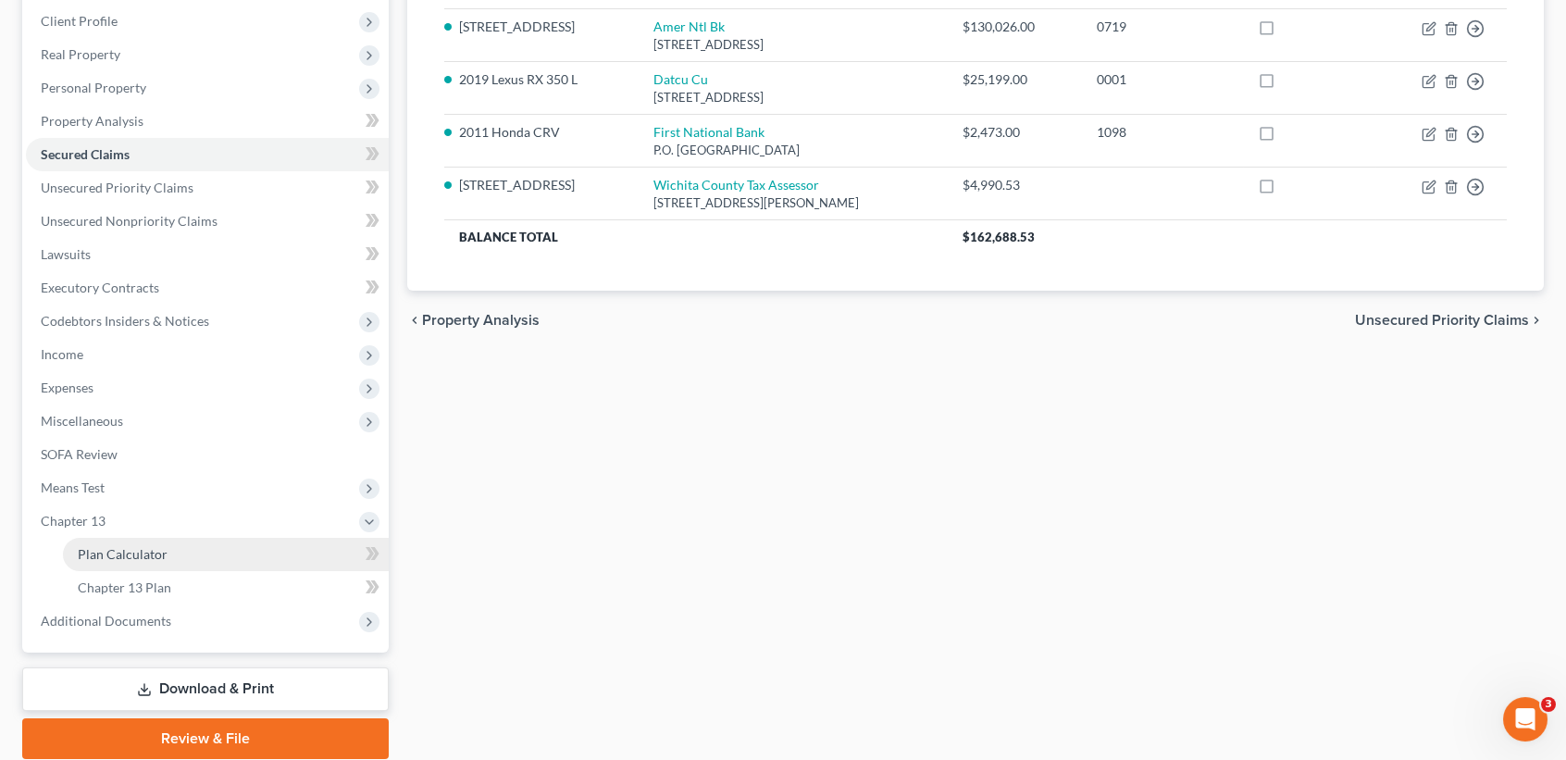
click at [88, 556] on span "Plan Calculator" at bounding box center [123, 554] width 90 height 16
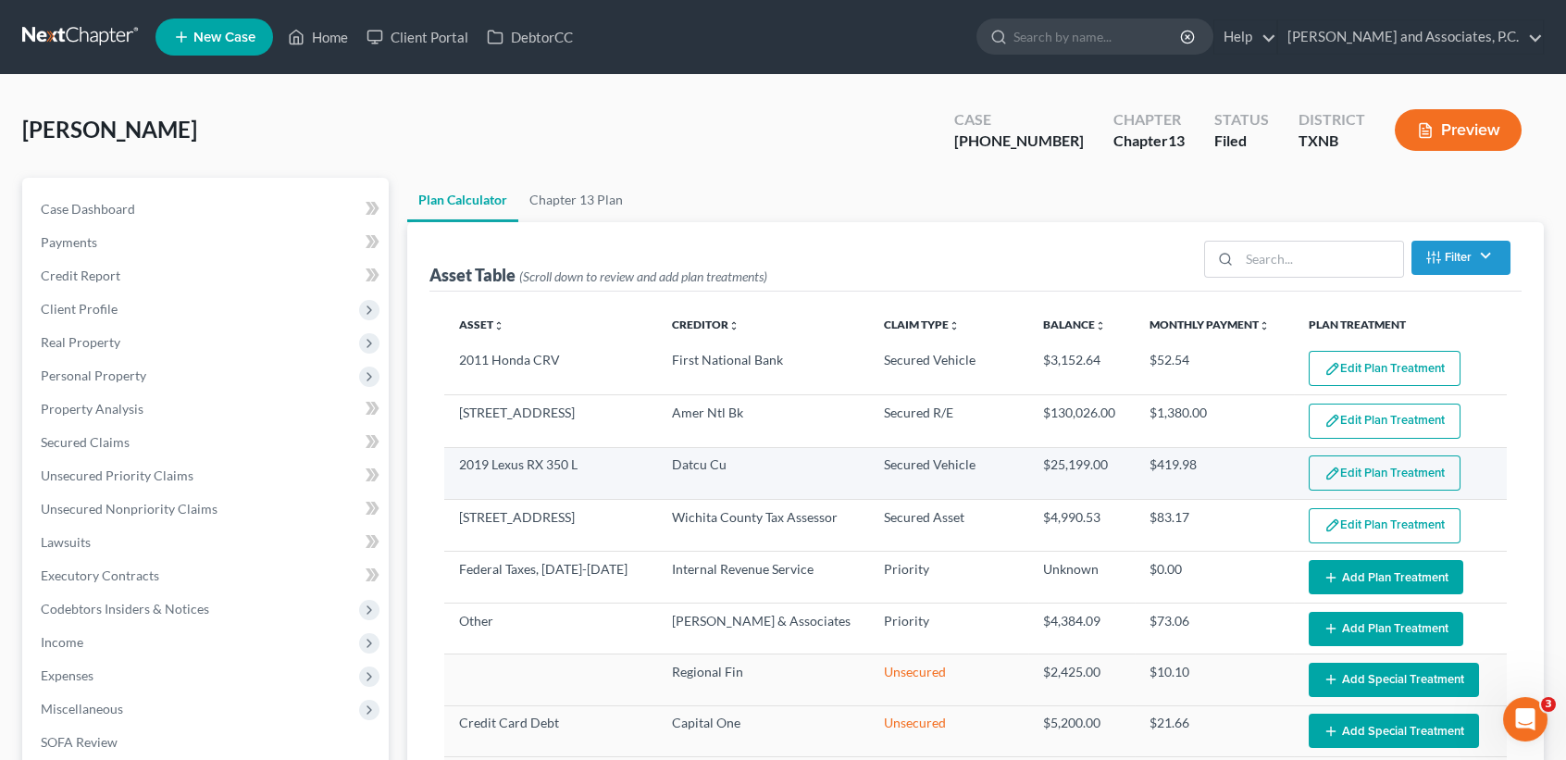
select select "59"
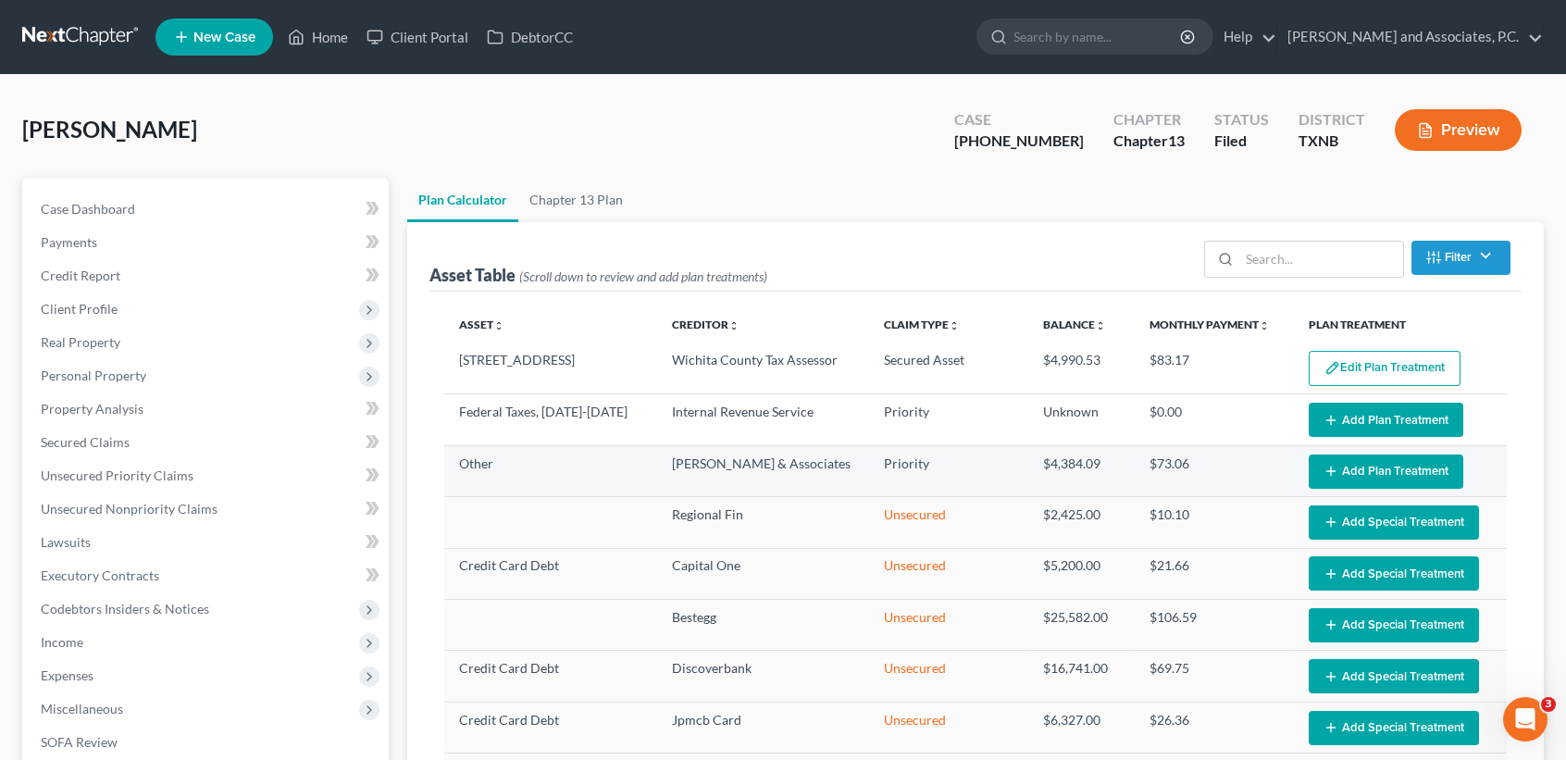
scroll to position [246, 0]
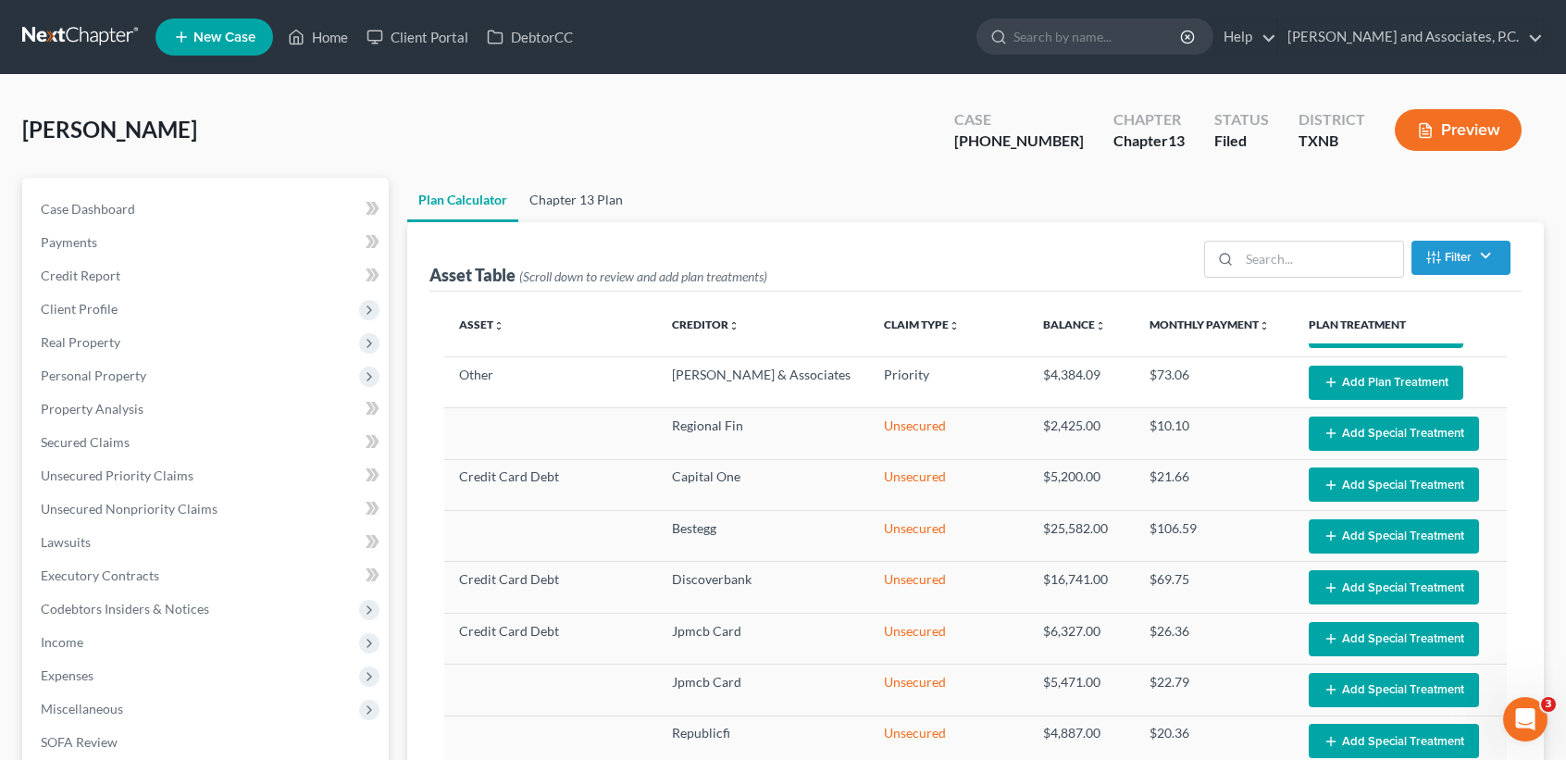
click at [579, 195] on link "Chapter 13 Plan" at bounding box center [576, 200] width 116 height 44
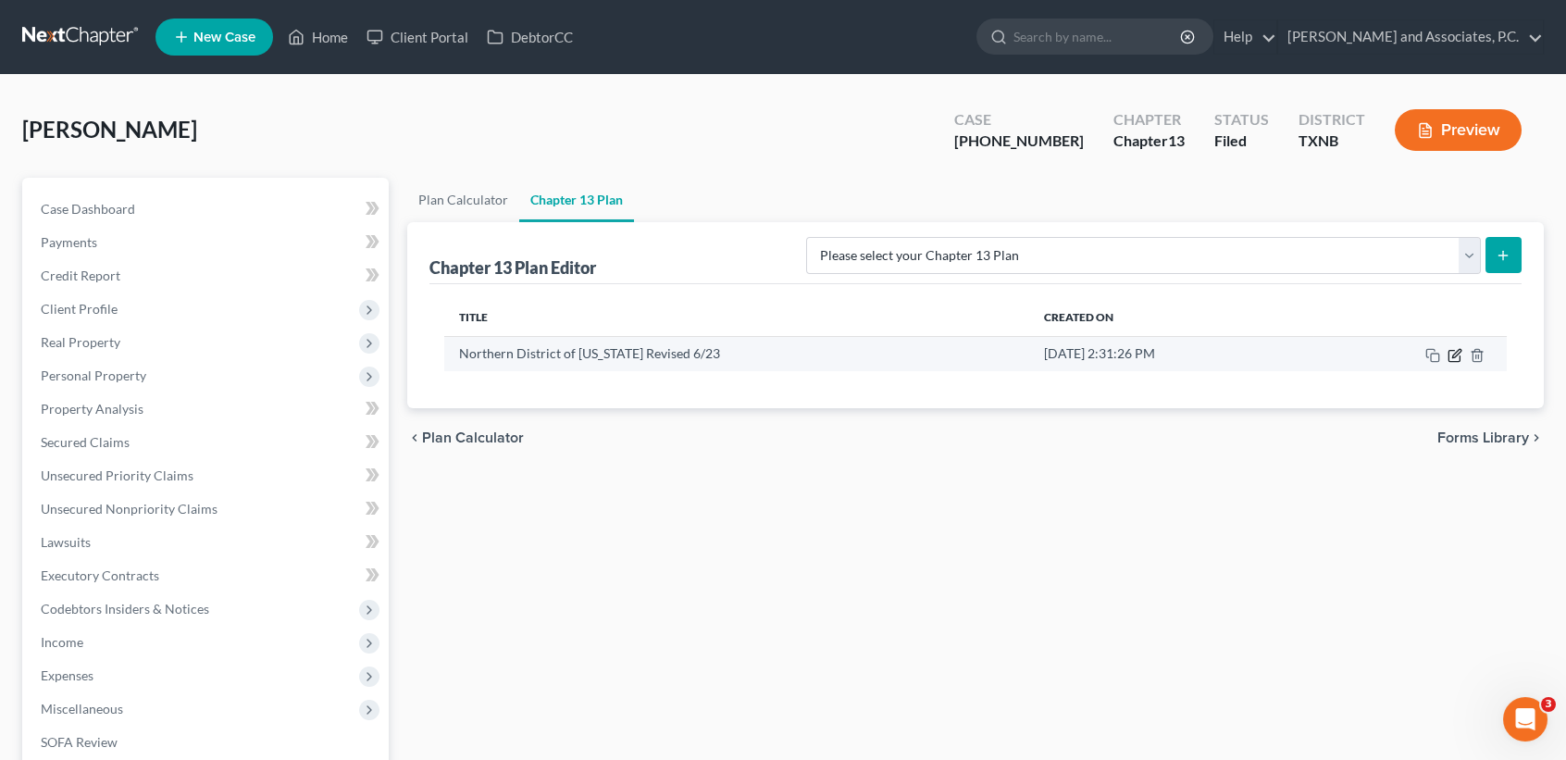
click at [1454, 353] on icon "button" at bounding box center [1456, 353] width 8 height 8
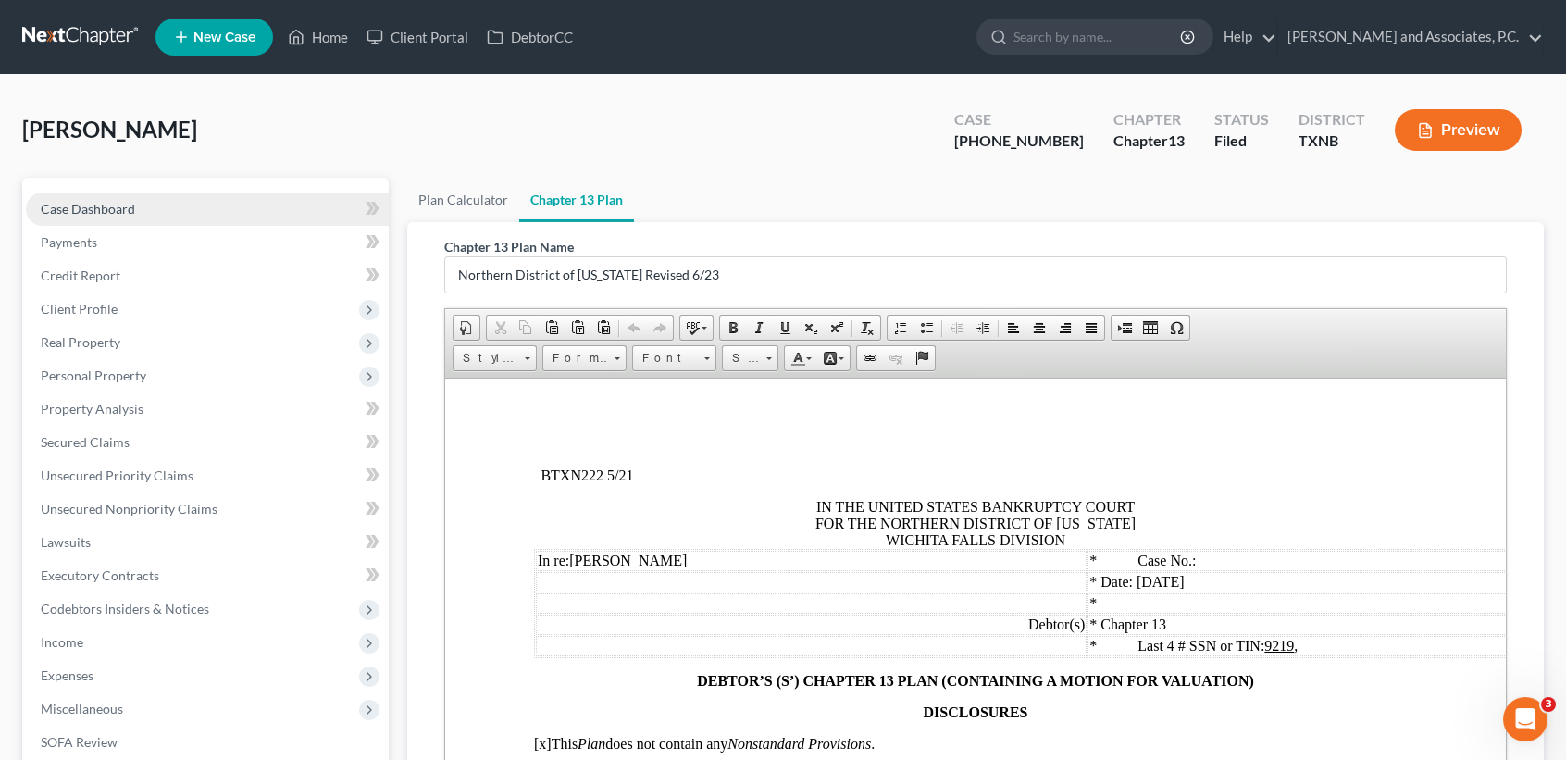
click at [96, 210] on span "Case Dashboard" at bounding box center [88, 209] width 94 height 16
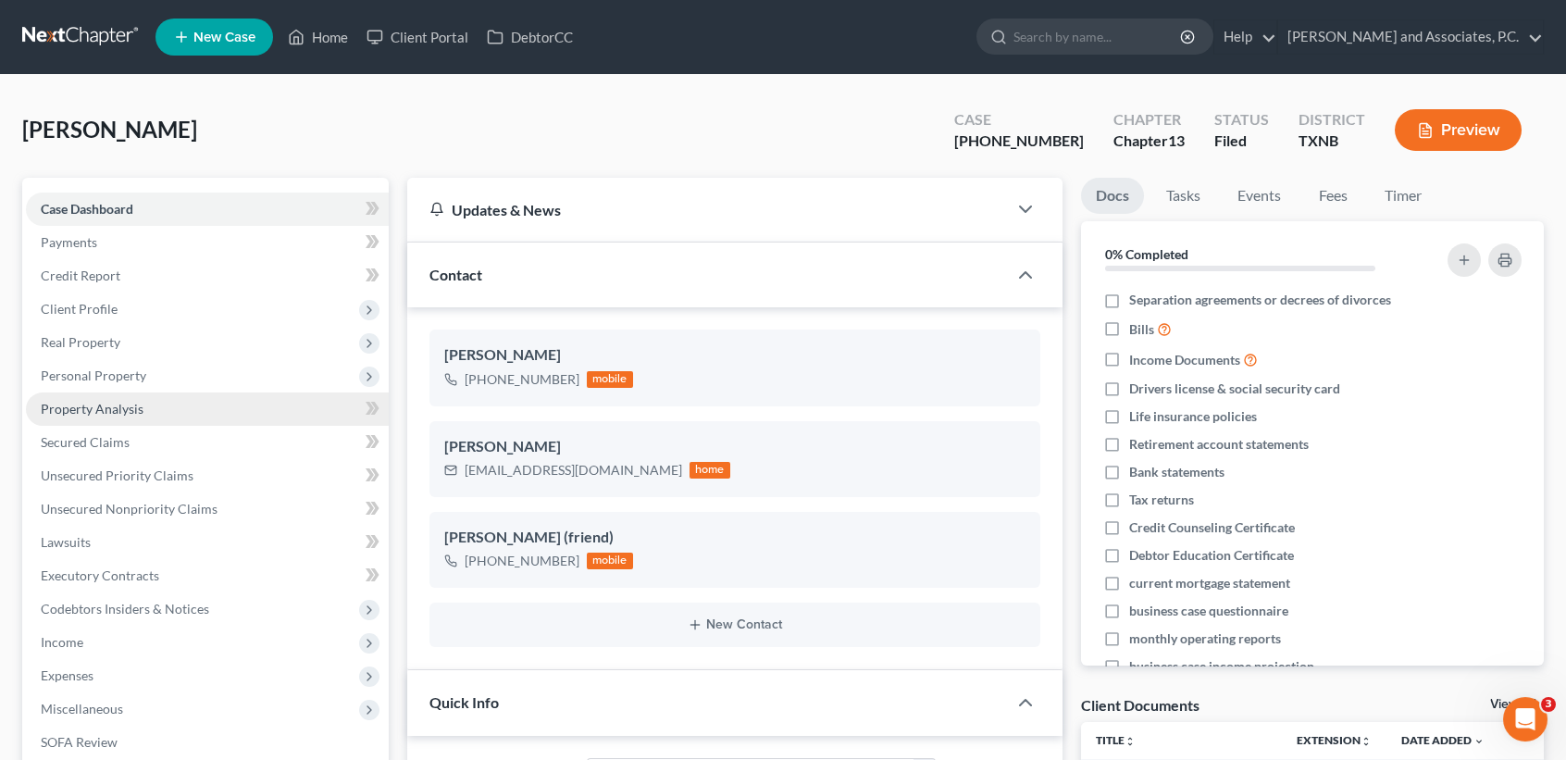
scroll to position [239, 0]
click at [66, 434] on span "Secured Claims" at bounding box center [85, 442] width 89 height 16
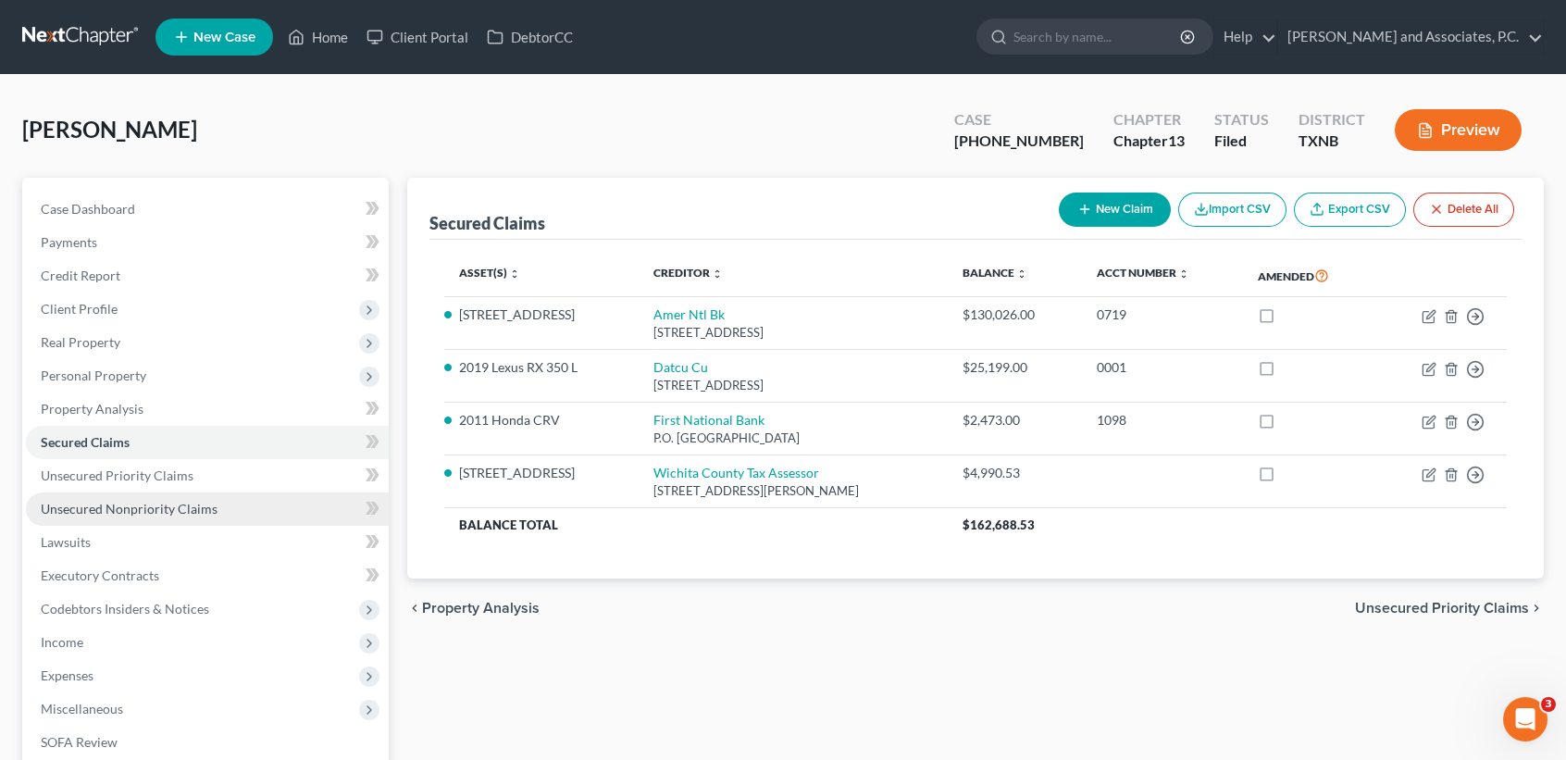
click at [173, 498] on link "Unsecured Nonpriority Claims" at bounding box center [207, 508] width 363 height 33
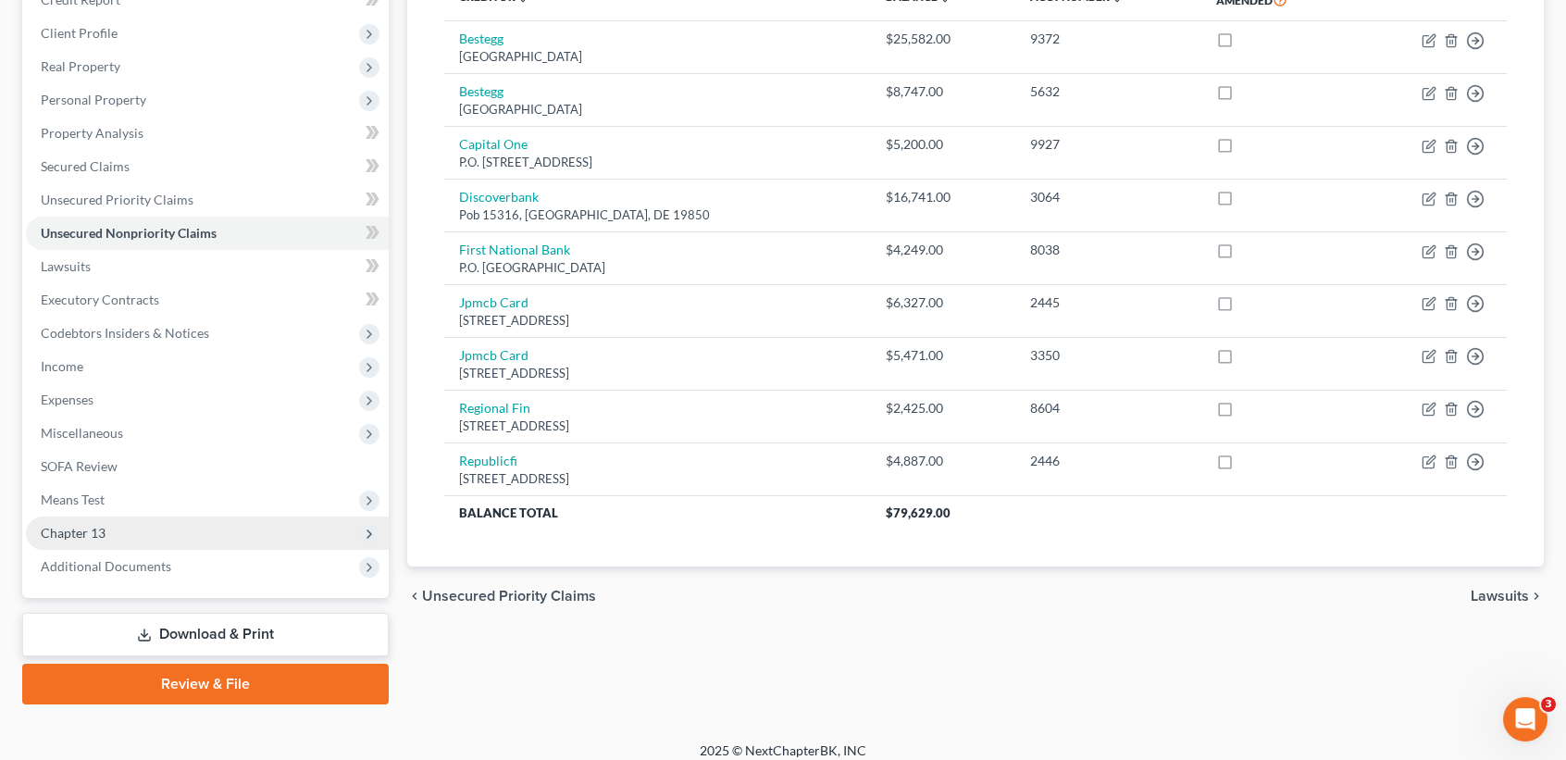
scroll to position [288, 0]
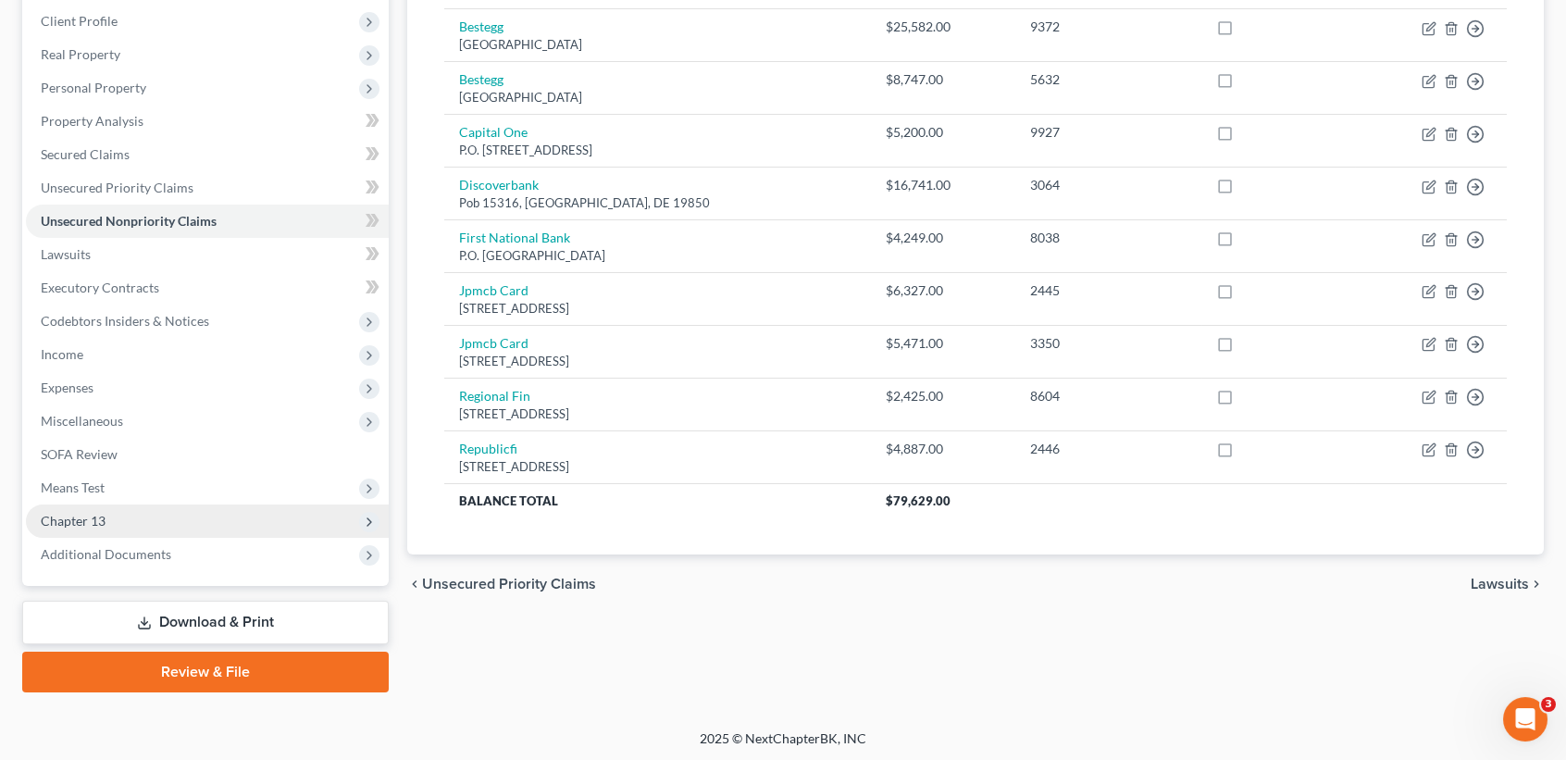
click at [111, 527] on span "Chapter 13" at bounding box center [207, 520] width 363 height 33
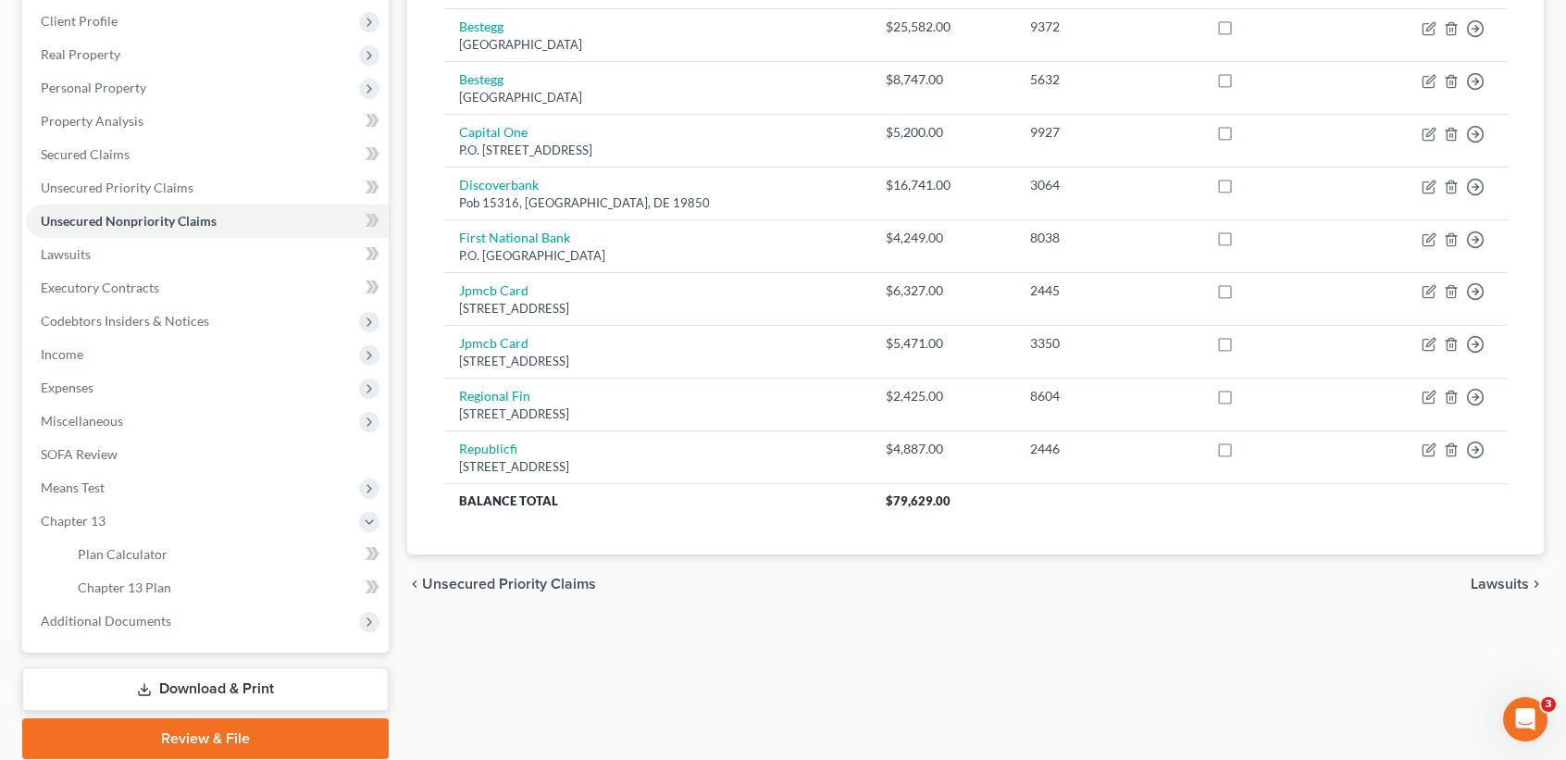
drag, startPoint x: 118, startPoint y: 621, endPoint x: 163, endPoint y: 724, distance: 112.3
click at [117, 621] on span "Additional Documents" at bounding box center [106, 621] width 131 height 16
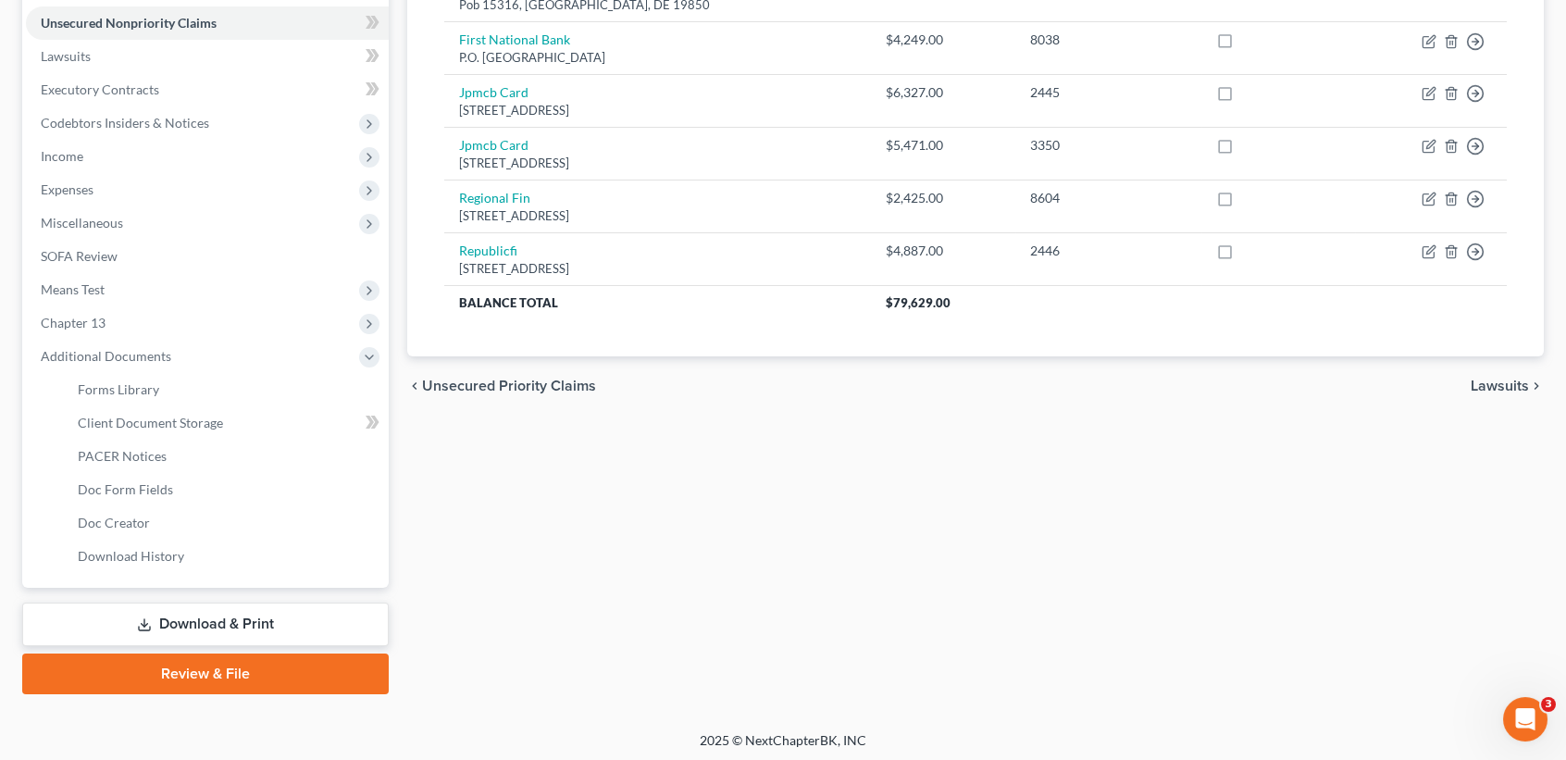
scroll to position [488, 0]
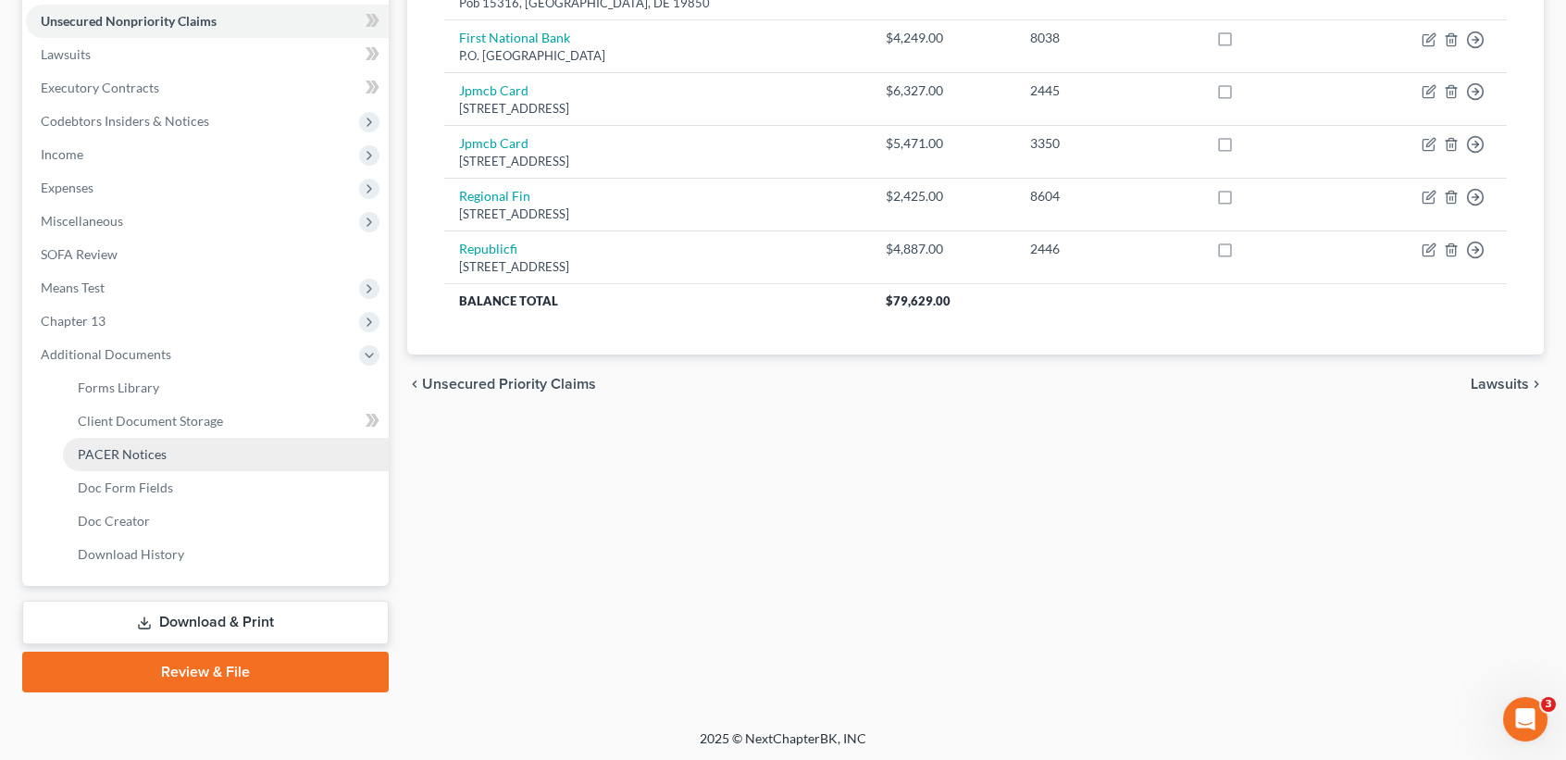
click at [168, 464] on link "PACER Notices" at bounding box center [226, 454] width 326 height 33
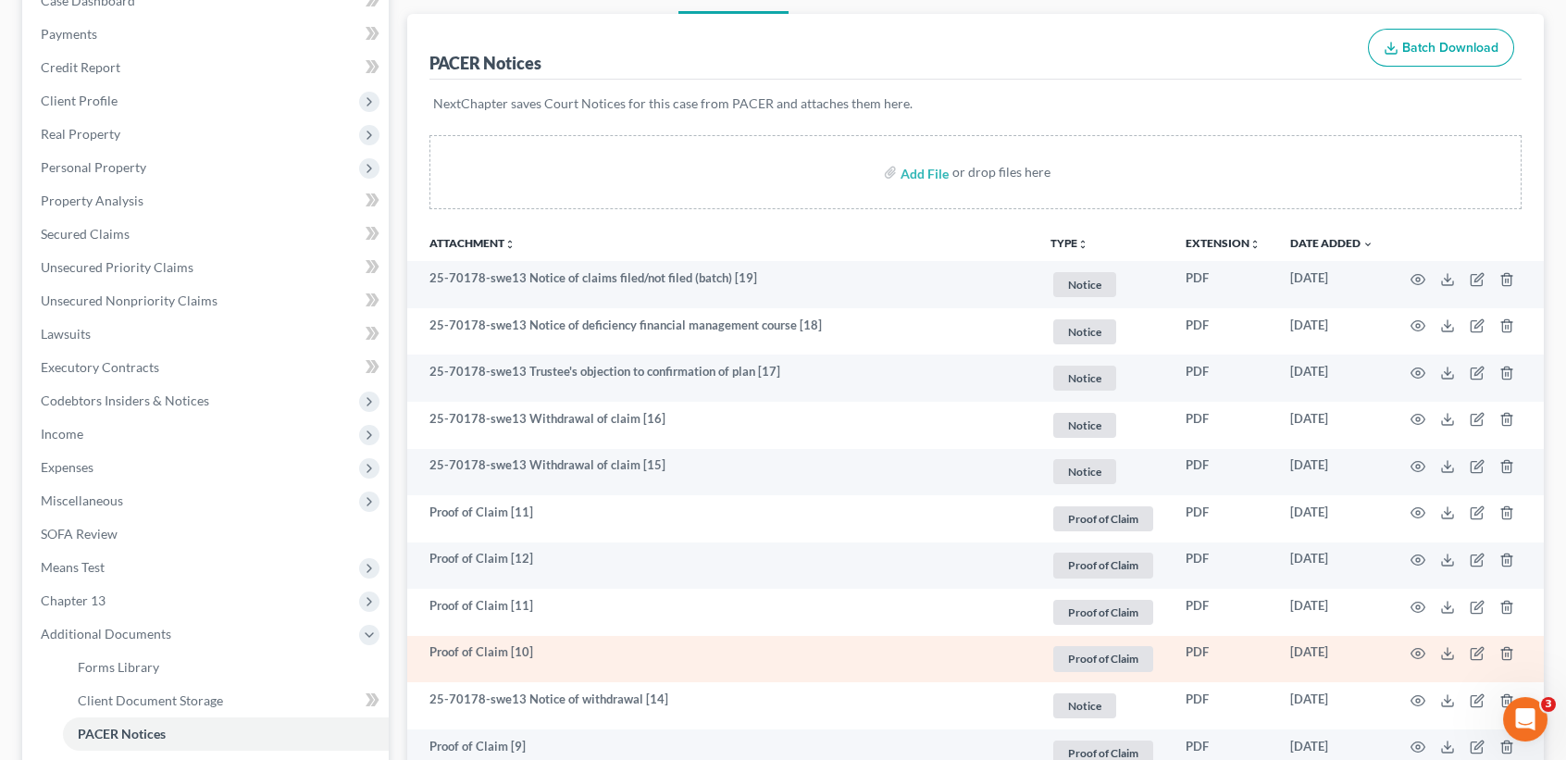
scroll to position [246, 0]
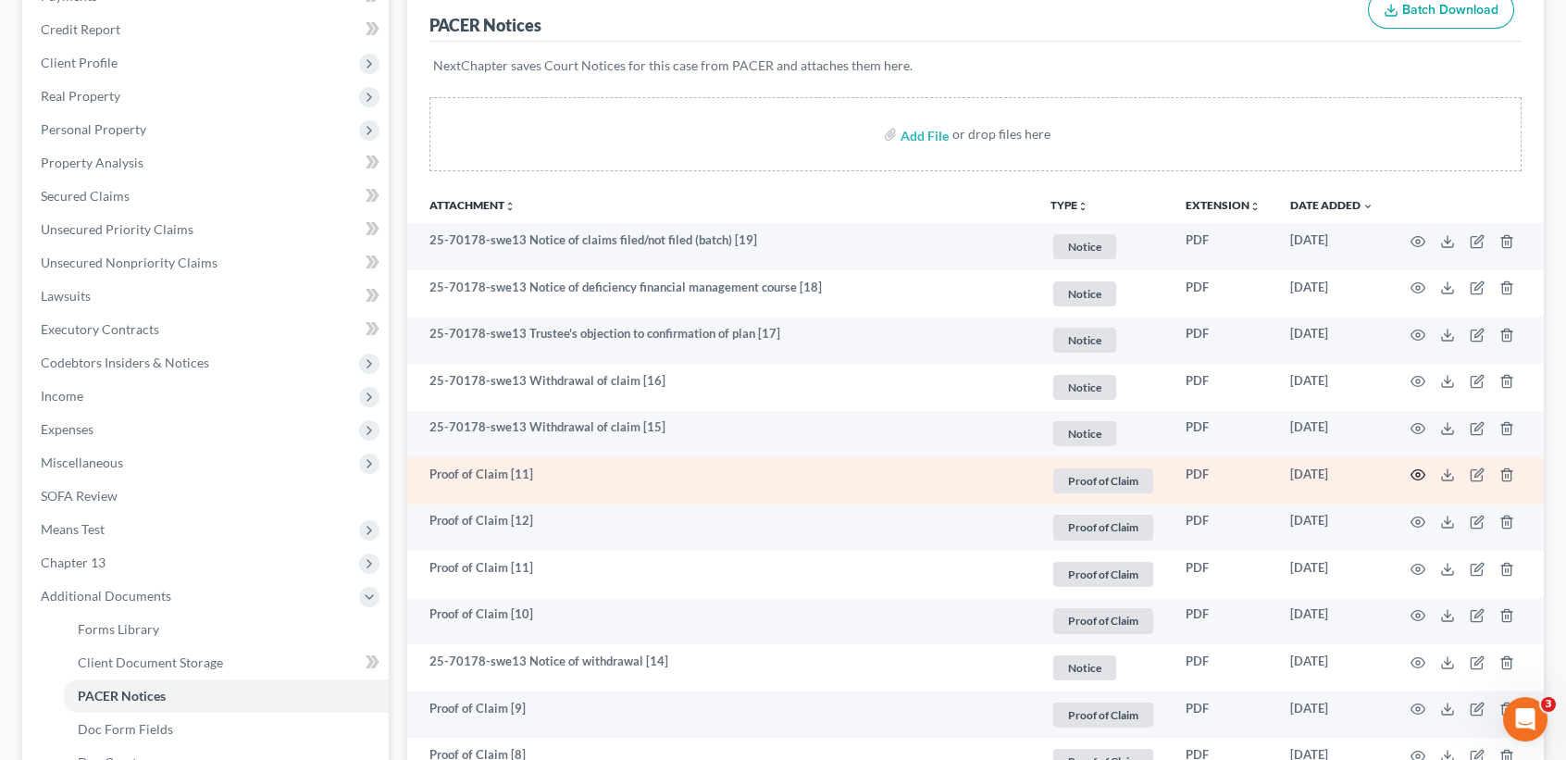
click at [1412, 481] on icon "button" at bounding box center [1418, 474] width 15 height 15
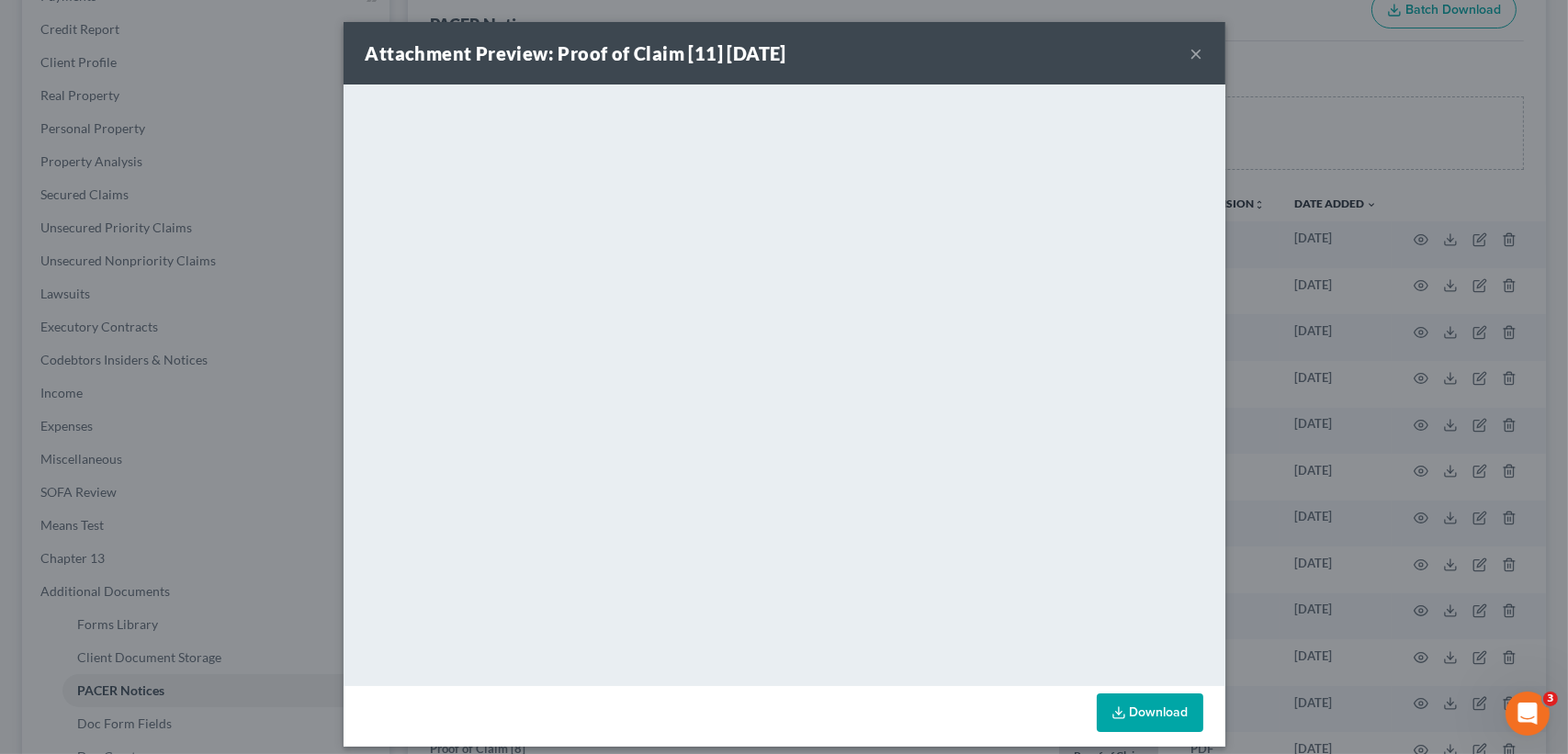
click at [1191, 51] on button "×" at bounding box center [1197, 54] width 13 height 22
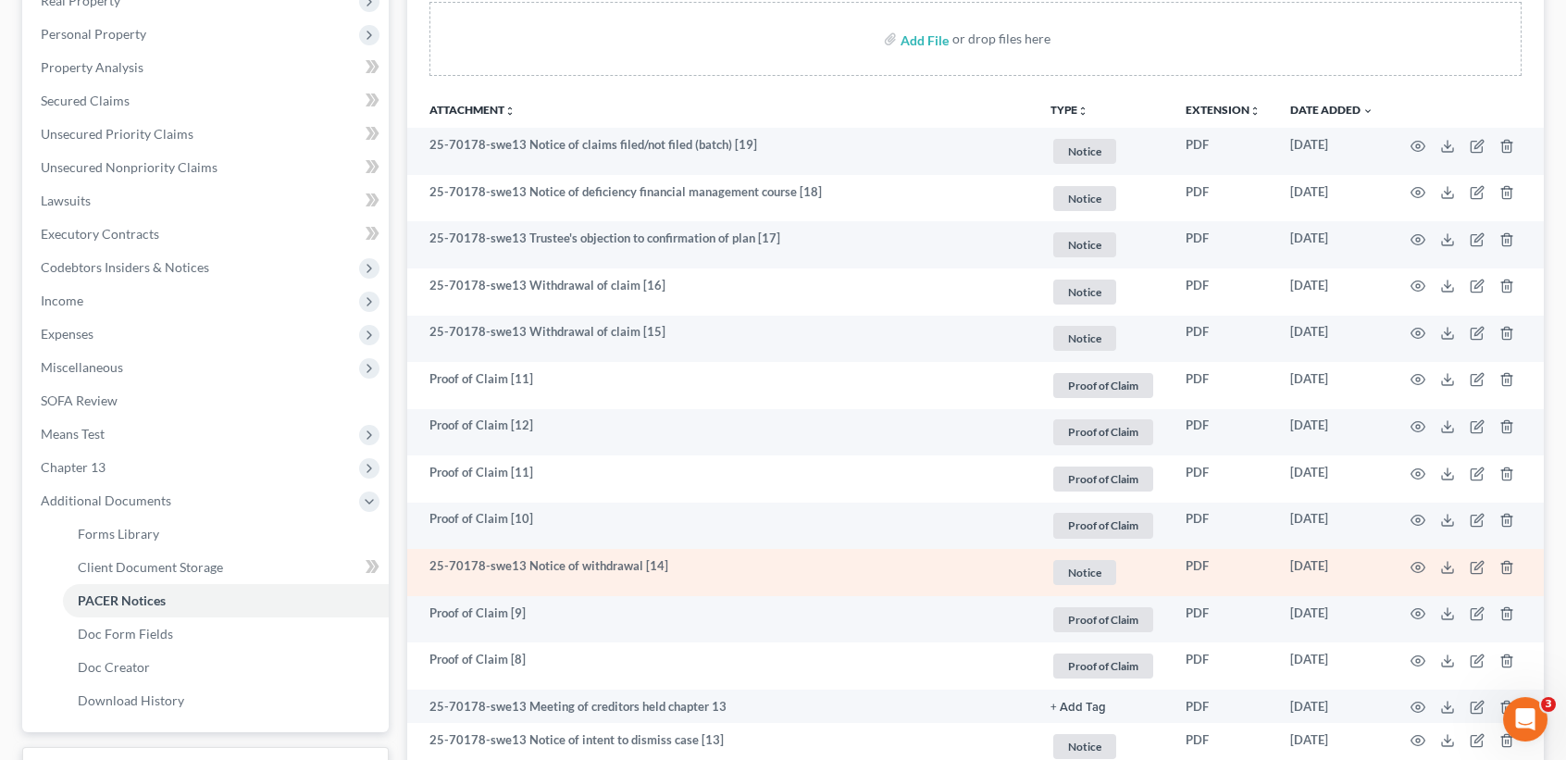
scroll to position [616, 0]
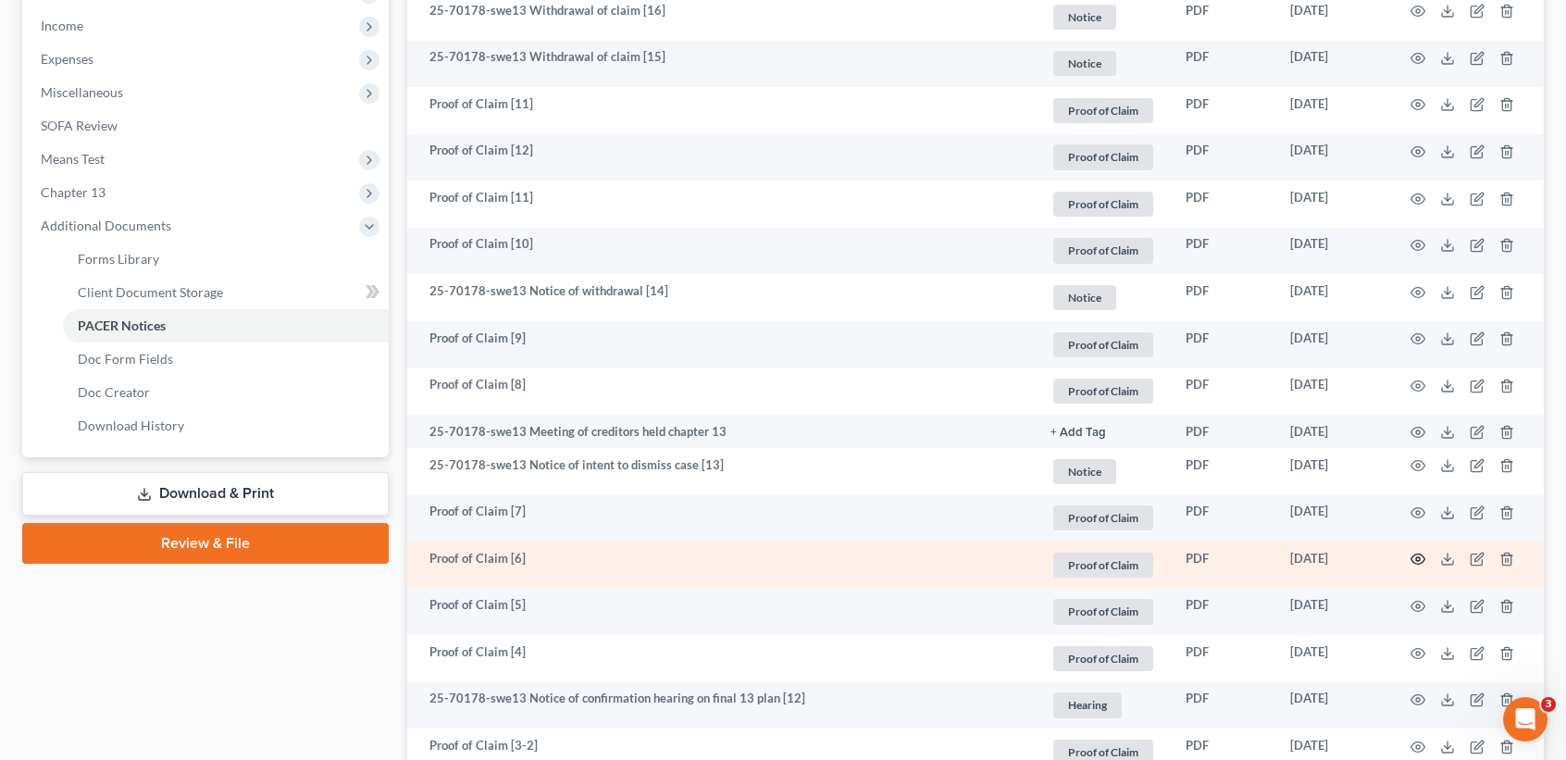
click at [1423, 565] on icon "button" at bounding box center [1419, 559] width 14 height 10
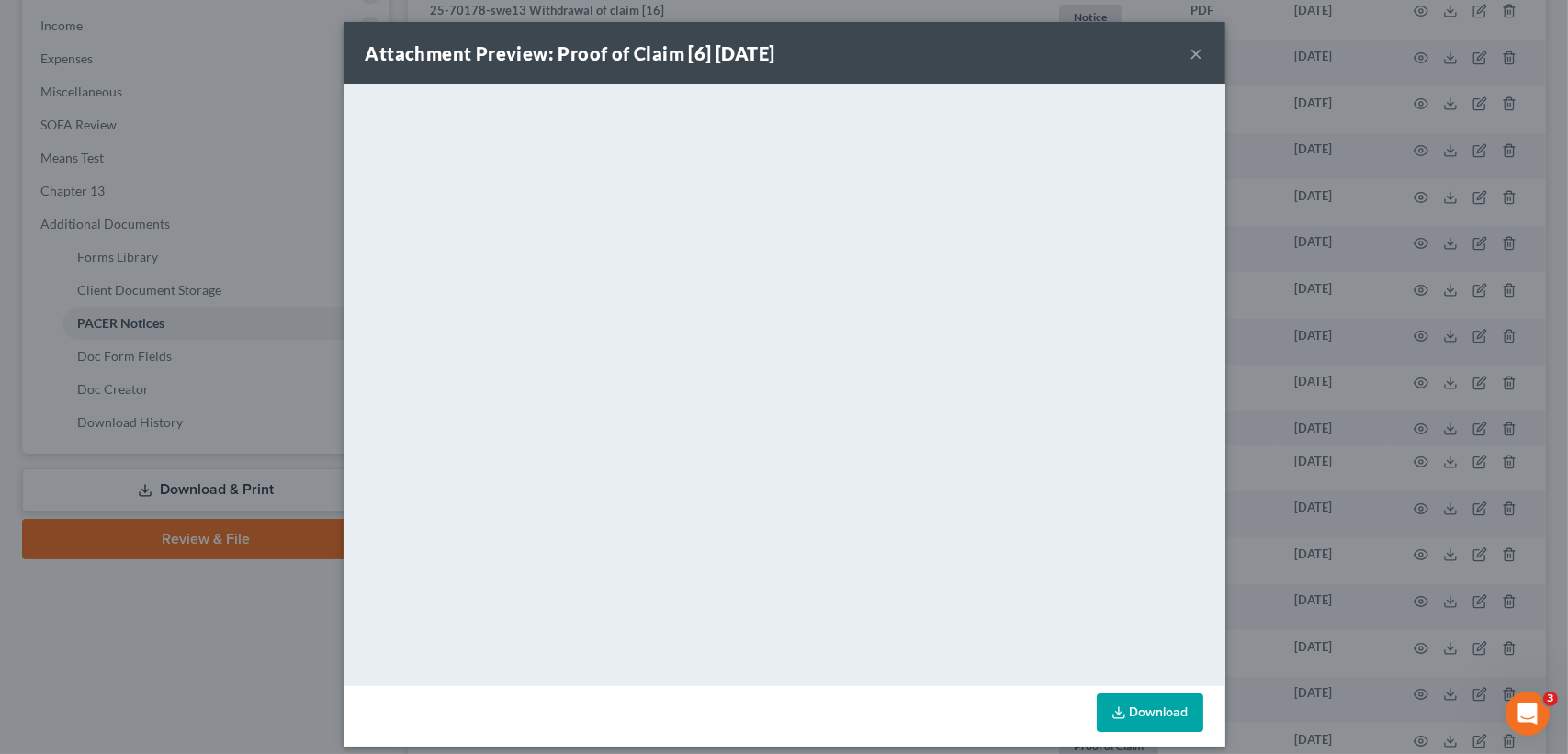
drag, startPoint x: 1207, startPoint y: 42, endPoint x: 1185, endPoint y: 52, distance: 24.2
click at [1207, 42] on div "Attachment Preview: Proof of Claim [6] [DATE] ×" at bounding box center [784, 53] width 882 height 63
click at [1191, 52] on button "×" at bounding box center [1197, 54] width 13 height 22
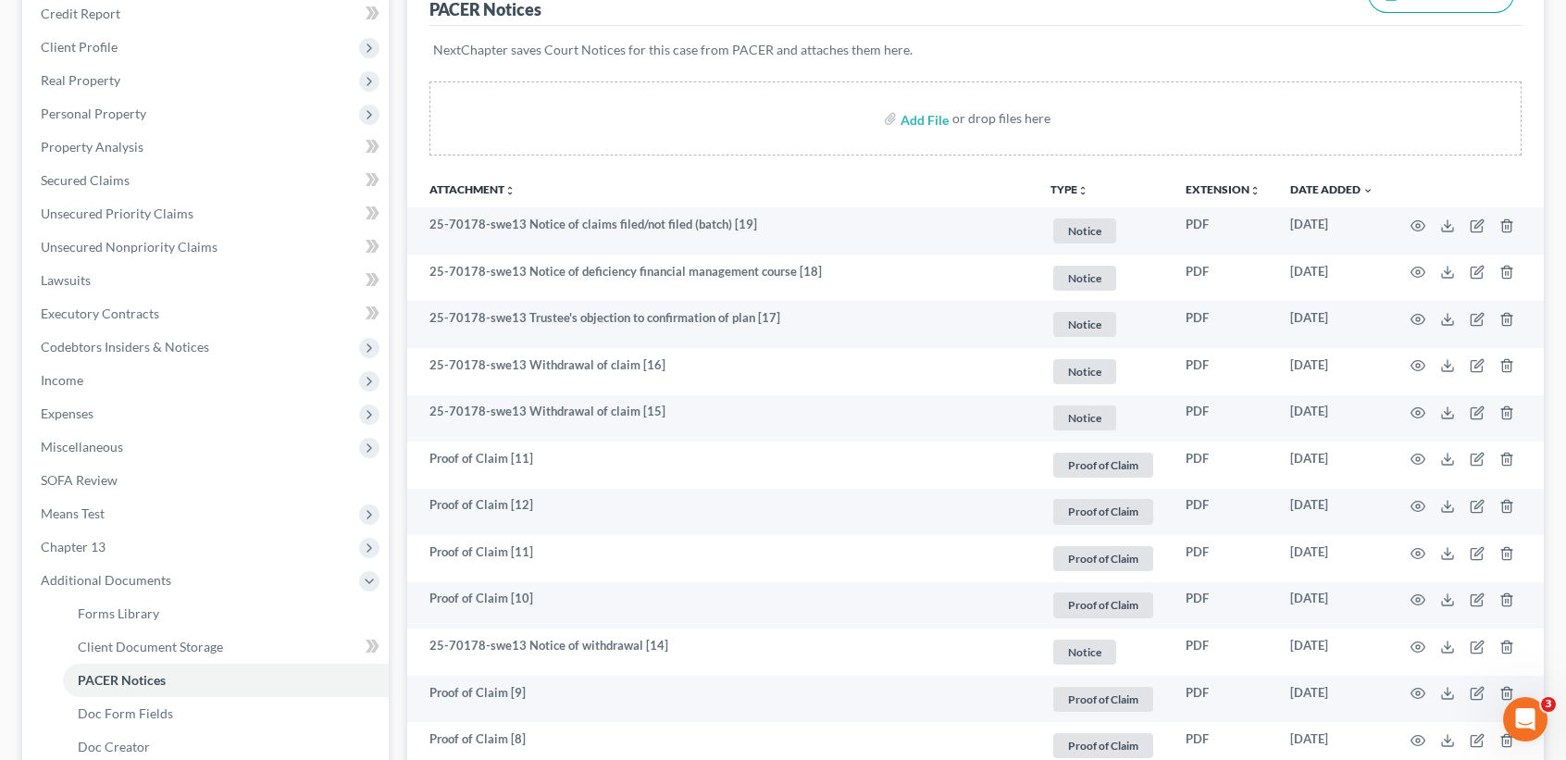
scroll to position [123, 0]
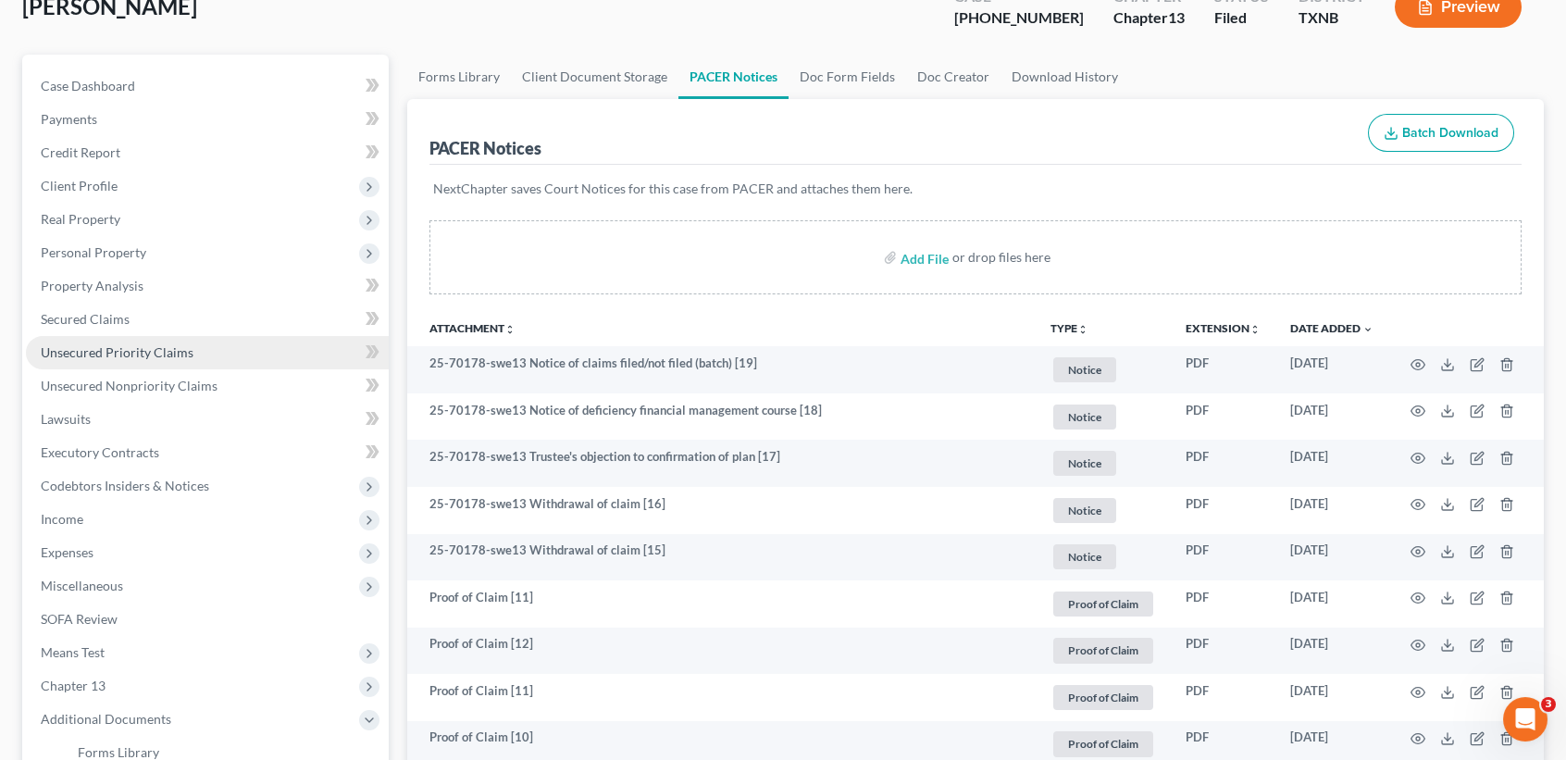
click at [104, 336] on link "Unsecured Priority Claims" at bounding box center [207, 352] width 363 height 33
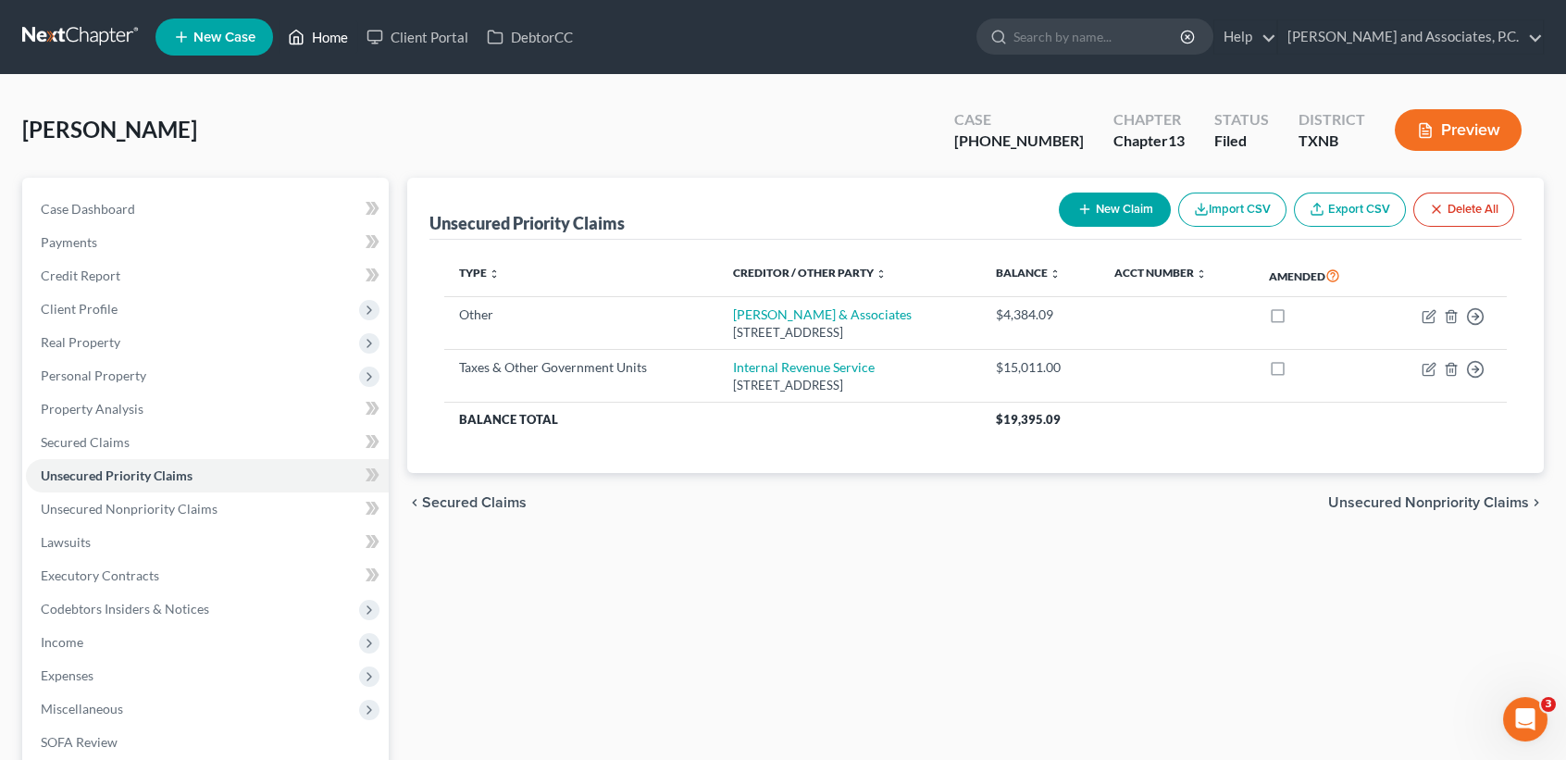
click at [304, 39] on icon at bounding box center [297, 38] width 13 height 14
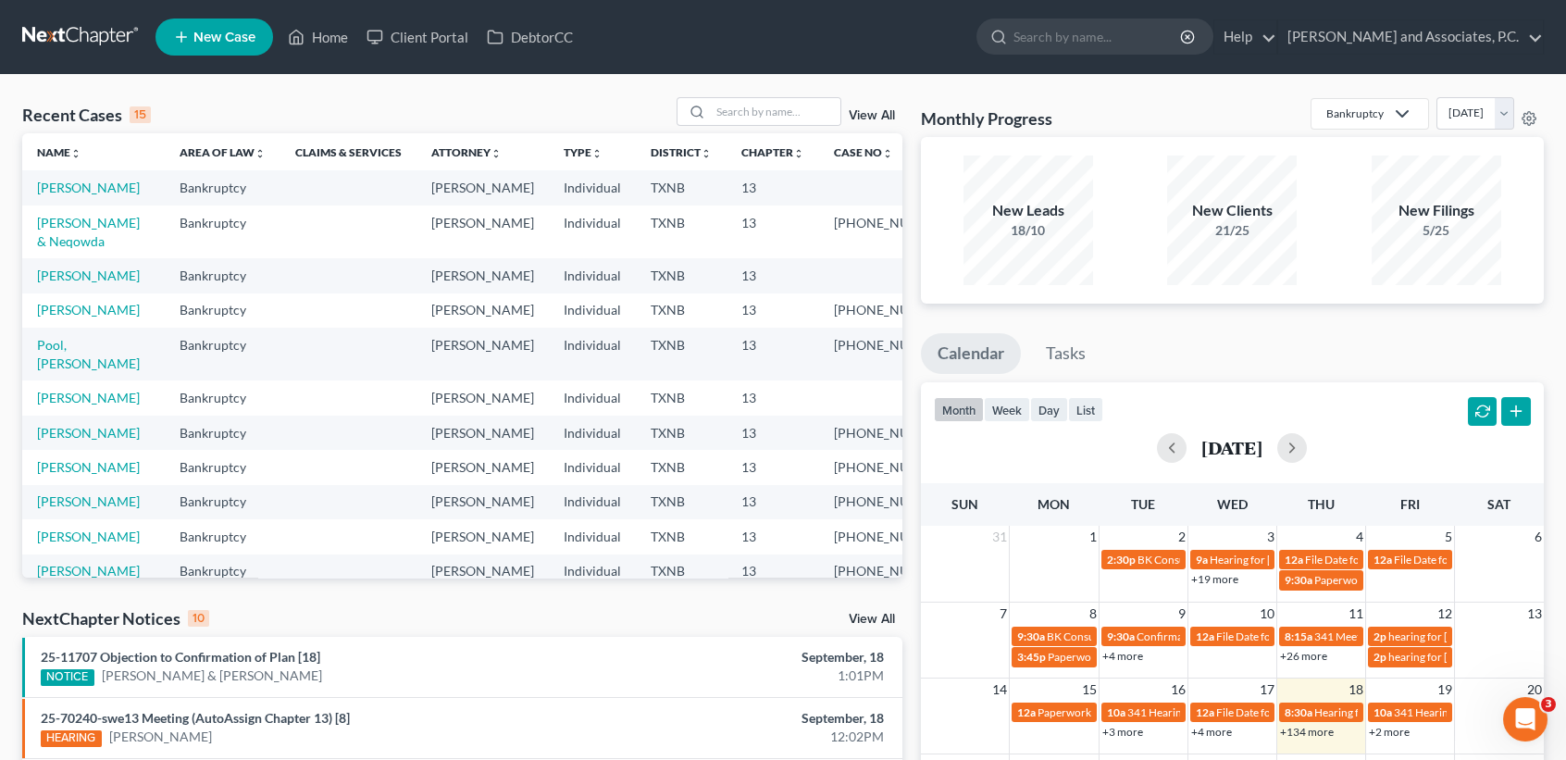
drag, startPoint x: 827, startPoint y: 84, endPoint x: 803, endPoint y: 105, distance: 30.8
click at [827, 85] on div "Recent Cases 15 View All Name unfold_more expand_more expand_less Area of Law u…" at bounding box center [783, 687] width 1566 height 1224
click at [802, 106] on input "search" at bounding box center [776, 111] width 130 height 27
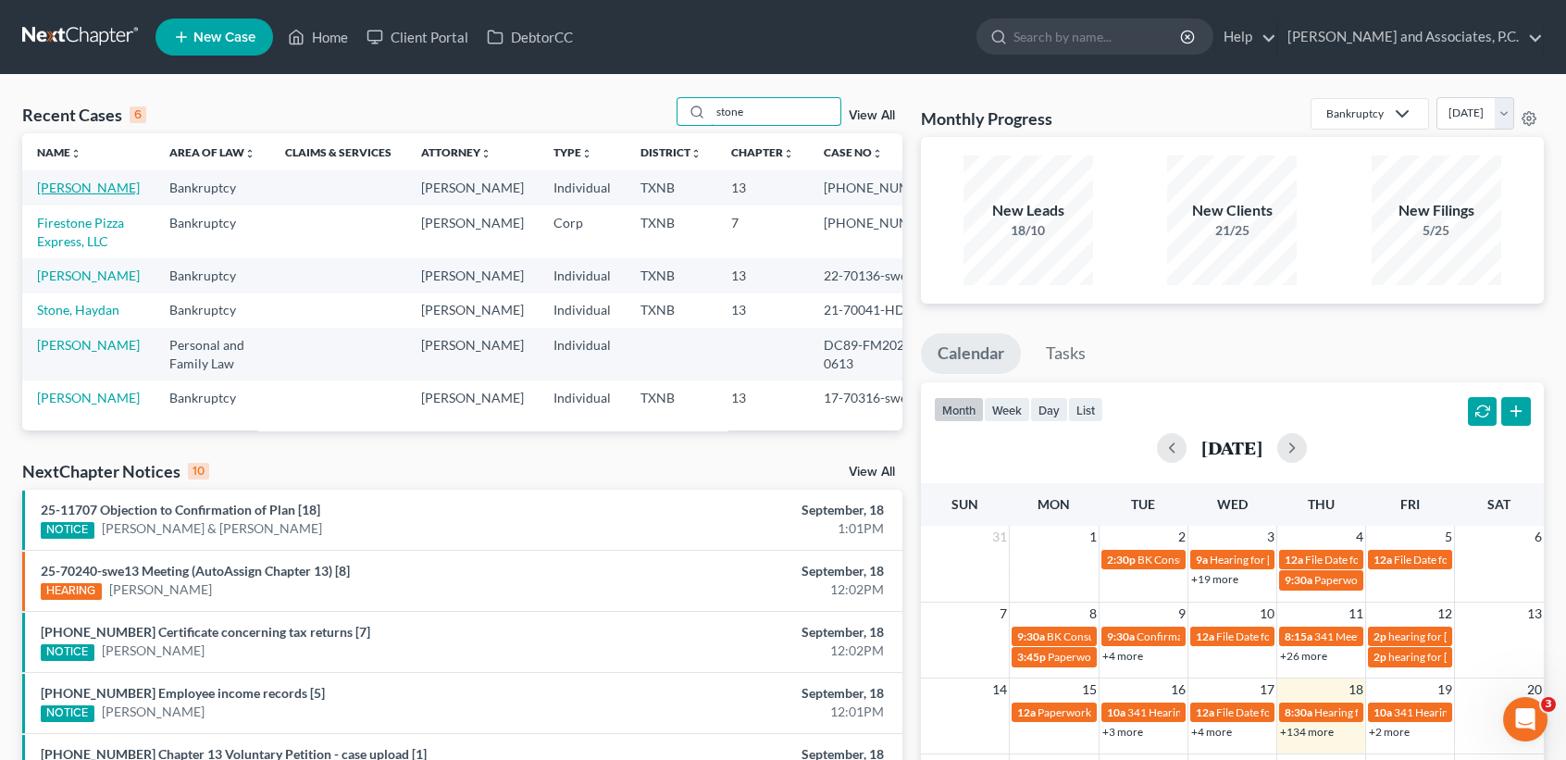
type input "stone"
click at [53, 195] on link "[PERSON_NAME]" at bounding box center [88, 188] width 103 height 16
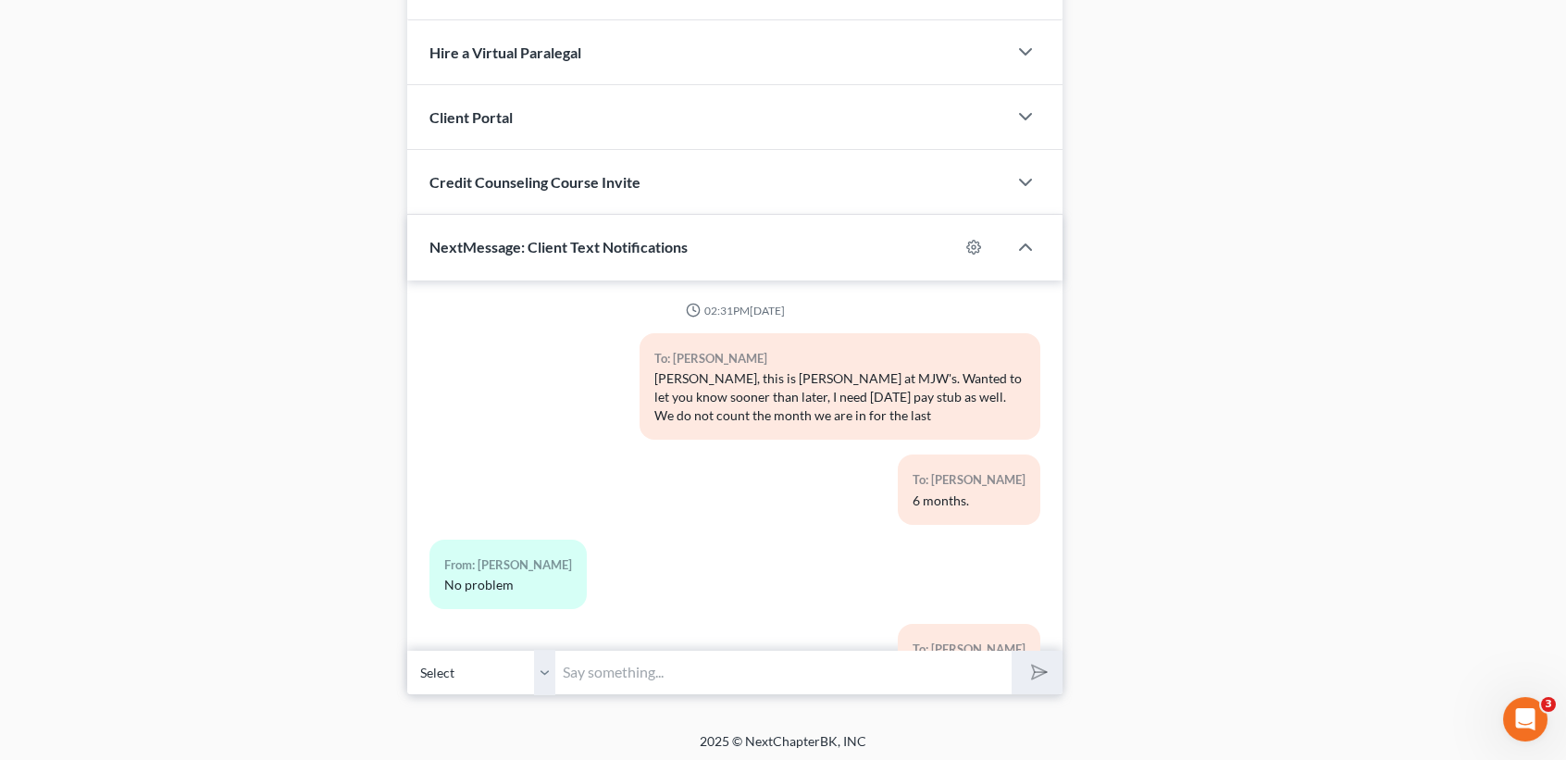
scroll to position [3699, 0]
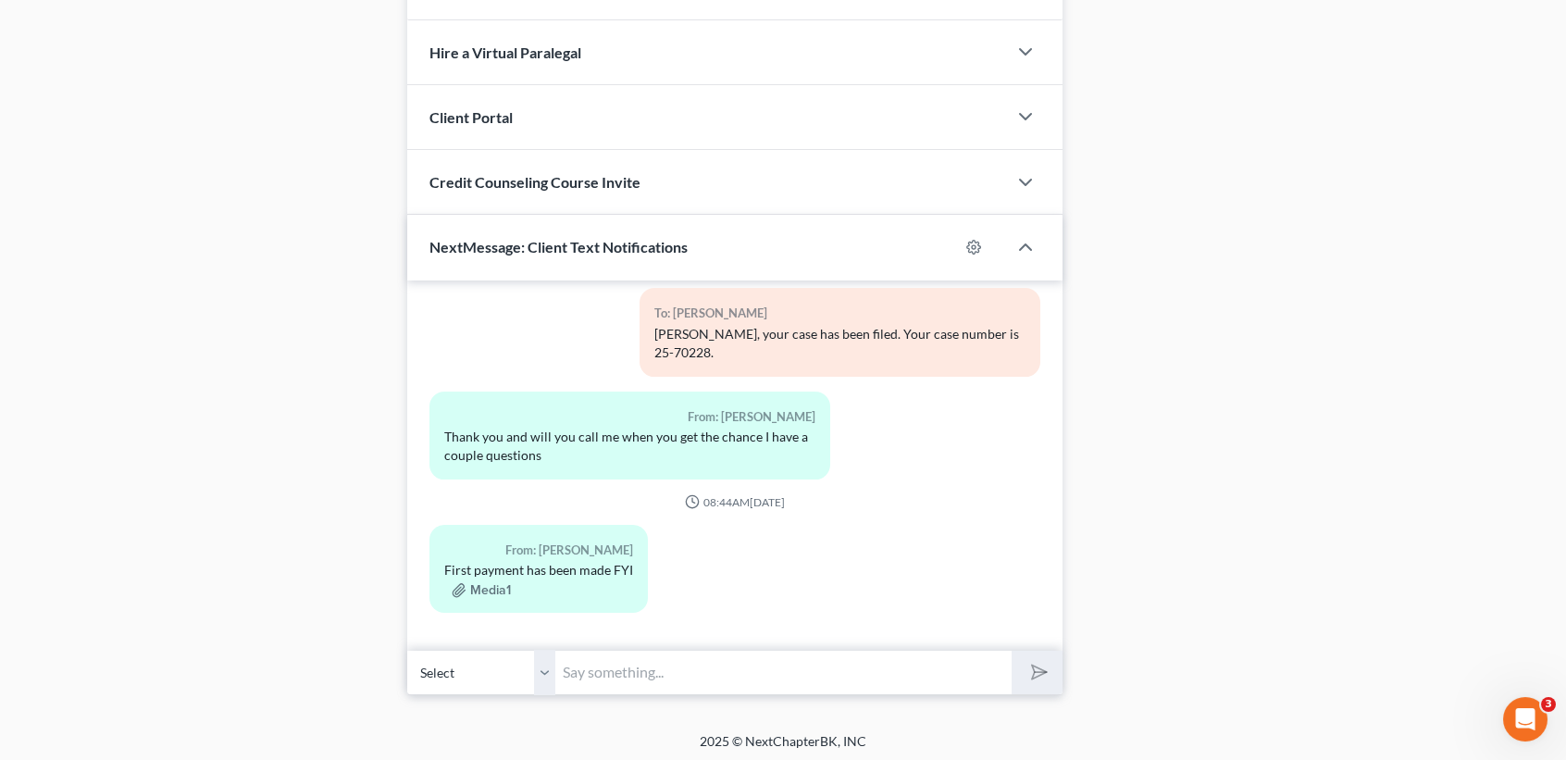
click at [571, 675] on input "text" at bounding box center [783, 672] width 456 height 45
type input "[PERSON_NAME], this is [PERSON_NAME] at Mjws. [PERSON_NAME] and I called that n…"
click at [1012, 651] on button "submit" at bounding box center [1037, 673] width 51 height 44
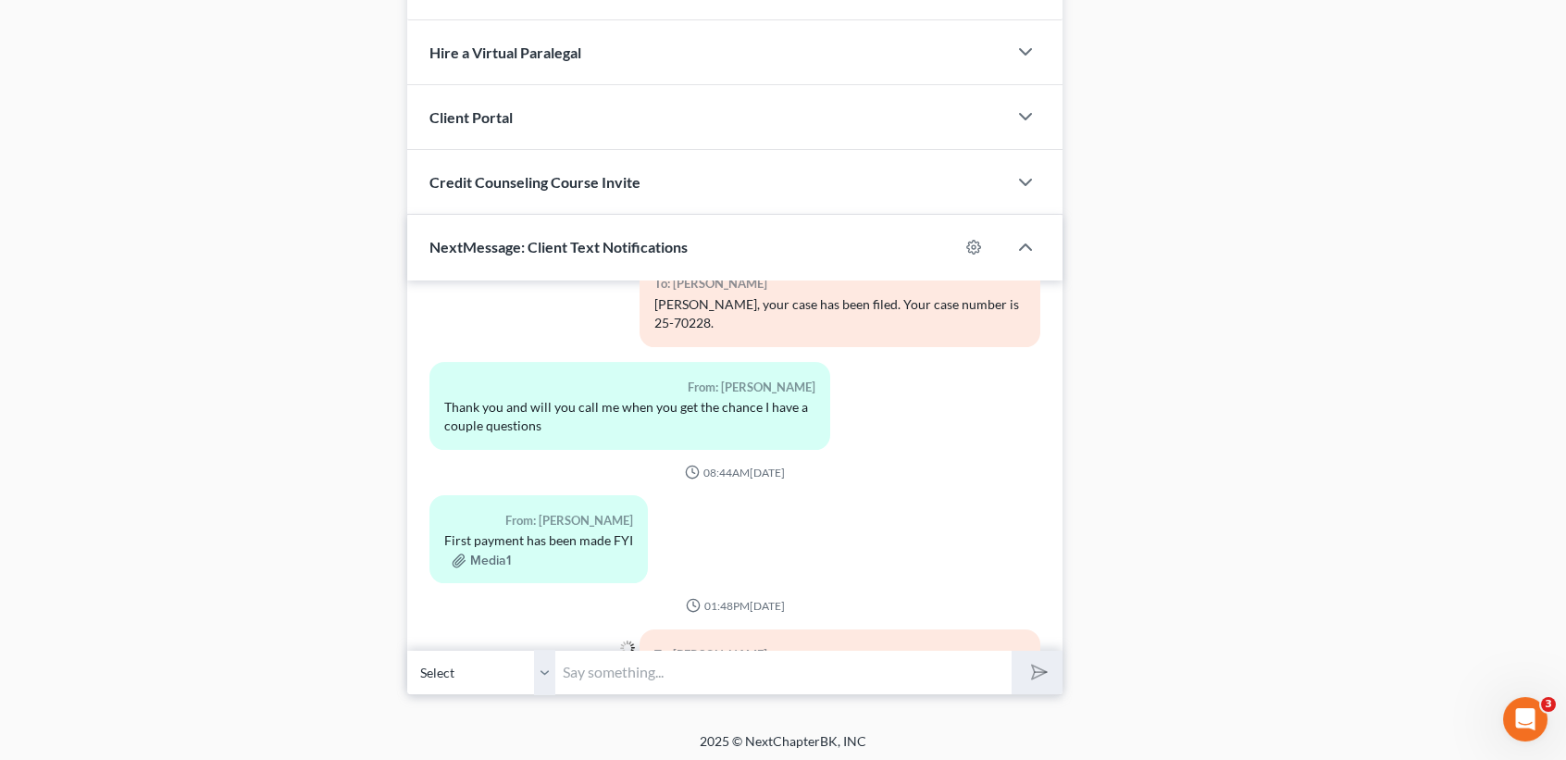
scroll to position [3852, 0]
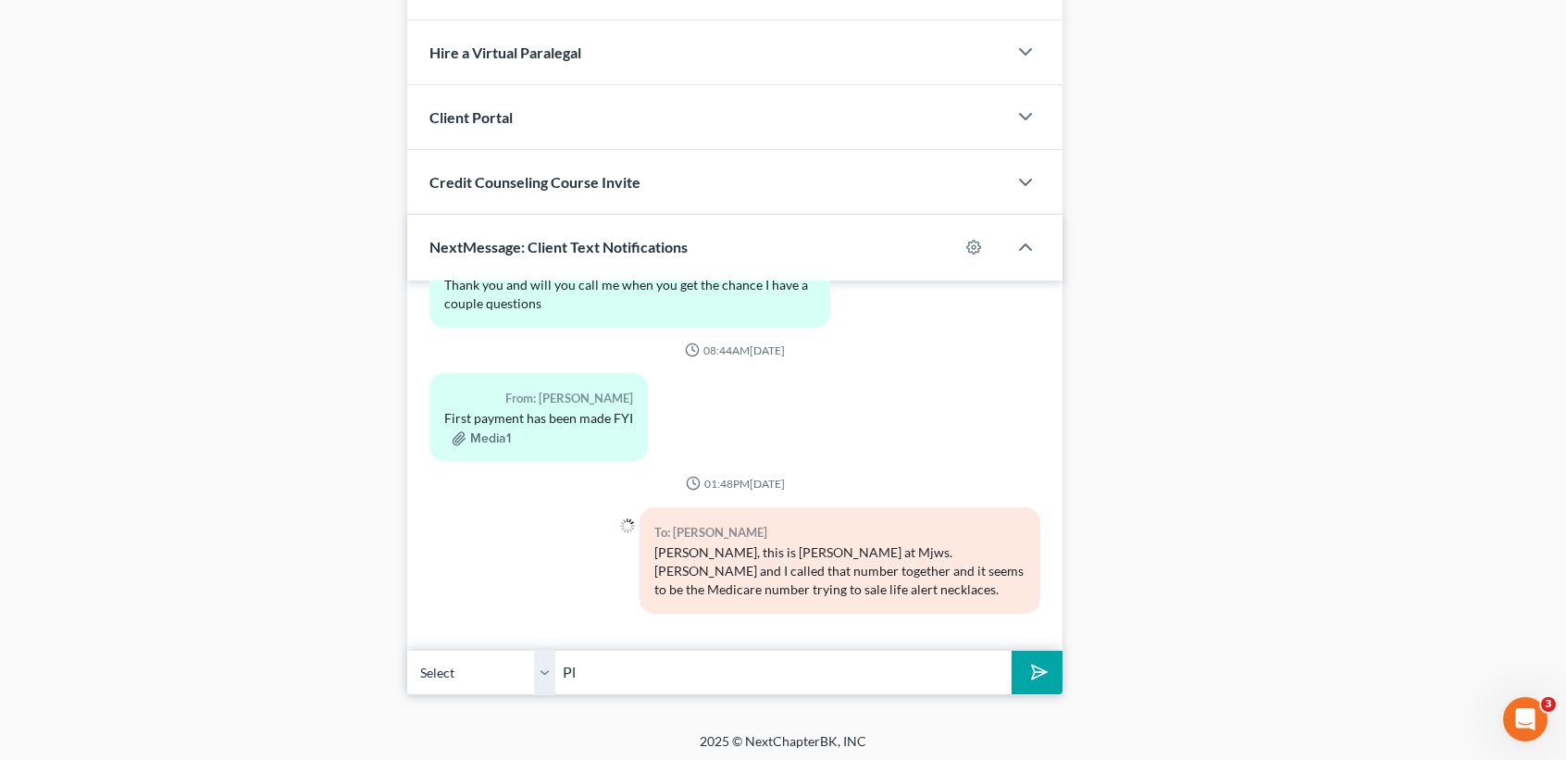
type input "P"
type input "I"
type input "Im thinking it may have been a scam caller. IF you are served with anything phy…"
click at [1012, 651] on button "submit" at bounding box center [1037, 673] width 51 height 44
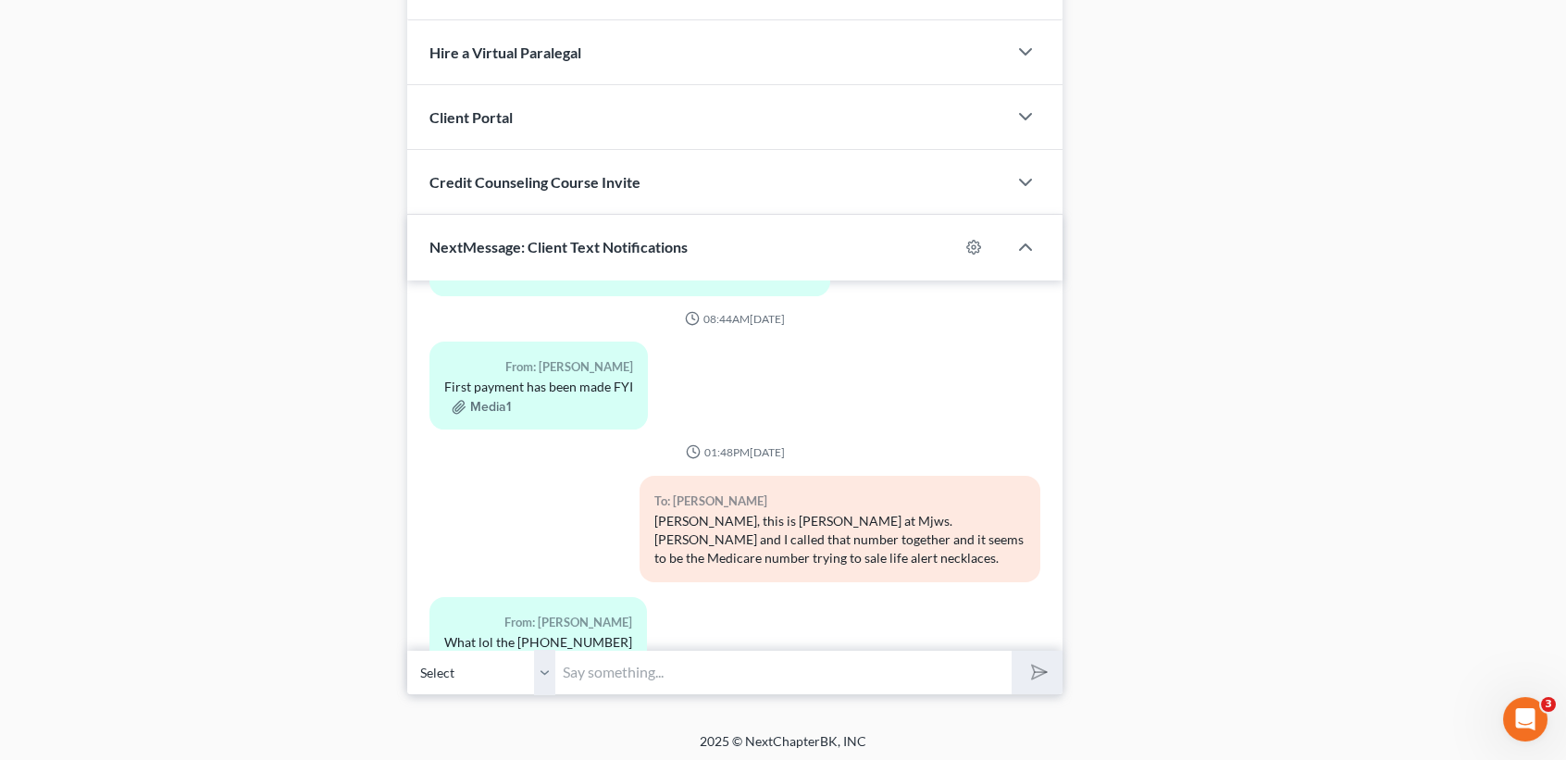
scroll to position [4040, 0]
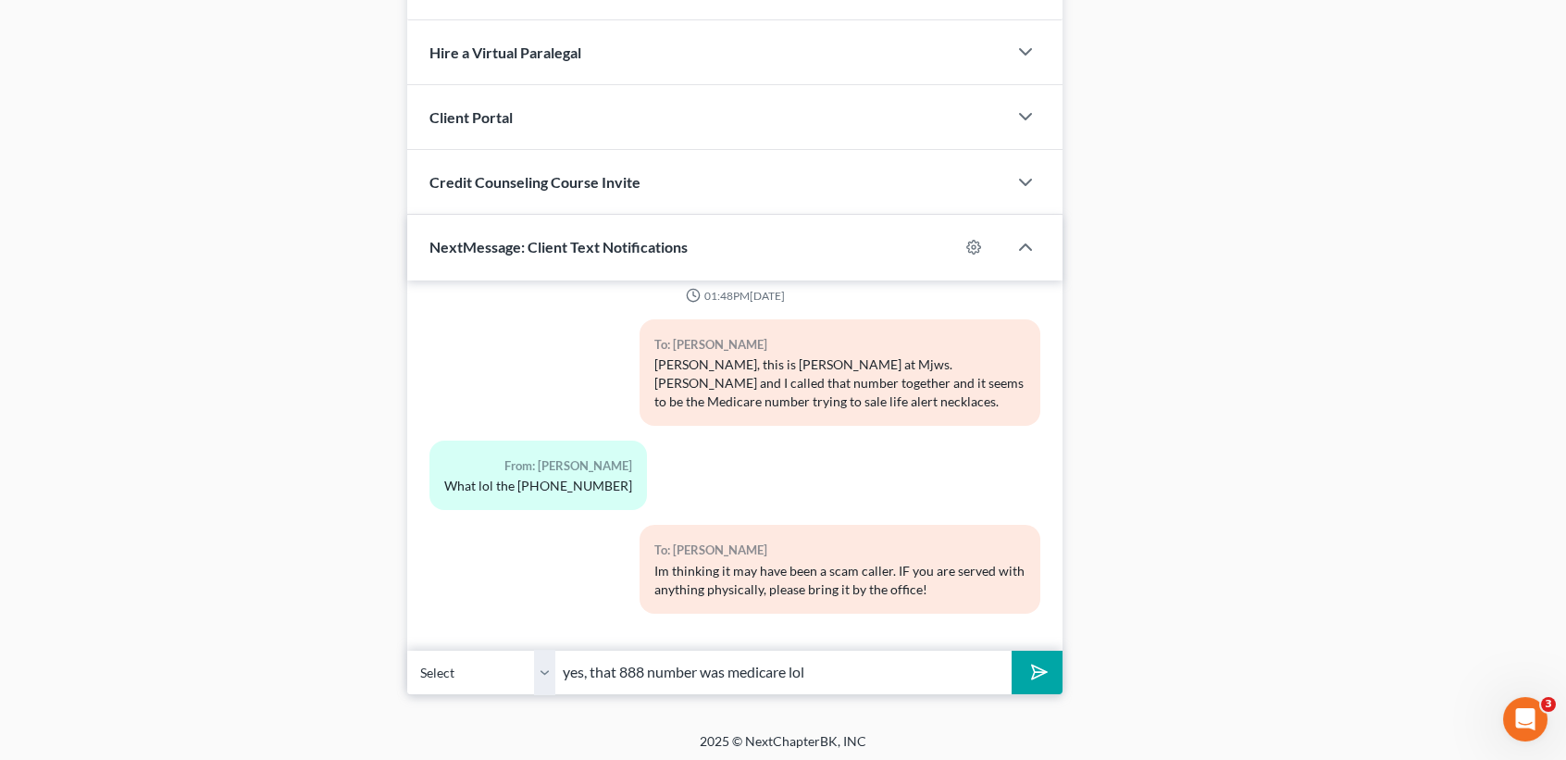
type input "yes, that 888 number was medicare lol"
click at [1012, 651] on button "submit" at bounding box center [1037, 673] width 51 height 44
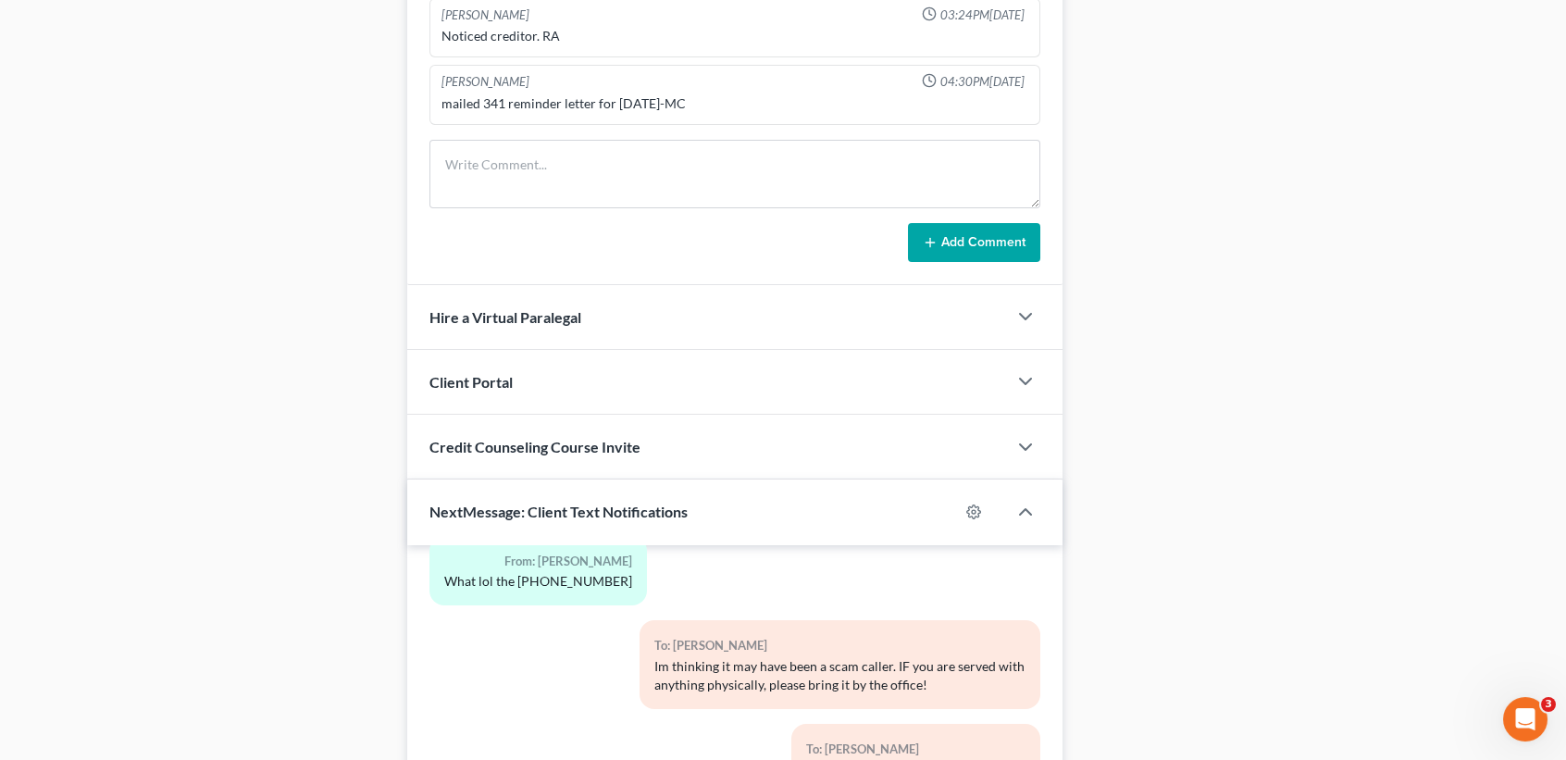
scroll to position [1587, 0]
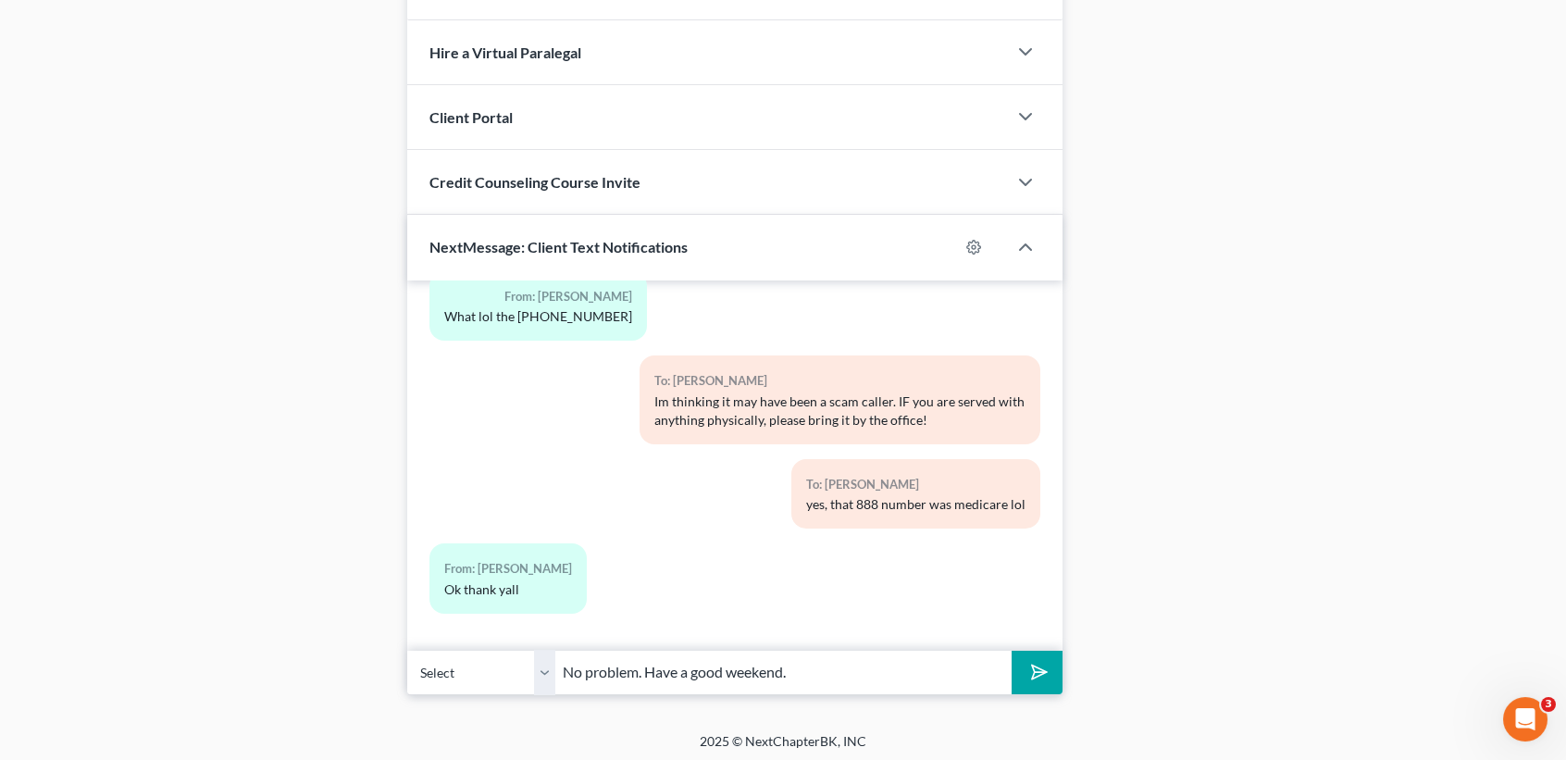
type input "No problem. Have a good weekend."
click at [1012, 651] on button "submit" at bounding box center [1037, 673] width 51 height 44
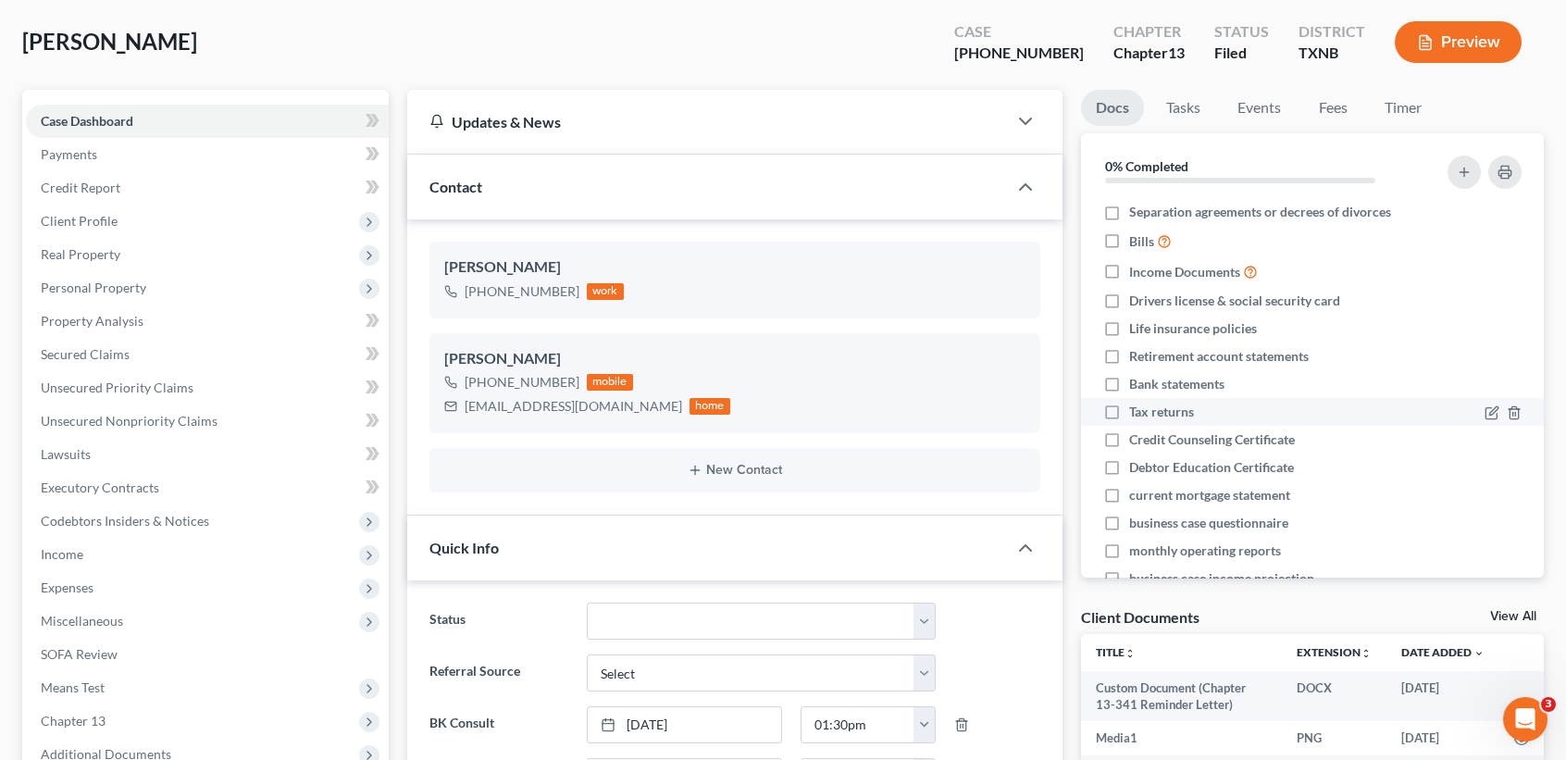
scroll to position [0, 0]
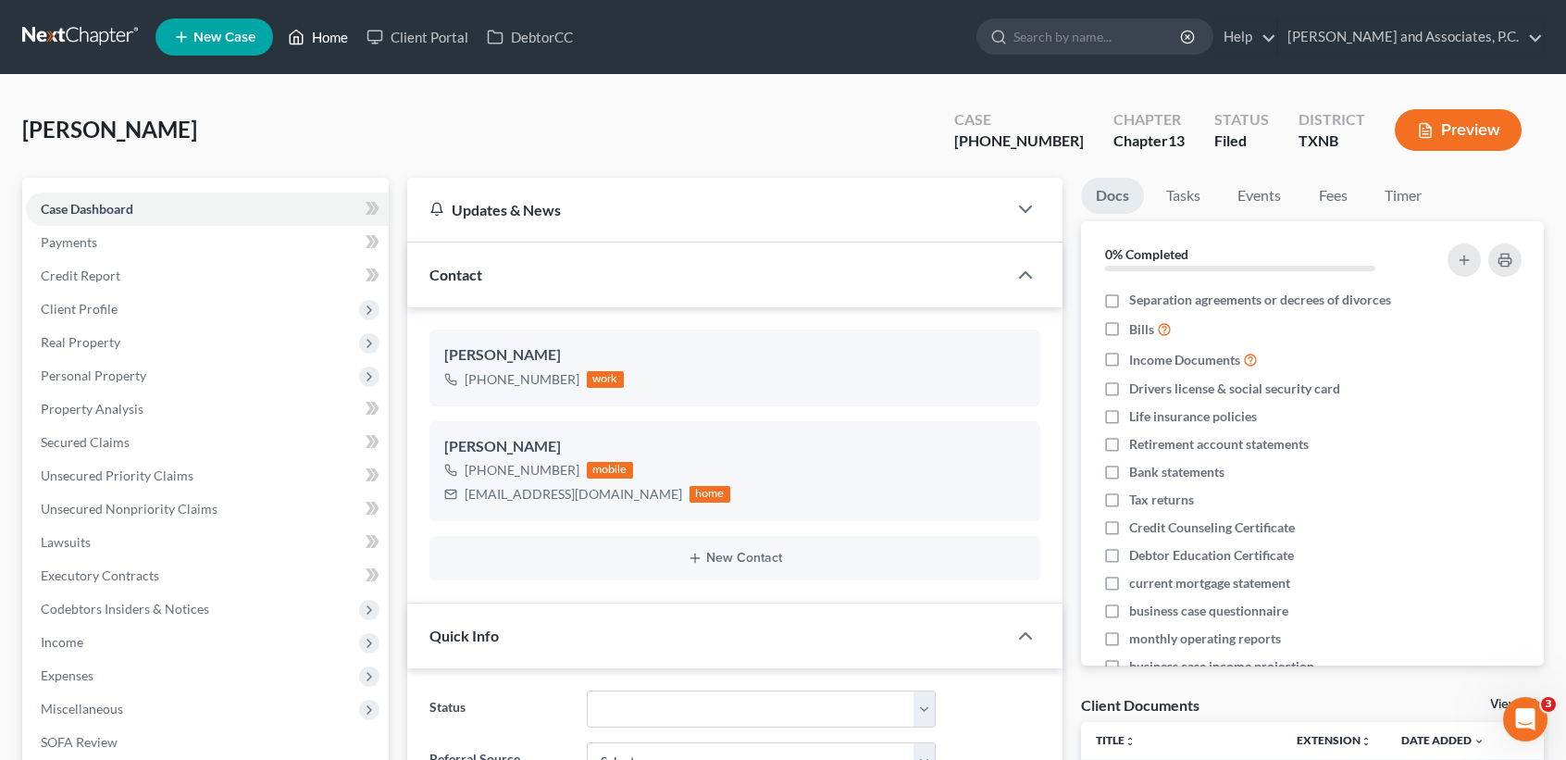
click at [349, 40] on link "Home" at bounding box center [318, 36] width 79 height 33
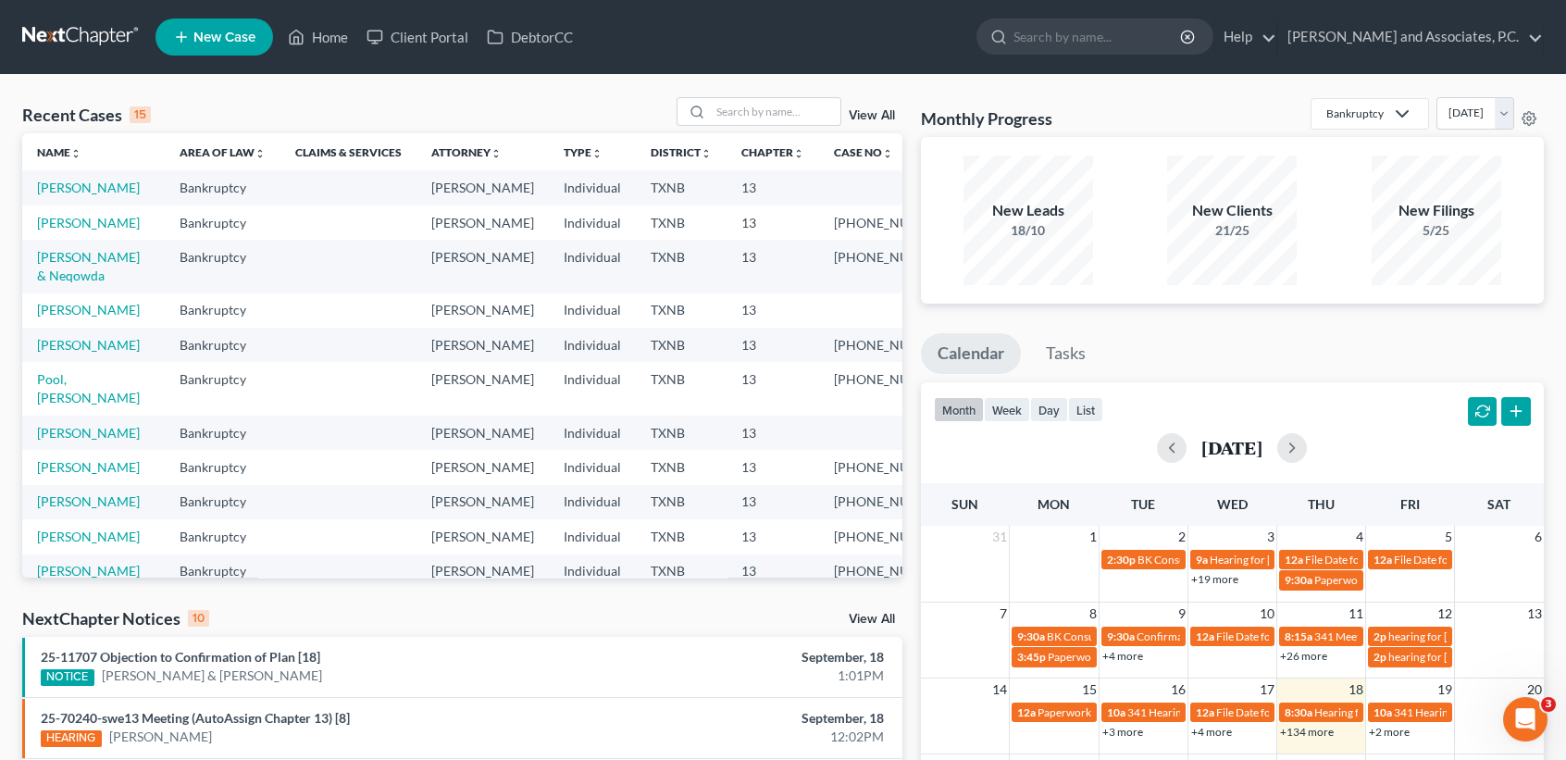
click at [57, 240] on td "[PERSON_NAME]" at bounding box center [93, 222] width 143 height 34
click at [56, 230] on link "[PERSON_NAME]" at bounding box center [88, 223] width 103 height 16
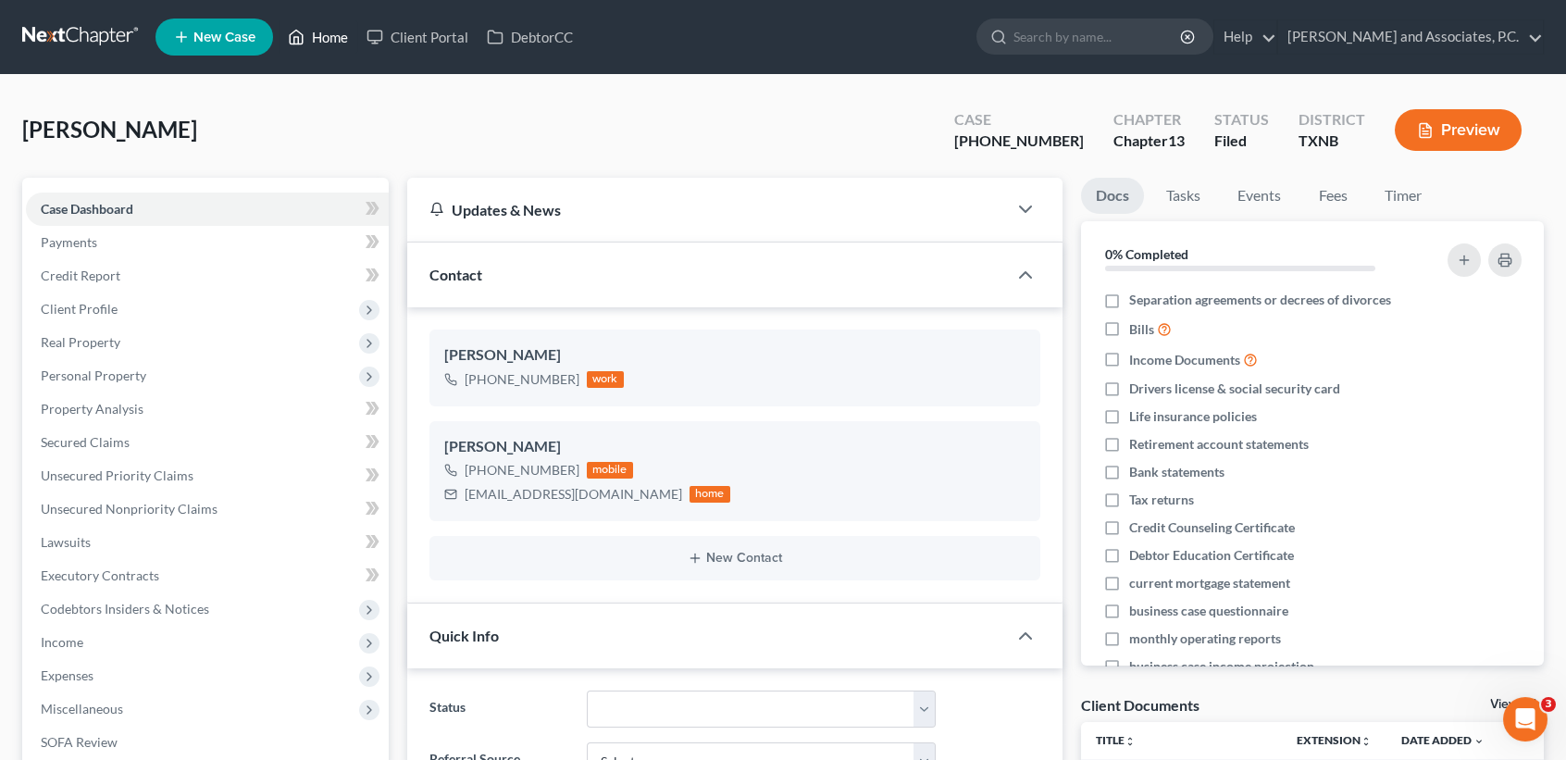
click at [301, 29] on icon at bounding box center [296, 37] width 17 height 22
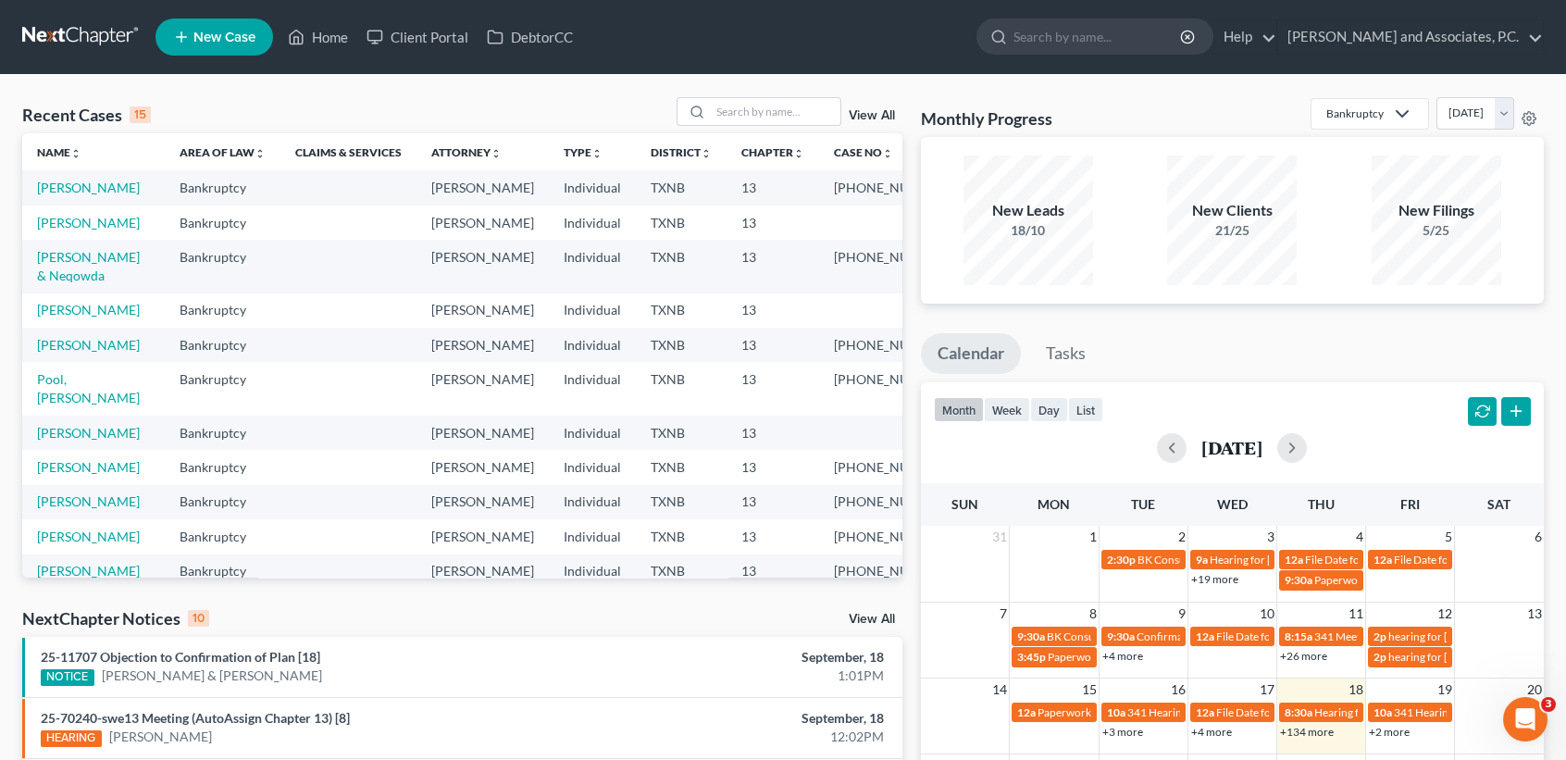
click at [71, 199] on td "[PERSON_NAME]" at bounding box center [93, 187] width 143 height 34
click at [68, 195] on link "[PERSON_NAME]" at bounding box center [88, 188] width 103 height 16
